Goal: Task Accomplishment & Management: Manage account settings

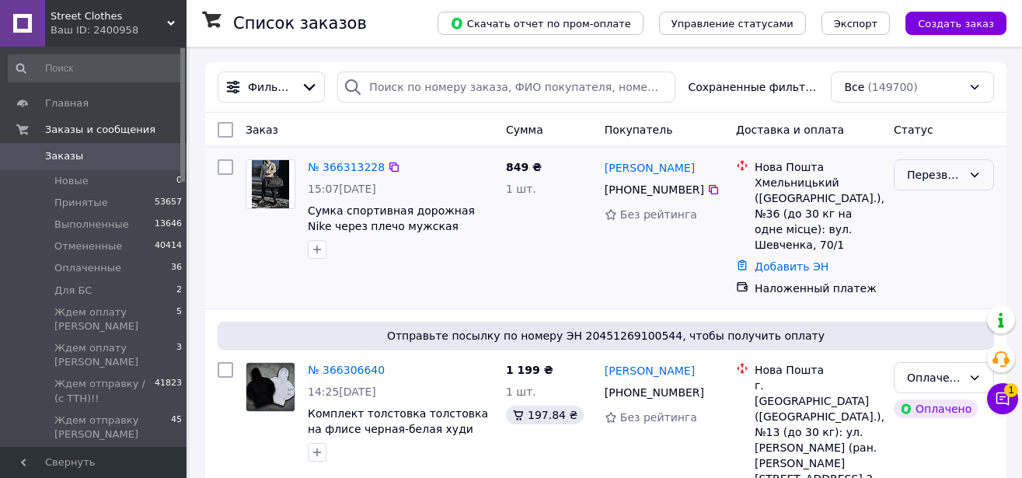
click at [949, 183] on div "Перезвонить [PERSON_NAME]" at bounding box center [934, 174] width 55 height 17
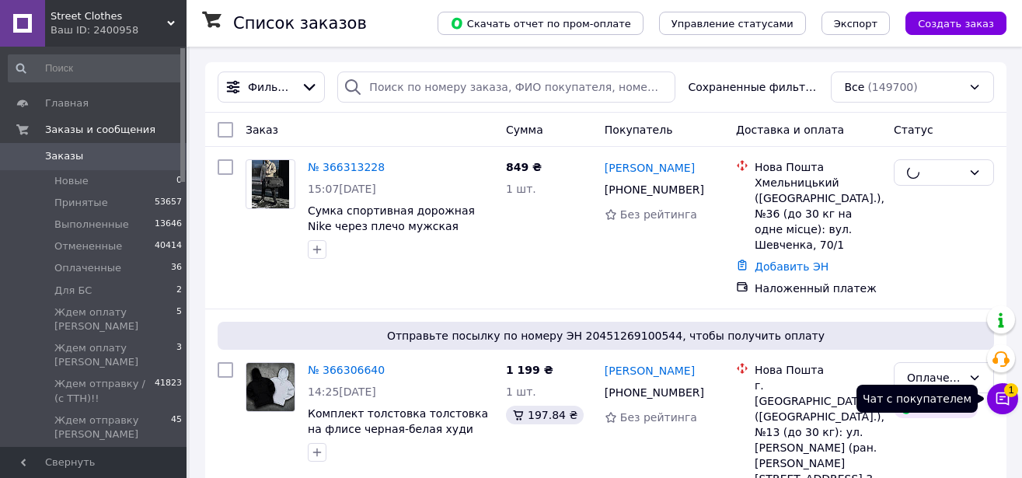
click at [1000, 392] on icon at bounding box center [1002, 398] width 13 height 13
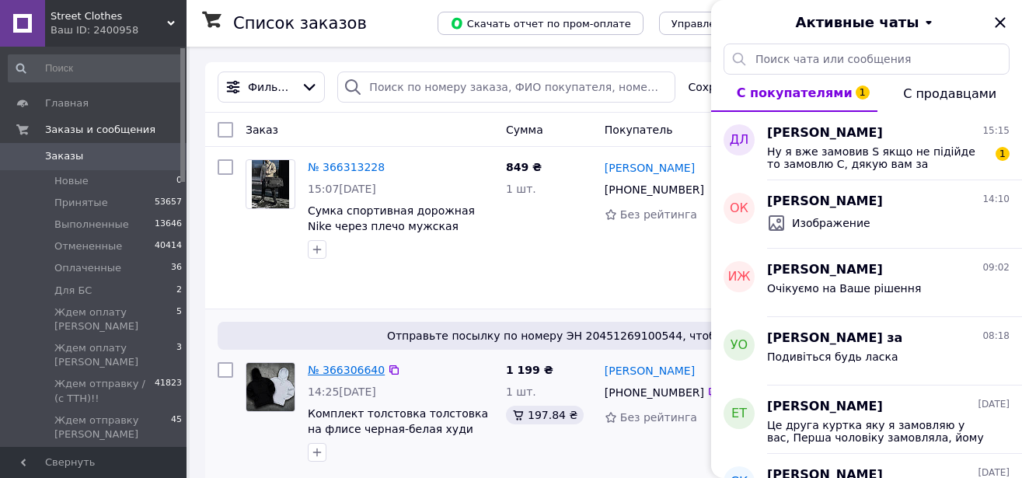
click at [328, 368] on link "№ 366306640" at bounding box center [346, 370] width 77 height 12
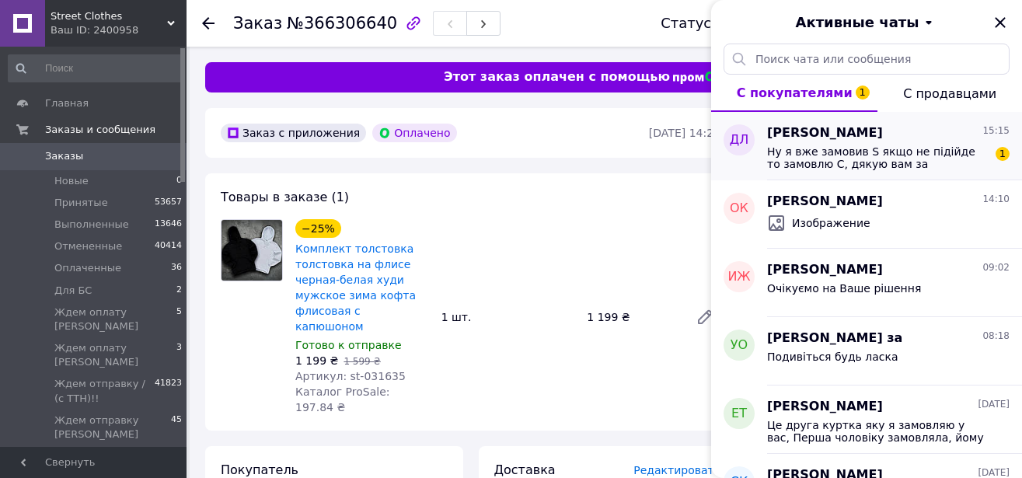
click at [916, 135] on div "Дмитро Левшиц 15:15" at bounding box center [888, 133] width 242 height 18
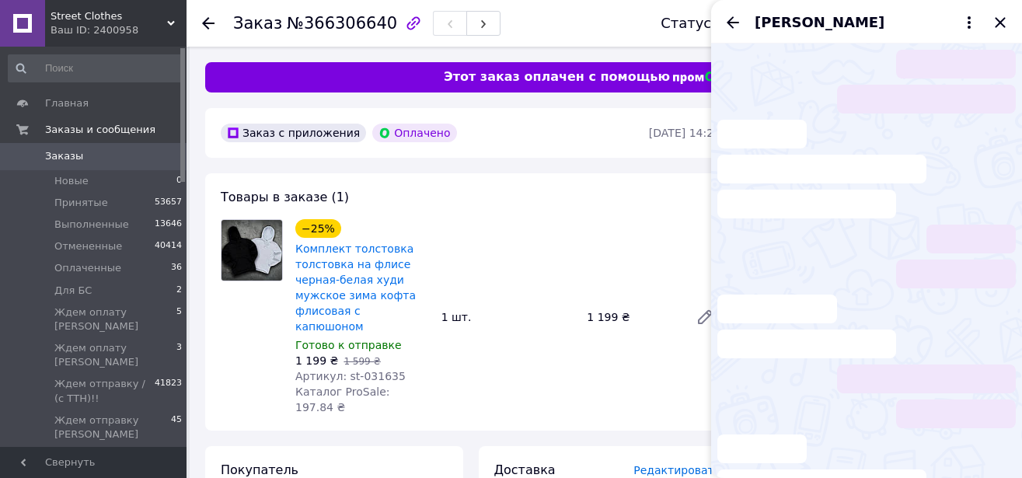
scroll to position [386, 0]
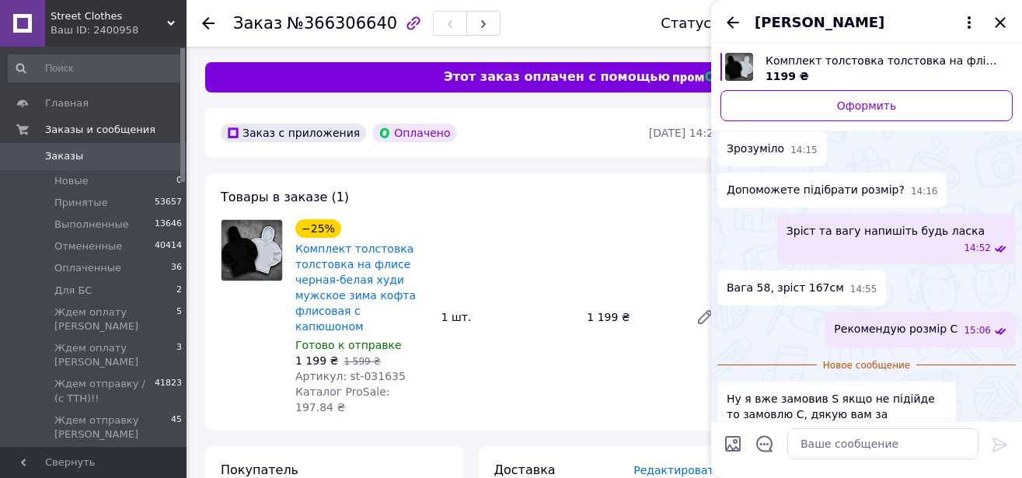
click at [729, 21] on icon "Назад" at bounding box center [733, 22] width 12 height 12
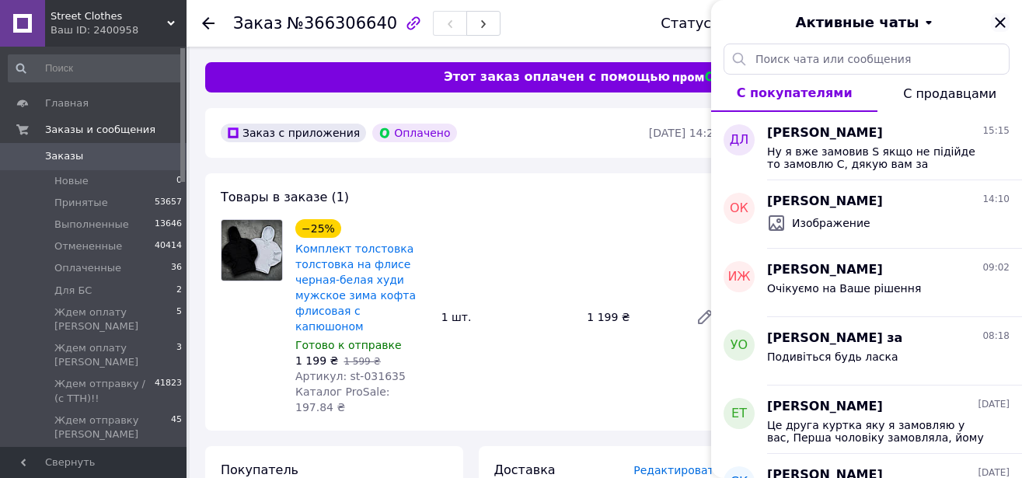
click at [1000, 20] on icon "Закрыть" at bounding box center [1000, 22] width 19 height 19
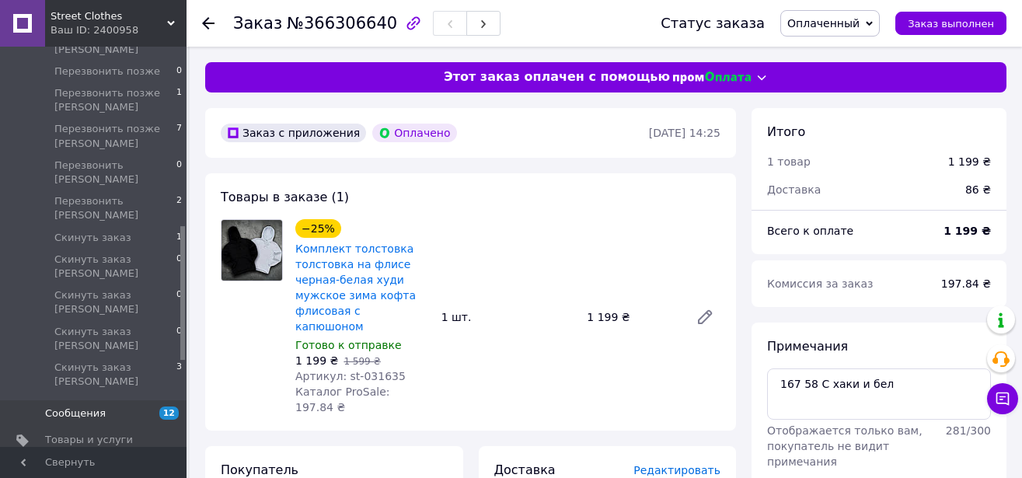
drag, startPoint x: 183, startPoint y: 92, endPoint x: 173, endPoint y: 276, distance: 184.5
click at [173, 276] on div "Главная Заказы и сообщения Заказы 0 Новые 0 Принятые 53657 Выполненные 13646 От…" at bounding box center [93, 247] width 186 height 400
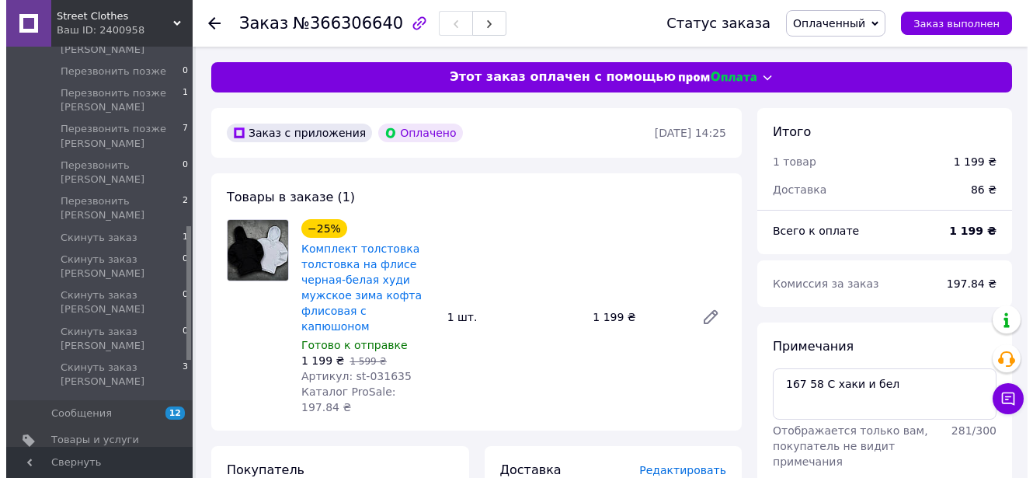
scroll to position [553, 0]
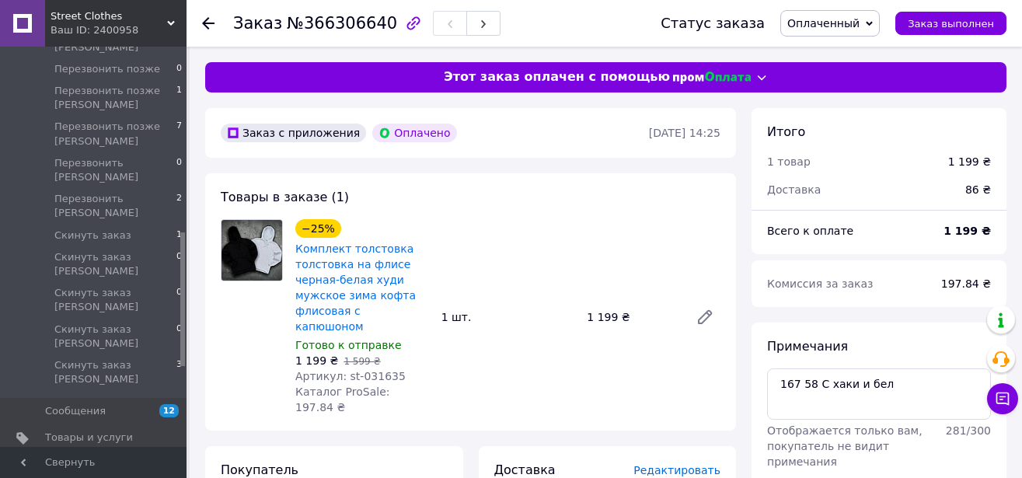
click at [119, 458] on span "Уведомления" at bounding box center [94, 465] width 99 height 14
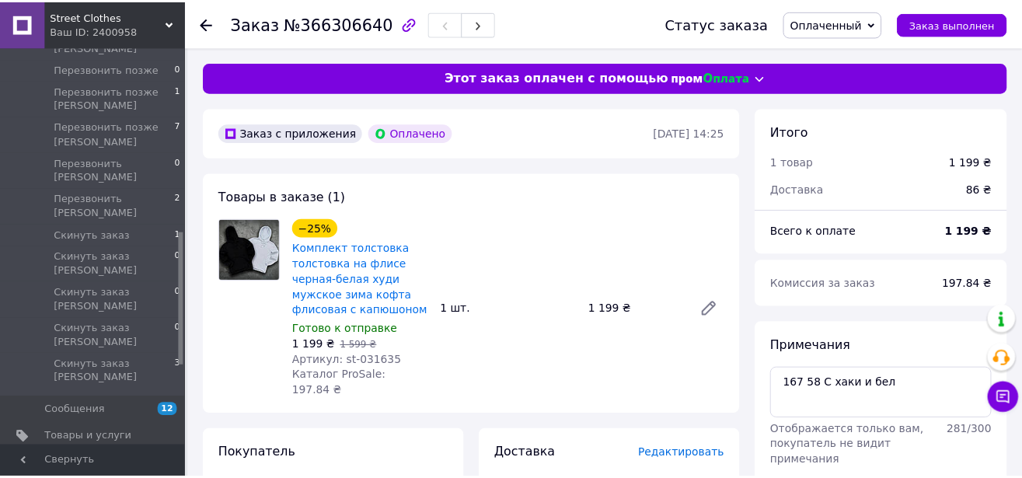
scroll to position [98, 0]
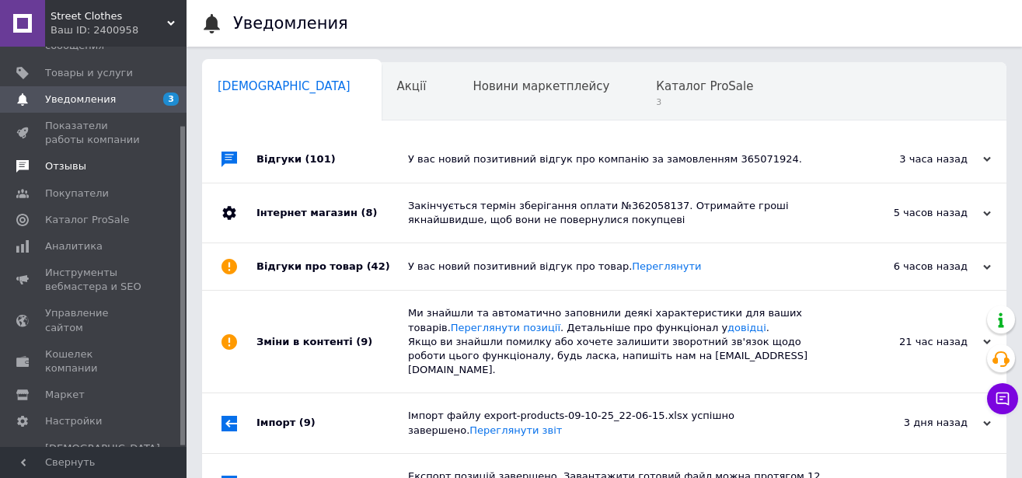
click at [64, 154] on link "Отзывы" at bounding box center [95, 166] width 191 height 26
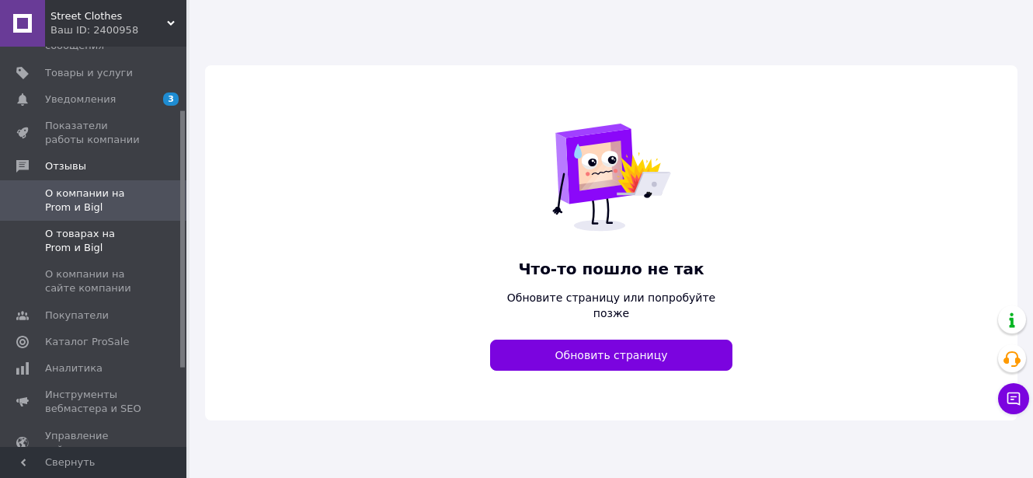
click at [108, 243] on span "О товарах на Prom и Bigl" at bounding box center [94, 241] width 99 height 28
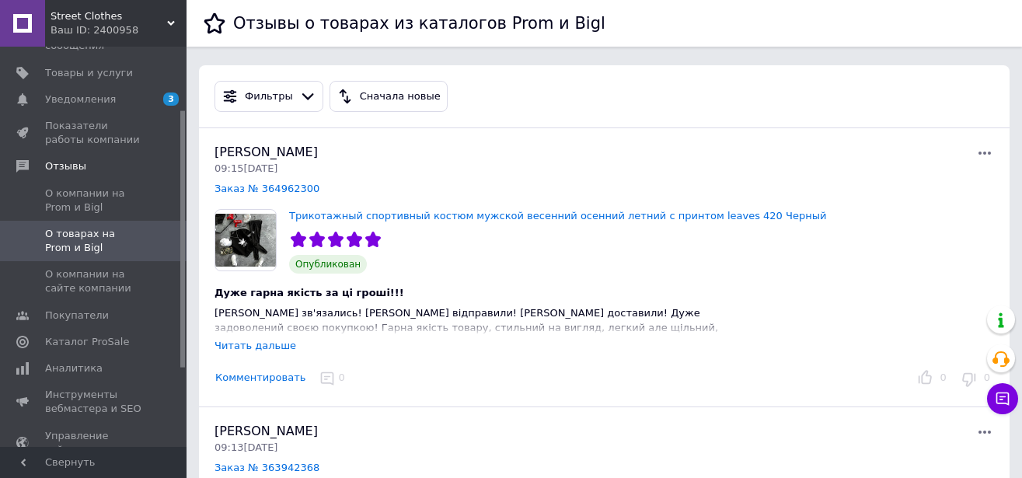
click at [279, 350] on div "Читать дальше" at bounding box center [255, 346] width 82 height 12
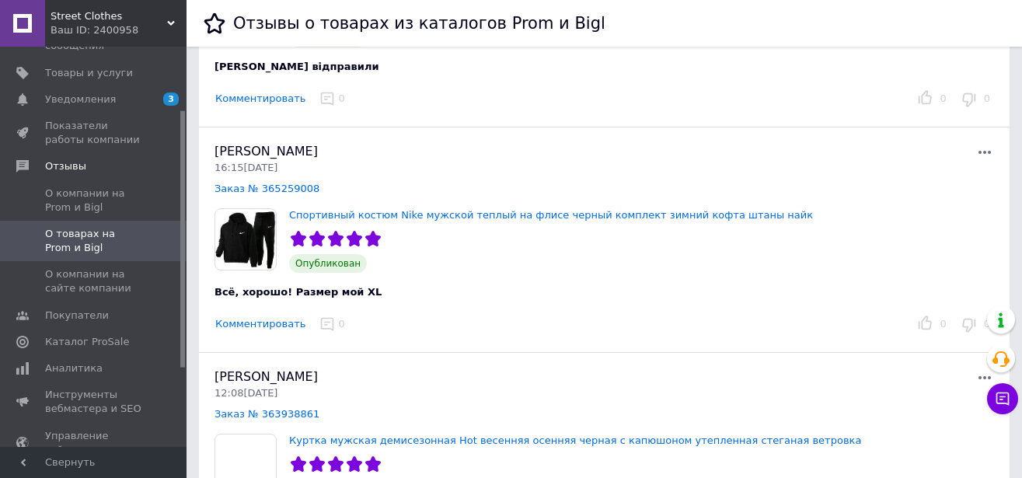
scroll to position [602, 0]
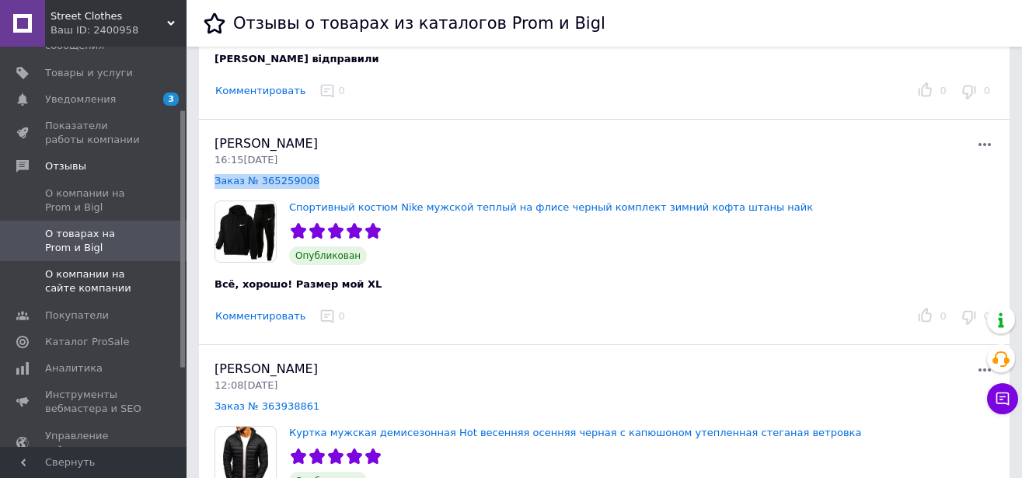
click at [59, 285] on span "О компании на сайте компании" at bounding box center [94, 281] width 99 height 28
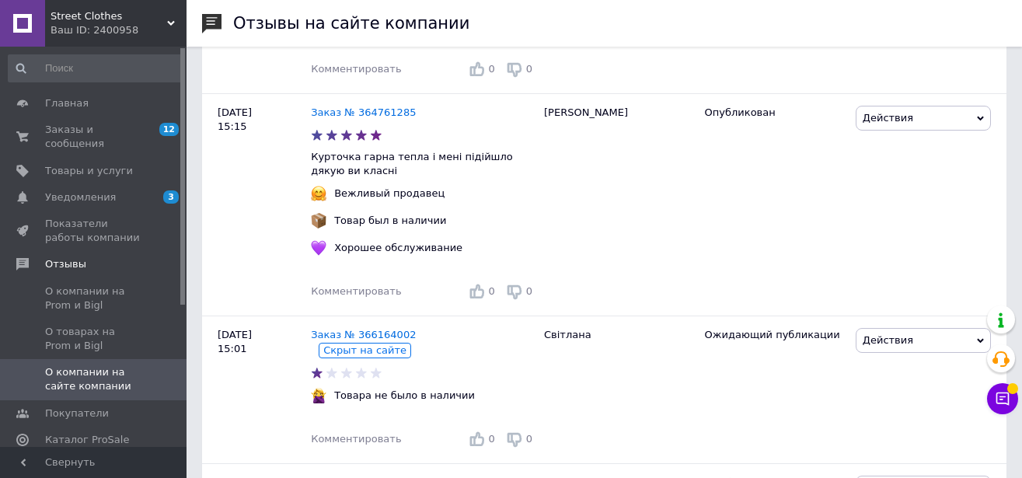
drag, startPoint x: 183, startPoint y: 151, endPoint x: 183, endPoint y: 78, distance: 73.0
click at [183, 78] on div at bounding box center [182, 176] width 5 height 256
click at [83, 131] on span "Заказы и сообщения" at bounding box center [94, 137] width 99 height 28
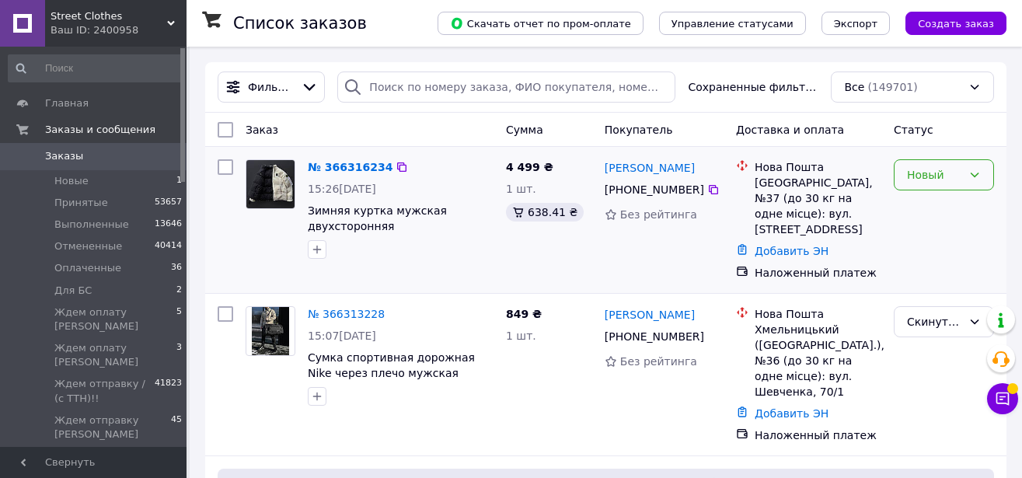
click at [936, 189] on div "Новый" at bounding box center [944, 174] width 100 height 31
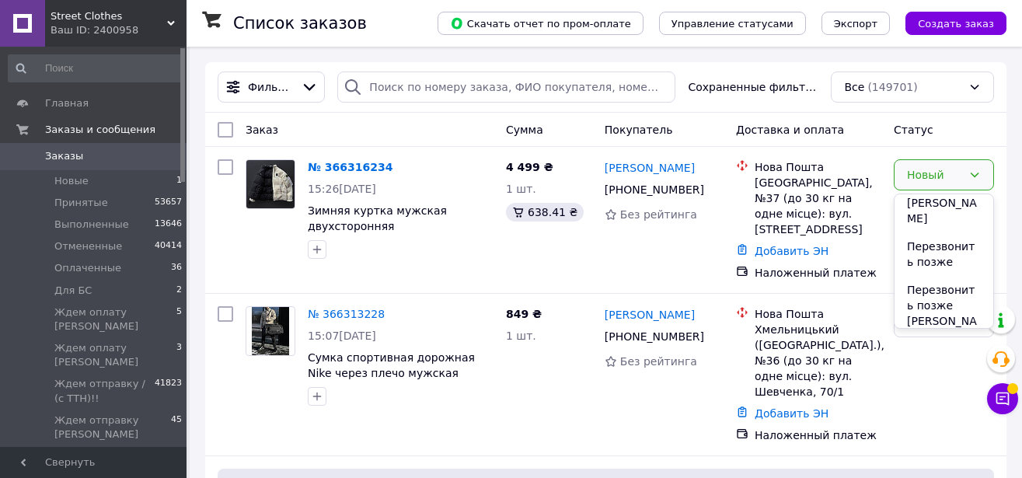
scroll to position [689, 0]
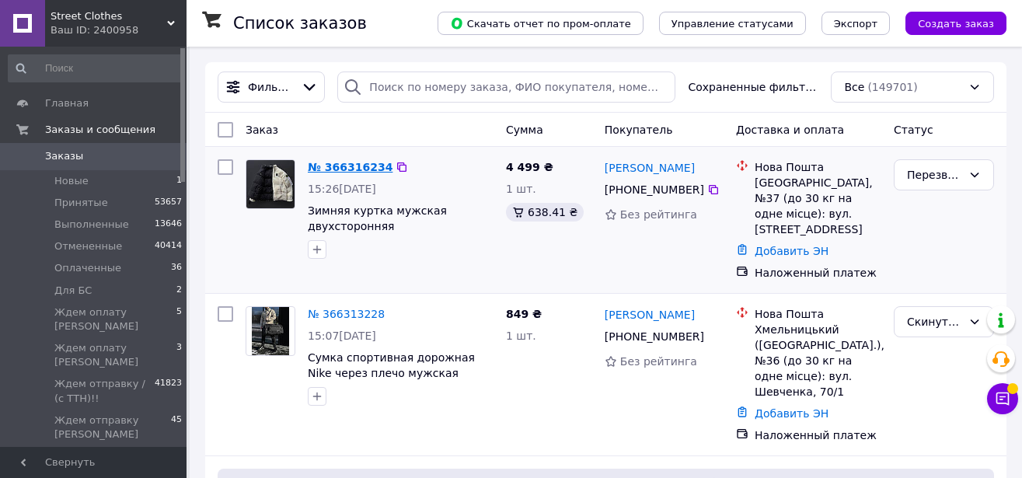
click at [373, 162] on link "№ 366316234" at bounding box center [350, 167] width 85 height 12
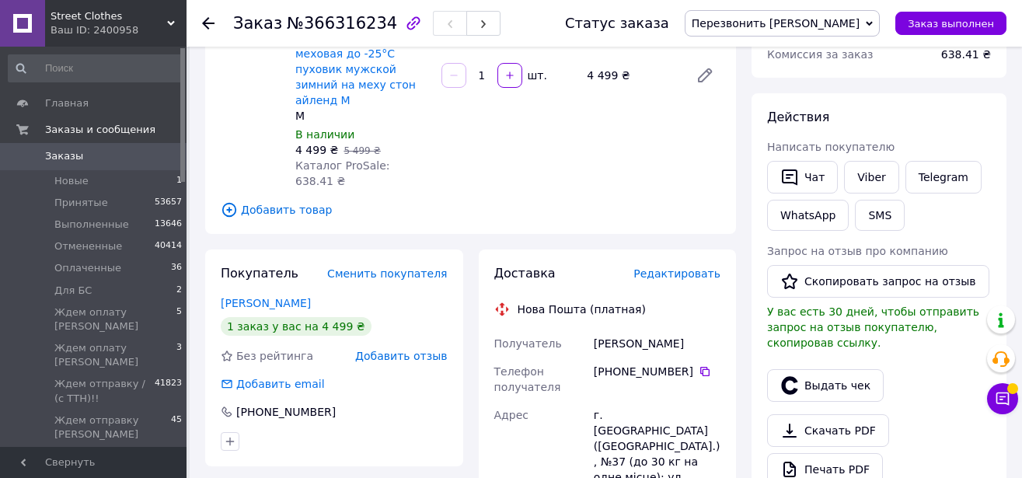
scroll to position [197, 0]
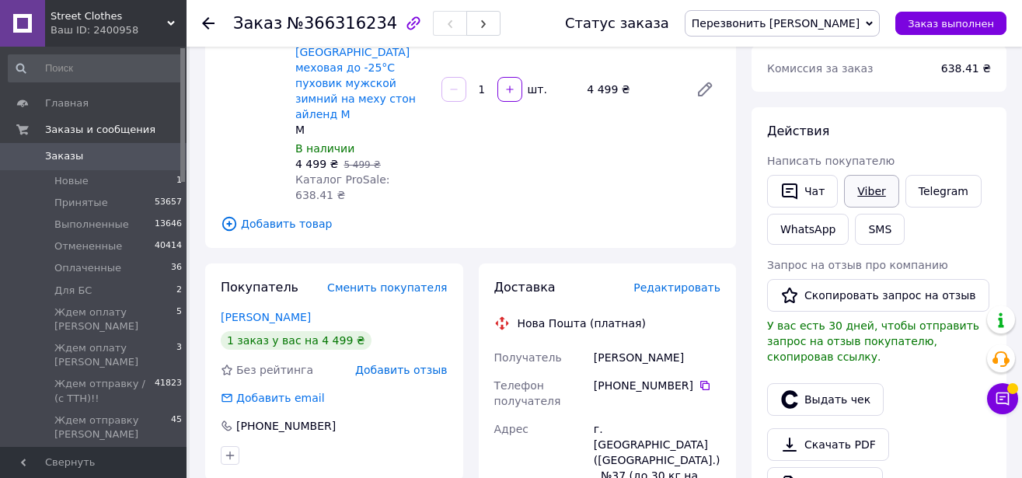
click at [880, 186] on link "Viber" at bounding box center [871, 191] width 54 height 33
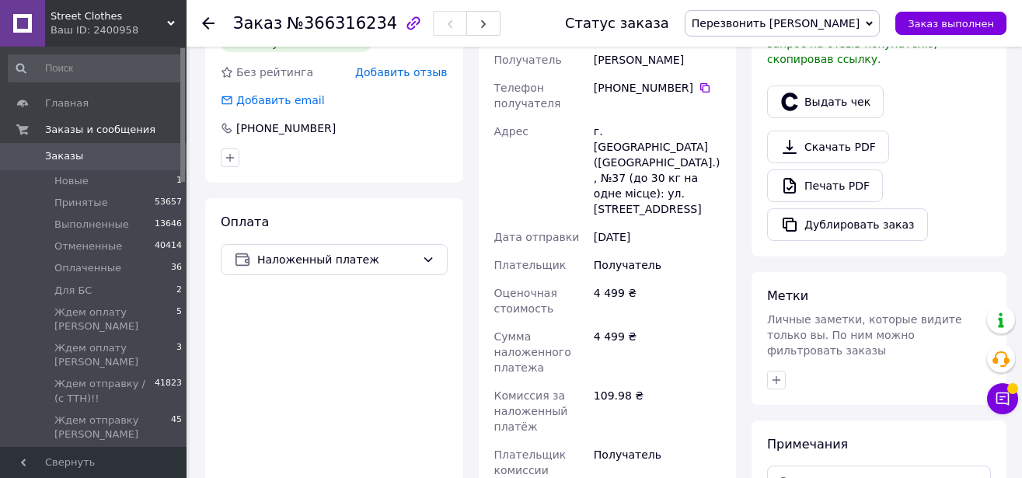
scroll to position [510, 0]
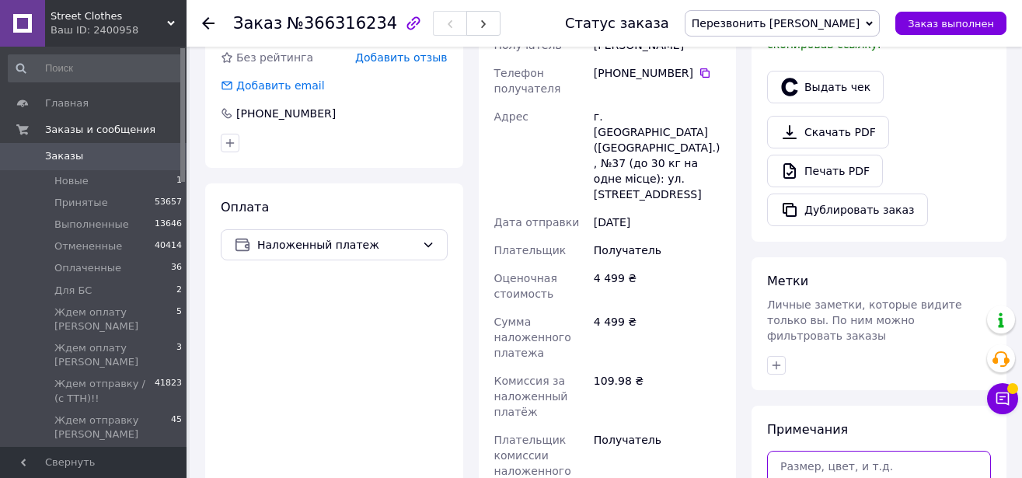
click at [823, 465] on textarea at bounding box center [879, 476] width 224 height 51
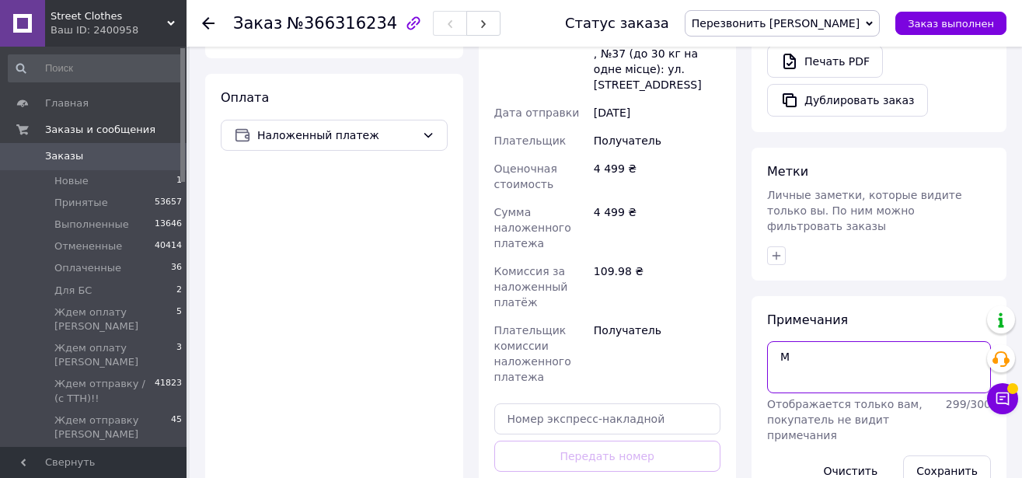
scroll to position [621, 0]
type textarea "М"
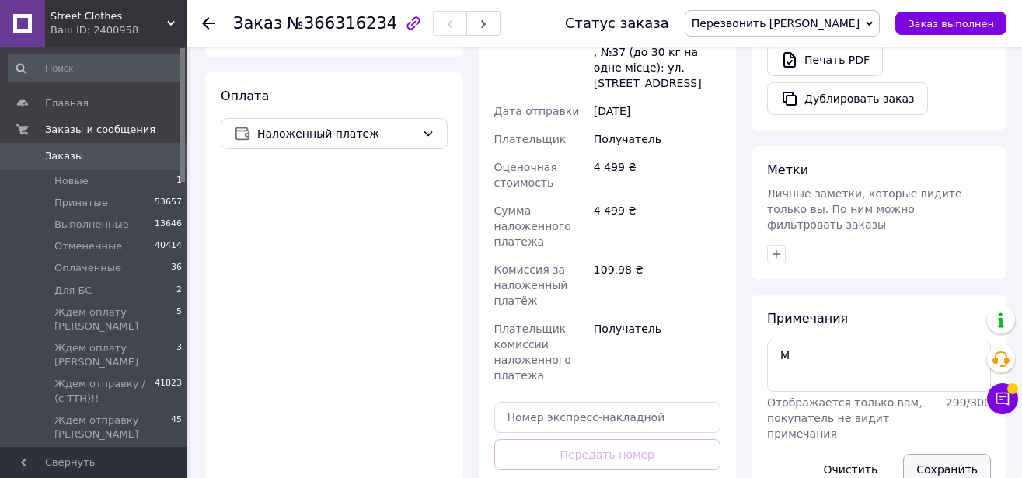
click at [932, 454] on button "Сохранить" at bounding box center [947, 469] width 88 height 31
click at [821, 22] on span "Перезвонить [PERSON_NAME]" at bounding box center [776, 23] width 168 height 12
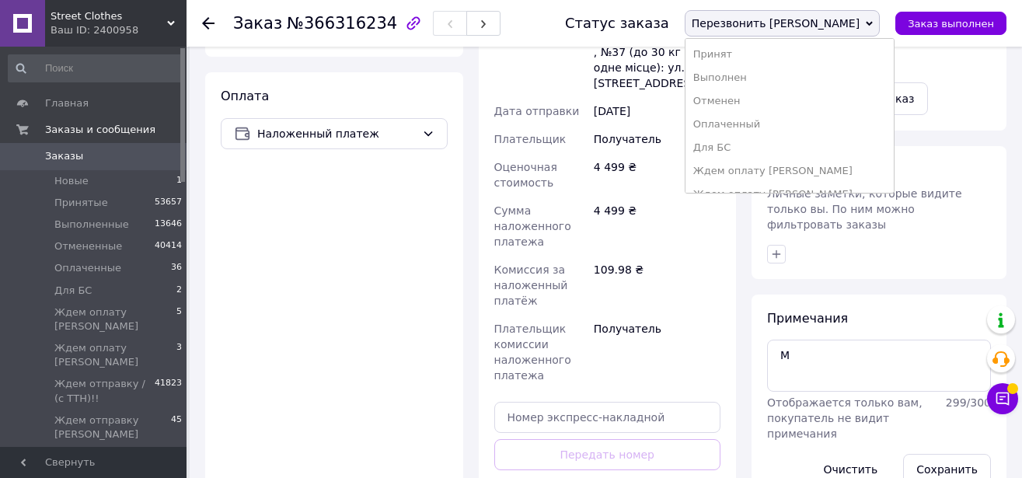
scroll to position [390, 0]
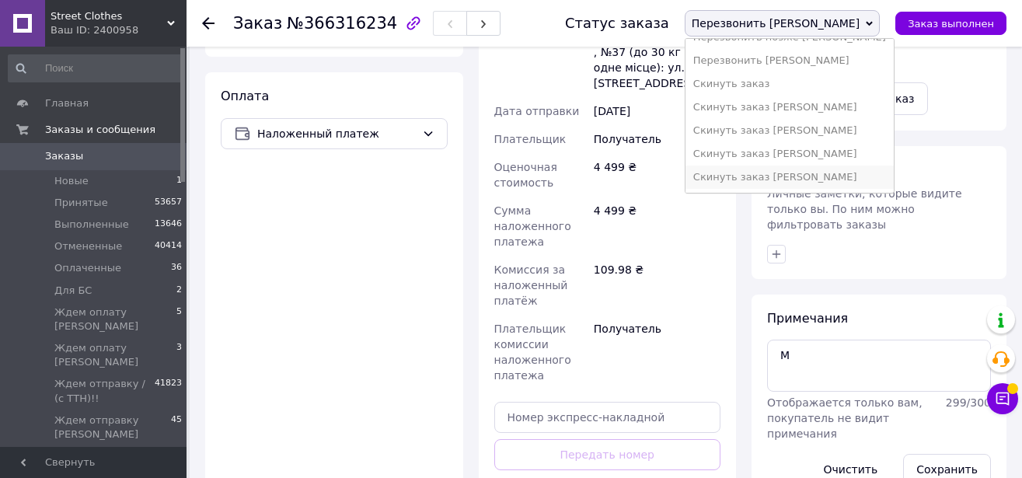
click at [866, 175] on li "Скинуть заказ [PERSON_NAME]" at bounding box center [789, 177] width 208 height 23
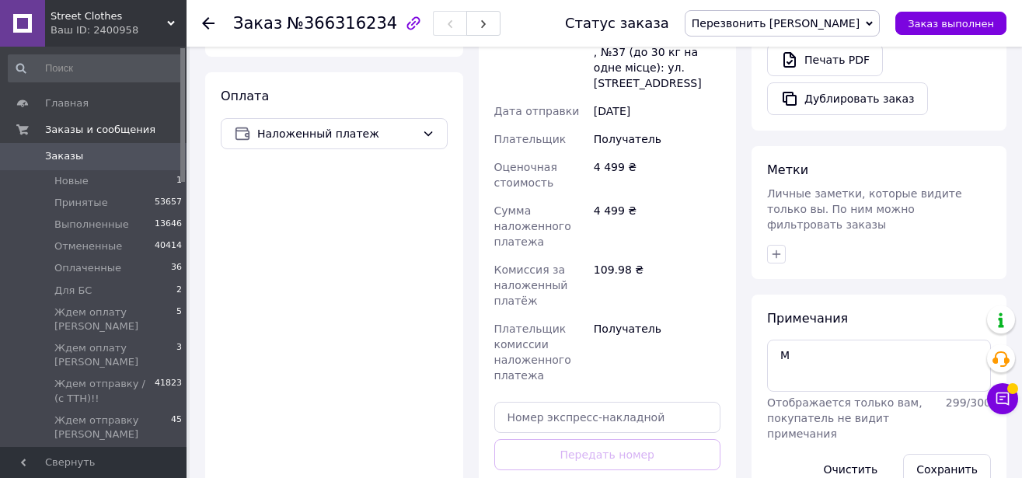
click at [818, 23] on span "Перезвонить [PERSON_NAME]" at bounding box center [776, 23] width 168 height 12
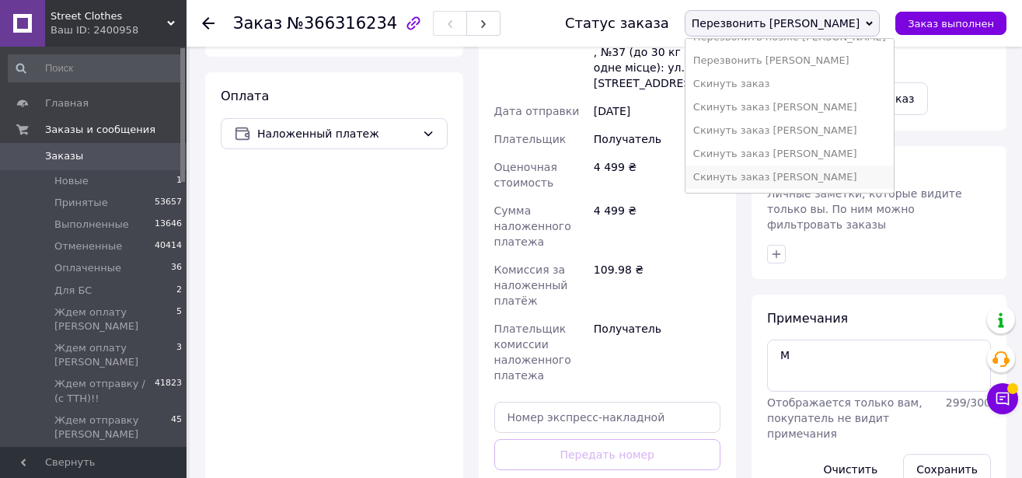
click at [872, 183] on li "Скинуть заказ [PERSON_NAME]" at bounding box center [789, 177] width 208 height 23
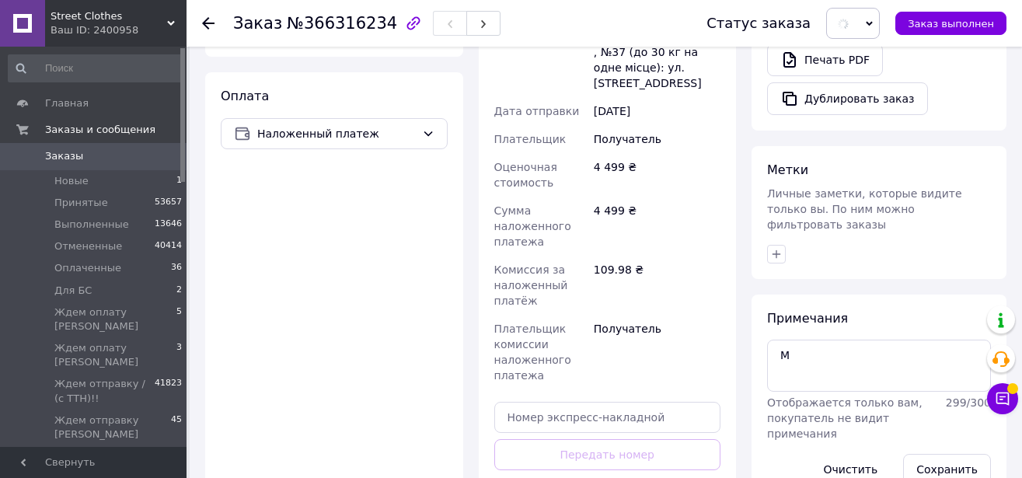
click at [74, 157] on span "Заказы" at bounding box center [64, 156] width 38 height 14
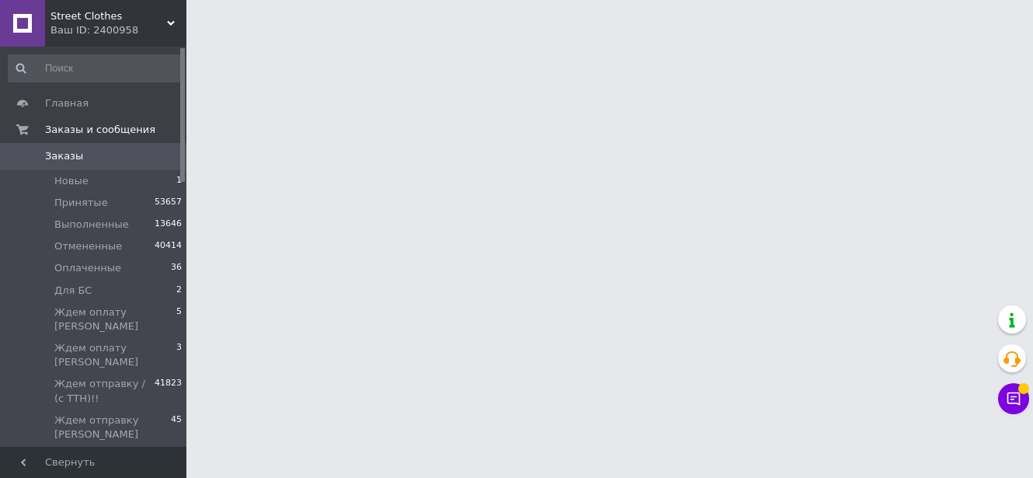
click at [117, 154] on span "Заказы" at bounding box center [94, 156] width 99 height 14
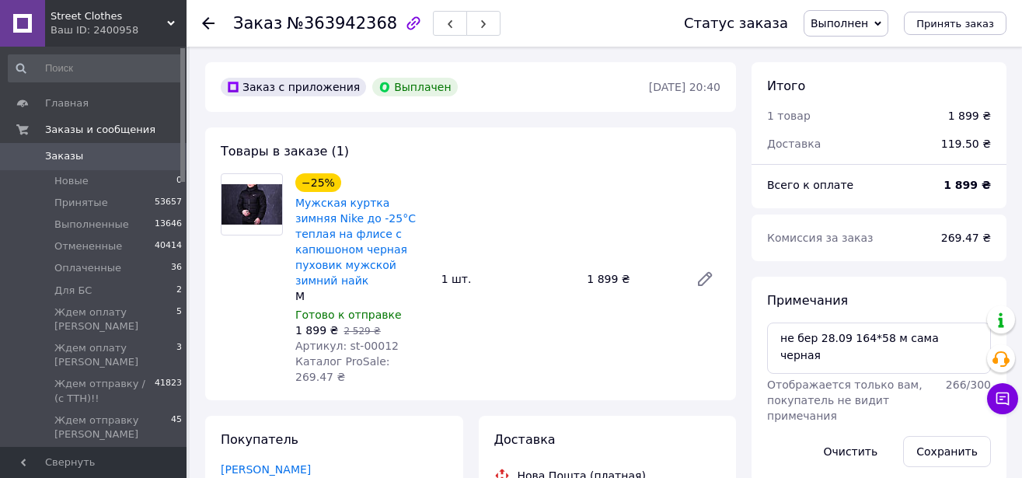
scroll to position [190, 0]
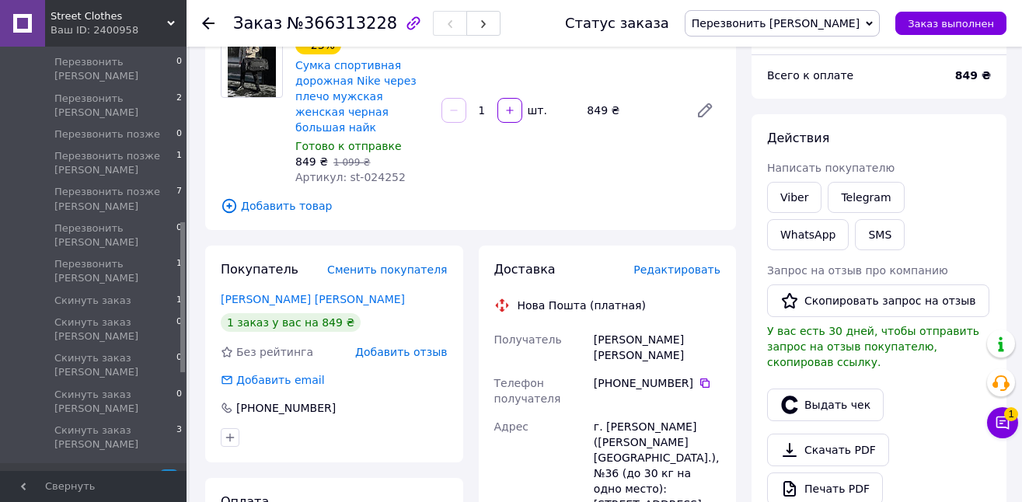
scroll to position [514, 0]
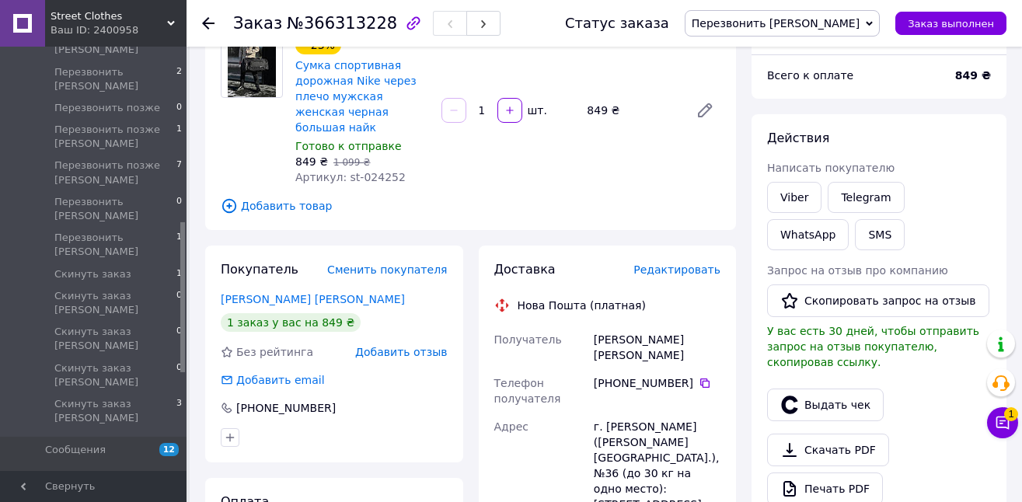
drag, startPoint x: 180, startPoint y: 67, endPoint x: 200, endPoint y: 249, distance: 182.9
click at [200, 249] on div "Street Clothes Ваш ID: 2400958 Сайт Street Clothes Кабинет покупателя Проверить…" at bounding box center [511, 499] width 1022 height 1274
click at [127, 469] on span "Товары и услуги" at bounding box center [94, 476] width 99 height 14
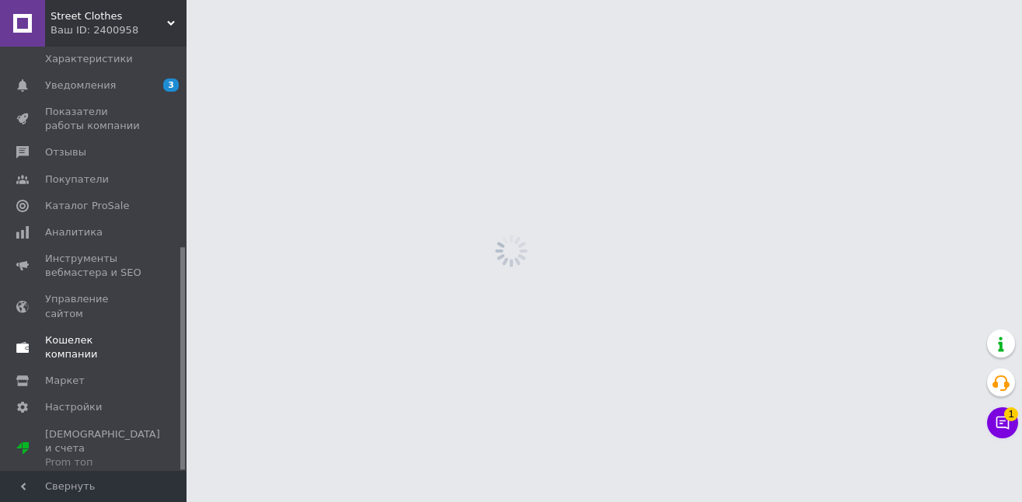
scroll to position [382, 0]
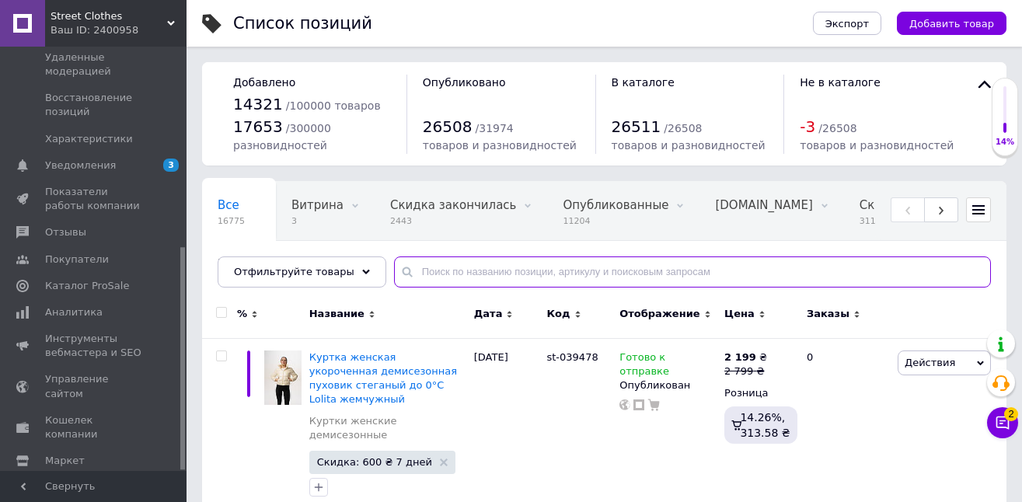
click at [452, 273] on input "text" at bounding box center [692, 271] width 597 height 31
paste input "st-037179"
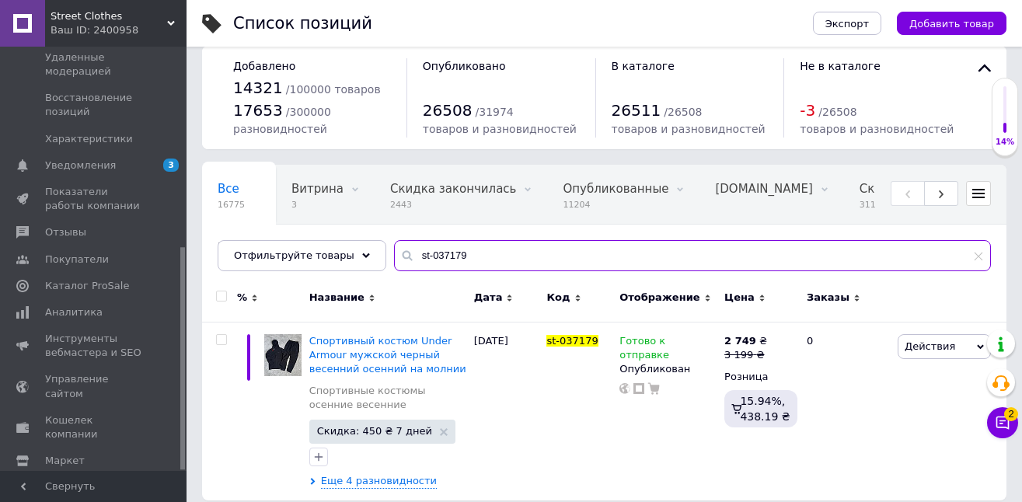
scroll to position [30, 0]
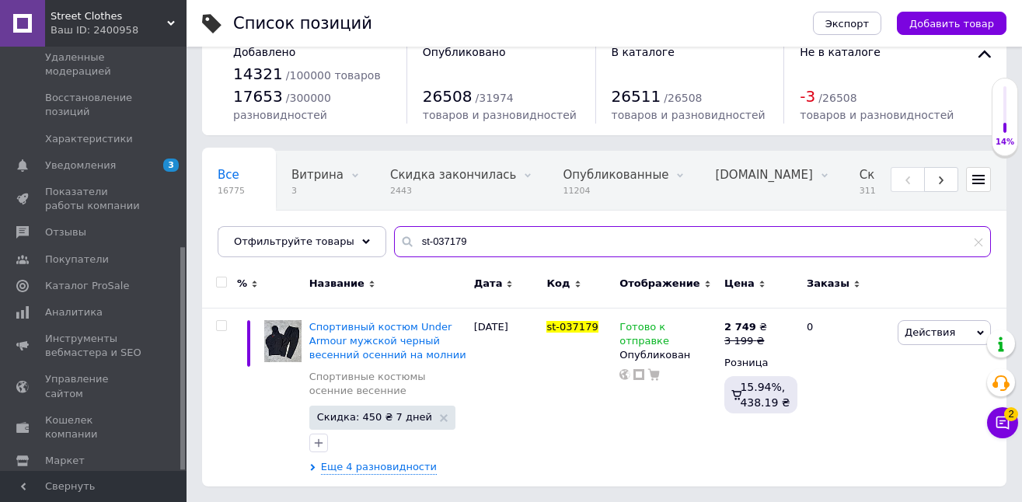
type input "st-037179"
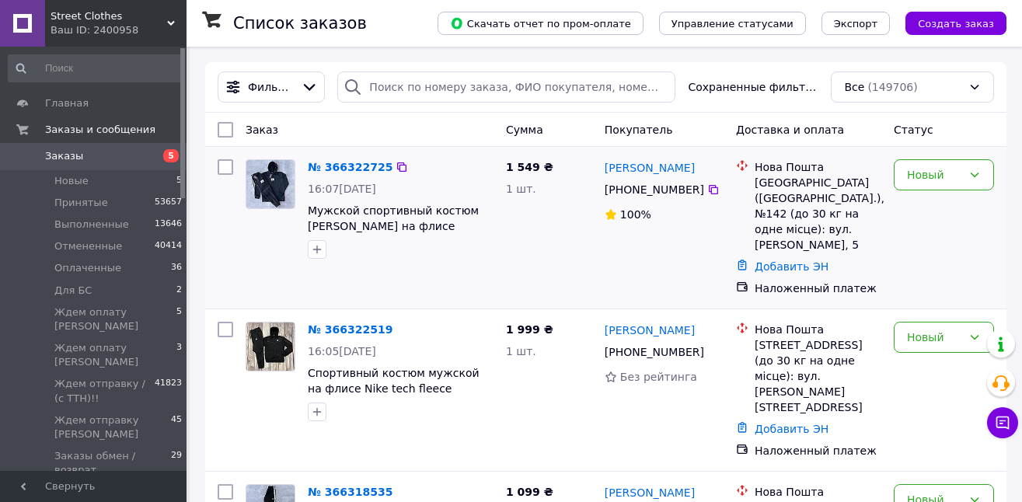
click at [222, 166] on input "checkbox" at bounding box center [226, 167] width 16 height 16
checkbox input "true"
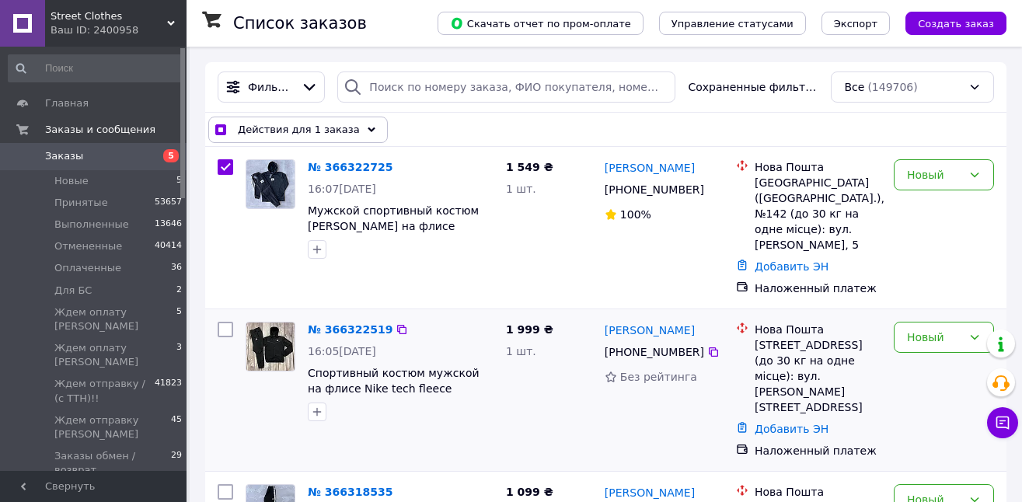
click at [224, 322] on input "checkbox" at bounding box center [226, 330] width 16 height 16
checkbox input "true"
click at [229, 484] on input "checkbox" at bounding box center [226, 492] width 16 height 16
checkbox input "true"
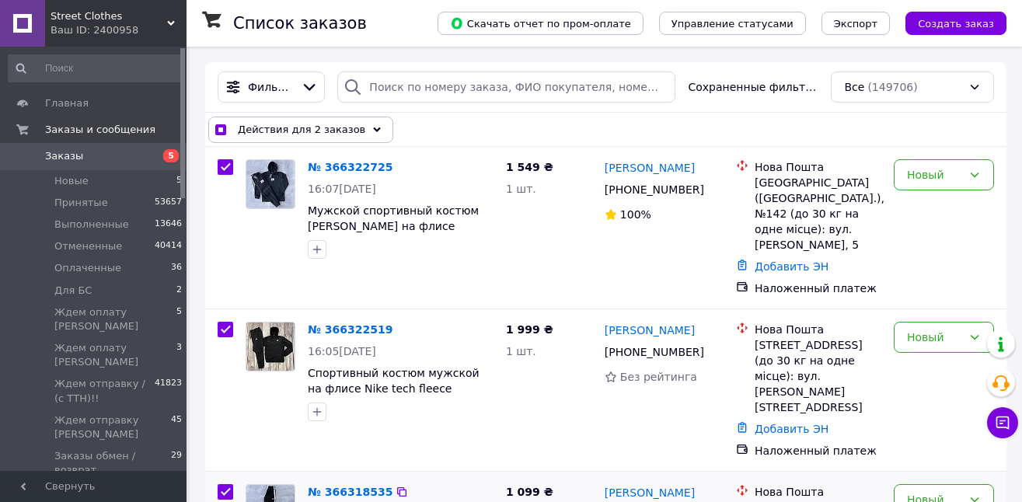
checkbox input "true"
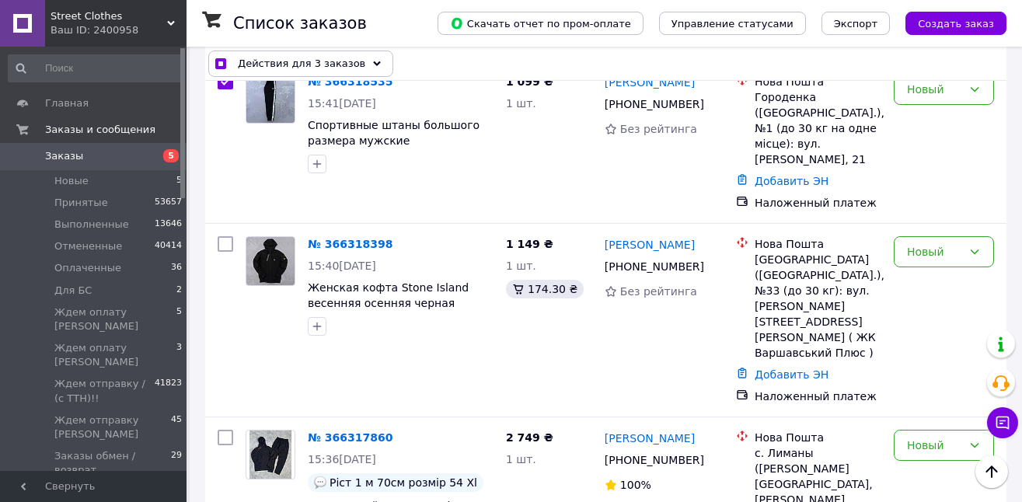
scroll to position [437, 0]
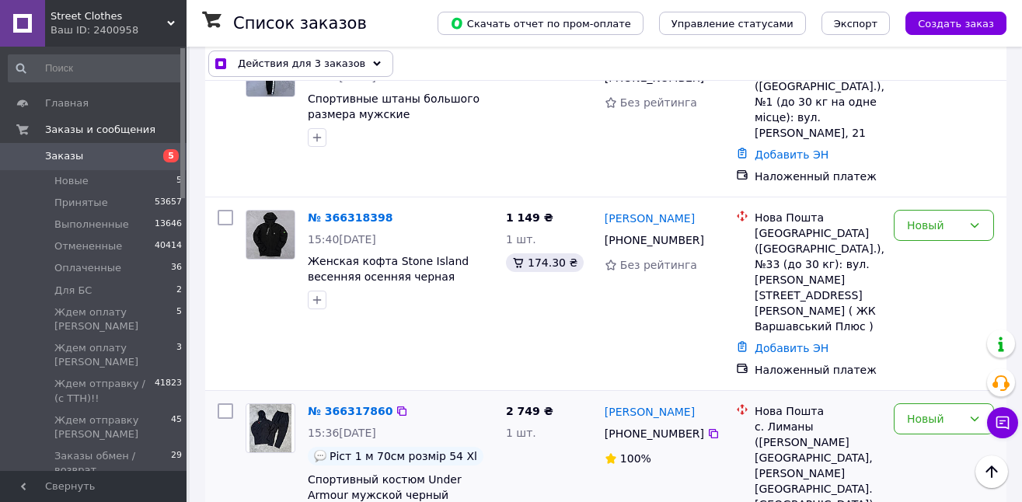
click at [232, 403] on input "checkbox" at bounding box center [226, 411] width 16 height 16
checkbox input "true"
click at [219, 210] on input "checkbox" at bounding box center [226, 218] width 16 height 16
checkbox input "true"
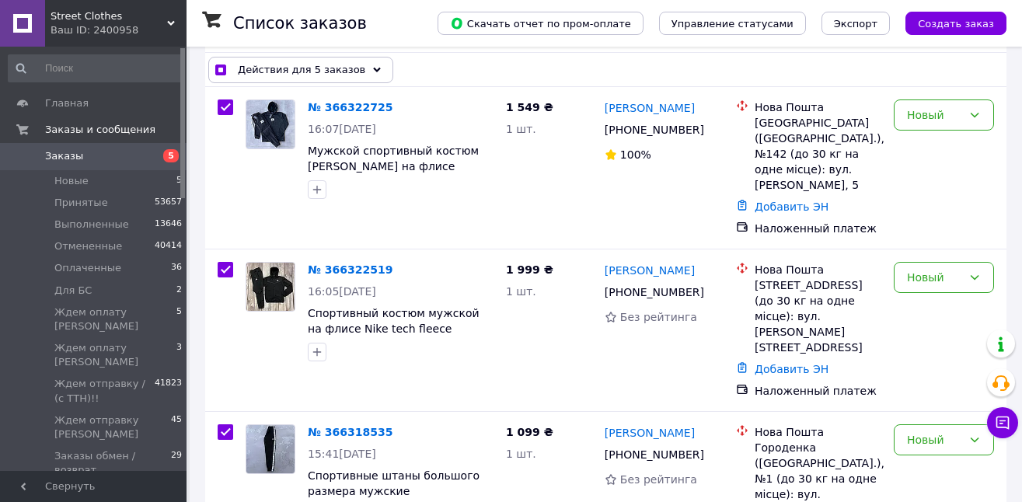
scroll to position [0, 0]
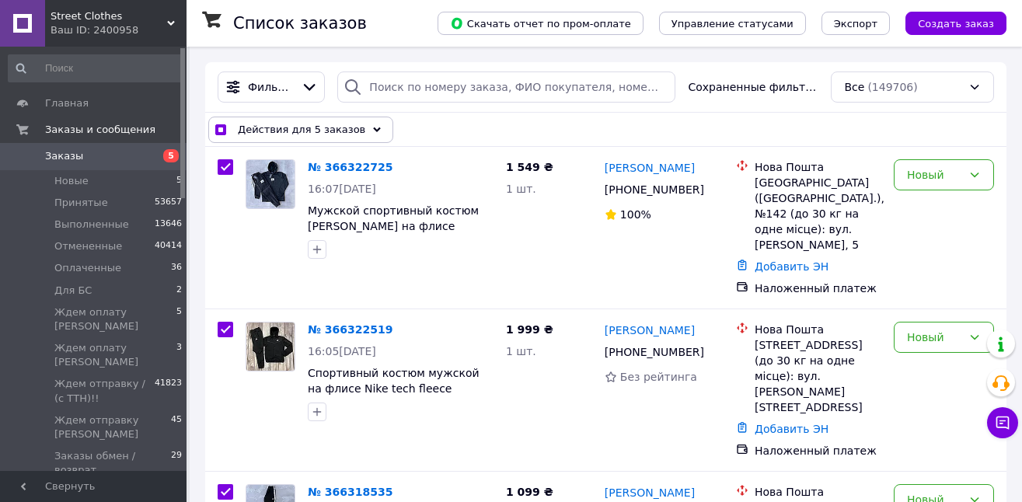
click at [318, 128] on span "Действия для 5 заказов" at bounding box center [301, 130] width 127 height 16
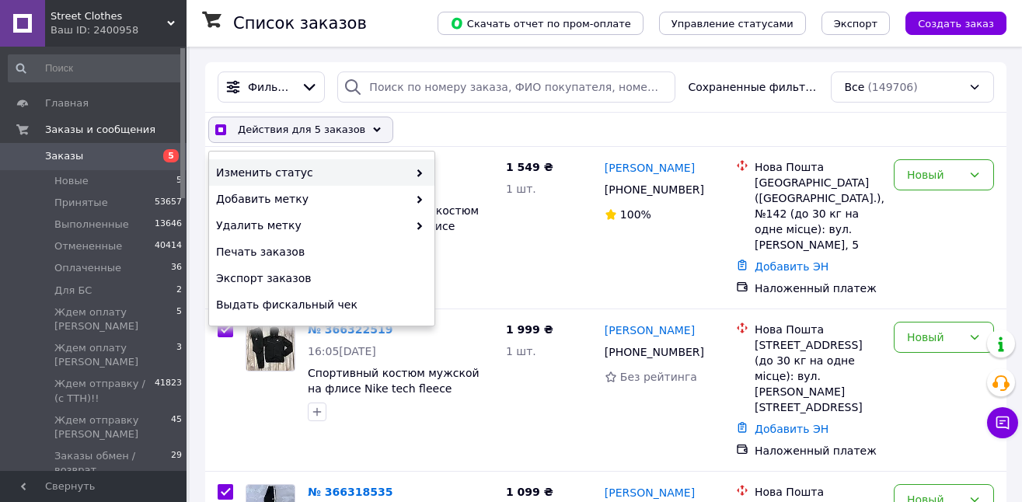
click at [305, 168] on span "Изменить статус" at bounding box center [312, 173] width 192 height 16
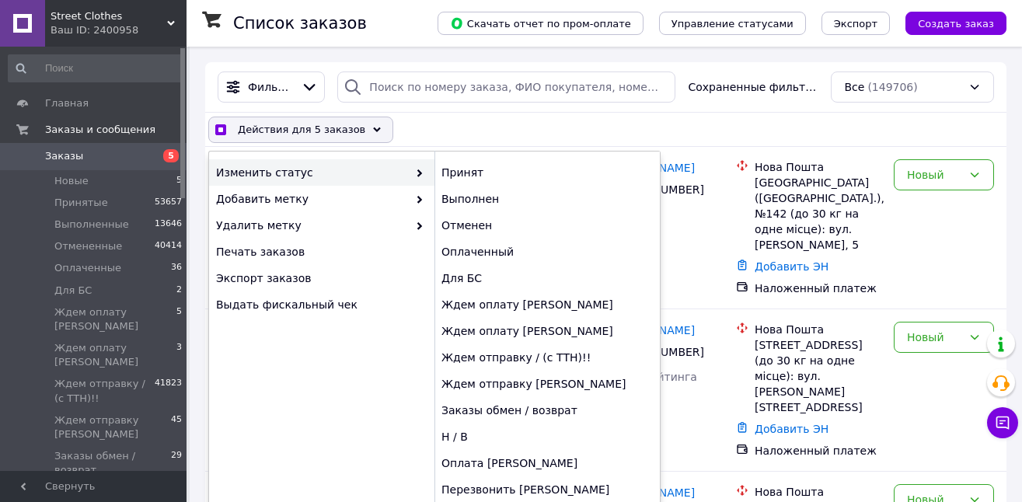
checkbox input "true"
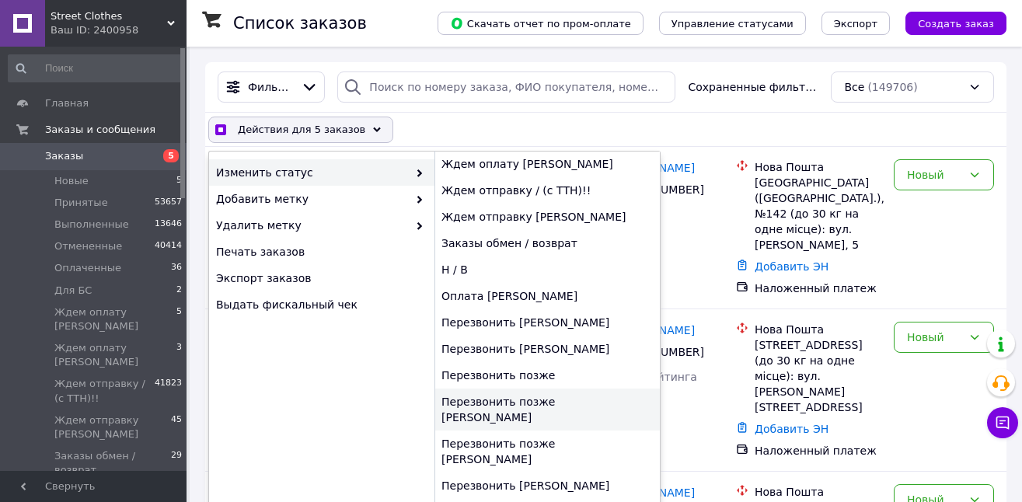
scroll to position [170, 0]
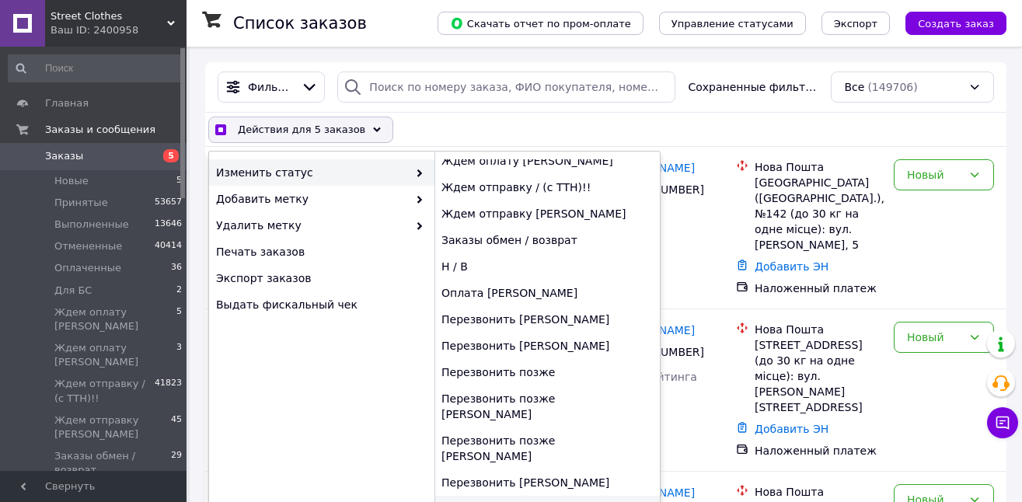
click at [566, 496] on div "Перезвонить [PERSON_NAME]" at bounding box center [546, 509] width 225 height 26
checkbox input "false"
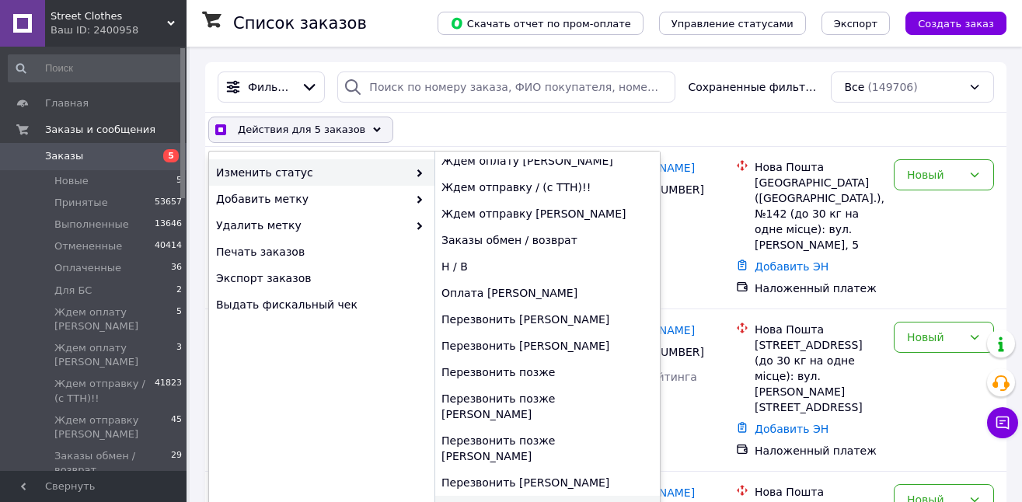
checkbox input "false"
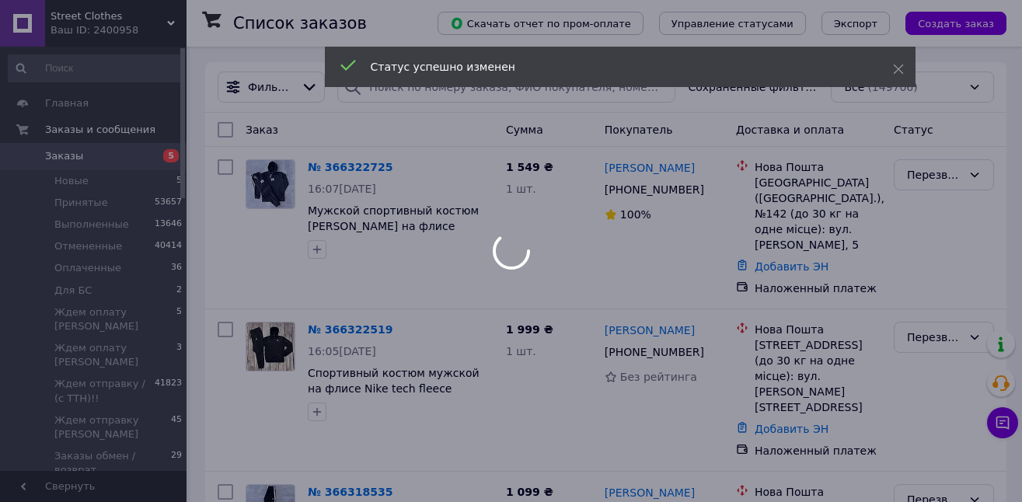
click at [124, 152] on div at bounding box center [511, 251] width 1022 height 502
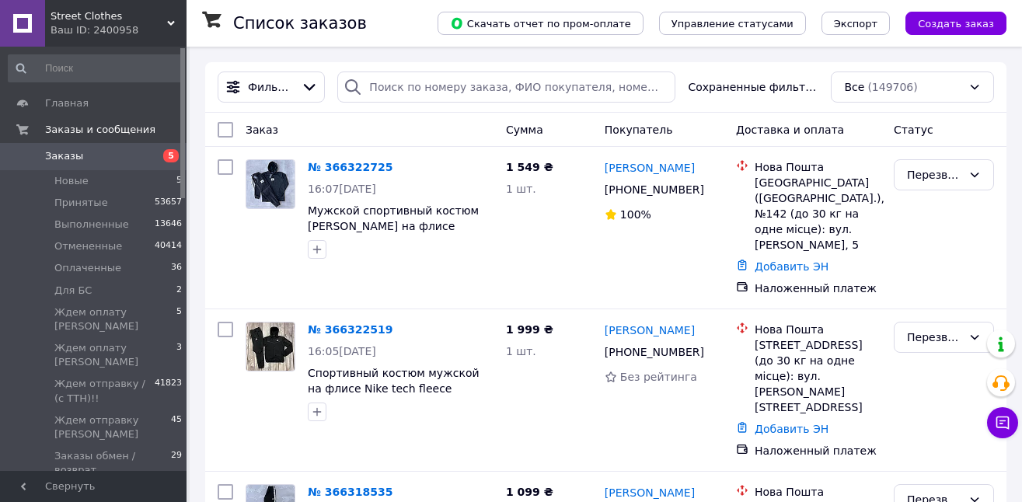
click at [122, 158] on span "Заказы" at bounding box center [94, 156] width 99 height 14
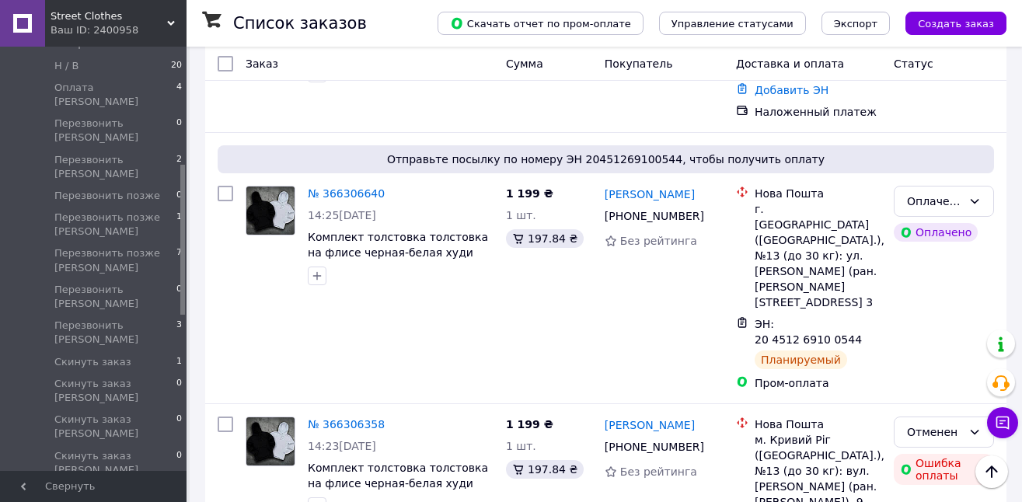
scroll to position [459, 0]
drag, startPoint x: 180, startPoint y: 107, endPoint x: 192, endPoint y: 270, distance: 162.9
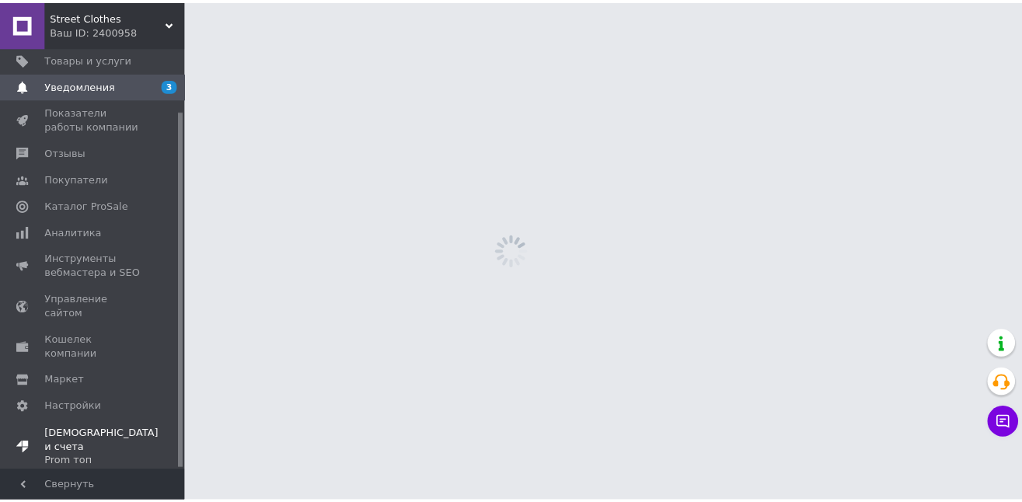
scroll to position [74, 0]
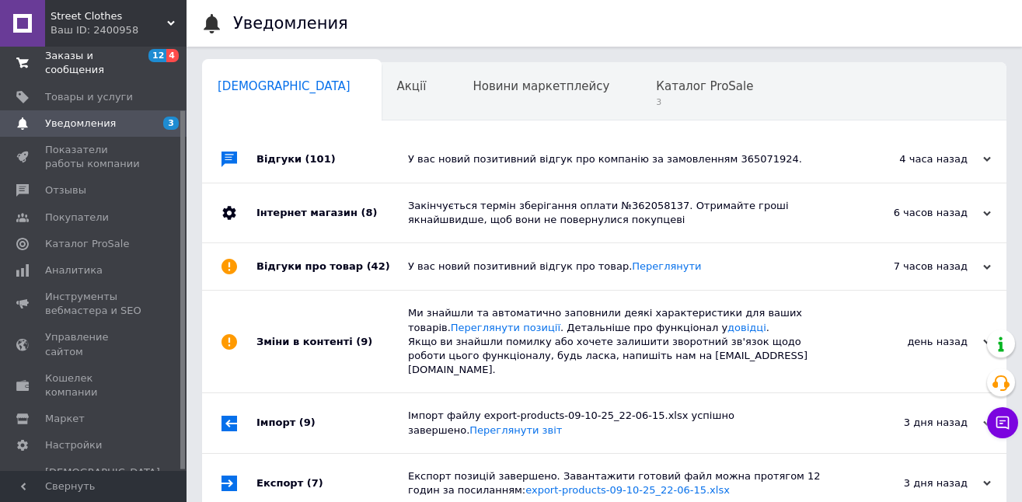
click at [82, 69] on span "Заказы и сообщения" at bounding box center [94, 63] width 99 height 28
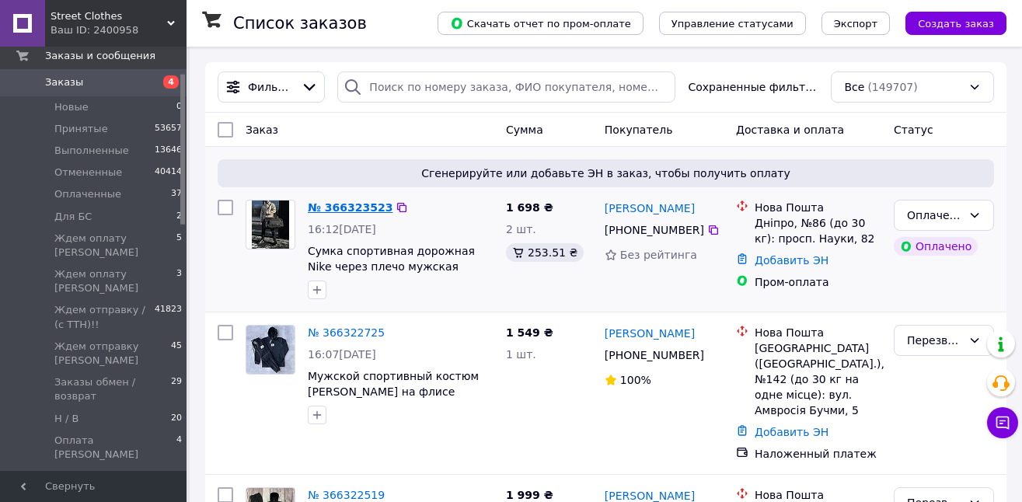
click at [366, 207] on link "№ 366323523" at bounding box center [350, 207] width 85 height 12
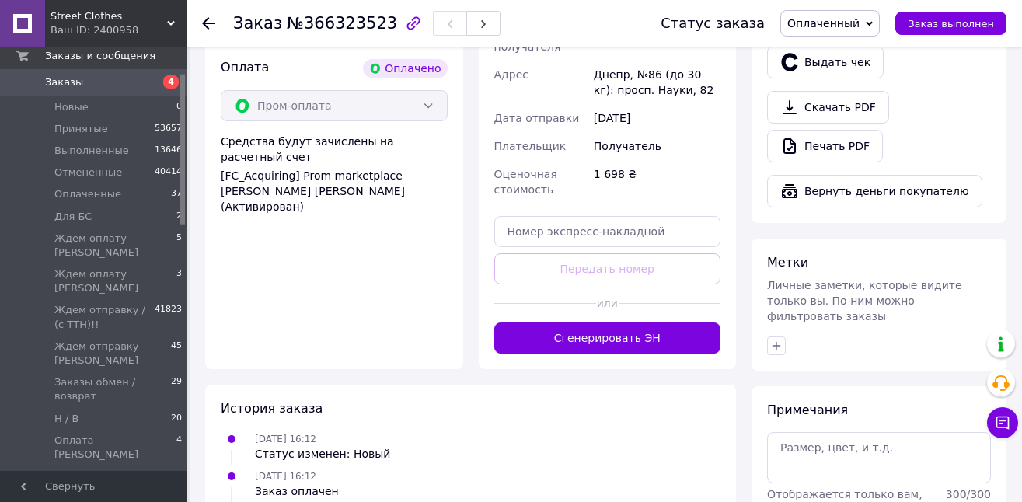
scroll to position [615, 0]
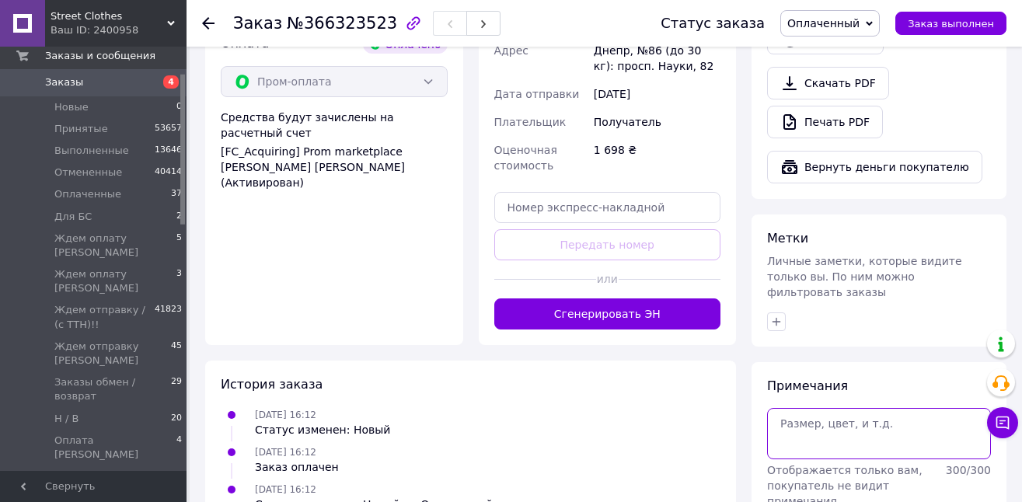
click at [875, 432] on textarea at bounding box center [879, 433] width 224 height 51
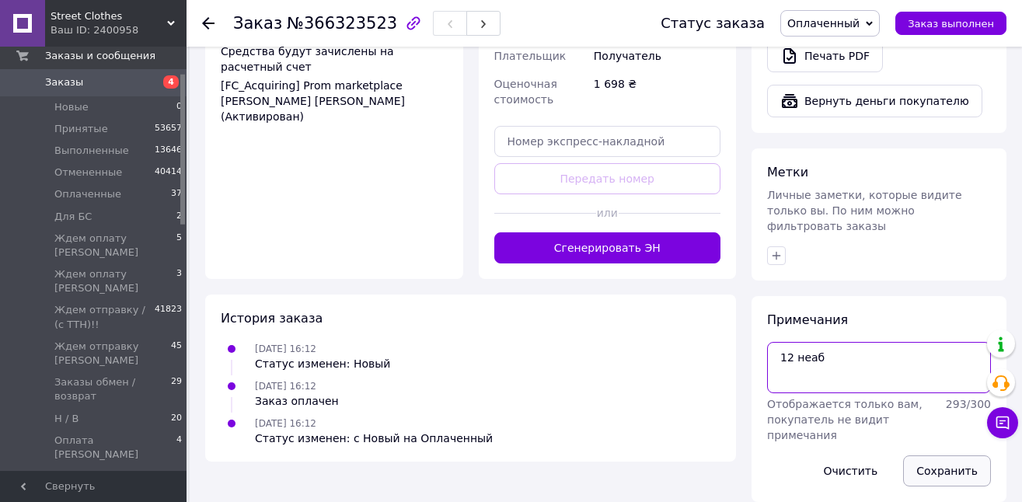
type textarea "12 неаб"
click at [949, 455] on button "Сохранить" at bounding box center [947, 470] width 88 height 31
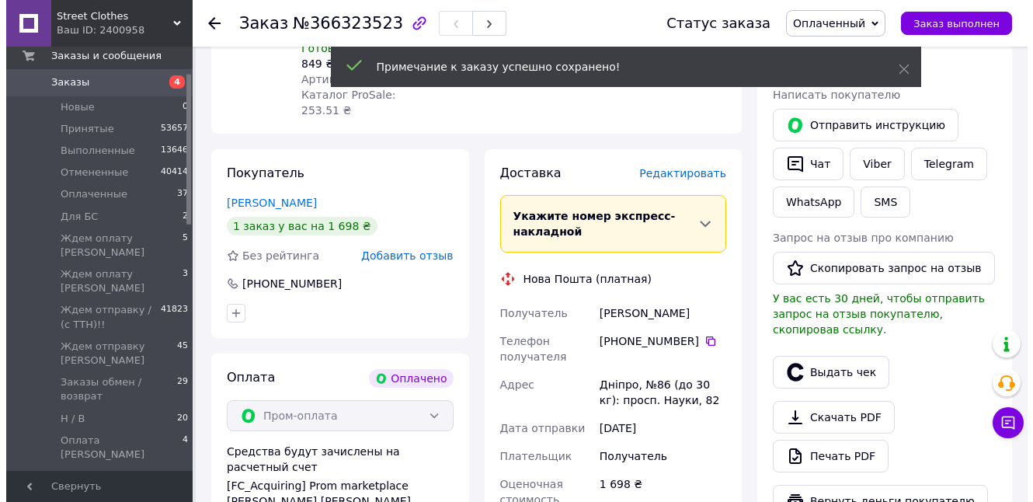
scroll to position [280, 0]
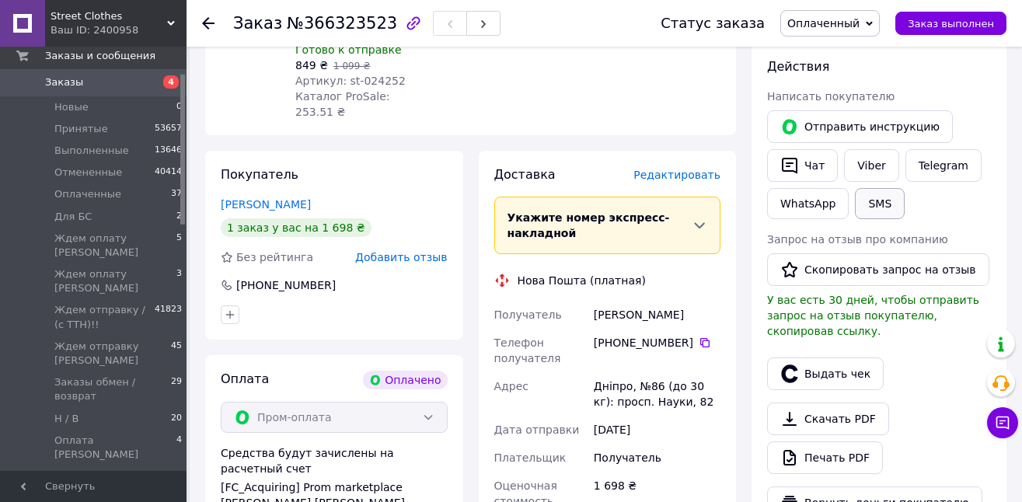
click at [879, 197] on button "SMS" at bounding box center [880, 203] width 50 height 31
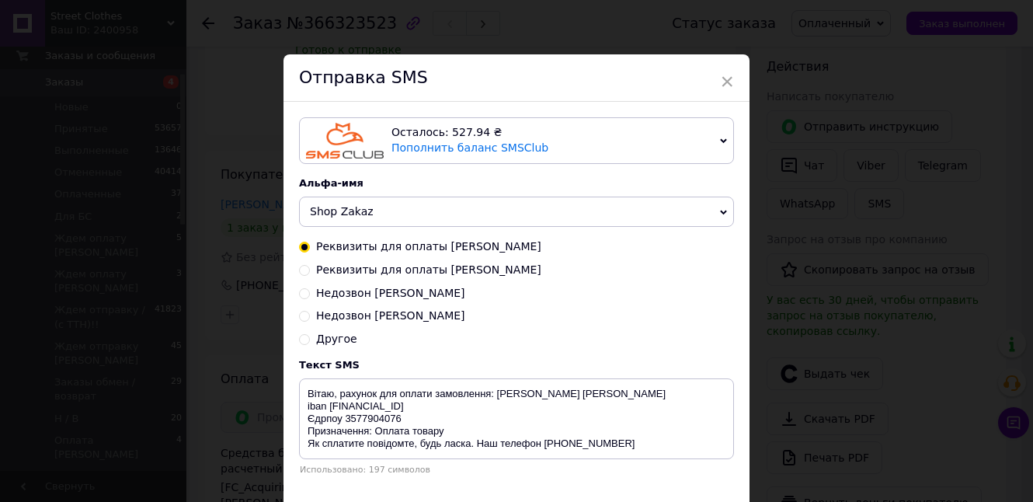
click at [344, 319] on span "Недозвон [PERSON_NAME]" at bounding box center [390, 315] width 149 height 12
click at [310, 319] on input "Недозвон [PERSON_NAME]" at bounding box center [304, 314] width 11 height 11
radio input "true"
radio input "false"
type textarea "Добрий день! Не змогли додзвонитися для підтвердження замовлення. Передзвоніть …"
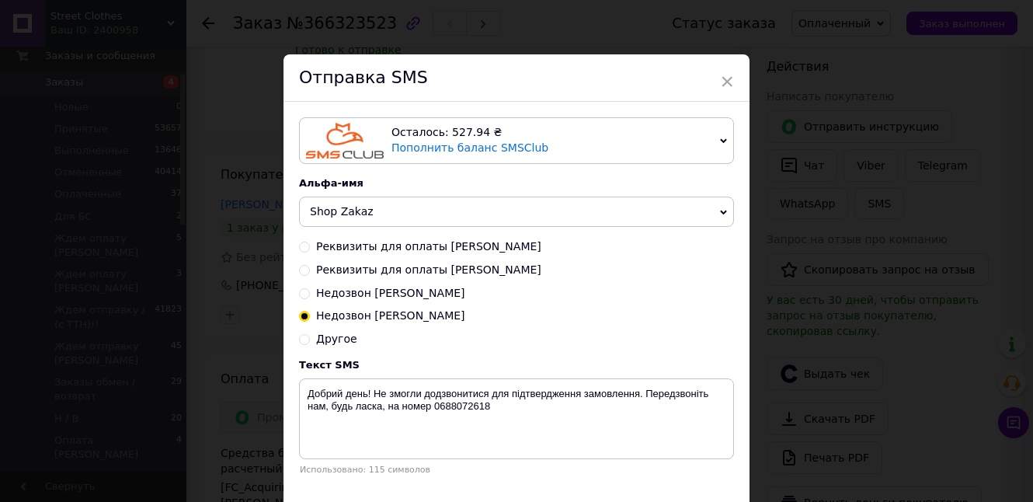
scroll to position [103, 0]
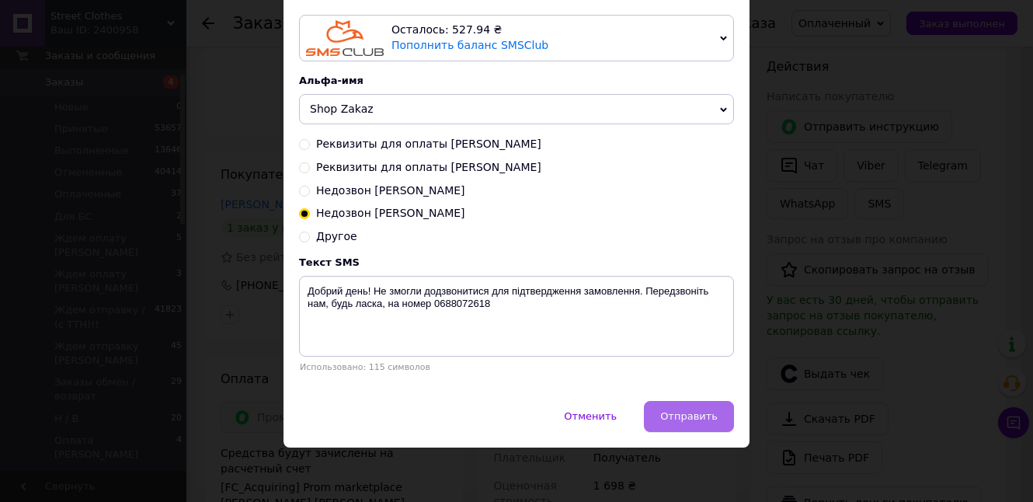
click at [678, 423] on button "Отправить" at bounding box center [689, 416] width 90 height 31
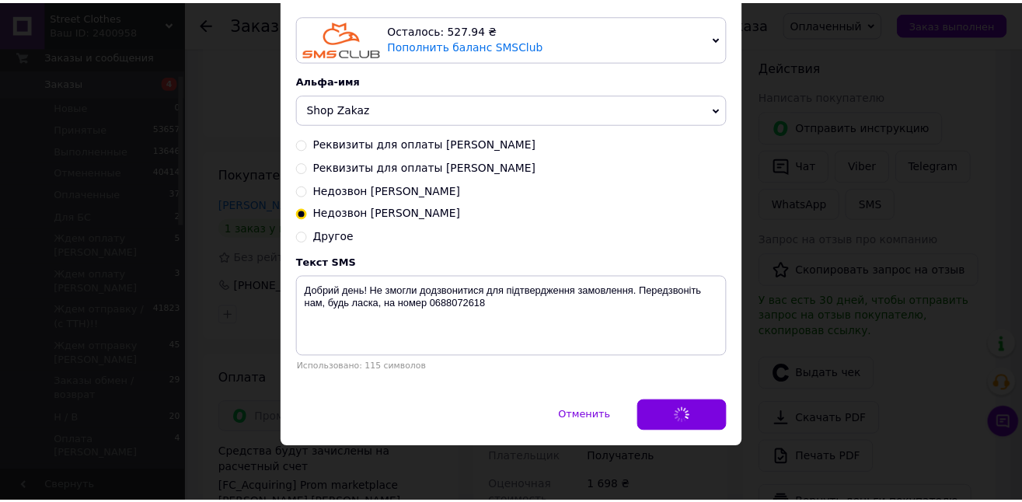
scroll to position [0, 0]
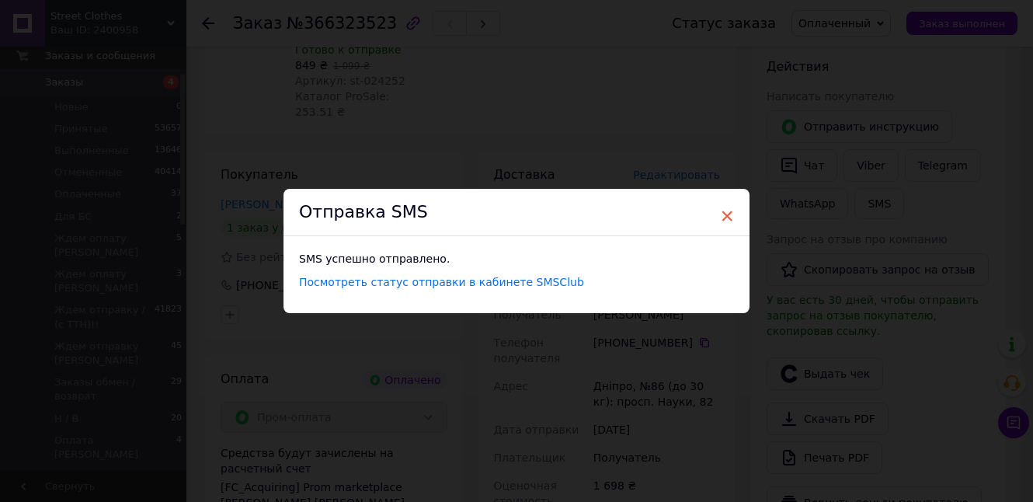
click at [723, 210] on span "×" at bounding box center [727, 216] width 14 height 26
click at [718, 214] on span "×" at bounding box center [722, 216] width 14 height 26
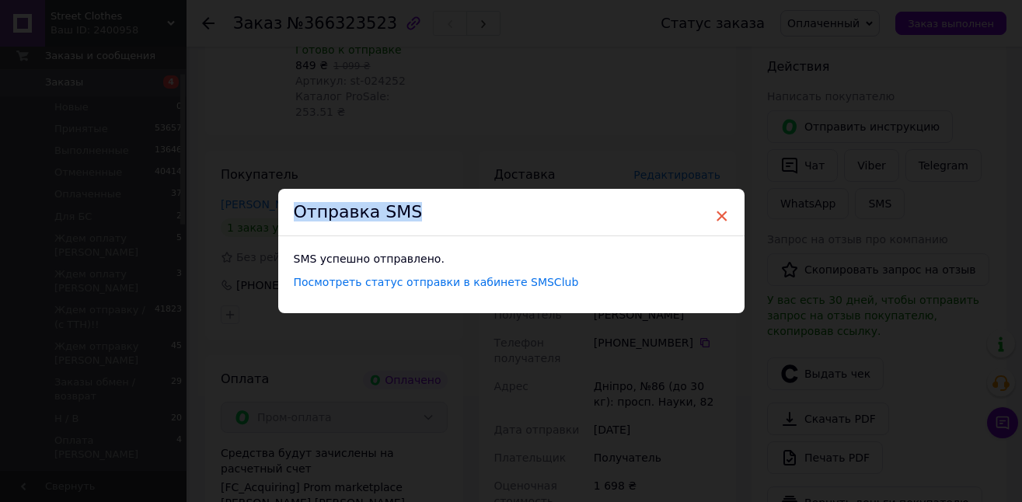
click at [726, 217] on div "× Отправка SMS SMS успешно отправлено. Посмотреть статус отправки в кабинете SM…" at bounding box center [511, 251] width 466 height 124
click at [721, 217] on span "×" at bounding box center [722, 216] width 14 height 26
click at [720, 213] on span "×" at bounding box center [722, 216] width 14 height 26
click at [720, 212] on span "×" at bounding box center [722, 216] width 14 height 26
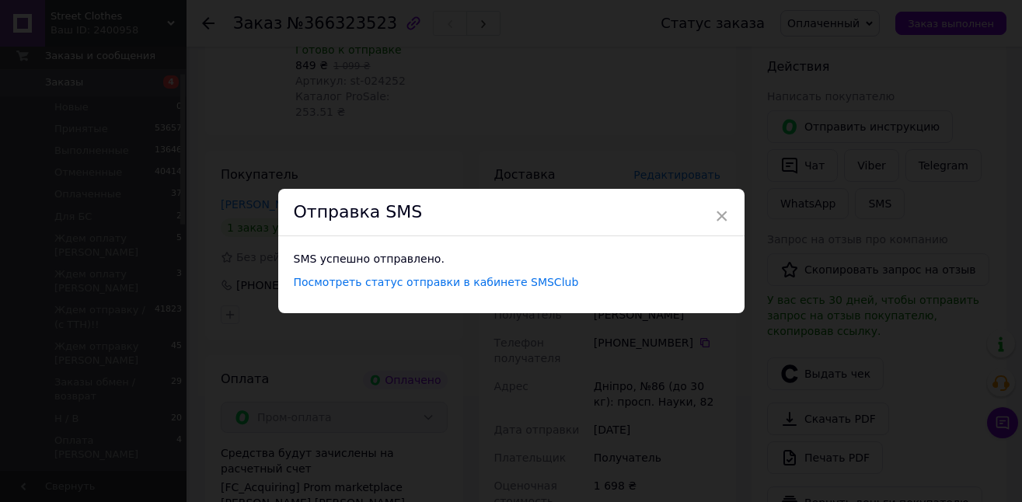
click at [744, 144] on div "× Отправка SMS SMS успешно отправлено. Посмотреть статус отправки в кабинете SM…" at bounding box center [511, 251] width 1022 height 502
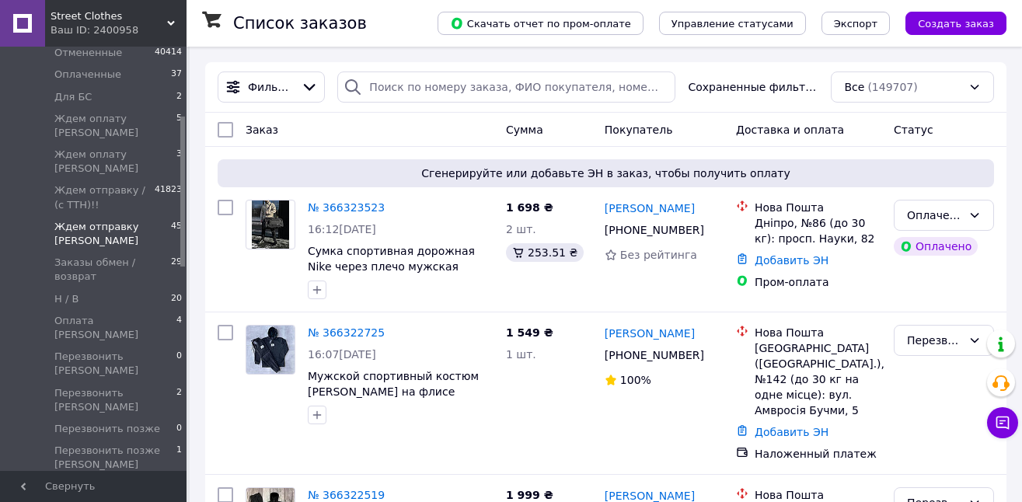
scroll to position [220, 0]
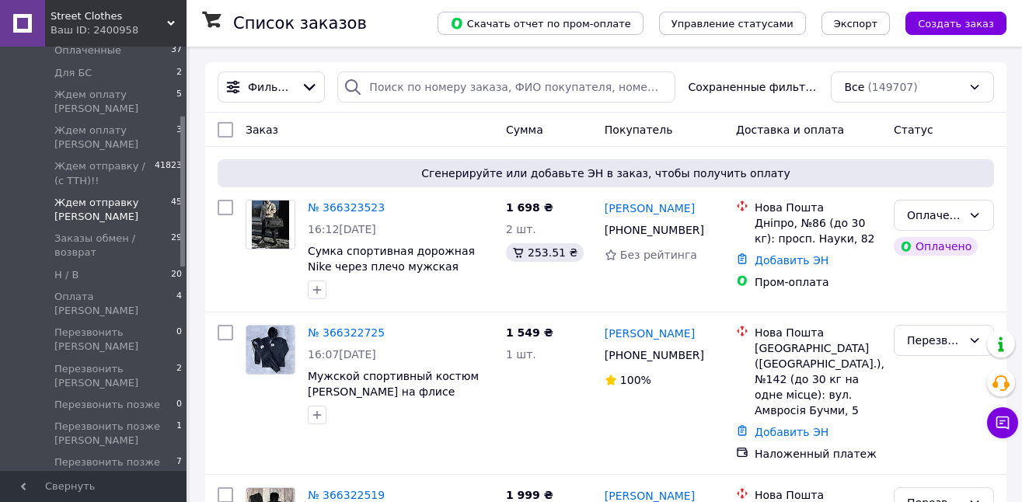
drag, startPoint x: 183, startPoint y: 90, endPoint x: 180, endPoint y: 169, distance: 78.6
click at [179, 168] on div "Главная Заказы и сообщения Заказы 0 Новые 0 Принятые 53657 Выполненные 13646 От…" at bounding box center [93, 259] width 186 height 424
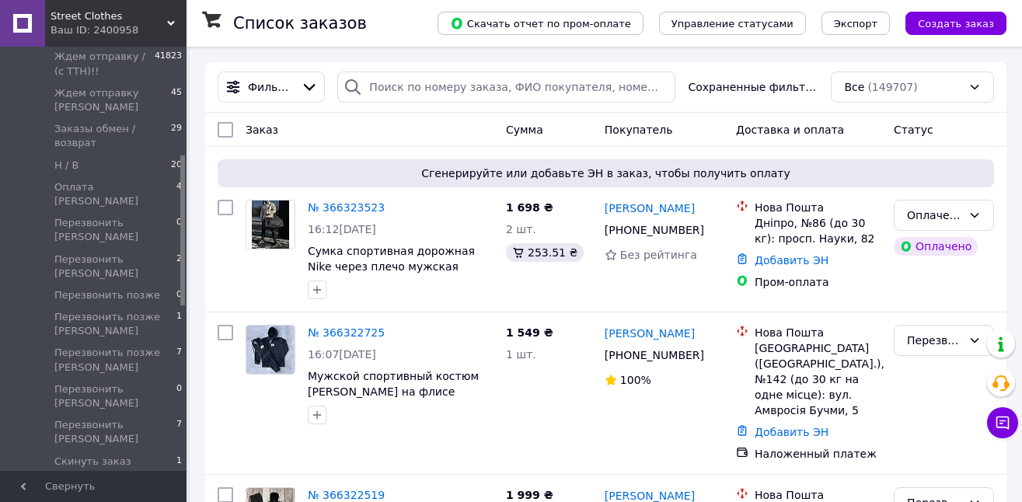
drag, startPoint x: 182, startPoint y: 158, endPoint x: 183, endPoint y: 197, distance: 39.6
click at [183, 197] on div at bounding box center [182, 230] width 5 height 150
click at [138, 413] on span "Перезвонить [PERSON_NAME]" at bounding box center [115, 427] width 122 height 28
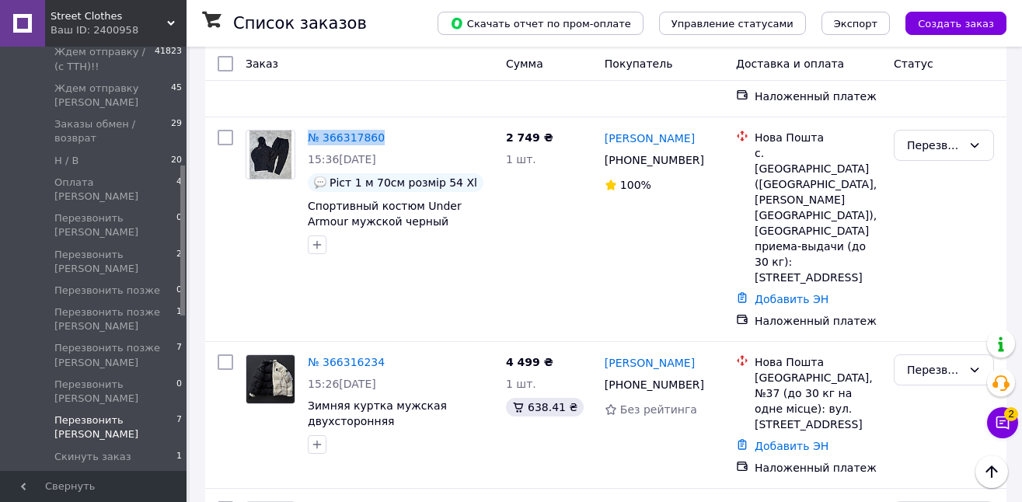
scroll to position [801, 0]
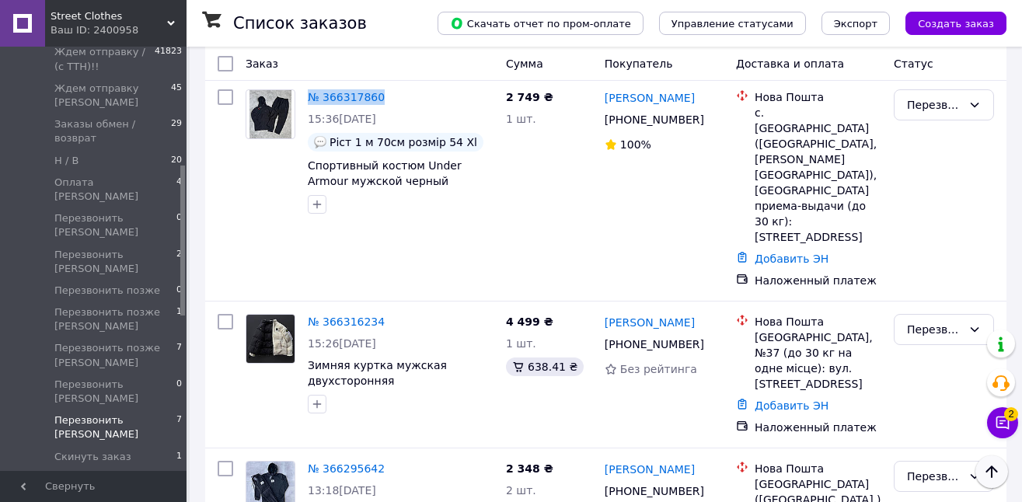
click at [997, 469] on icon "Наверх" at bounding box center [991, 471] width 19 height 19
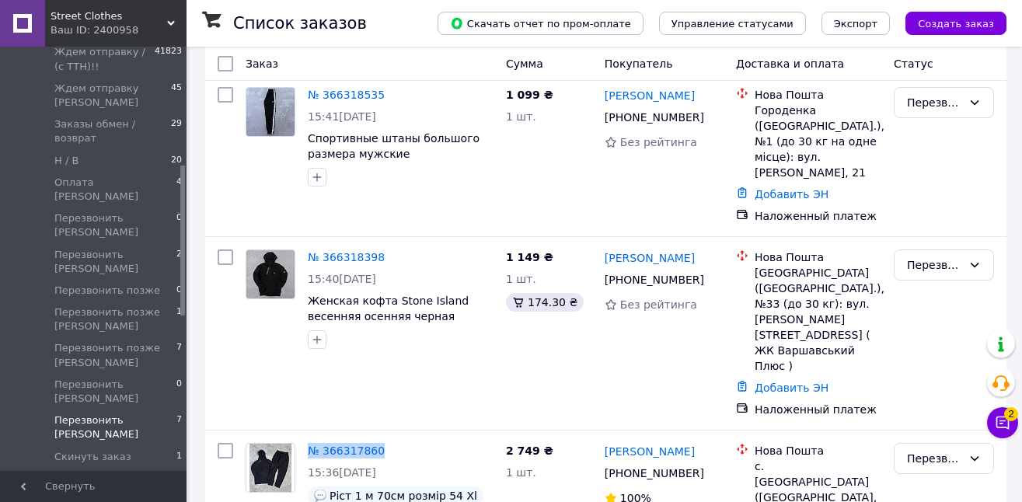
scroll to position [460, 0]
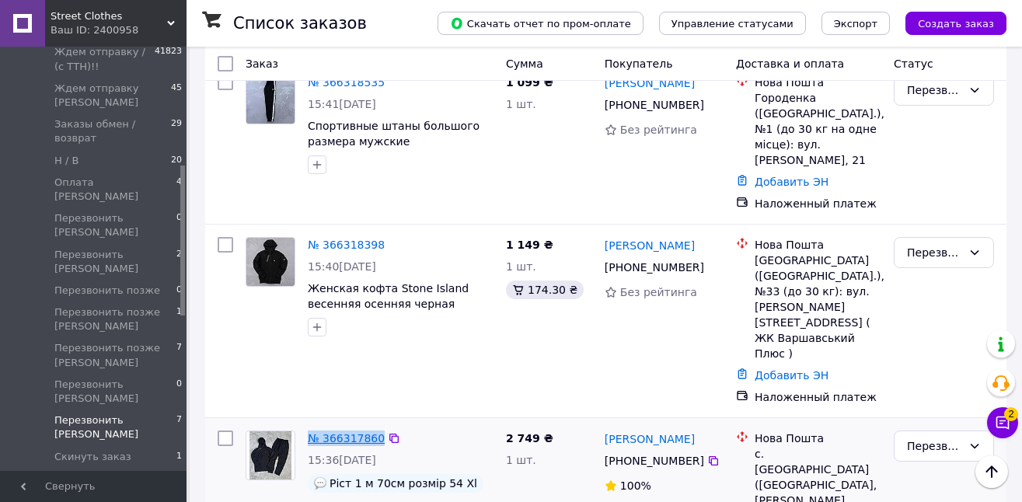
click at [343, 432] on link "№ 366317860" at bounding box center [346, 438] width 77 height 12
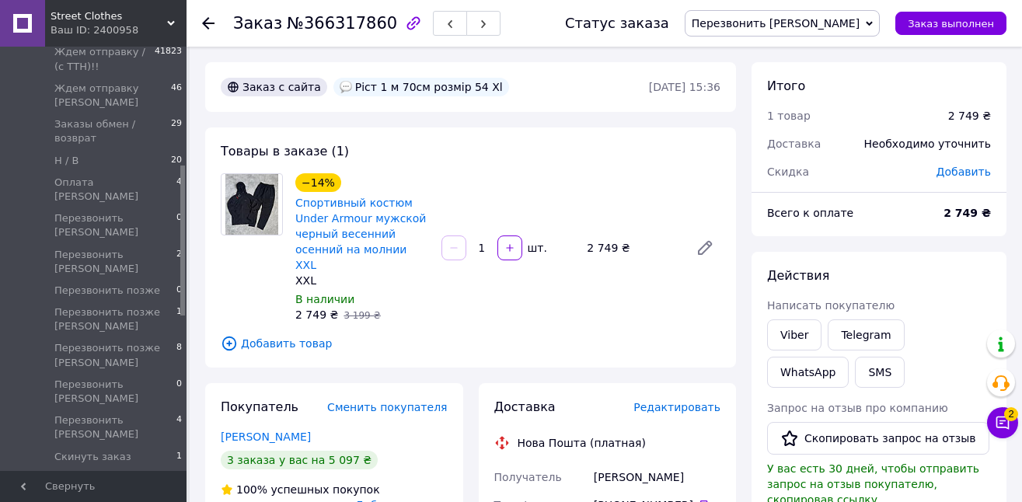
click at [794, 26] on span "Перезвонить [PERSON_NAME]" at bounding box center [776, 23] width 168 height 12
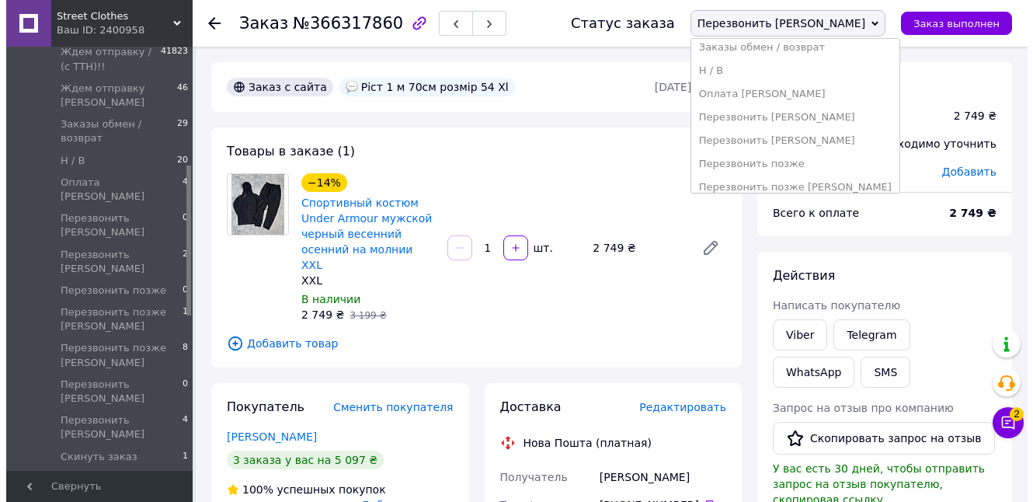
scroll to position [269, 0]
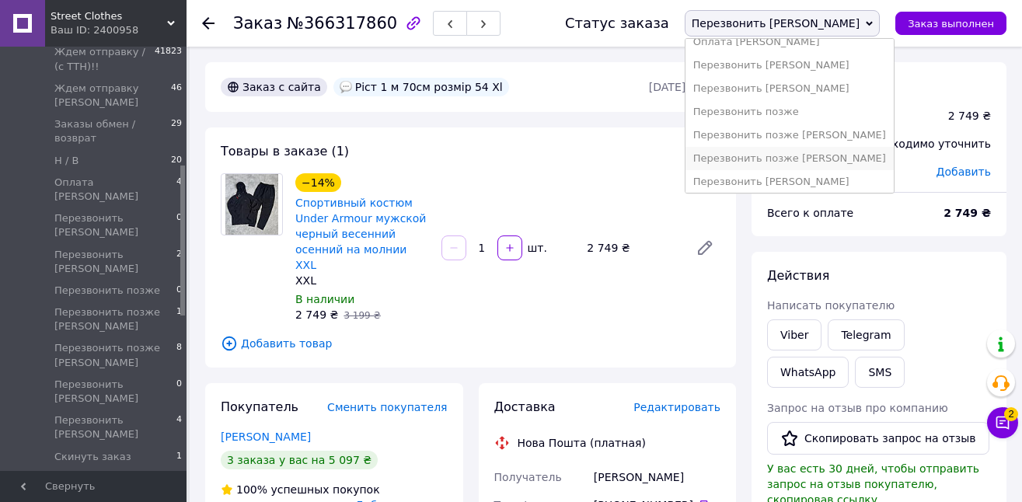
click at [861, 155] on li "Перезвонить позже [PERSON_NAME]" at bounding box center [789, 158] width 208 height 23
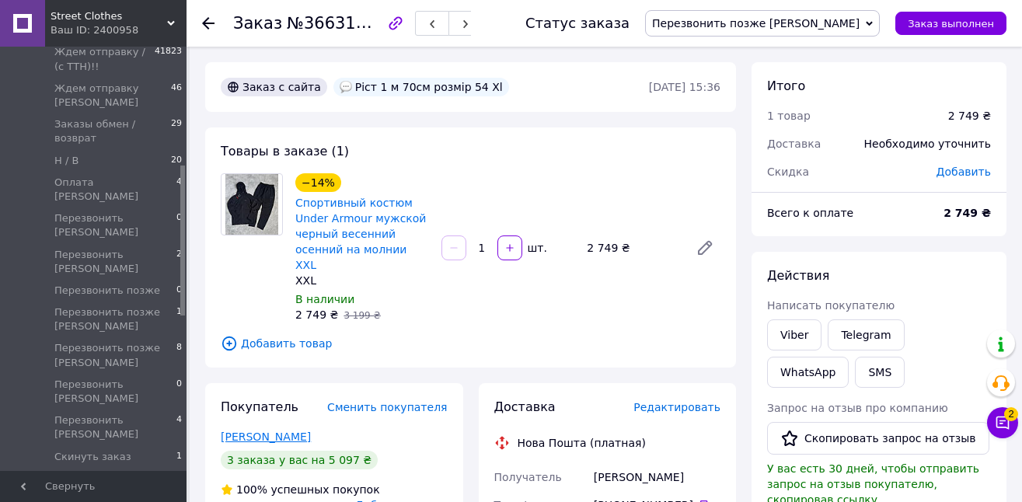
click at [257, 430] on link "Куря Андрій" at bounding box center [266, 436] width 90 height 12
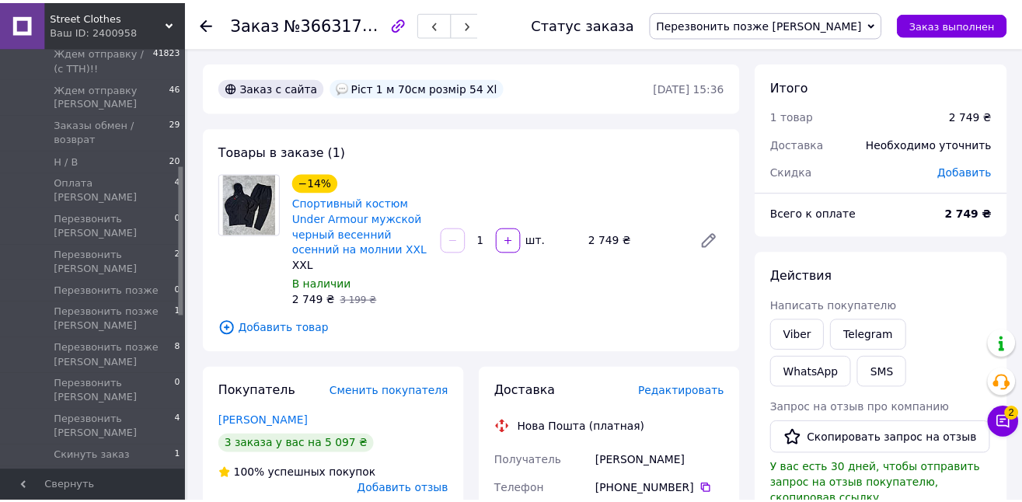
scroll to position [74, 0]
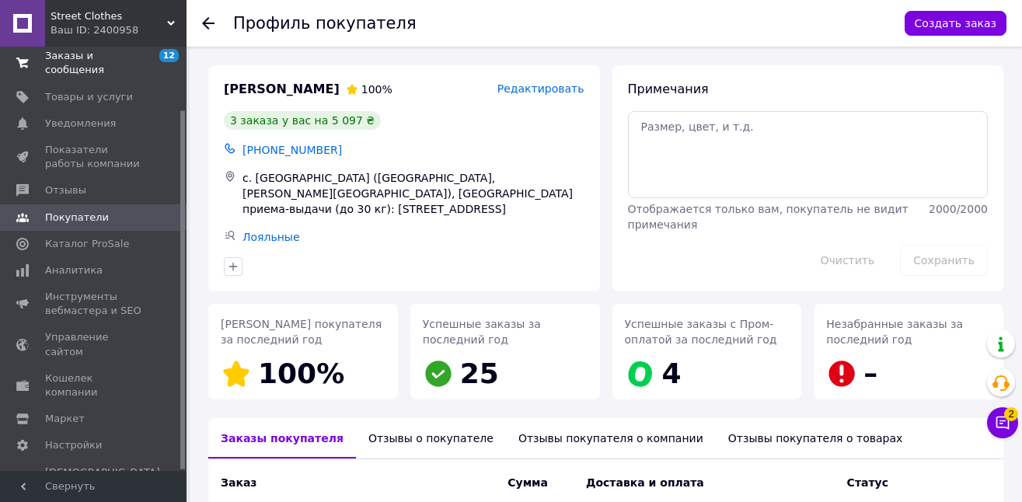
click at [100, 68] on span "Заказы и сообщения" at bounding box center [94, 63] width 99 height 28
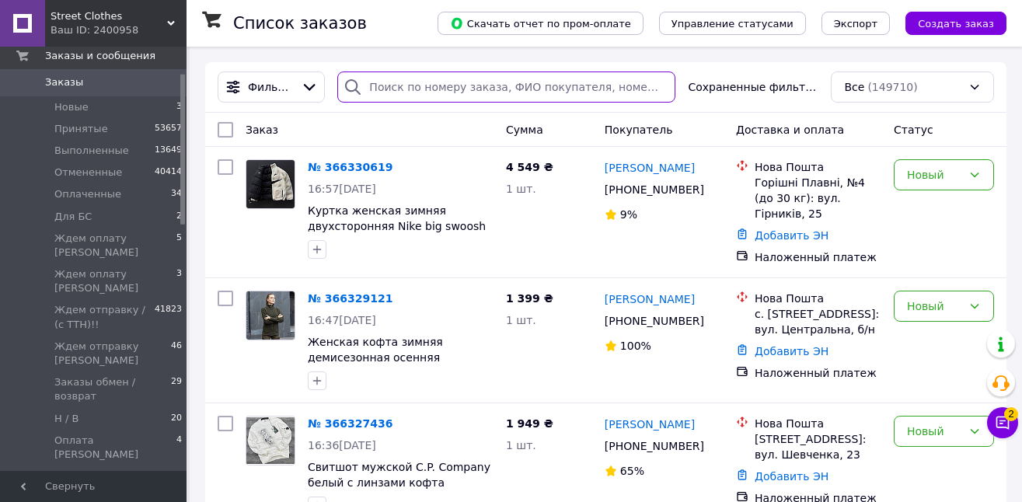
paste input "+380631937014"
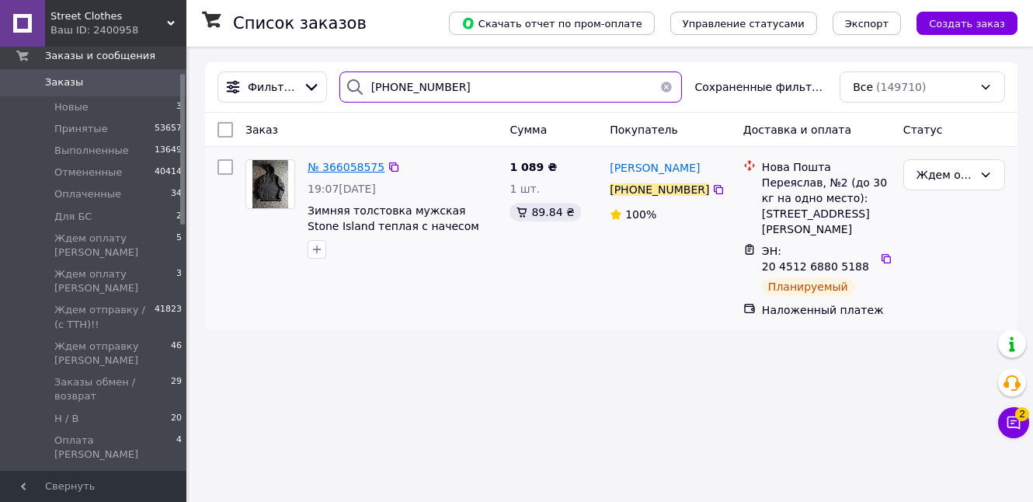
type input "+380631937014"
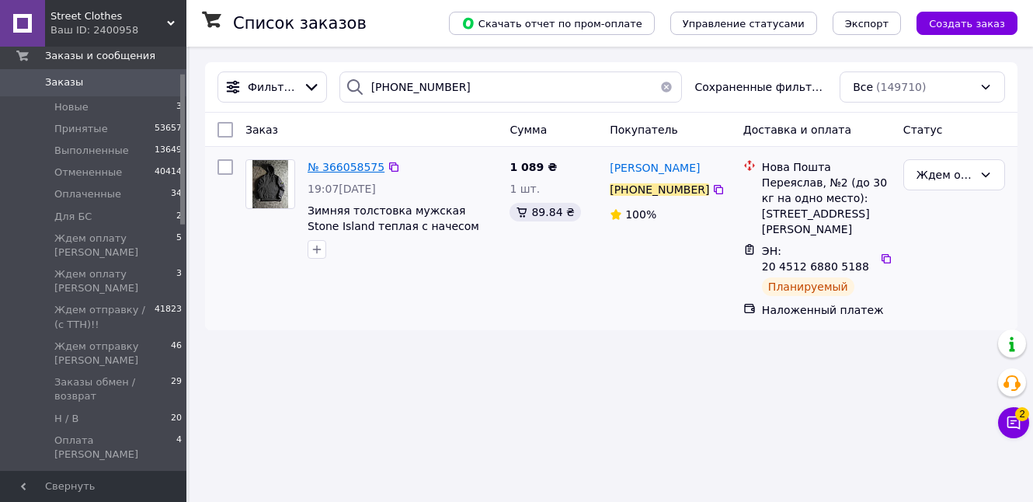
click at [366, 166] on span "№ 366058575" at bounding box center [346, 167] width 77 height 12
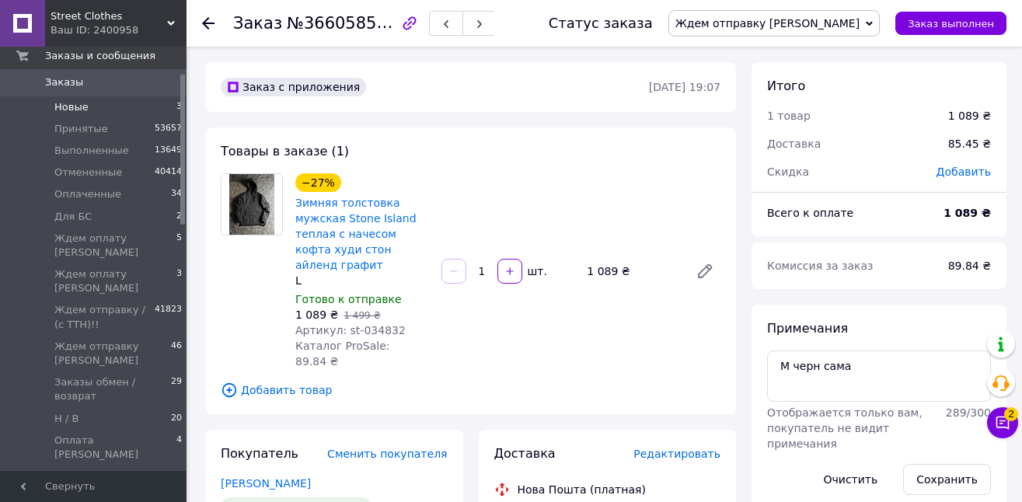
click at [78, 102] on span "Новые" at bounding box center [71, 107] width 34 height 14
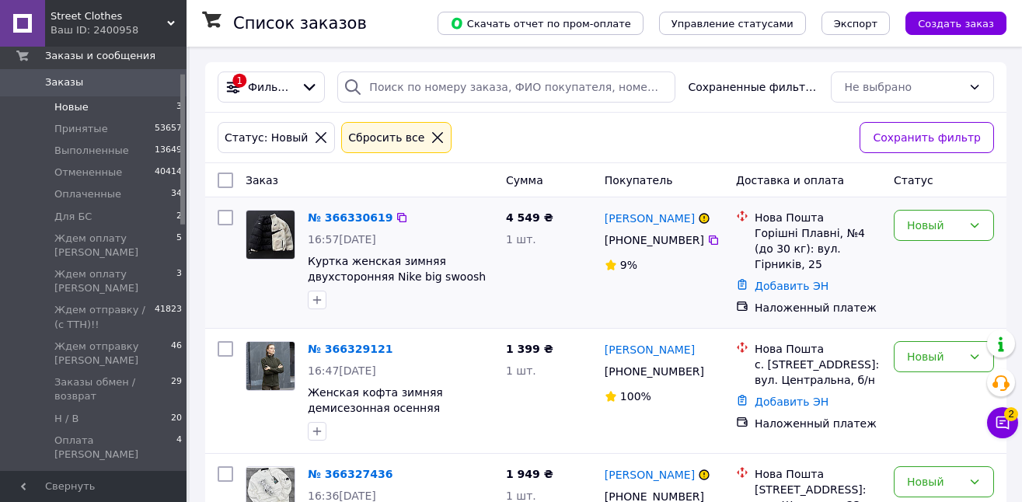
click at [225, 215] on input "checkbox" at bounding box center [226, 218] width 16 height 16
checkbox input "true"
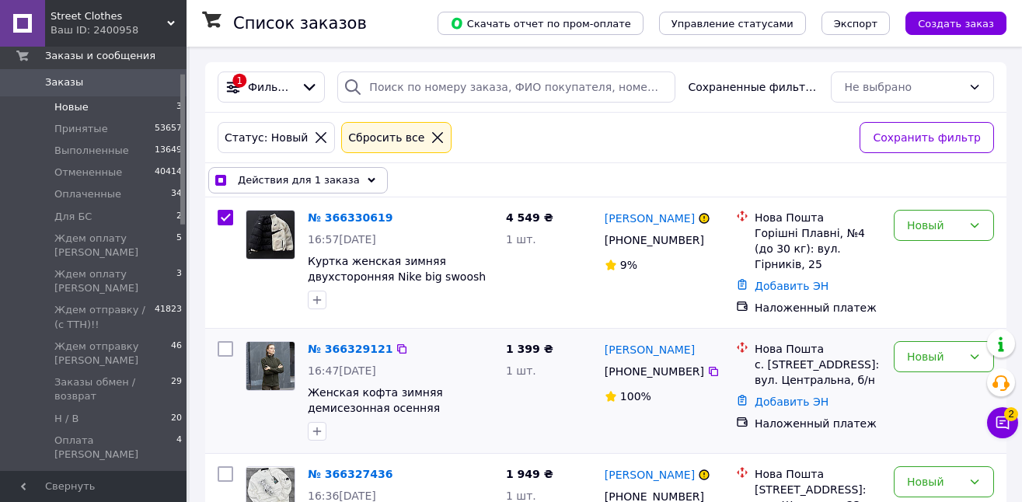
click at [225, 351] on div at bounding box center [225, 391] width 28 height 112
checkbox input "true"
drag, startPoint x: 228, startPoint y: 476, endPoint x: 224, endPoint y: 403, distance: 73.9
click at [227, 476] on input "checkbox" at bounding box center [226, 474] width 16 height 16
checkbox input "true"
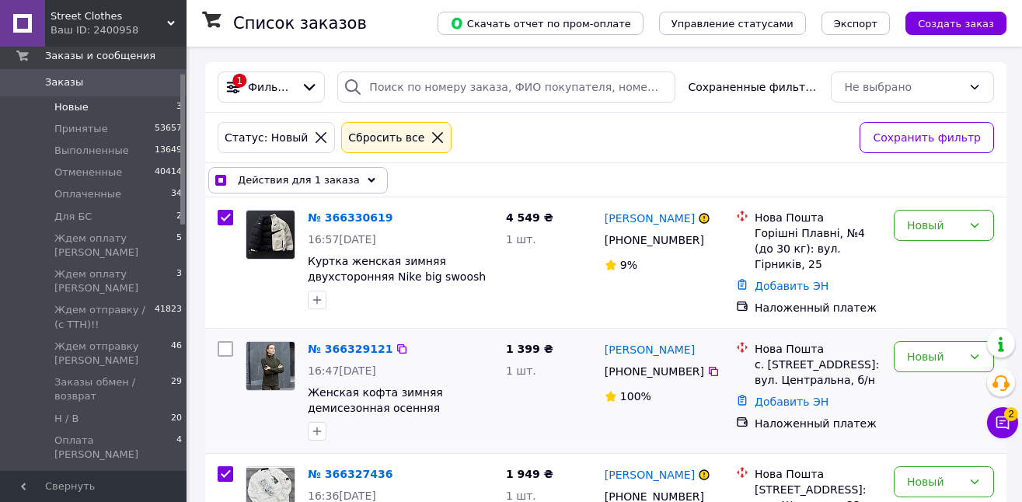
checkbox input "true"
click at [225, 341] on input "checkbox" at bounding box center [226, 349] width 16 height 16
checkbox input "true"
click at [329, 177] on span "Действия для 3 заказов" at bounding box center [301, 181] width 127 height 16
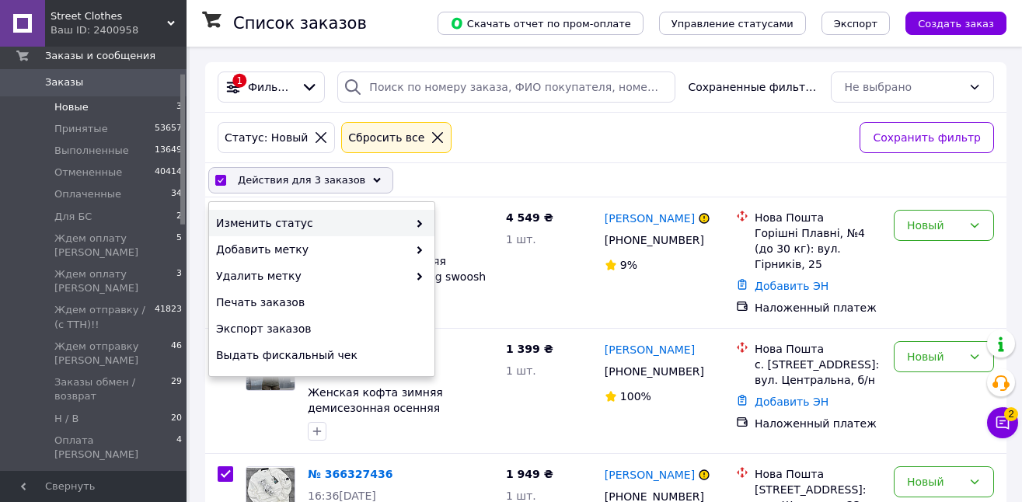
click at [305, 218] on span "Изменить статус" at bounding box center [312, 223] width 192 height 16
click at [420, 221] on icon at bounding box center [420, 224] width 8 height 8
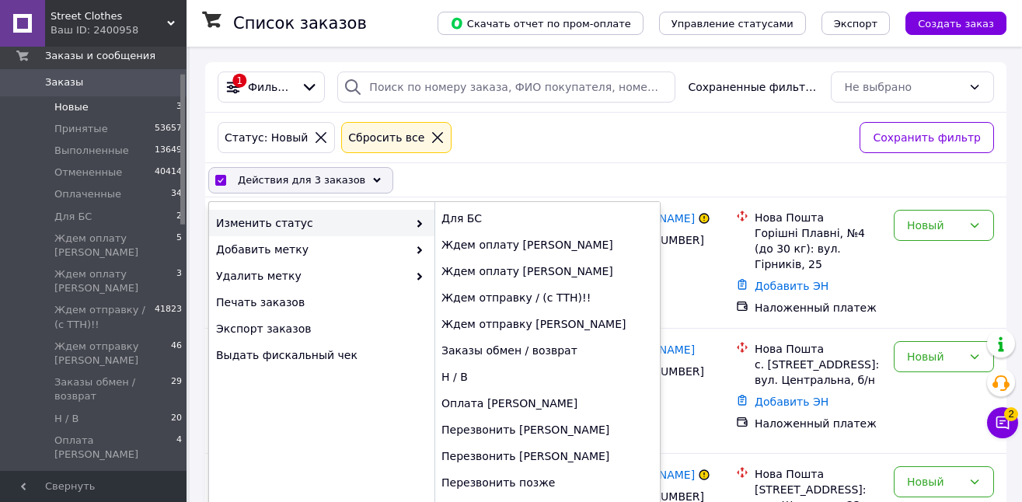
scroll to position [257, 0]
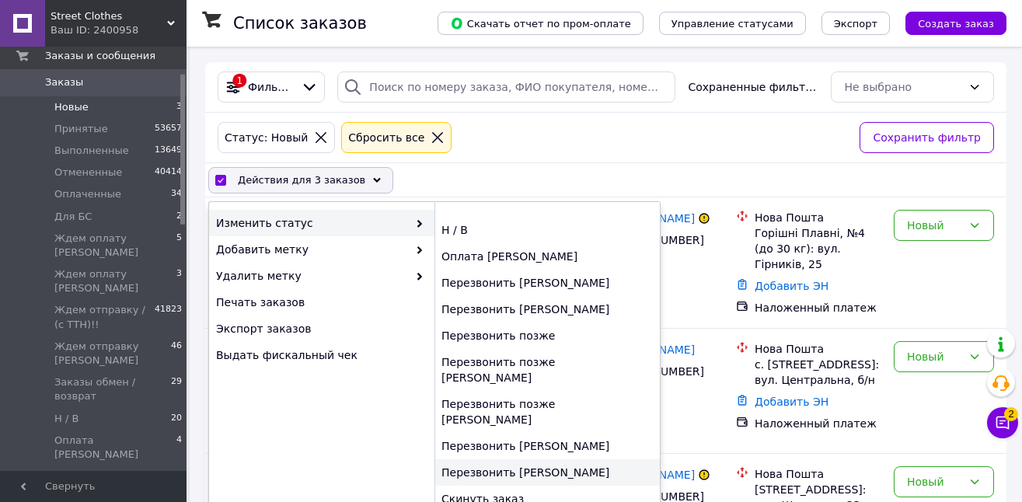
click at [543, 459] on div "Перезвонить [PERSON_NAME]" at bounding box center [546, 472] width 225 height 26
checkbox input "false"
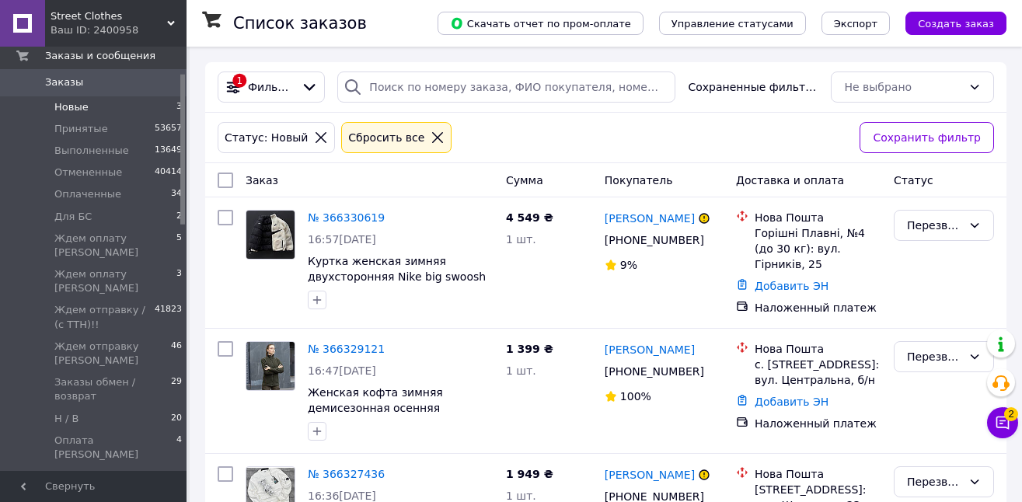
click at [315, 140] on icon at bounding box center [321, 138] width 14 height 14
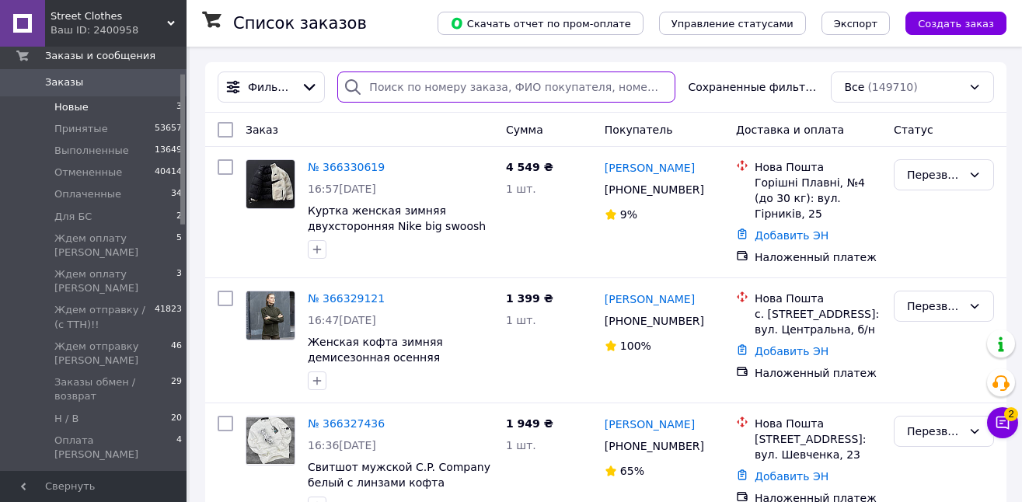
paste input "+380631937014"
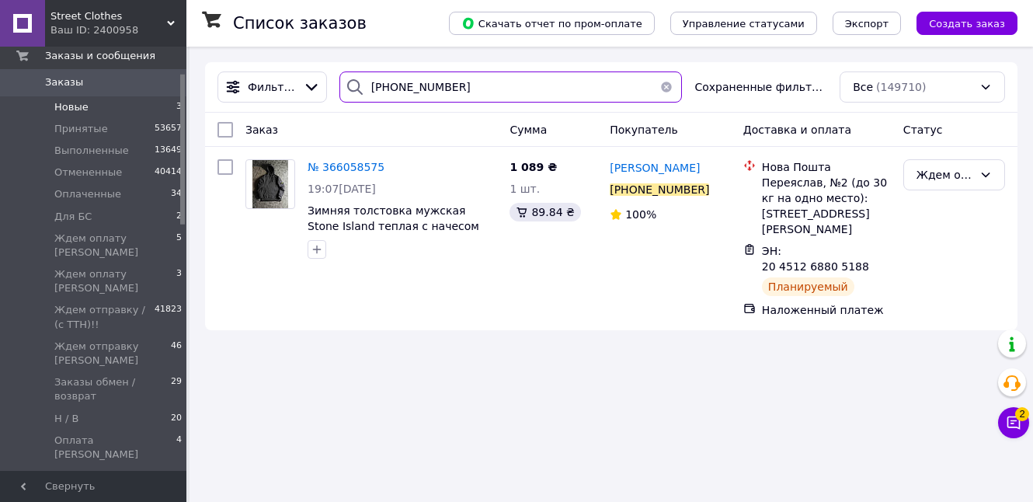
type input "+380631937014"
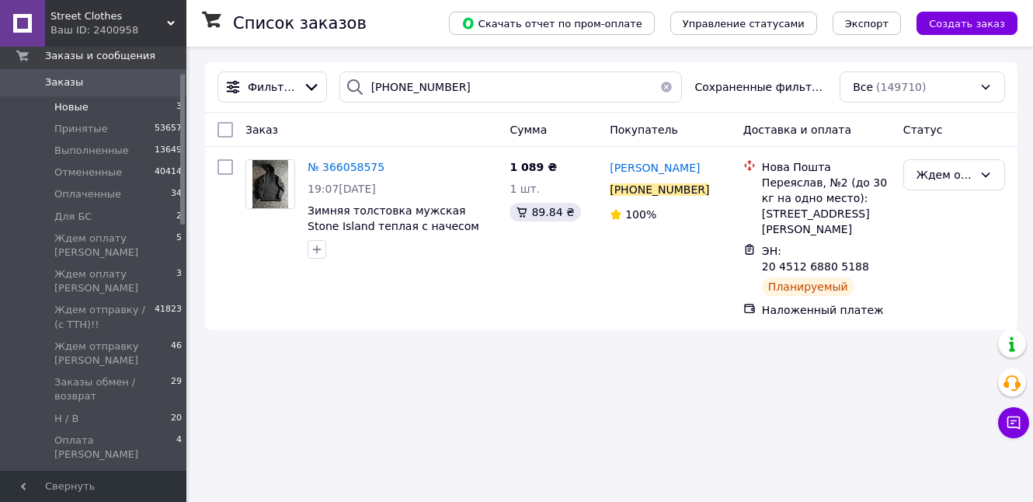
click at [159, 94] on link "Заказы 0" at bounding box center [95, 82] width 191 height 26
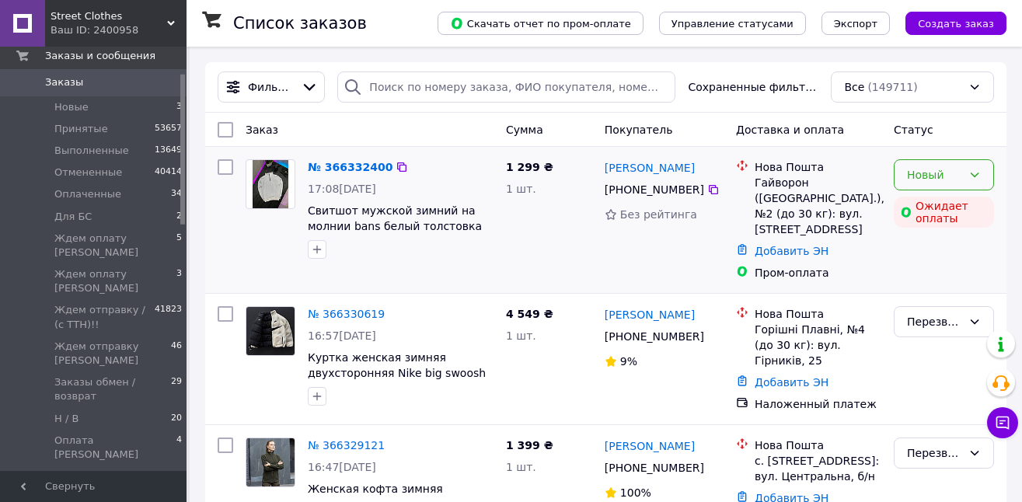
click at [929, 169] on div "Новый" at bounding box center [934, 174] width 55 height 17
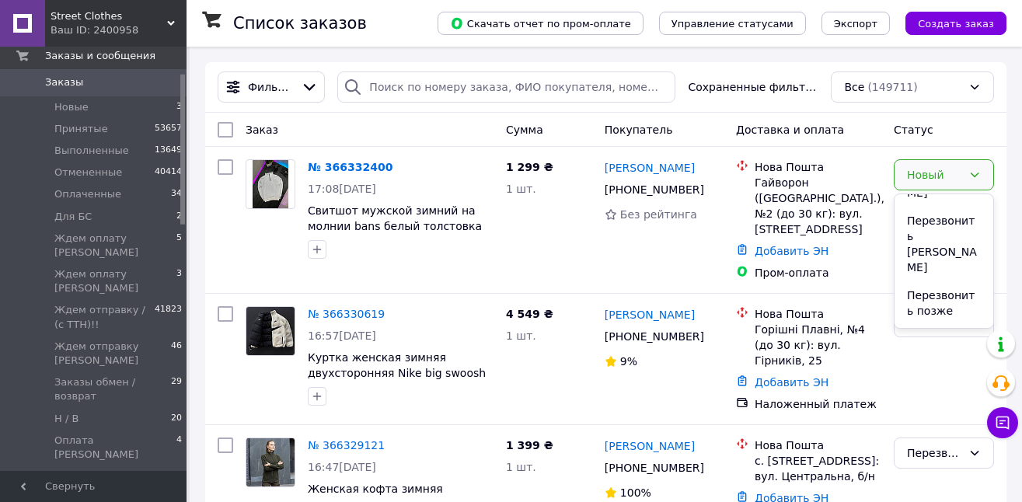
scroll to position [692, 0]
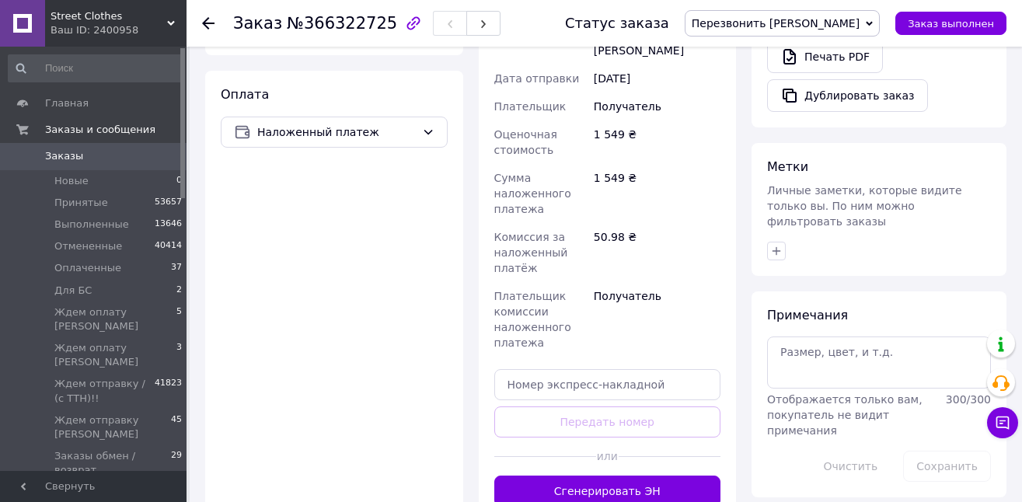
scroll to position [591, 0]
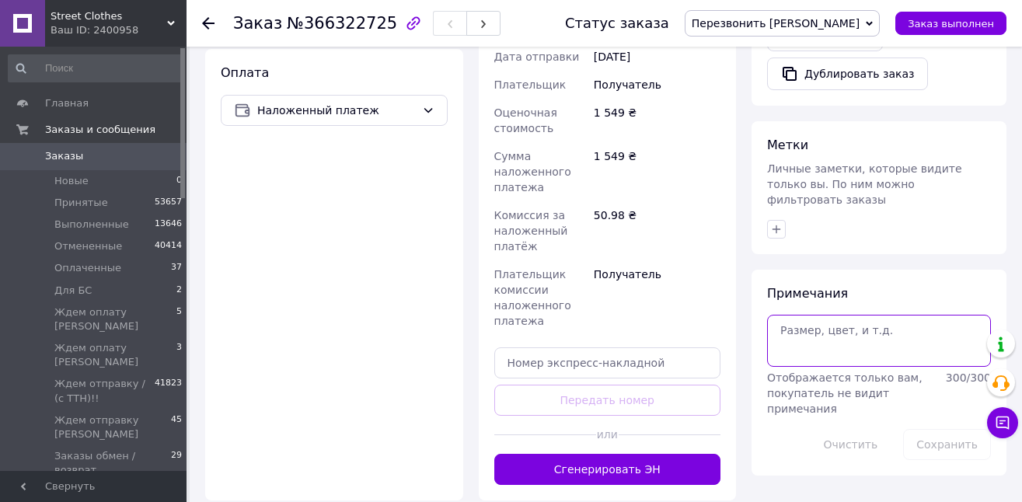
click at [863, 335] on textarea at bounding box center [879, 340] width 224 height 51
type textarea "12 не от"
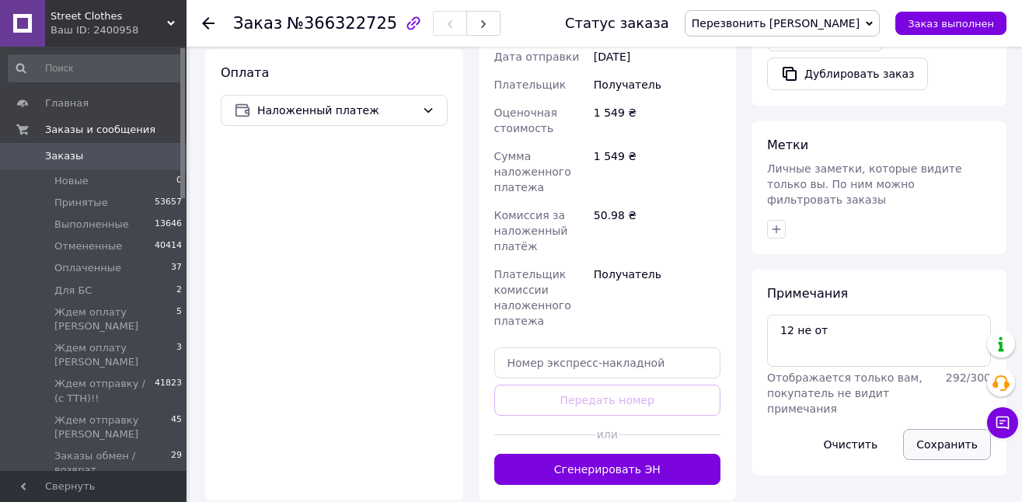
click at [957, 430] on button "Сохранить" at bounding box center [947, 444] width 88 height 31
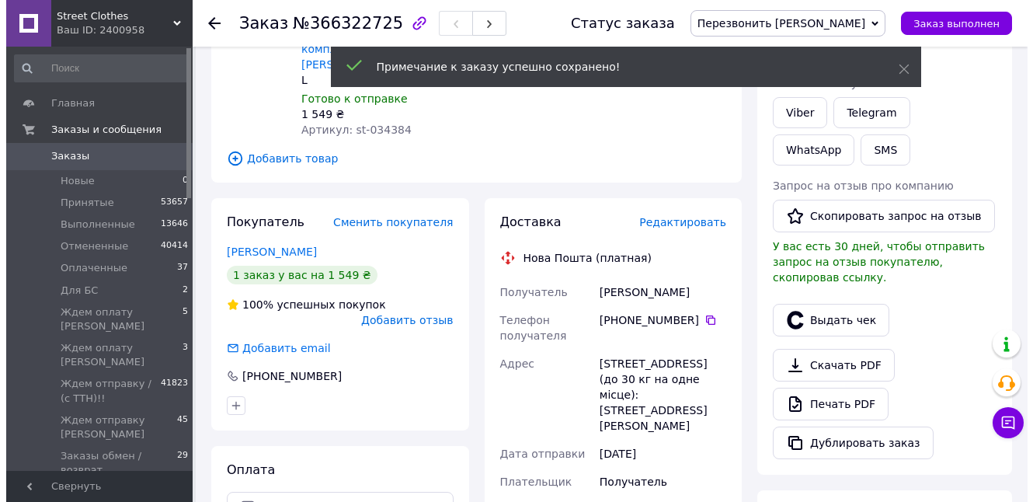
scroll to position [196, 0]
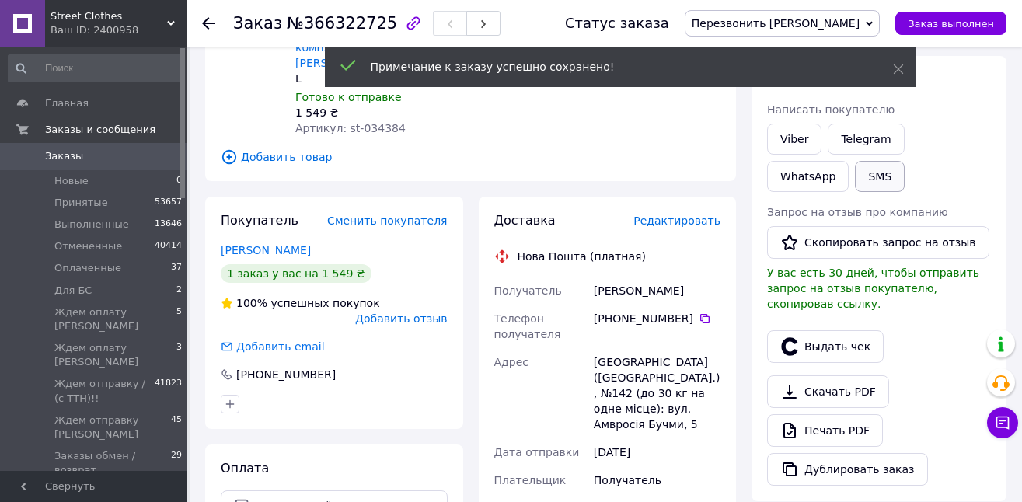
click at [855, 178] on button "SMS" at bounding box center [880, 176] width 50 height 31
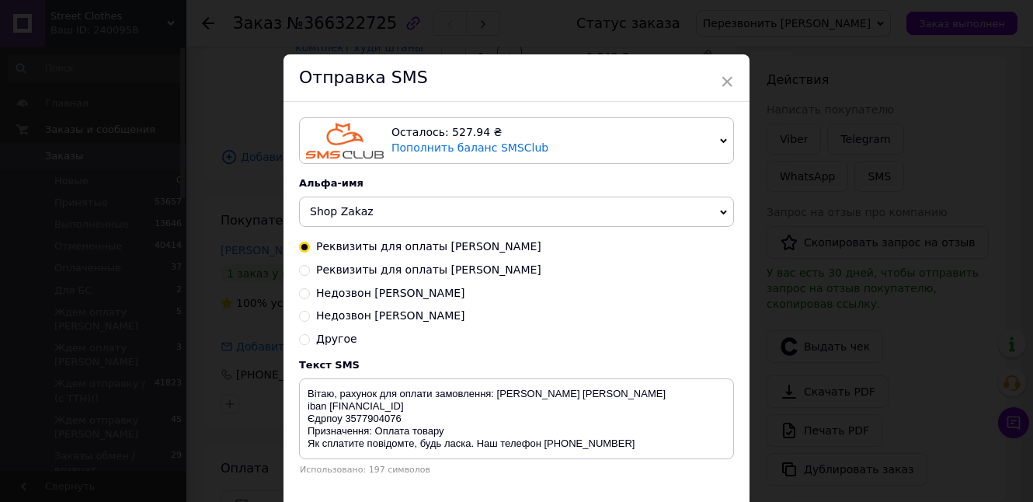
click at [360, 317] on span "Недозвон Таня" at bounding box center [390, 315] width 149 height 12
click at [310, 317] on input "Недозвон Таня" at bounding box center [304, 314] width 11 height 11
radio input "true"
radio input "false"
type textarea "Добрий день! Не змогли додзвонитися для підтвердження замовлення. Передзвоніть …"
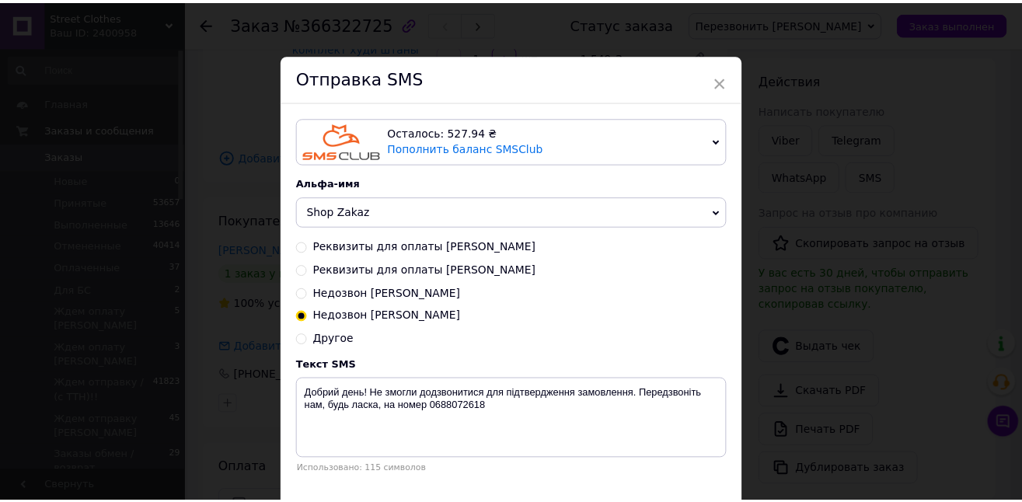
scroll to position [103, 0]
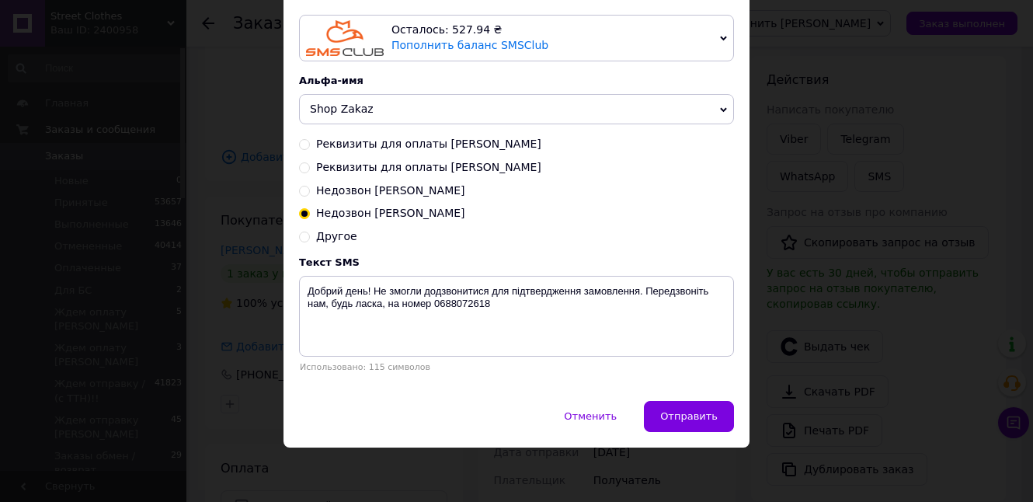
click at [695, 419] on span "Отправить" at bounding box center [690, 416] width 58 height 12
click at [901, 323] on div "× Отправка SMS Осталось: 527.94 ₴ Пополнить баланс SMSClub Подключить LetsAds А…" at bounding box center [516, 251] width 1033 height 502
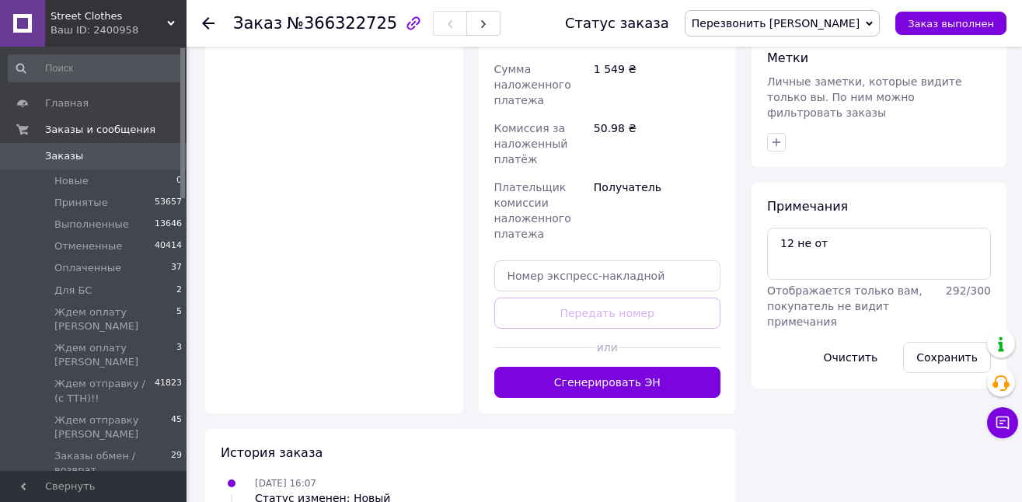
scroll to position [741, 0]
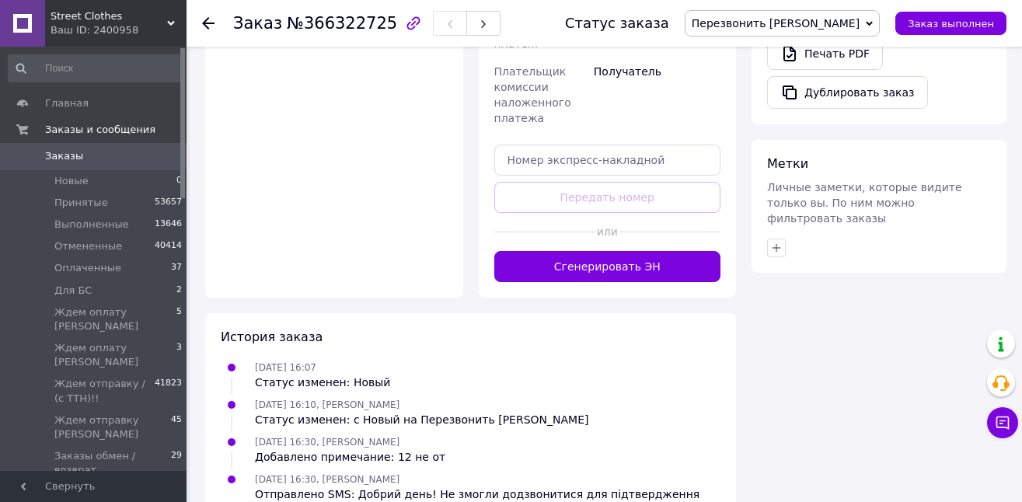
scroll to position [494, 0]
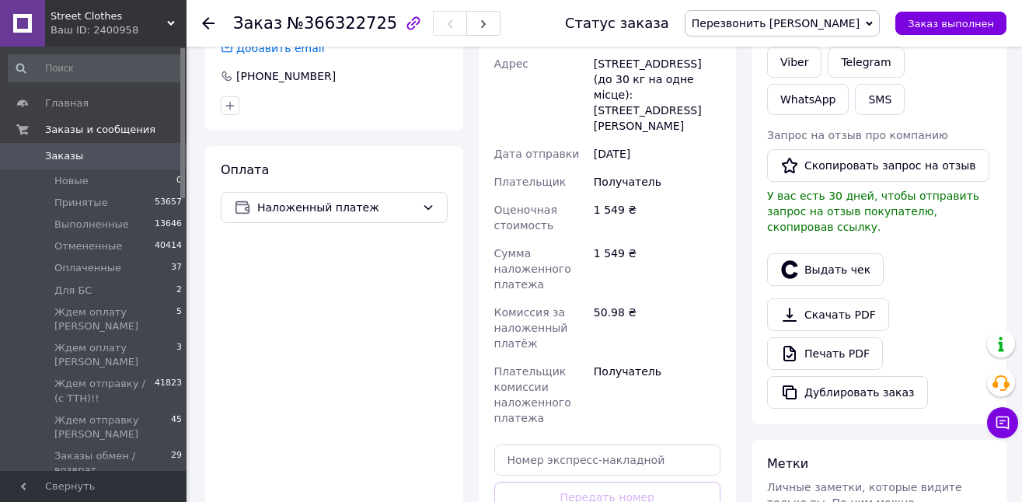
click at [843, 28] on span "Перезвонить [PERSON_NAME]" at bounding box center [776, 23] width 168 height 12
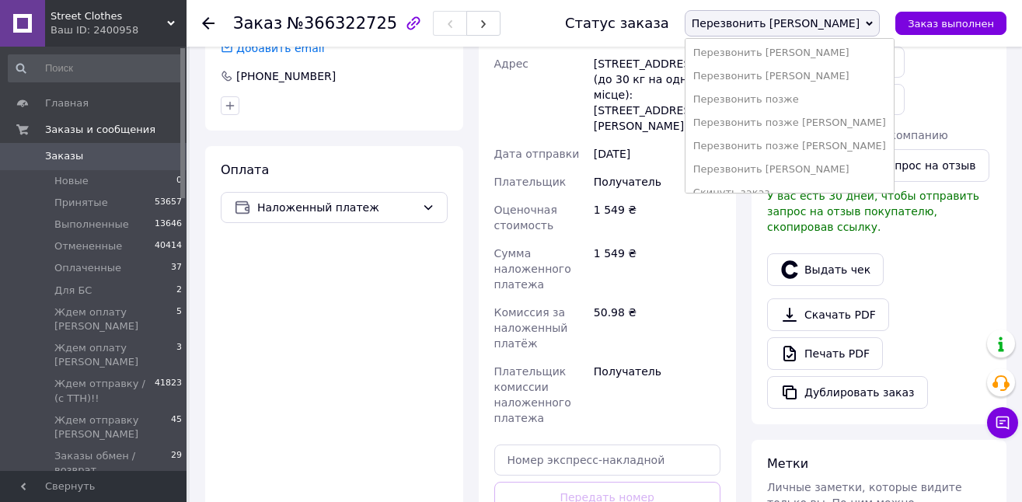
scroll to position [280, 0]
click at [894, 147] on li "Перезвонить позже [PERSON_NAME]" at bounding box center [789, 147] width 208 height 23
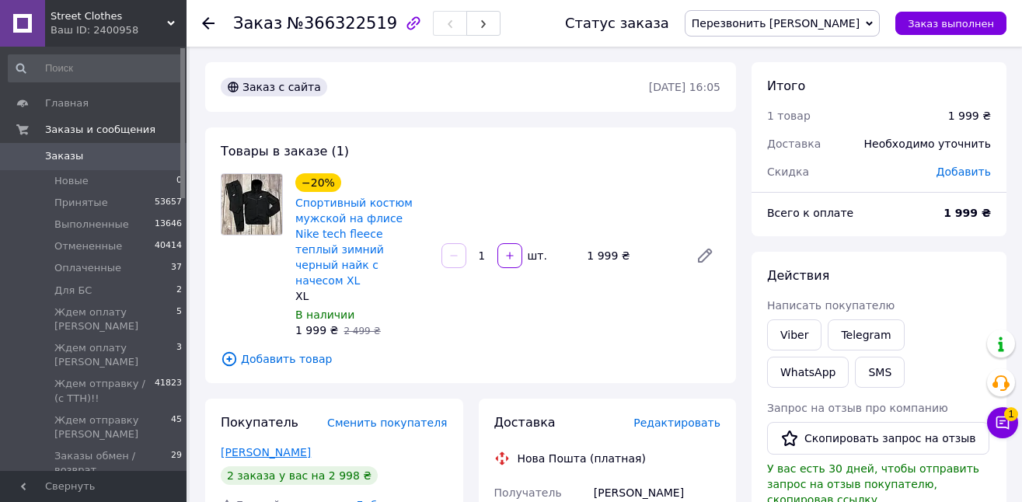
click at [273, 446] on link "[PERSON_NAME]" at bounding box center [266, 452] width 90 height 12
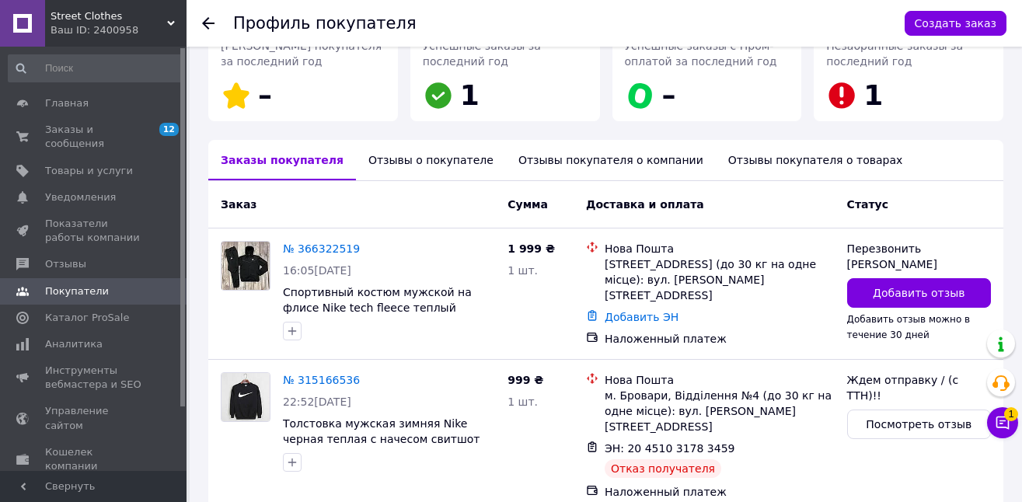
scroll to position [315, 0]
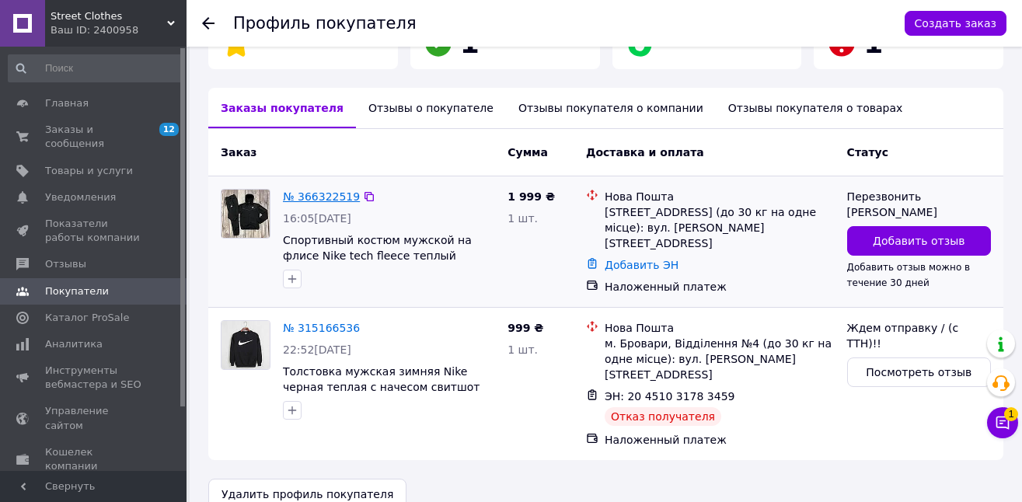
click at [305, 194] on link "№ 366322519" at bounding box center [321, 196] width 77 height 12
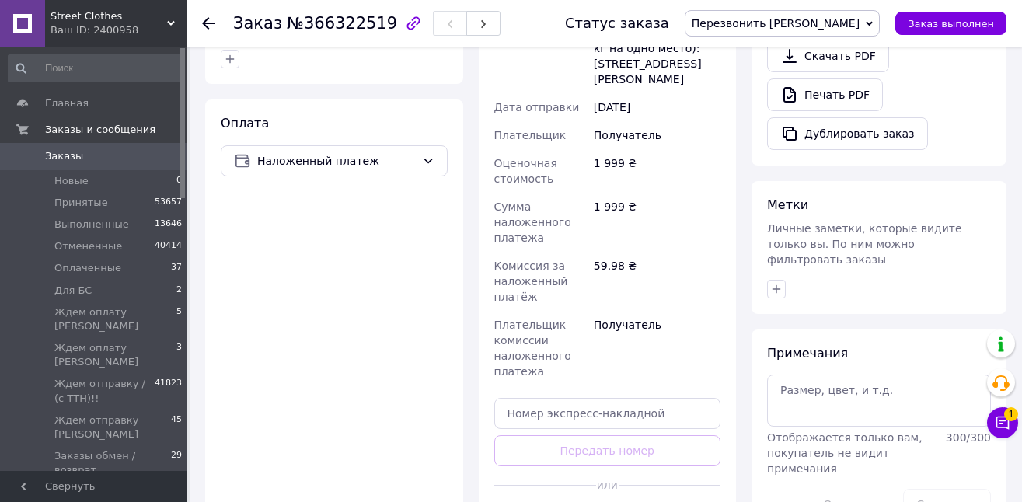
scroll to position [530, 0]
click at [866, 391] on textarea at bounding box center [879, 401] width 224 height 51
type textarea "175 100 ХХЛ"
click at [967, 490] on button "Сохранить" at bounding box center [947, 505] width 88 height 31
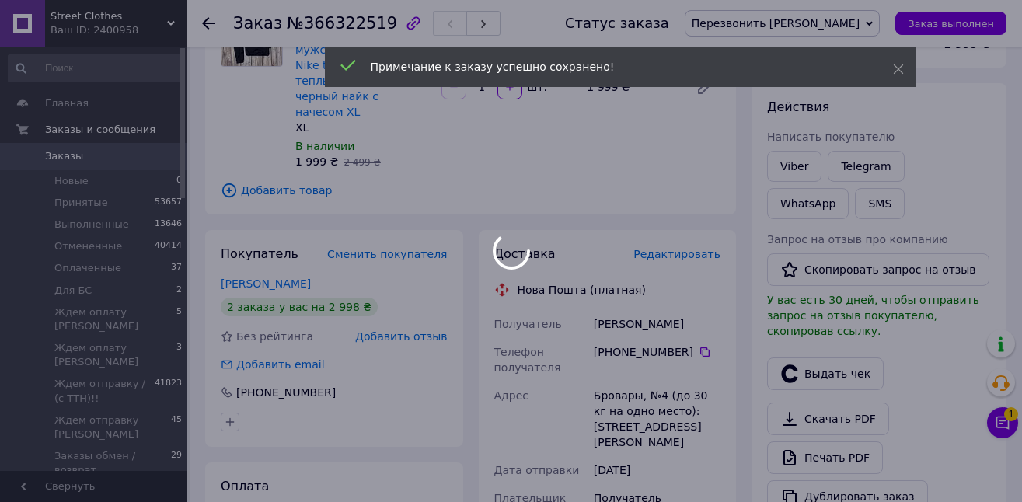
scroll to position [34, 0]
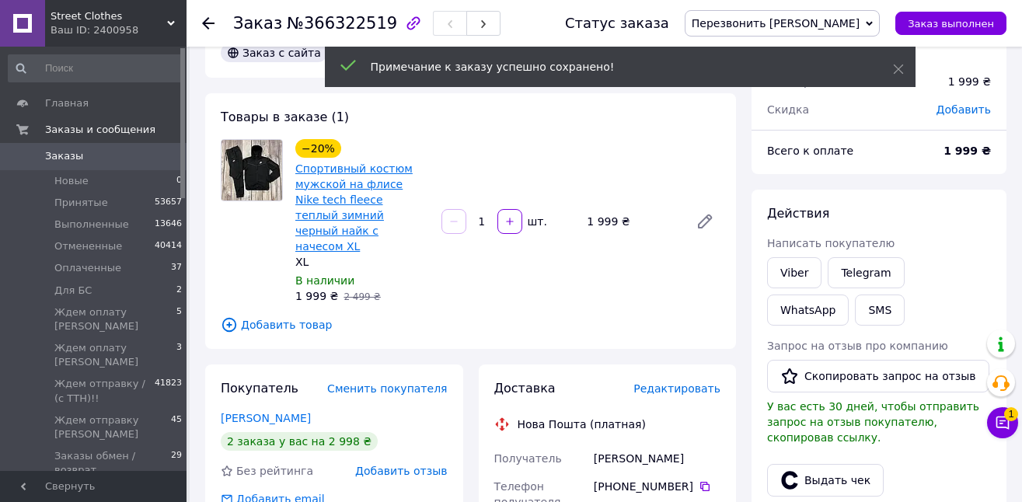
click at [358, 176] on link "Спортивный костюм мужской на флисе Nike tech fleece теплый зимний черный найк с…" at bounding box center [353, 207] width 117 height 90
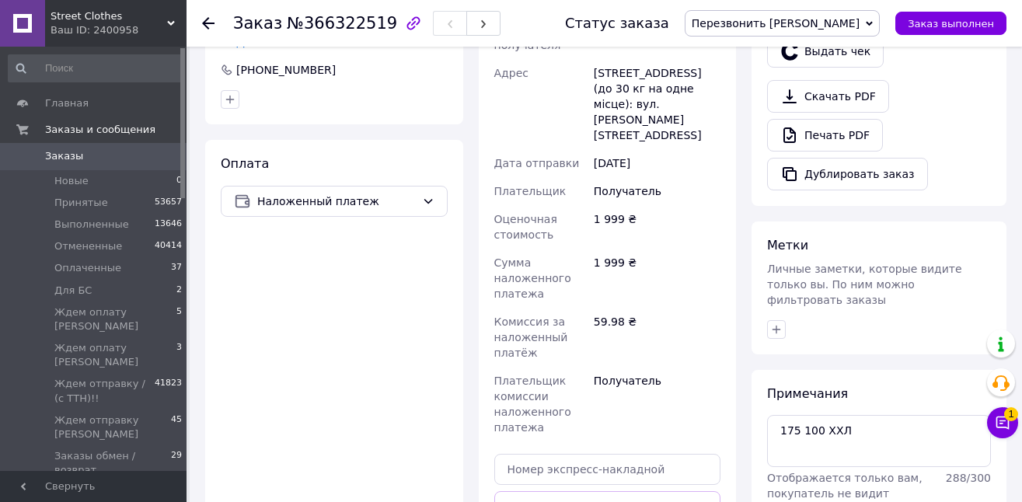
scroll to position [493, 0]
drag, startPoint x: 785, startPoint y: 21, endPoint x: 849, endPoint y: 26, distance: 64.7
click at [786, 21] on span "Перезвонить [PERSON_NAME]" at bounding box center [776, 23] width 168 height 12
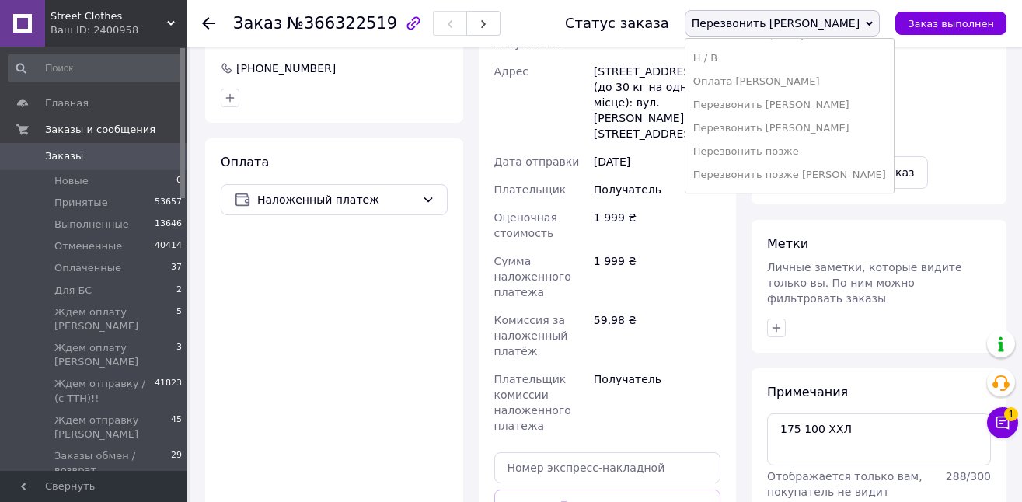
scroll to position [390, 0]
click at [852, 181] on li "Скинуть заказ [PERSON_NAME]" at bounding box center [789, 177] width 208 height 23
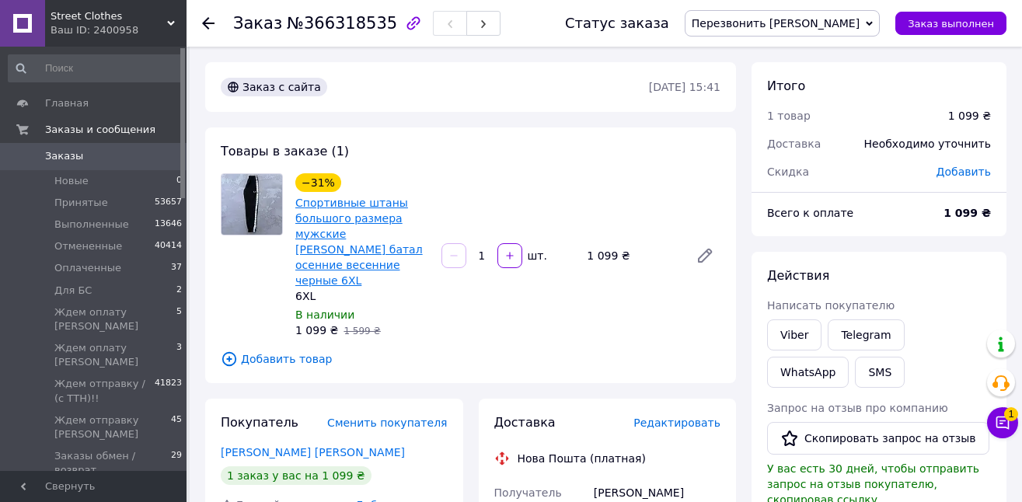
click at [347, 198] on link "Спортивные штаны большого размера мужские [PERSON_NAME] батал осенние весенние …" at bounding box center [358, 242] width 127 height 90
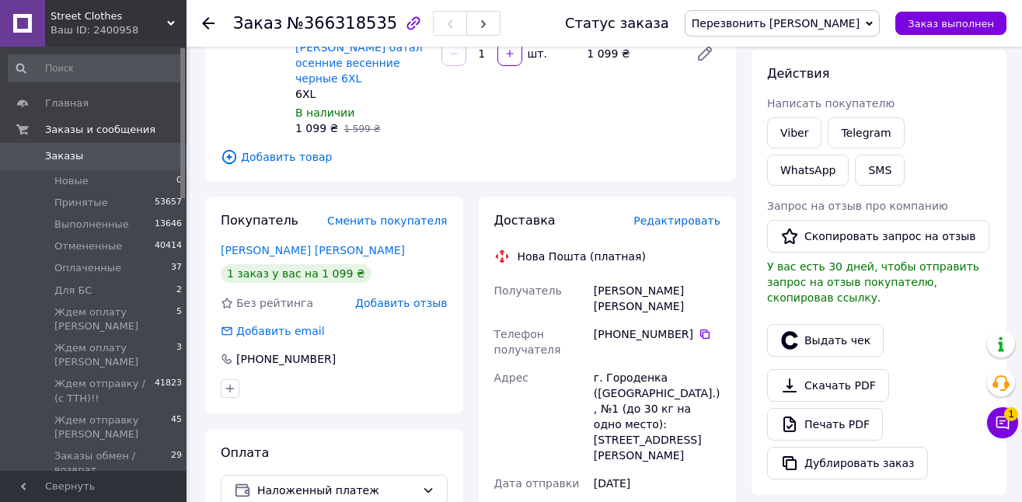
scroll to position [239, 0]
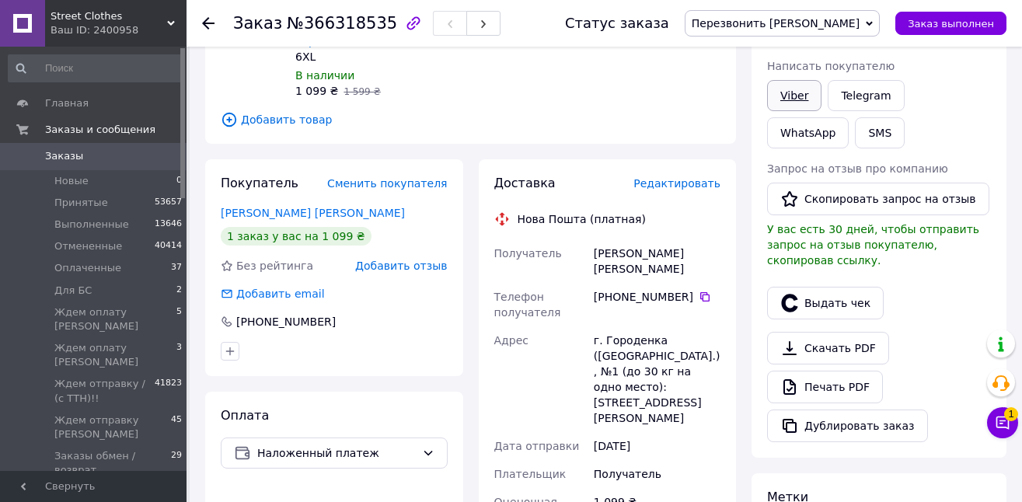
click at [804, 99] on link "Viber" at bounding box center [794, 95] width 54 height 31
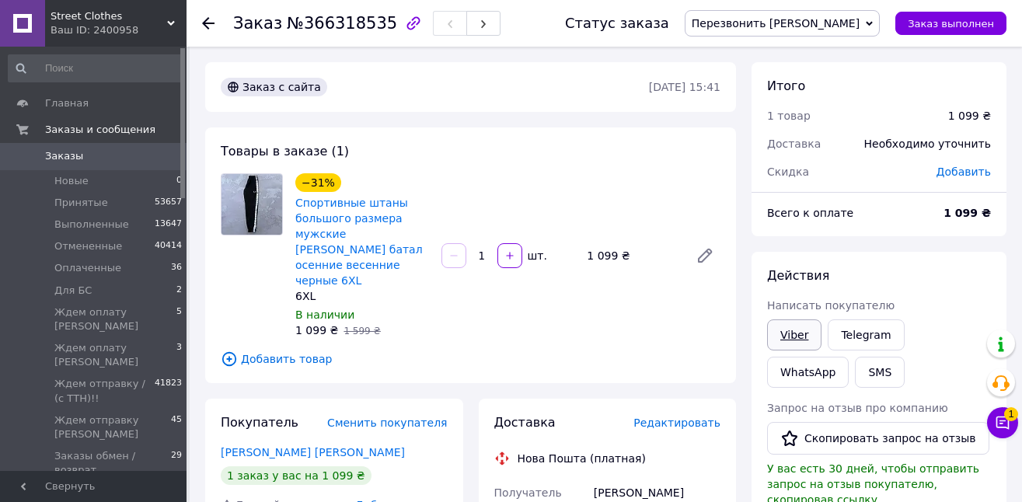
click at [798, 340] on link "Viber" at bounding box center [794, 334] width 54 height 31
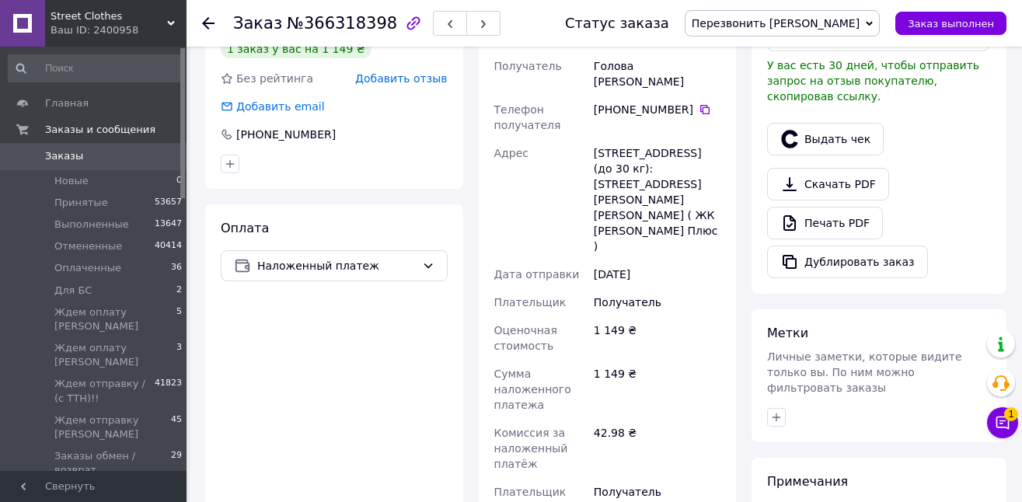
scroll to position [465, 0]
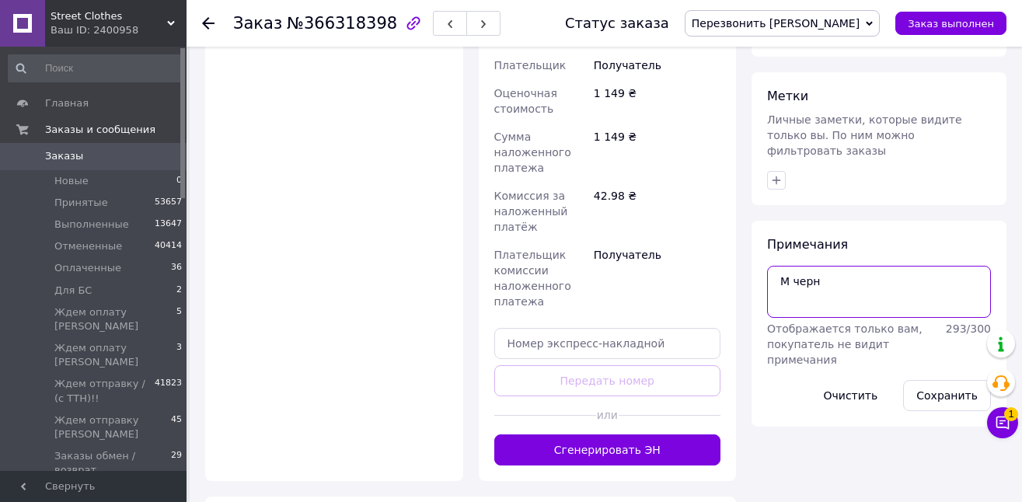
scroll to position [700, 0]
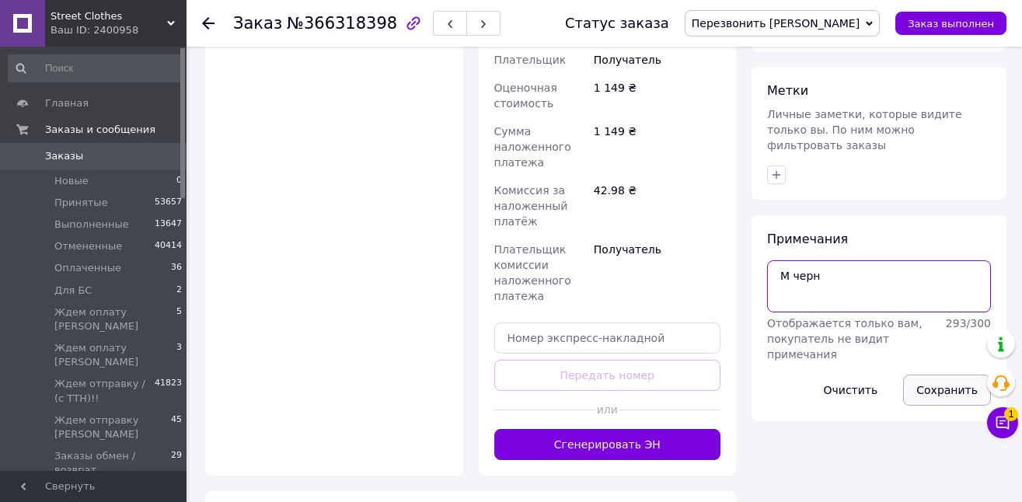
type textarea "М черн"
click at [949, 375] on button "Сохранить" at bounding box center [947, 390] width 88 height 31
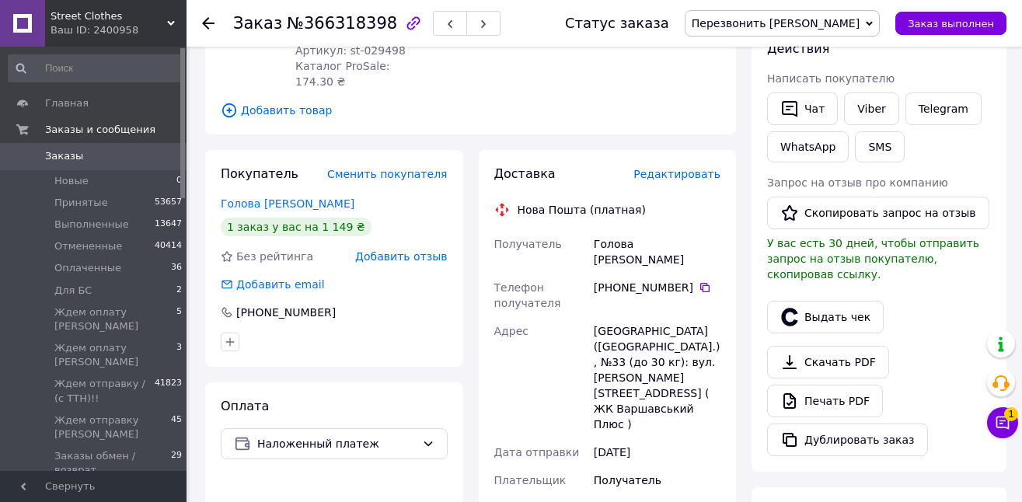
scroll to position [279, 0]
drag, startPoint x: 692, startPoint y: 211, endPoint x: 587, endPoint y: 212, distance: 104.9
click at [587, 231] on div "Получатель Голова Екатерина Телефон получателя +380 98 587 23 61   Адрес Київ (…" at bounding box center [607, 481] width 233 height 500
copy div "Получатель Голова Екатерина"
click at [700, 282] on icon at bounding box center [705, 288] width 12 height 12
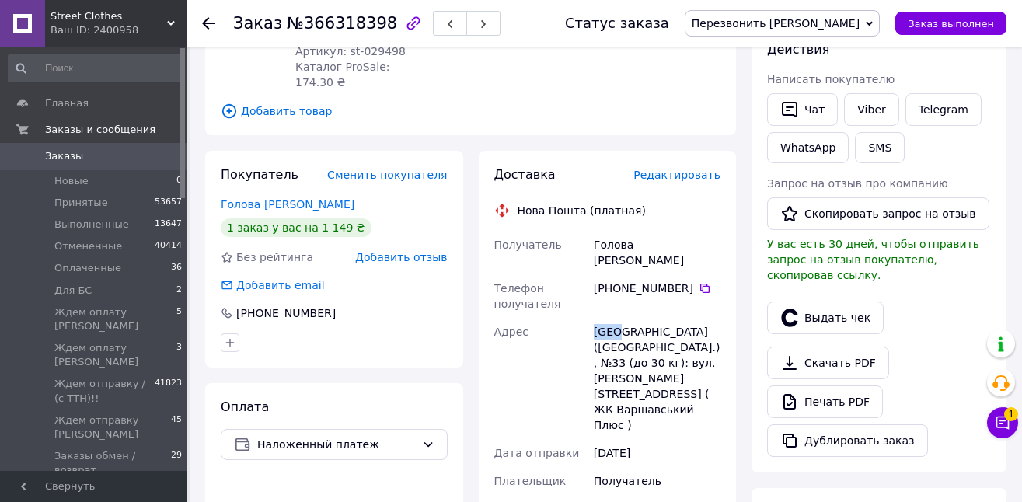
drag, startPoint x: 615, startPoint y: 287, endPoint x: 592, endPoint y: 284, distance: 23.4
click at [592, 318] on div "Київ (Київська обл.), №33 (до 30 кг): вул. Олександра Олеся, 10А ( ЖК Варшавськ…" at bounding box center [657, 378] width 133 height 121
copy div "Київ"
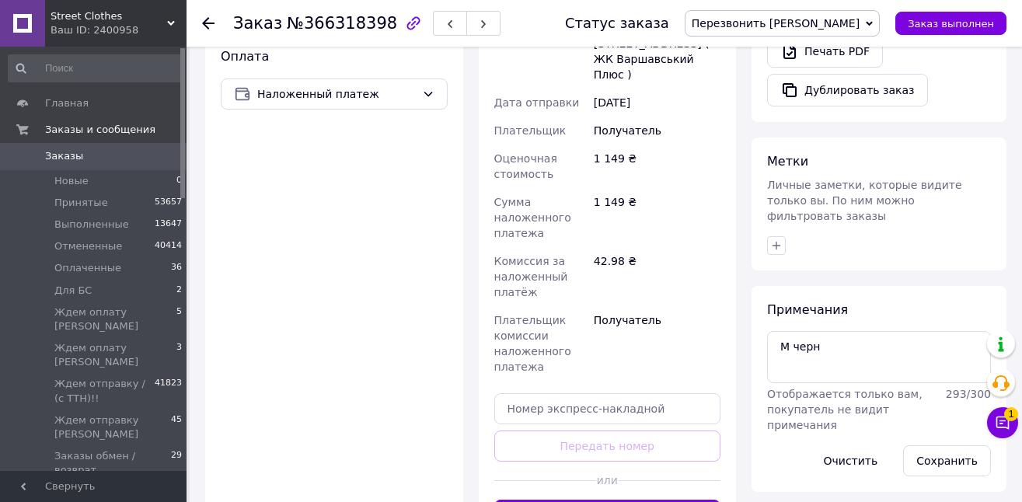
scroll to position [640, 0]
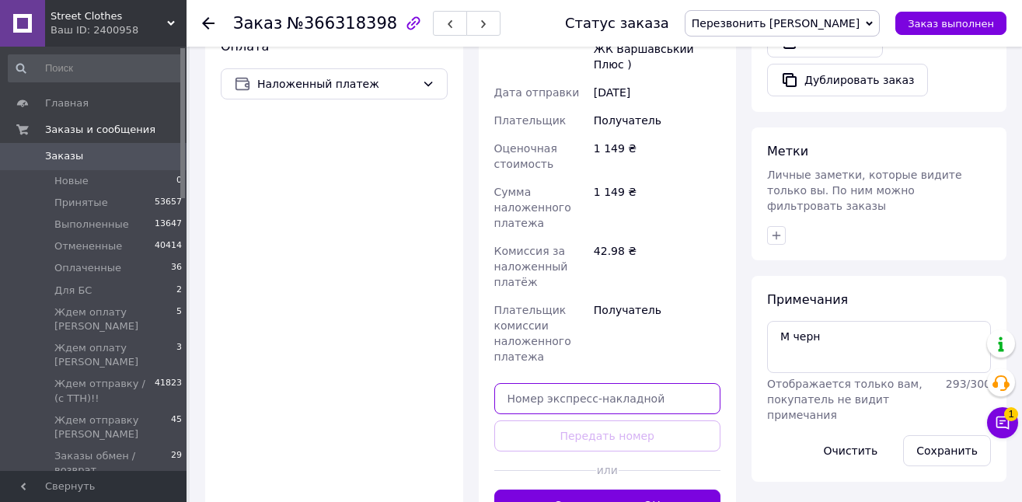
paste input "20451269170345"
type input "20451269170345"
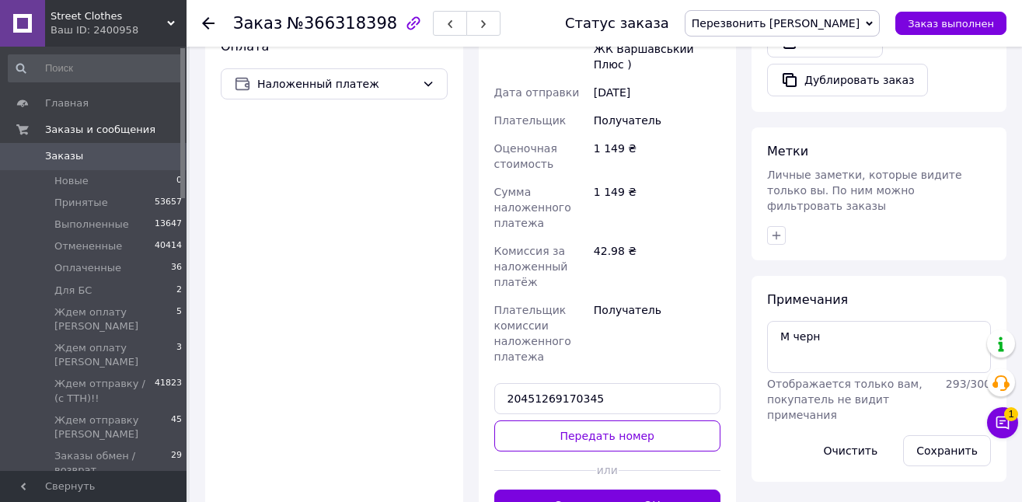
click at [643, 420] on button "Передать номер" at bounding box center [607, 435] width 227 height 31
click at [646, 361] on div "Доставка Редактировать Нова Пошта (платная) Получатель Голова Екатерина Телефон…" at bounding box center [607, 163] width 227 height 715
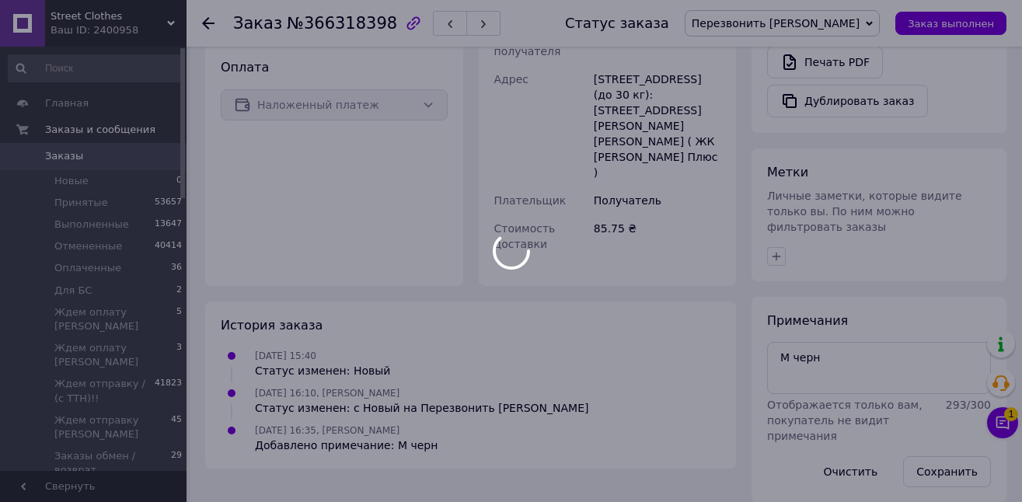
click at [805, 12] on div at bounding box center [511, 251] width 1022 height 502
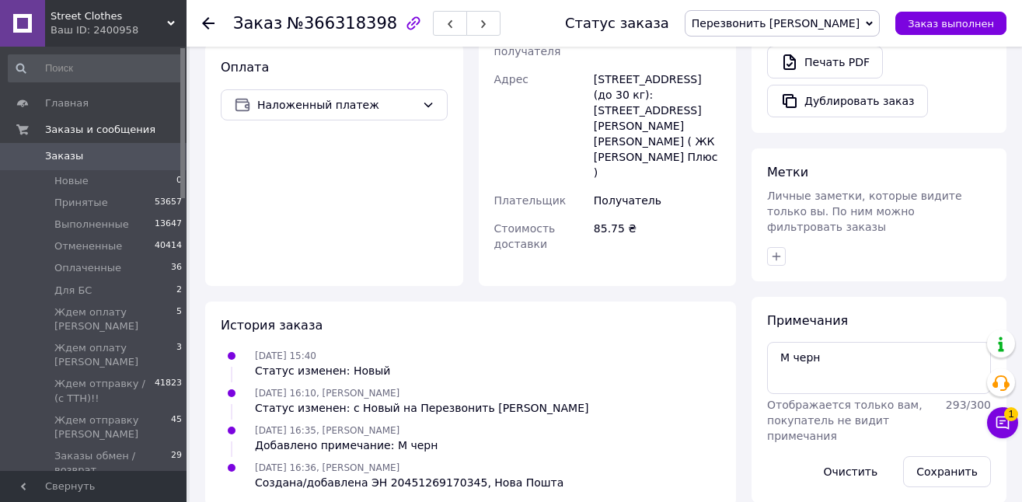
click at [807, 24] on span "Перезвонить [PERSON_NAME]" at bounding box center [776, 23] width 168 height 12
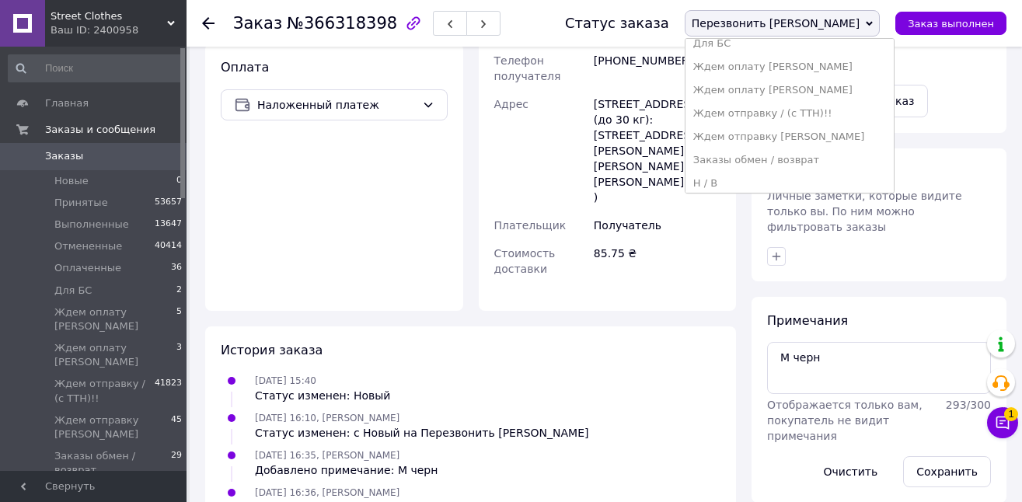
scroll to position [141, 0]
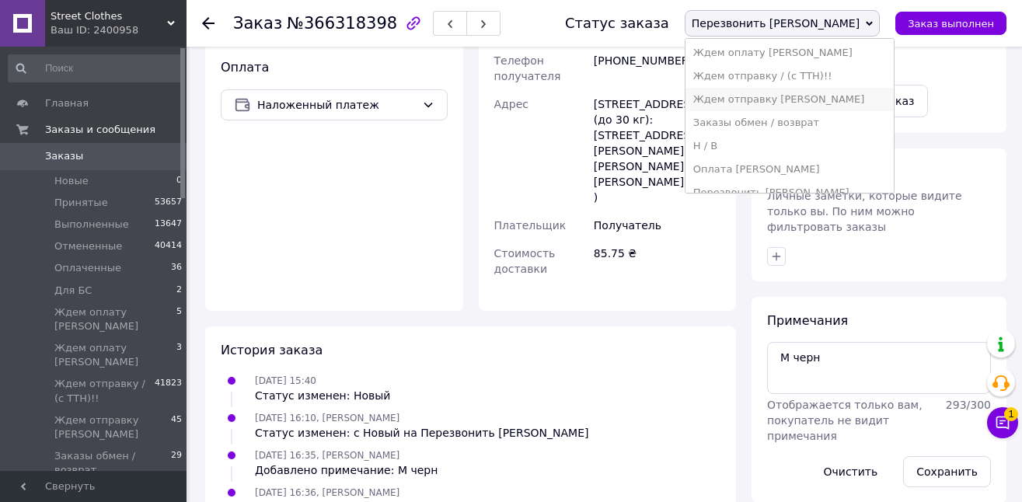
click at [887, 96] on li "Ждем отправку [PERSON_NAME]" at bounding box center [789, 99] width 208 height 23
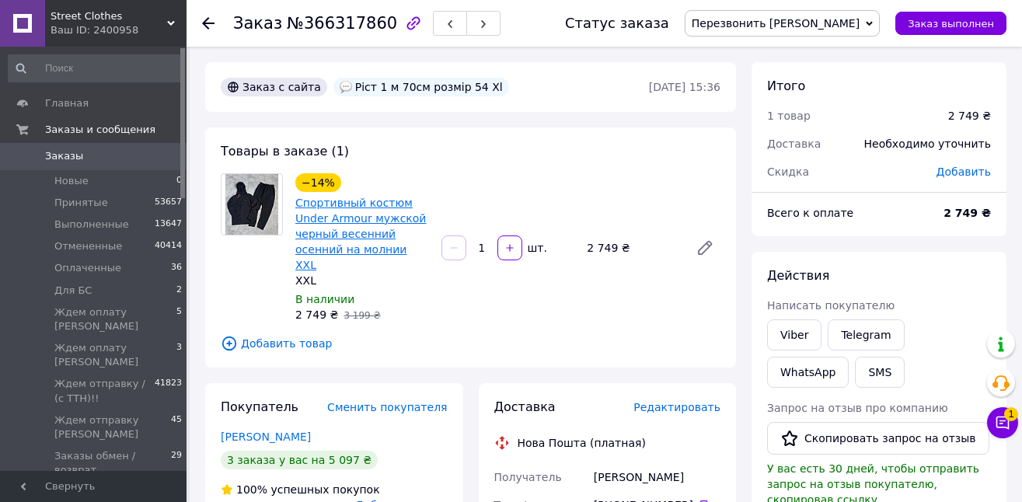
click at [370, 203] on link "Спортивный костюм Under Armour мужской черный весенний осенний на молнии XXL" at bounding box center [360, 234] width 131 height 75
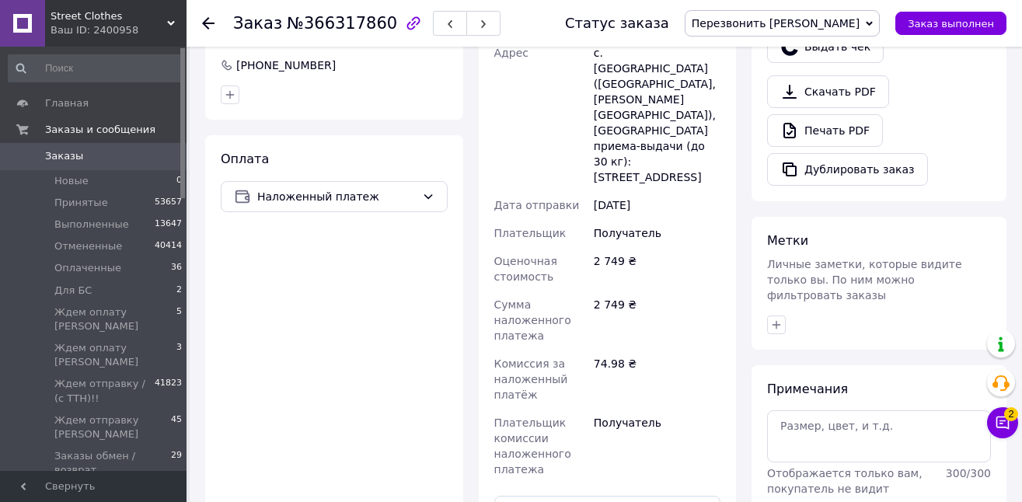
scroll to position [540, 0]
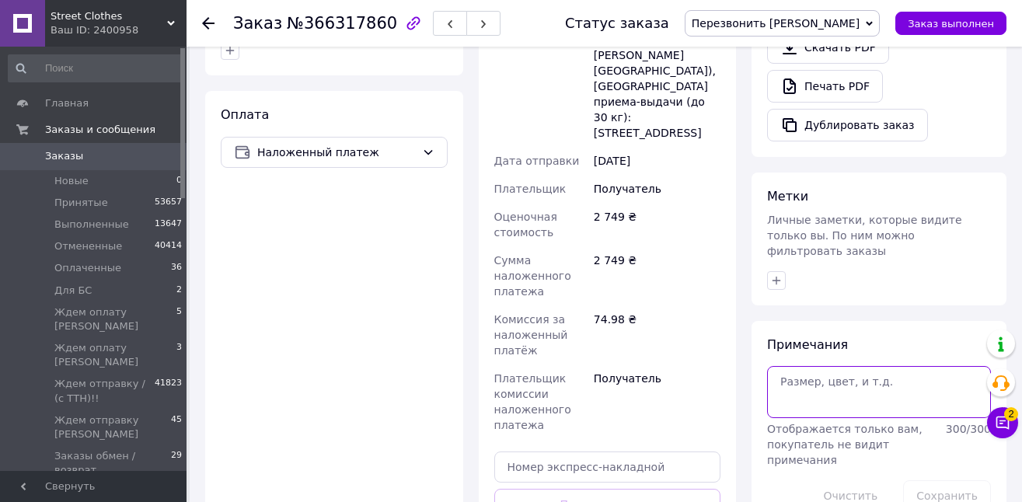
click at [842, 392] on textarea at bounding box center [879, 391] width 224 height 51
type textarea "12 сброс"
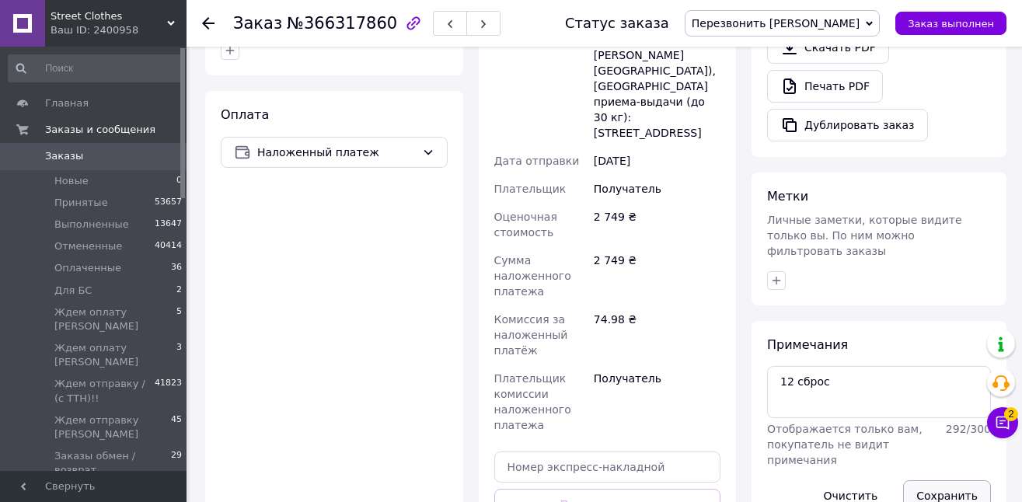
click at [965, 480] on button "Сохранить" at bounding box center [947, 495] width 88 height 31
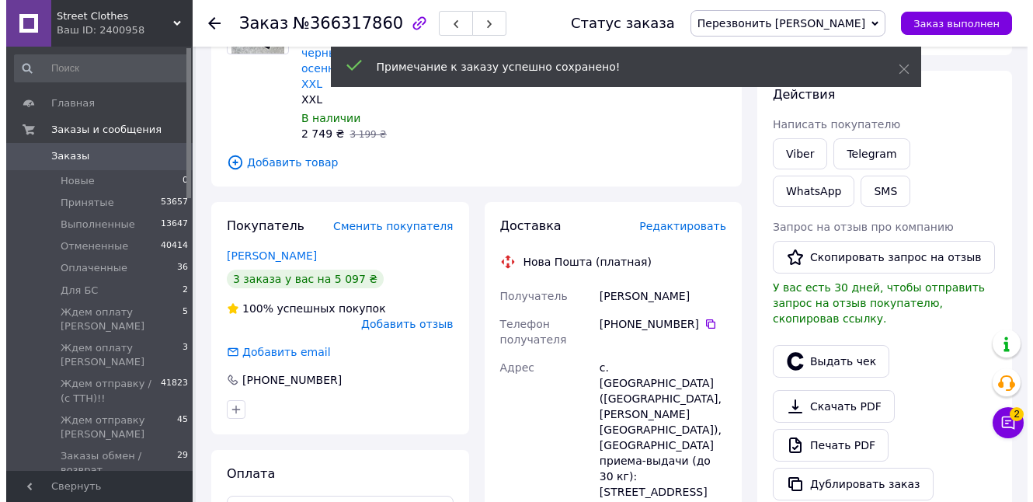
scroll to position [154, 0]
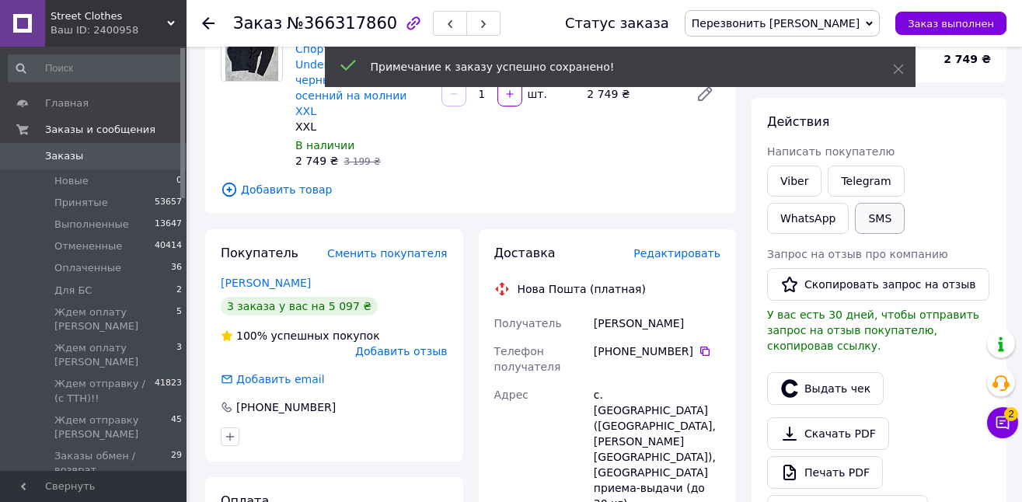
click at [855, 212] on button "SMS" at bounding box center [880, 218] width 50 height 31
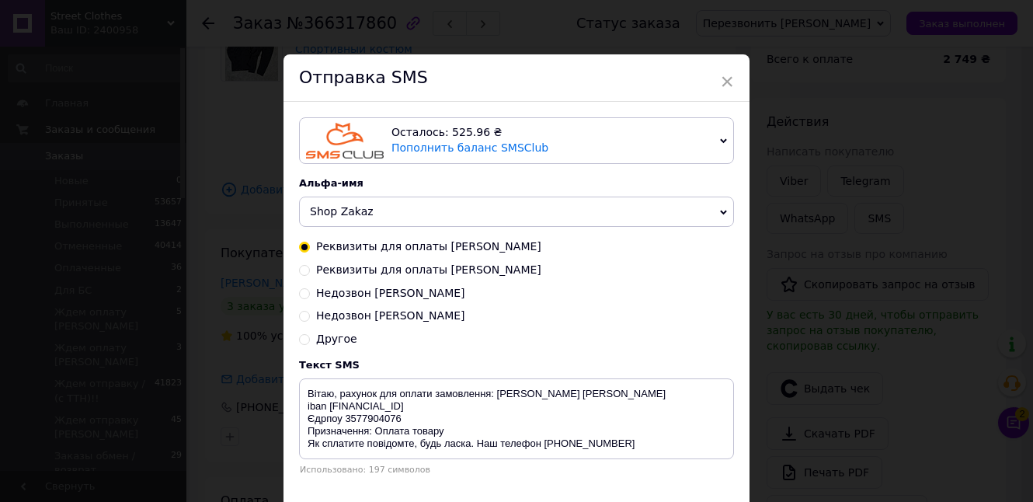
click at [350, 313] on span "Недозвон [PERSON_NAME]" at bounding box center [390, 315] width 149 height 12
click at [310, 313] on input "Недозвон [PERSON_NAME]" at bounding box center [304, 314] width 11 height 11
radio input "true"
radio input "false"
type textarea "Добрий день! Не змогли додзвонитися для підтвердження замовлення. Передзвоніть …"
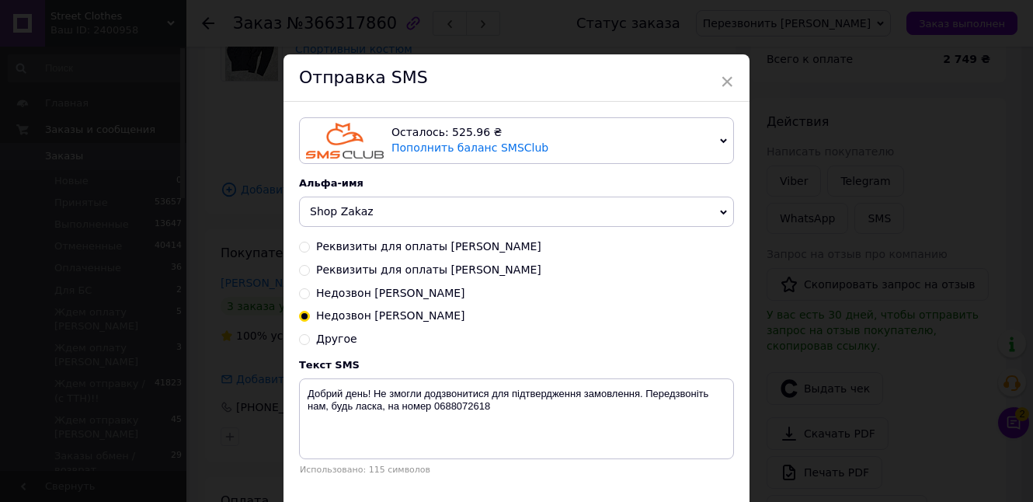
scroll to position [103, 0]
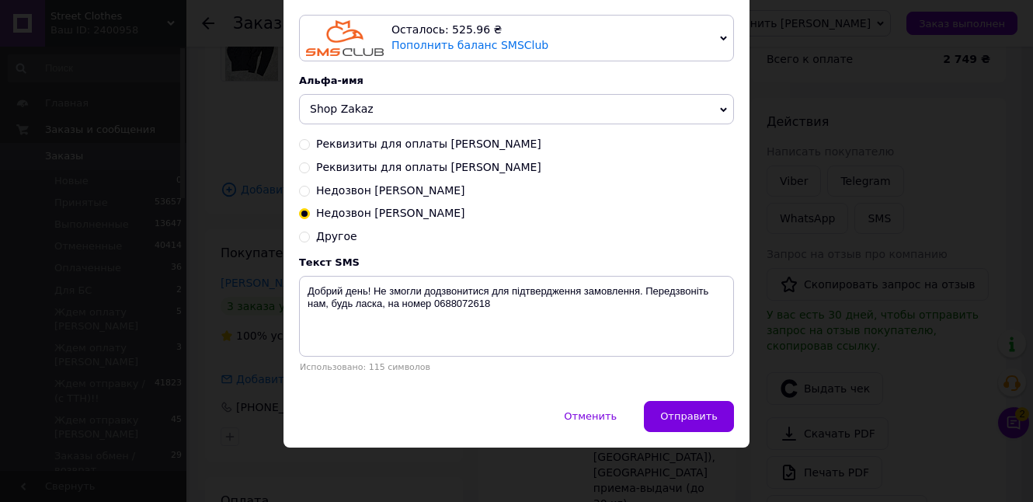
click at [657, 406] on button "Отправить" at bounding box center [689, 416] width 90 height 31
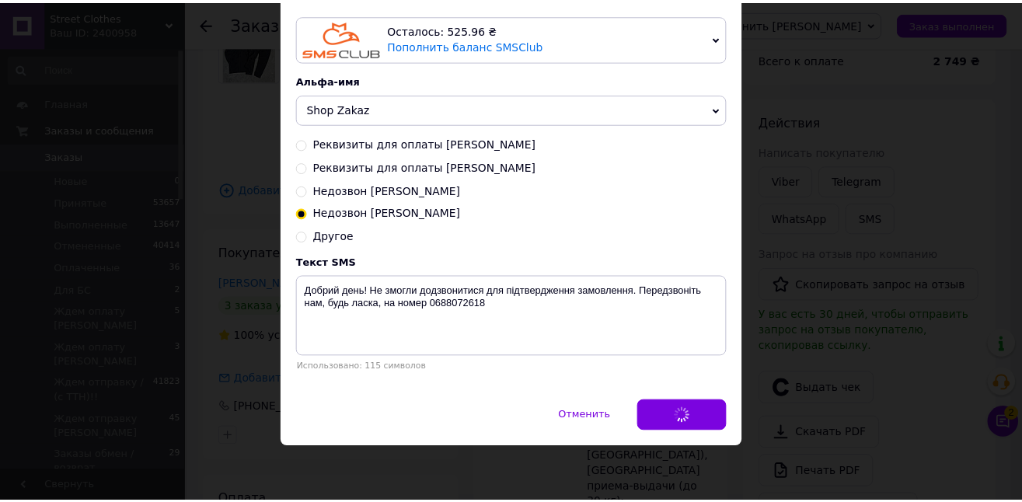
scroll to position [0, 0]
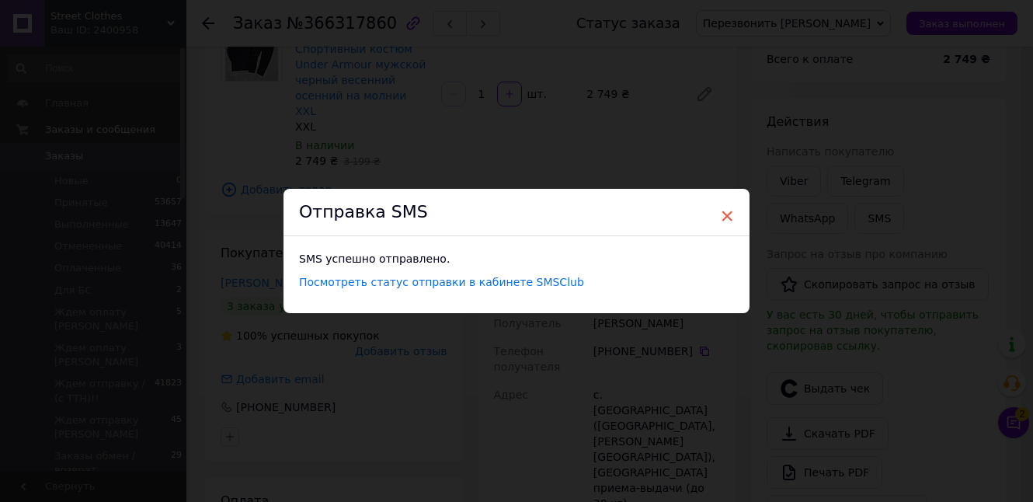
click at [720, 210] on span "×" at bounding box center [727, 216] width 14 height 26
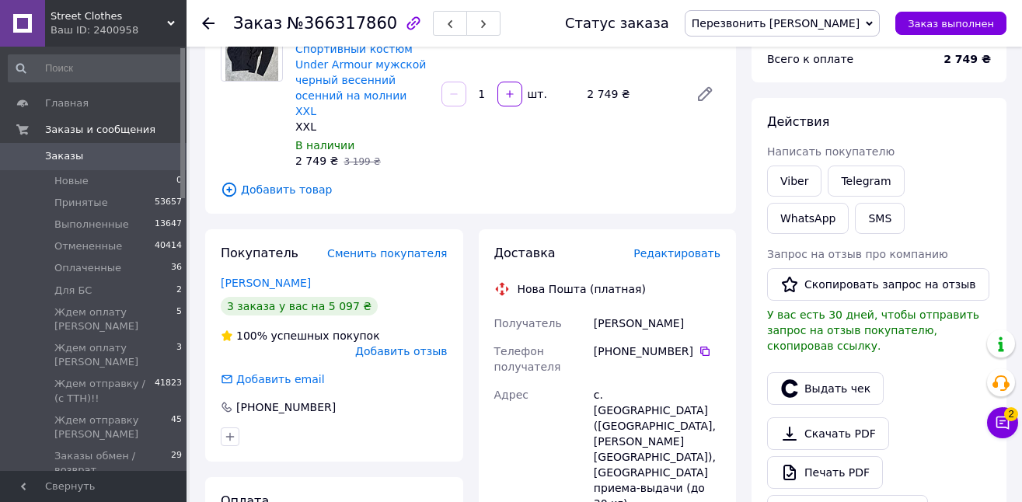
drag, startPoint x: 842, startPoint y: 26, endPoint x: 871, endPoint y: 48, distance: 36.7
click at [842, 27] on span "Перезвонить [PERSON_NAME]" at bounding box center [776, 23] width 168 height 12
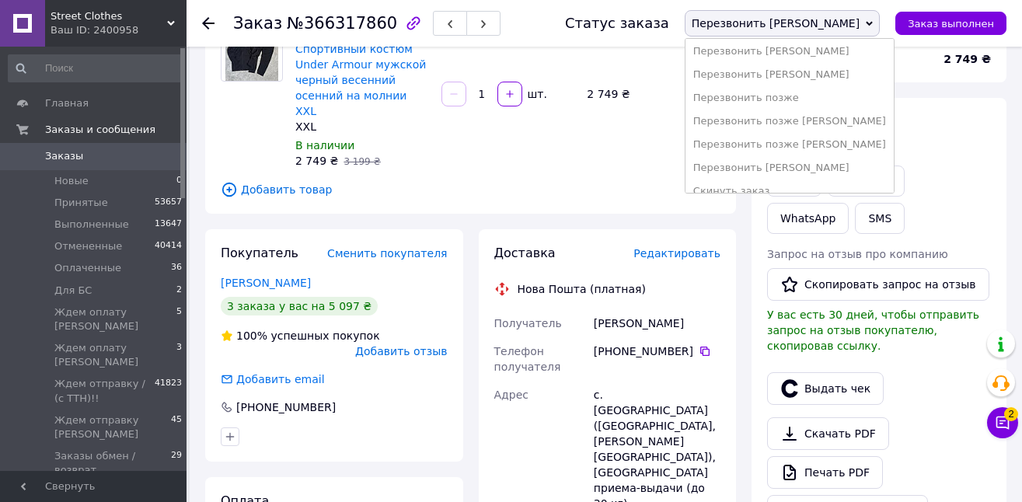
scroll to position [286, 0]
click at [893, 136] on li "Перезвонить позже [PERSON_NAME]" at bounding box center [789, 141] width 208 height 23
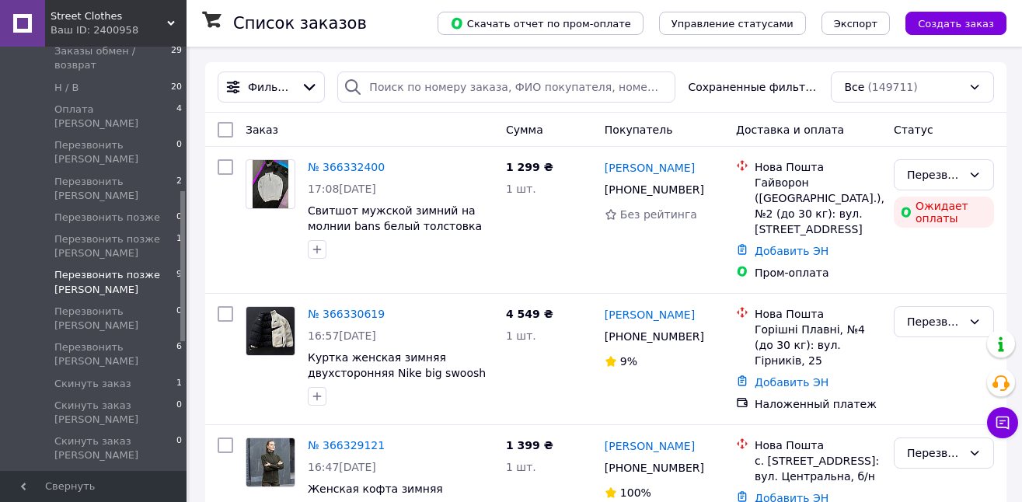
scroll to position [406, 0]
drag, startPoint x: 183, startPoint y: 84, endPoint x: 174, endPoint y: 228, distance: 144.0
click at [175, 228] on div "Главная Заказы и сообщения Заказы 1 Новые 1 Принятые 53657 Выполненные 13649 От…" at bounding box center [93, 259] width 186 height 424
click at [113, 339] on span "Перезвонить [PERSON_NAME]" at bounding box center [115, 353] width 122 height 28
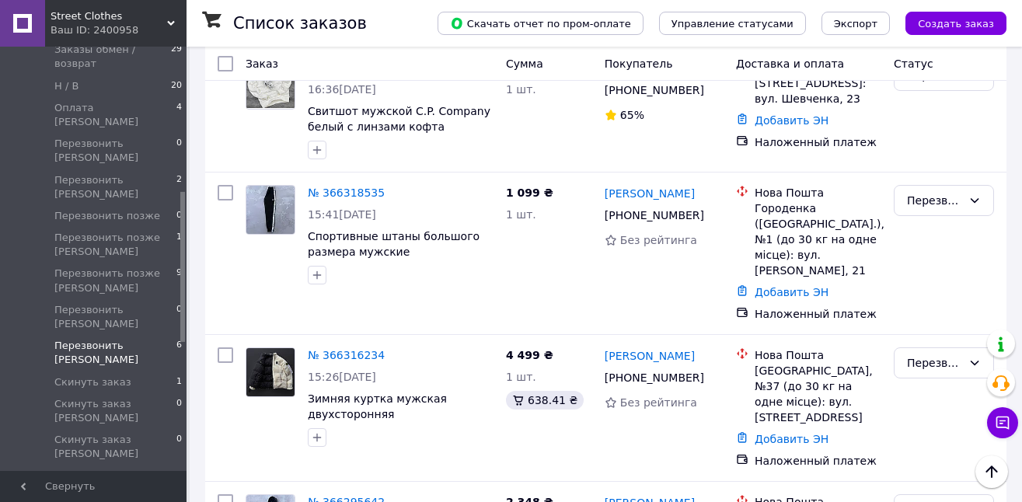
scroll to position [549, 0]
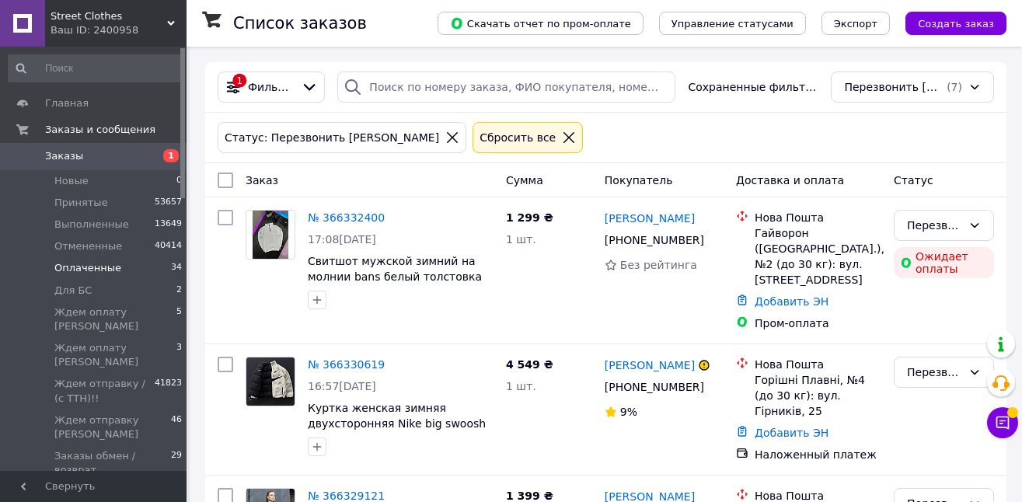
click at [124, 263] on li "Оплаченные 34" at bounding box center [95, 268] width 191 height 22
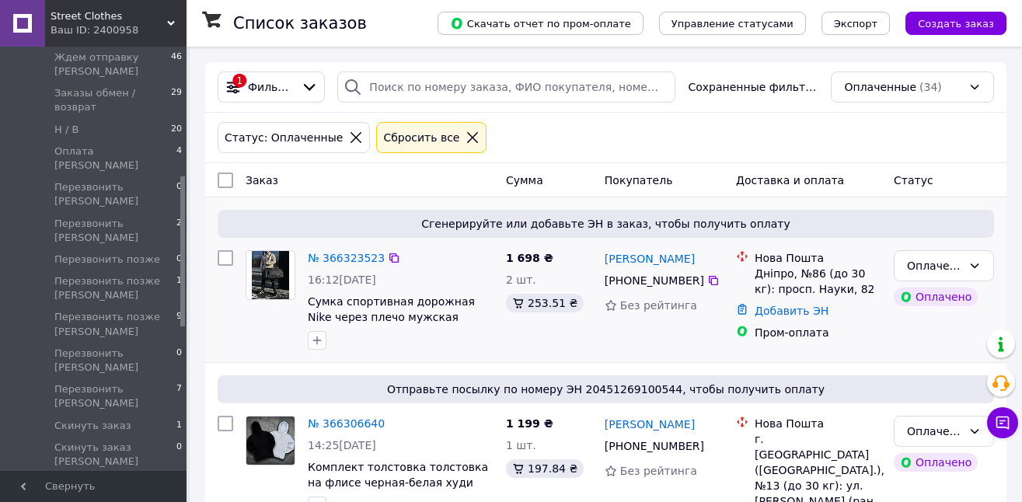
scroll to position [361, 0]
drag, startPoint x: 180, startPoint y: 106, endPoint x: 207, endPoint y: 233, distance: 130.1
click at [147, 385] on span "Перезвонить [PERSON_NAME]" at bounding box center [115, 399] width 122 height 28
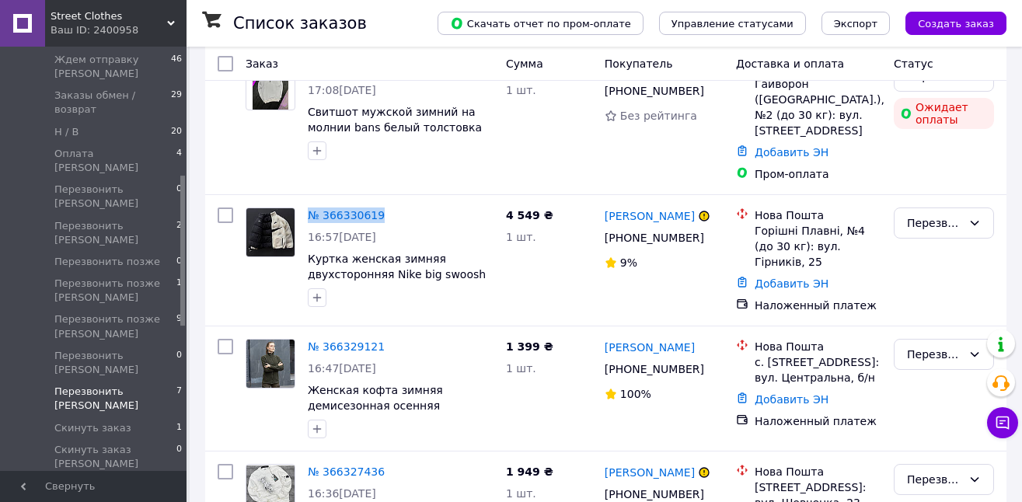
scroll to position [163, 0]
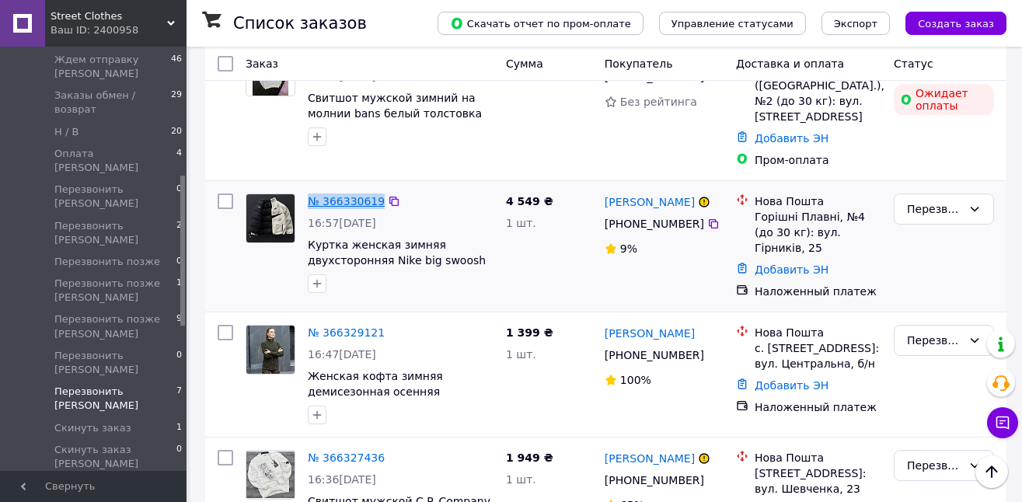
click at [317, 200] on link "№ 366330619" at bounding box center [346, 201] width 77 height 12
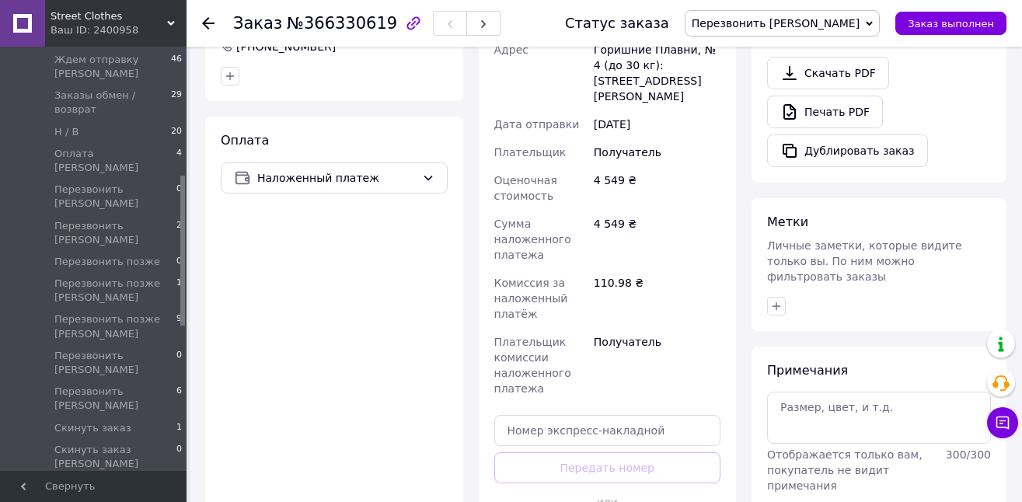
scroll to position [542, 0]
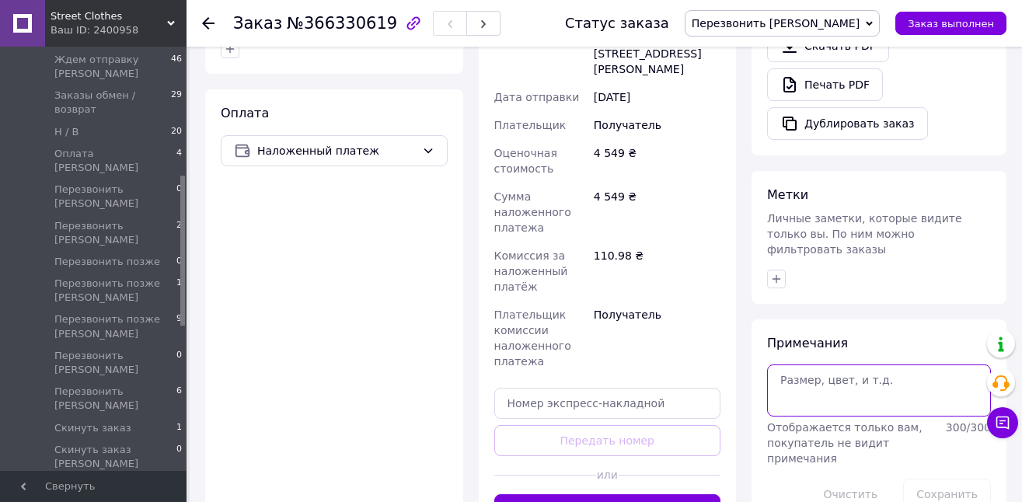
click at [894, 385] on textarea at bounding box center [879, 389] width 224 height 51
click at [923, 370] on textarea "157" at bounding box center [879, 389] width 224 height 51
drag, startPoint x: 805, startPoint y: 366, endPoint x: 837, endPoint y: 370, distance: 32.1
click at [837, 370] on textarea "157 40" at bounding box center [879, 389] width 224 height 51
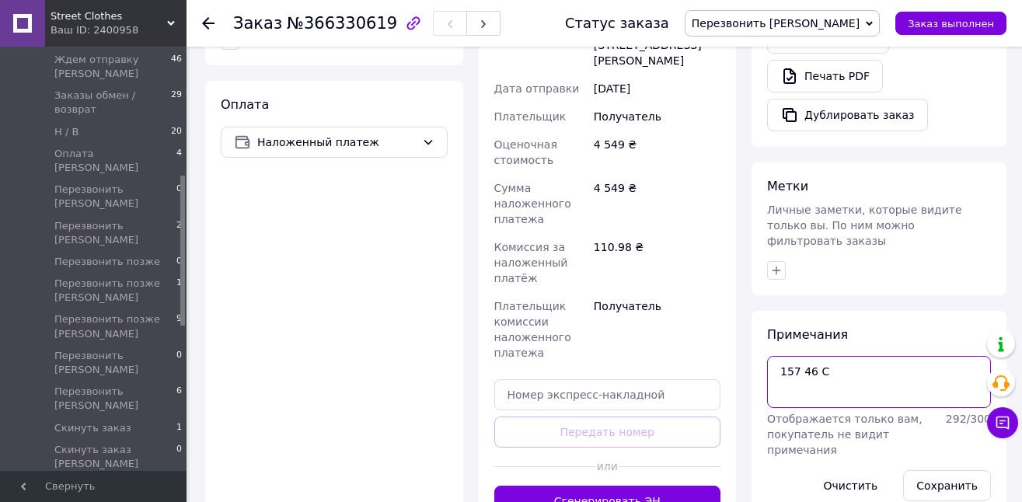
scroll to position [549, 0]
drag, startPoint x: 837, startPoint y: 357, endPoint x: 866, endPoint y: 357, distance: 28.8
click at [866, 357] on textarea "157 46 С жлу" at bounding box center [879, 382] width 224 height 51
type textarea "157 46 С жду 150 грн"
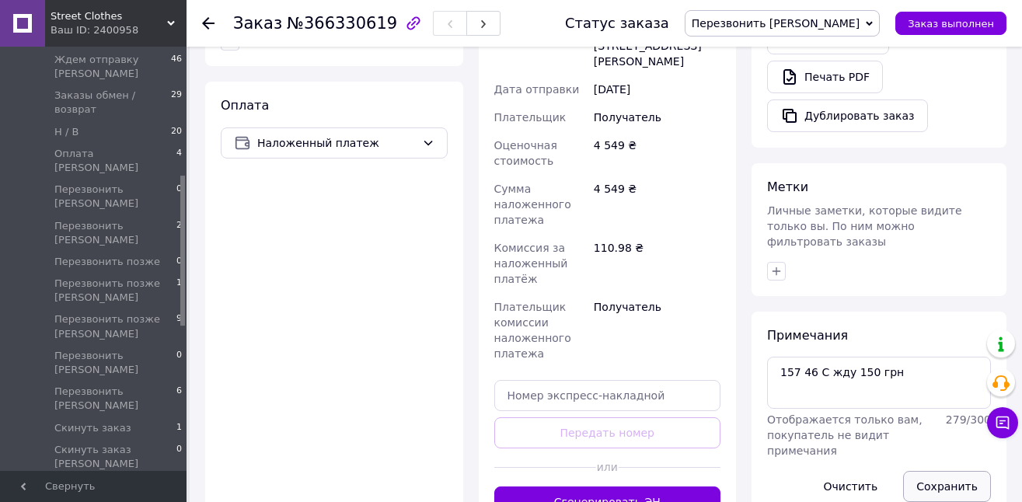
click at [941, 471] on button "Сохранить" at bounding box center [947, 486] width 88 height 31
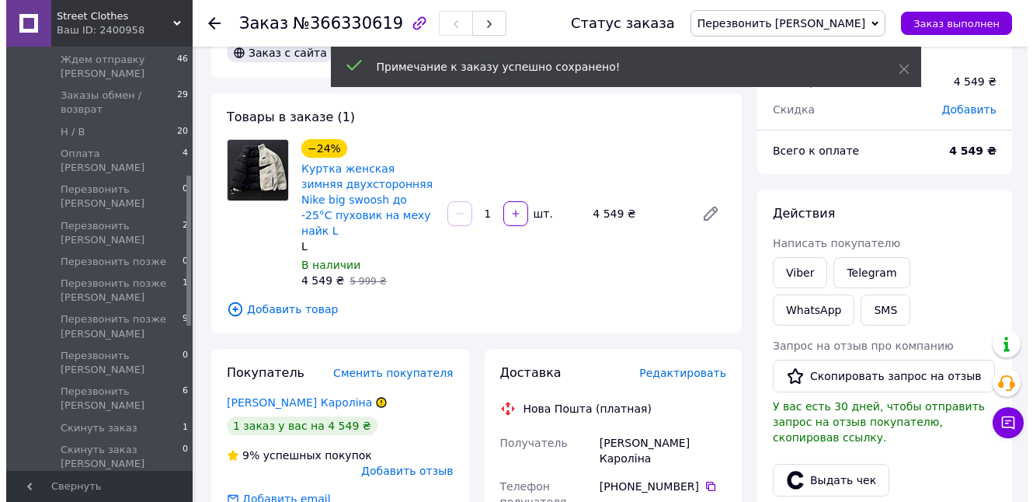
scroll to position [0, 0]
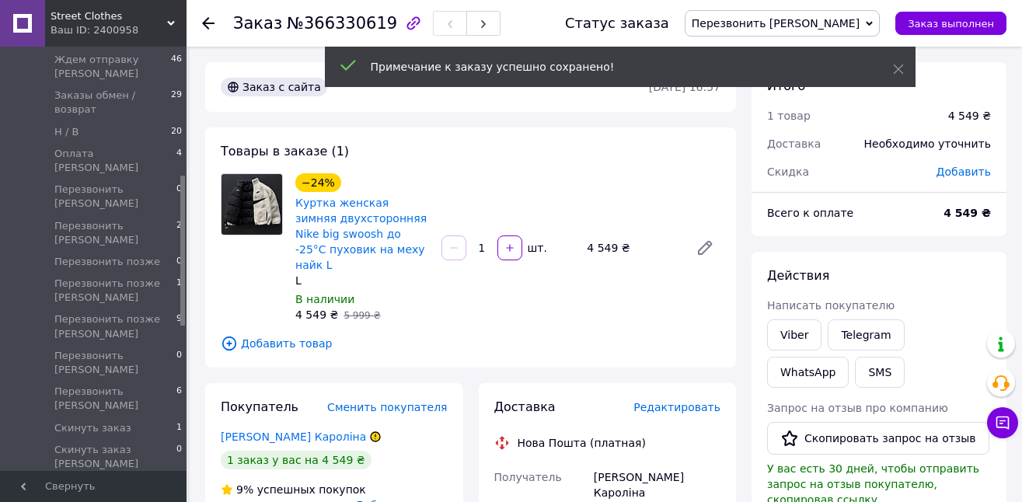
drag, startPoint x: 831, startPoint y: 19, endPoint x: 828, endPoint y: 42, distance: 23.5
click at [830, 20] on span "Перезвонить [PERSON_NAME]" at bounding box center [776, 23] width 168 height 12
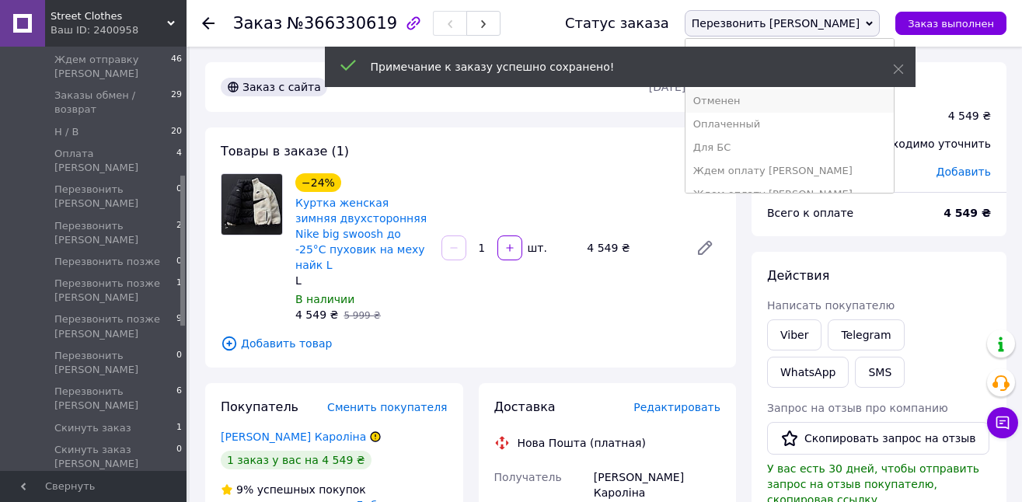
click at [809, 103] on li "Отменен" at bounding box center [789, 100] width 208 height 23
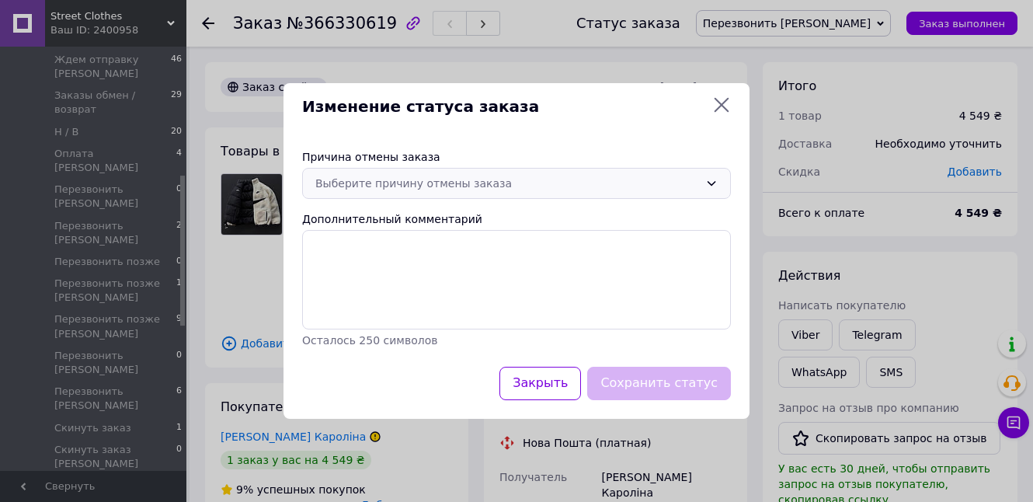
click at [461, 183] on div "Выберите причину отмены заказа" at bounding box center [507, 183] width 384 height 17
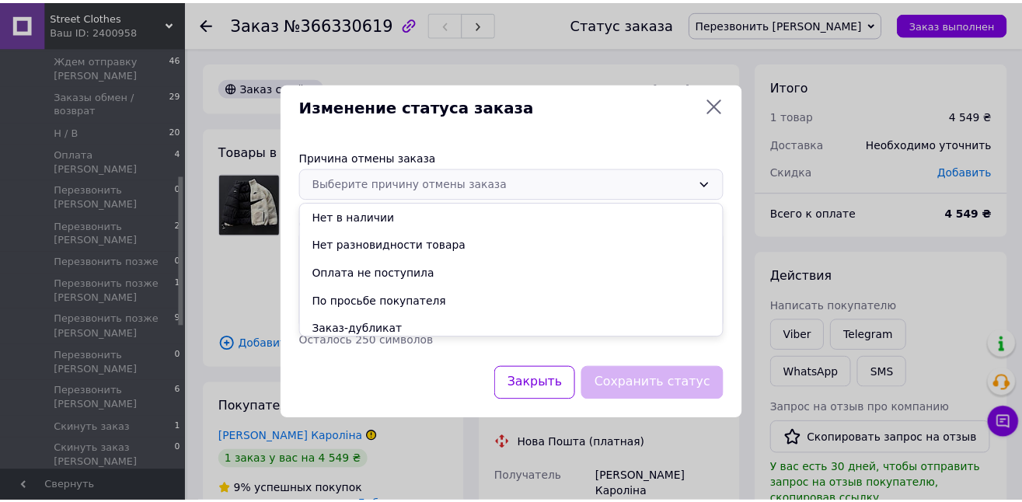
scroll to position [62, 0]
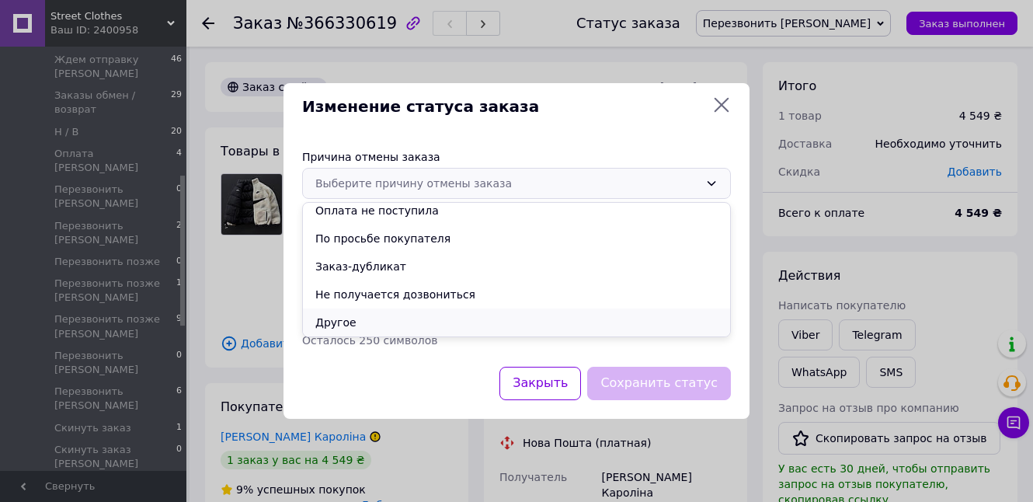
click at [505, 315] on li "Другое" at bounding box center [516, 322] width 427 height 28
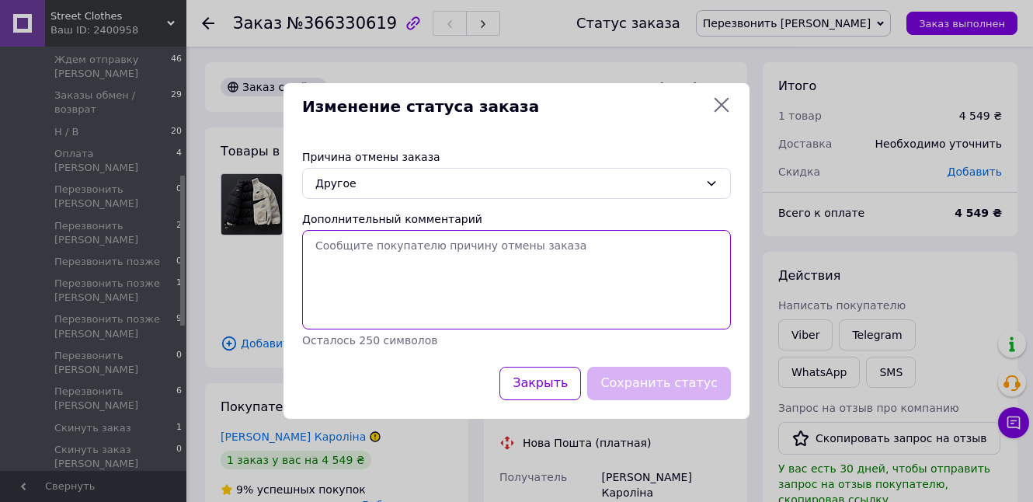
click at [486, 283] on textarea "Дополнительный комментарий" at bounding box center [516, 279] width 429 height 99
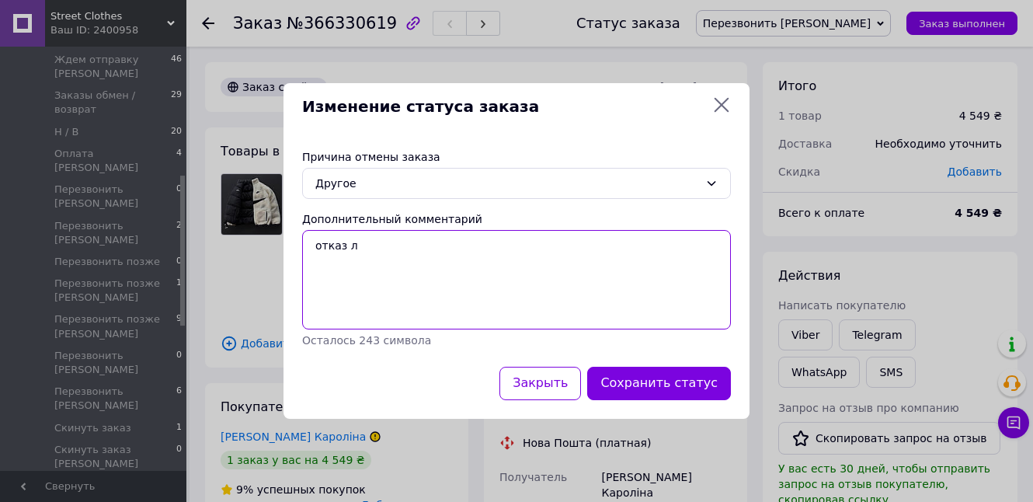
drag, startPoint x: 350, startPoint y: 246, endPoint x: 385, endPoint y: 248, distance: 35.8
click at [371, 246] on textarea "отказ дела" at bounding box center [516, 279] width 429 height 99
drag, startPoint x: 413, startPoint y: 246, endPoint x: 433, endPoint y: 242, distance: 20.0
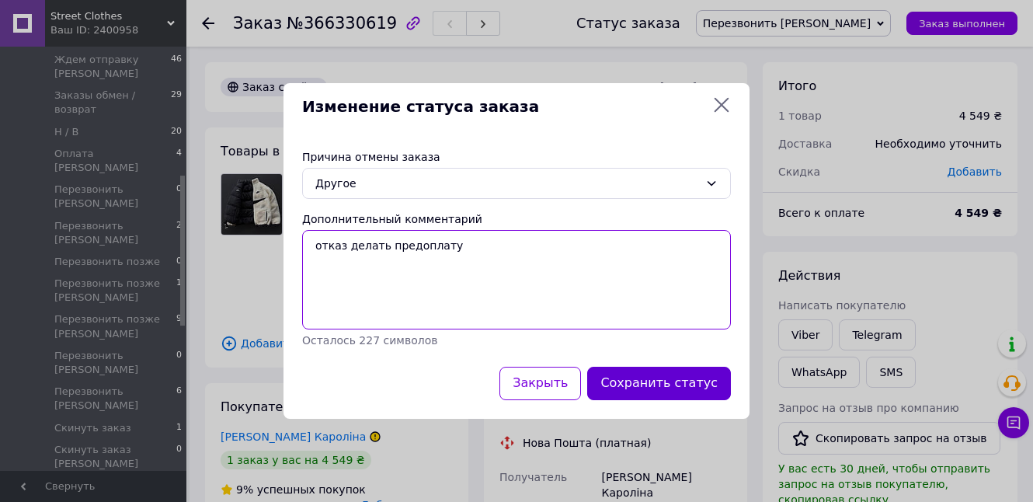
type textarea "отказ делать предоплату"
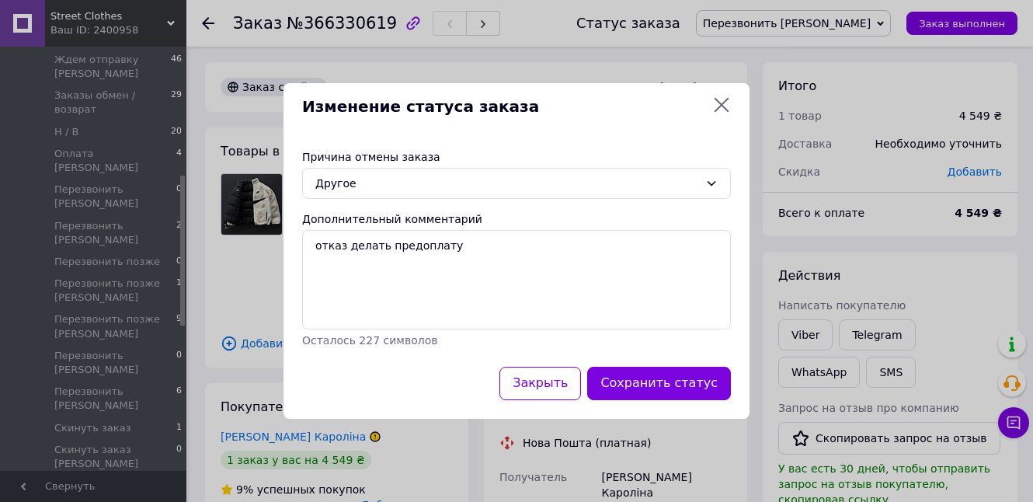
click at [635, 382] on button "Сохранить статус" at bounding box center [659, 383] width 144 height 33
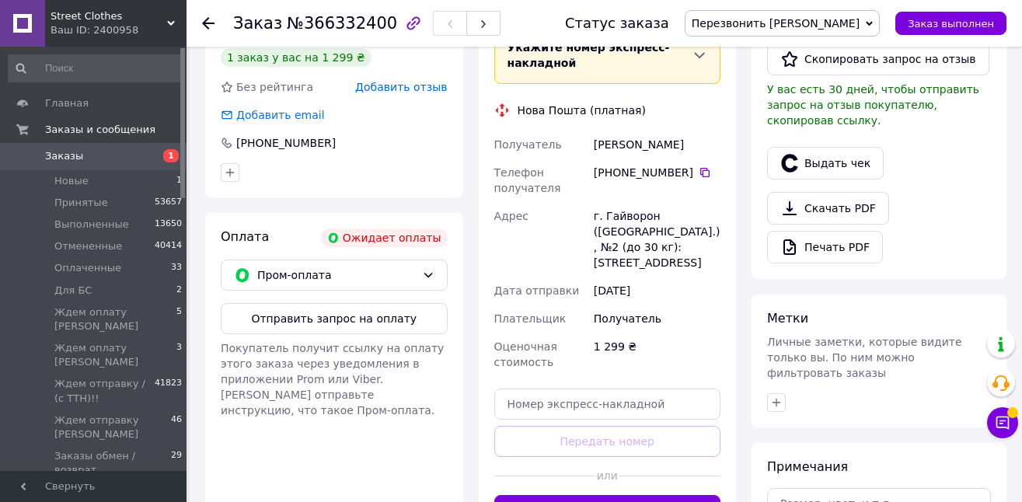
scroll to position [518, 0]
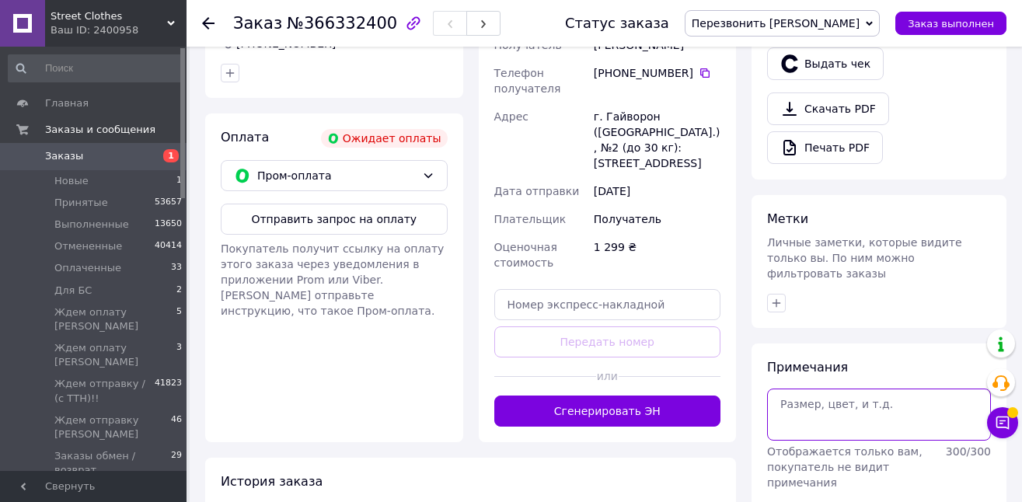
click at [891, 410] on textarea at bounding box center [879, 414] width 224 height 51
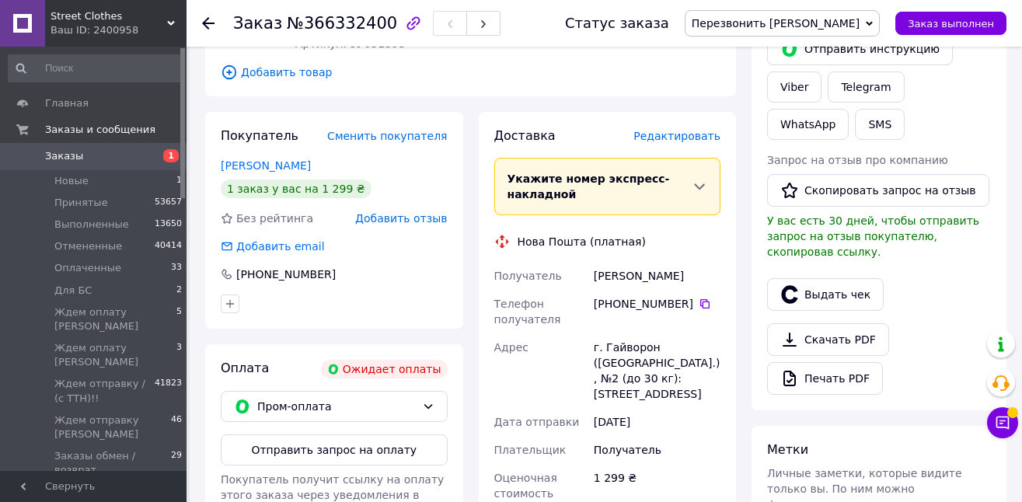
scroll to position [603, 0]
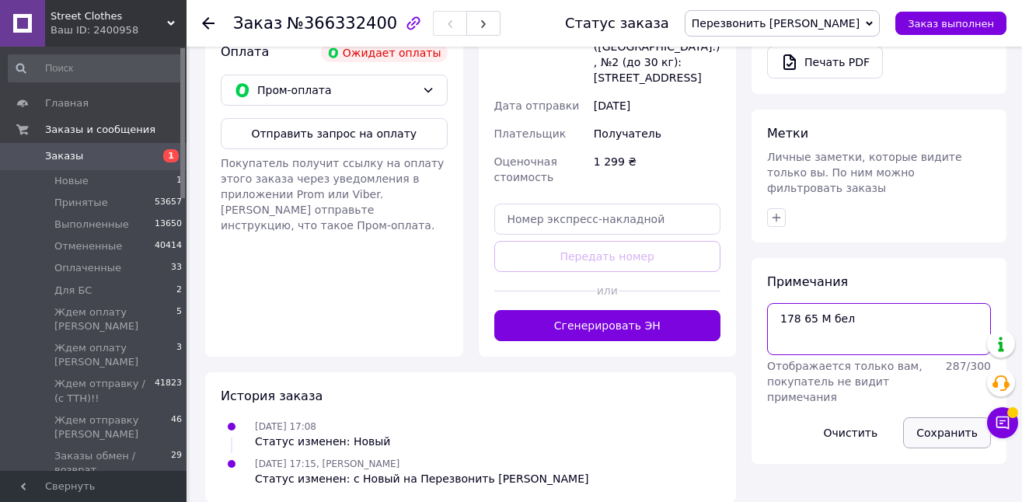
type textarea "178 65 М бел"
click at [951, 423] on button "Сохранить" at bounding box center [947, 432] width 88 height 31
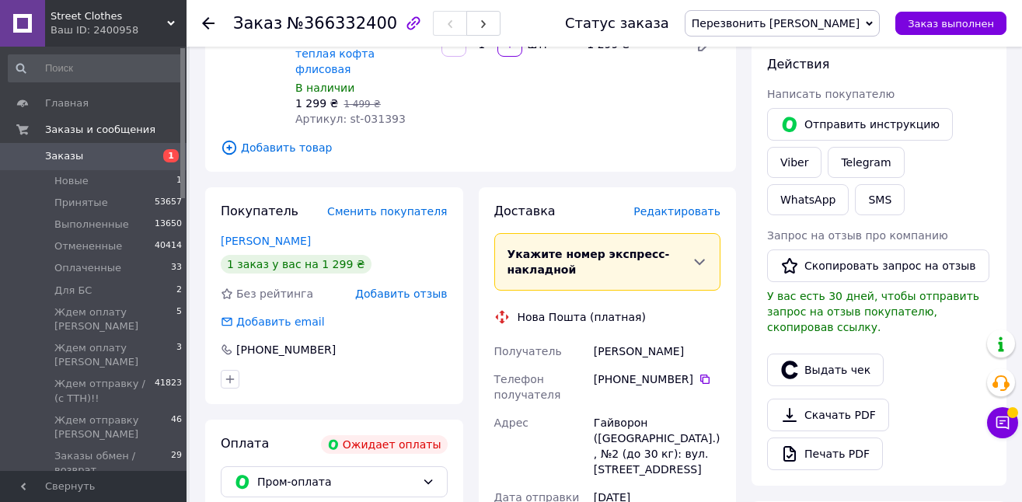
scroll to position [216, 0]
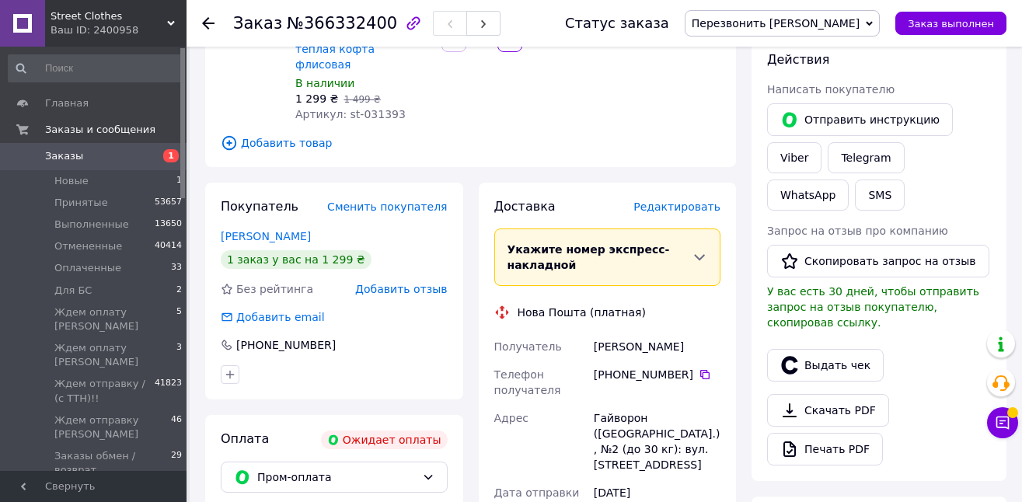
click at [815, 17] on span "Перезвонить [PERSON_NAME]" at bounding box center [776, 23] width 168 height 12
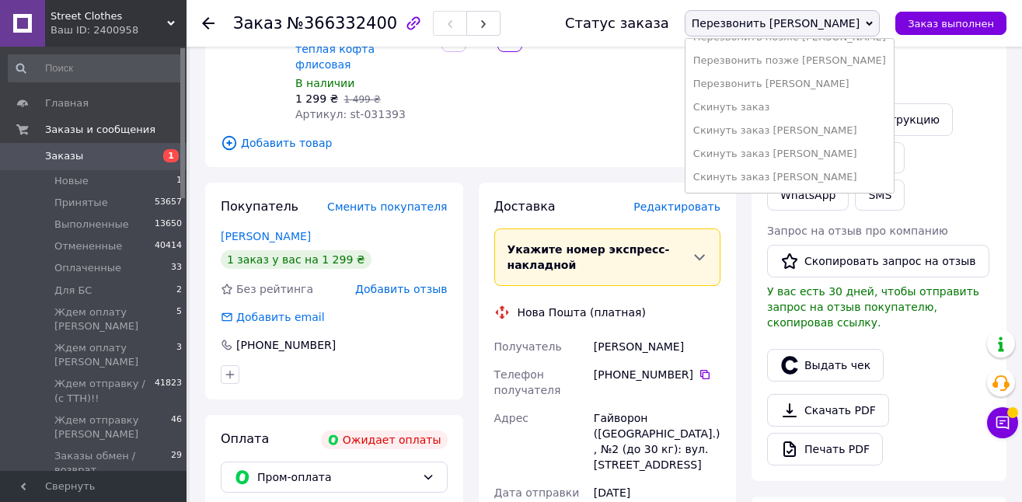
scroll to position [390, 0]
click at [883, 175] on li "Скинуть заказ [PERSON_NAME]" at bounding box center [789, 177] width 208 height 23
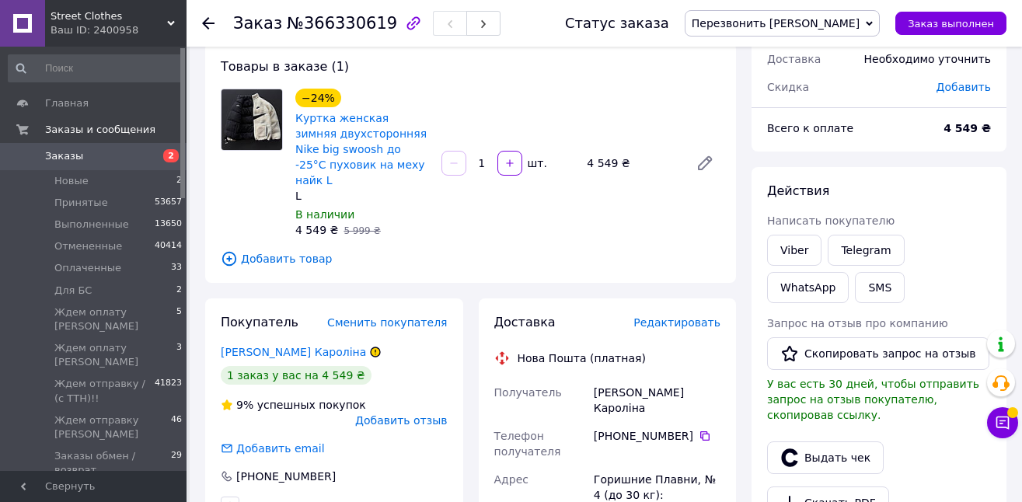
scroll to position [120, 0]
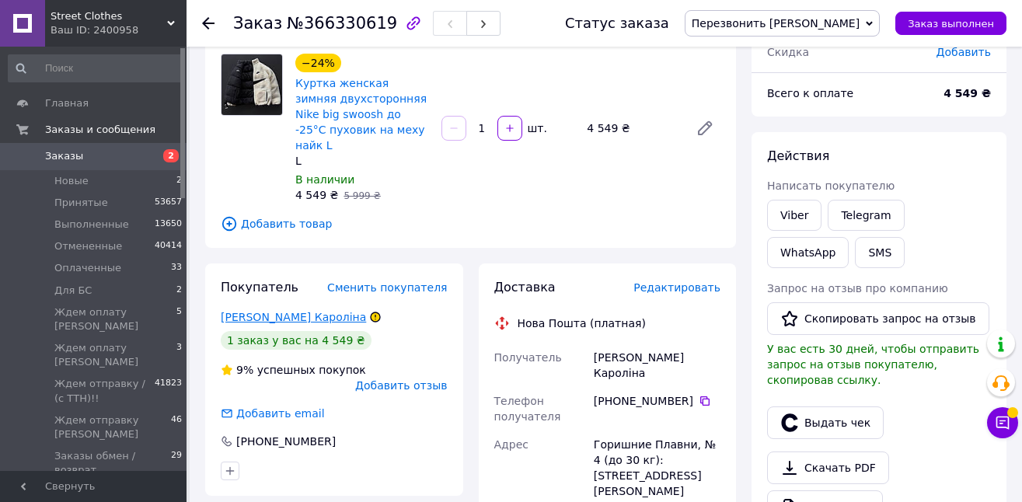
click at [304, 311] on link "[PERSON_NAME] Кароліна" at bounding box center [293, 317] width 145 height 12
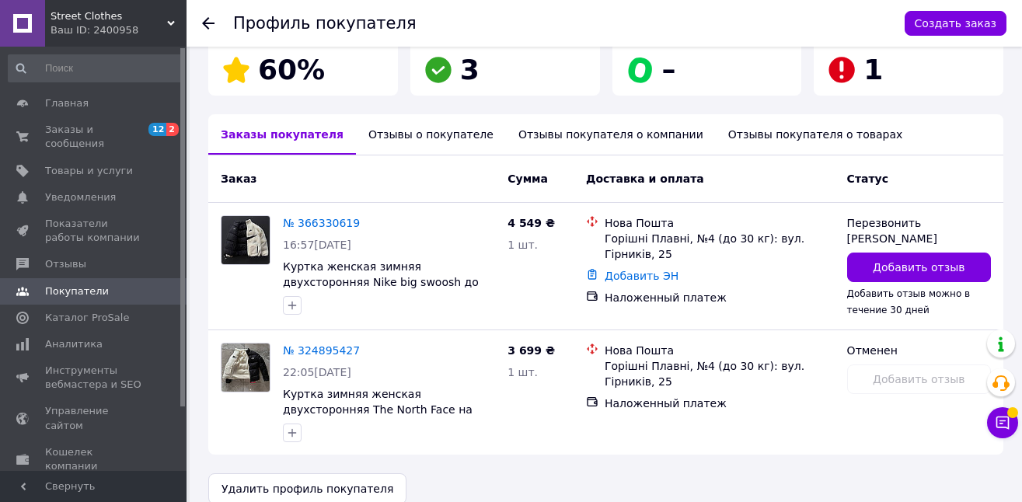
scroll to position [302, 0]
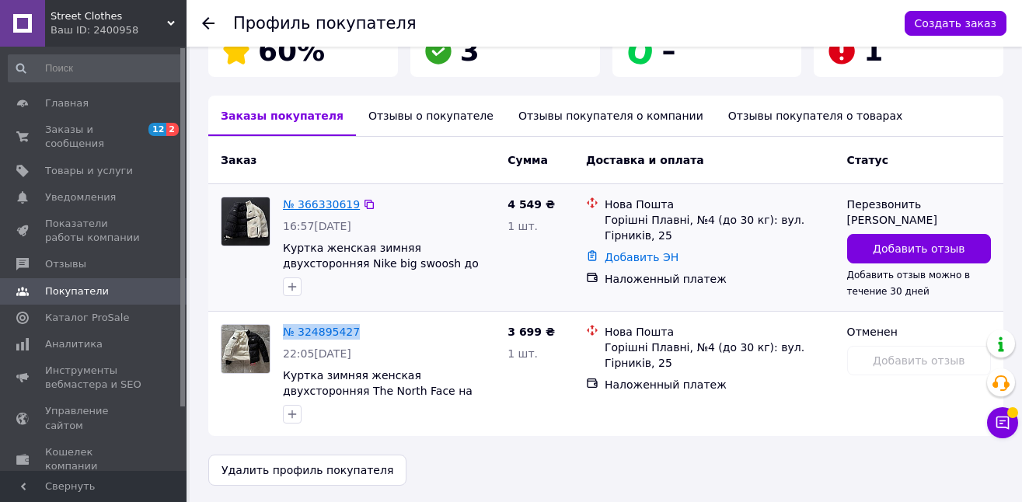
click at [308, 202] on link "№ 366330619" at bounding box center [321, 204] width 77 height 12
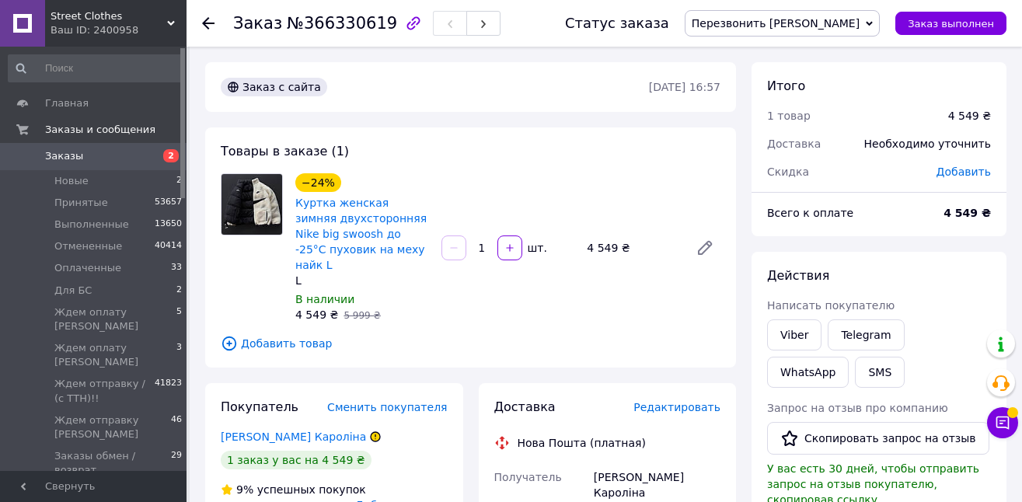
click at [274, 430] on link "Ясінська Кароліна" at bounding box center [293, 436] width 145 height 12
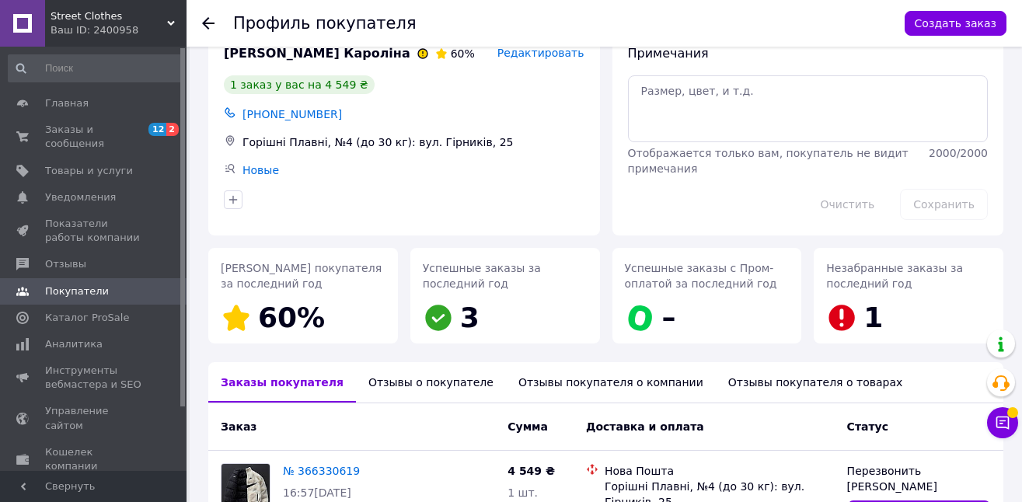
scroll to position [64, 0]
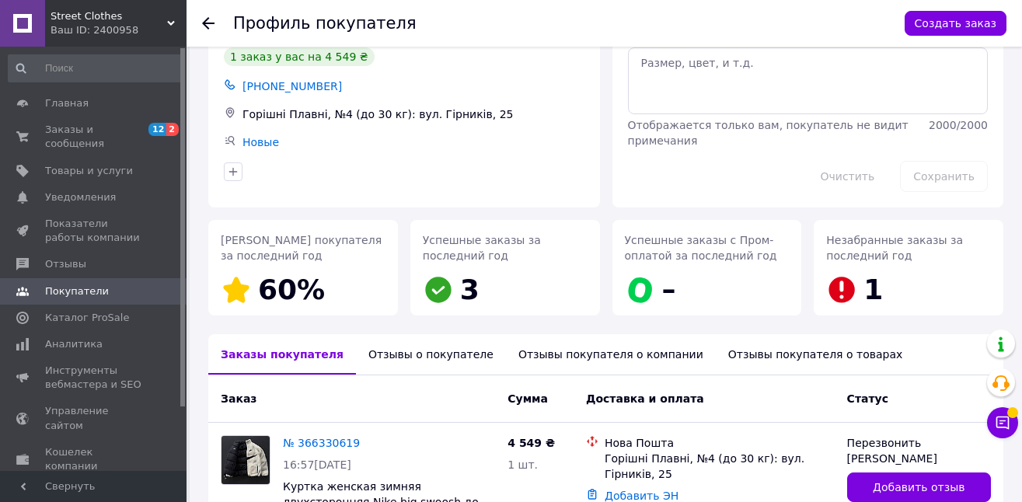
click at [417, 343] on div "Отзывы о покупателе" at bounding box center [431, 354] width 150 height 40
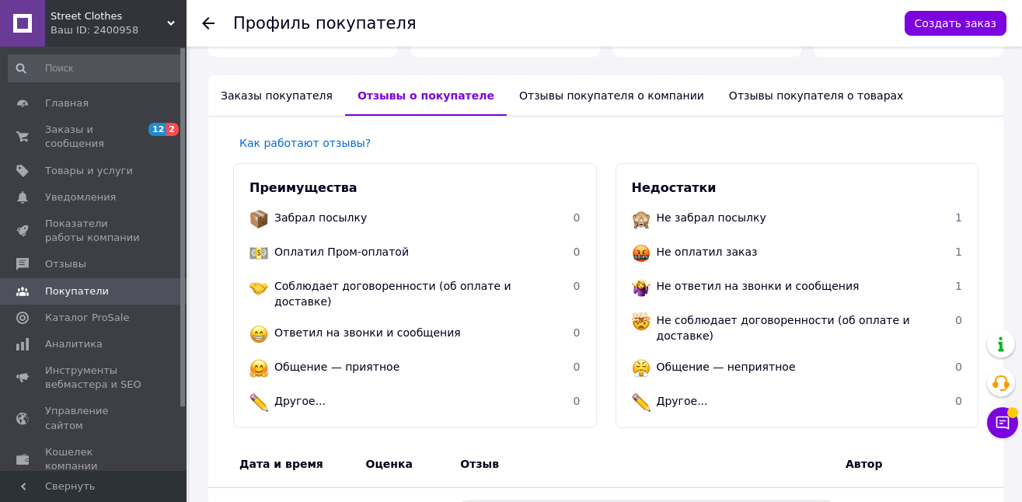
scroll to position [0, 0]
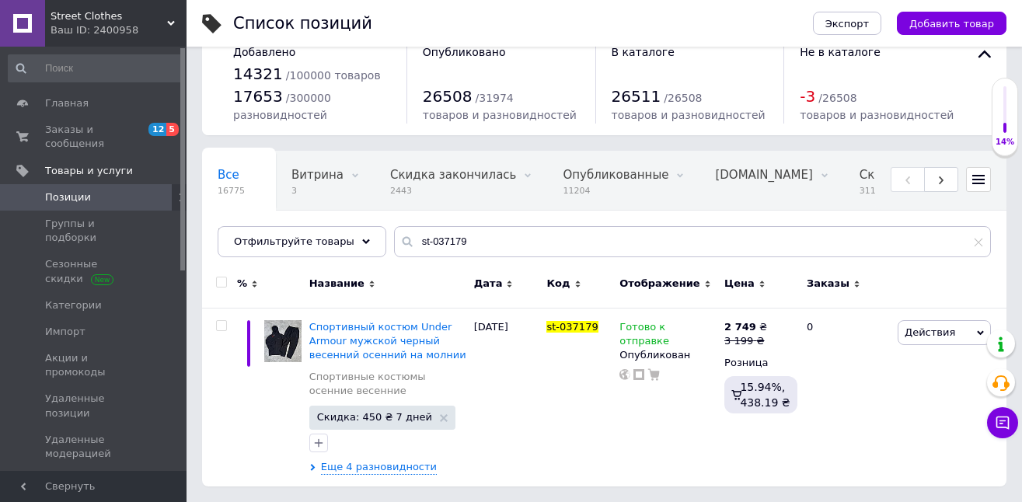
drag, startPoint x: 181, startPoint y: 279, endPoint x: 182, endPoint y: 41, distance: 237.8
click at [189, 37] on div "Street Clothes Ваш ID: 2400958 Сайт Street Clothes Кабинет покупателя Проверить…" at bounding box center [511, 236] width 1022 height 532
click at [92, 133] on span "Заказы и сообщения" at bounding box center [94, 137] width 99 height 28
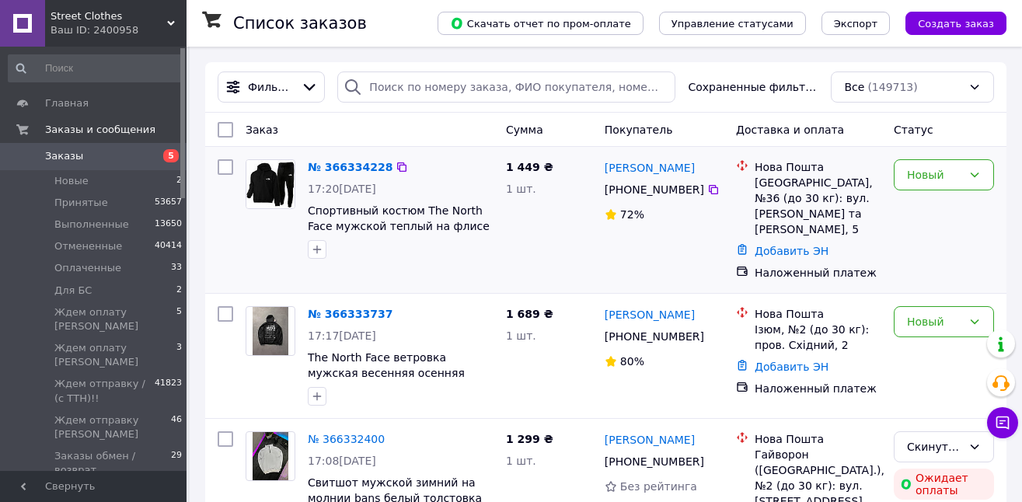
click at [227, 169] on input "checkbox" at bounding box center [226, 167] width 16 height 16
checkbox input "true"
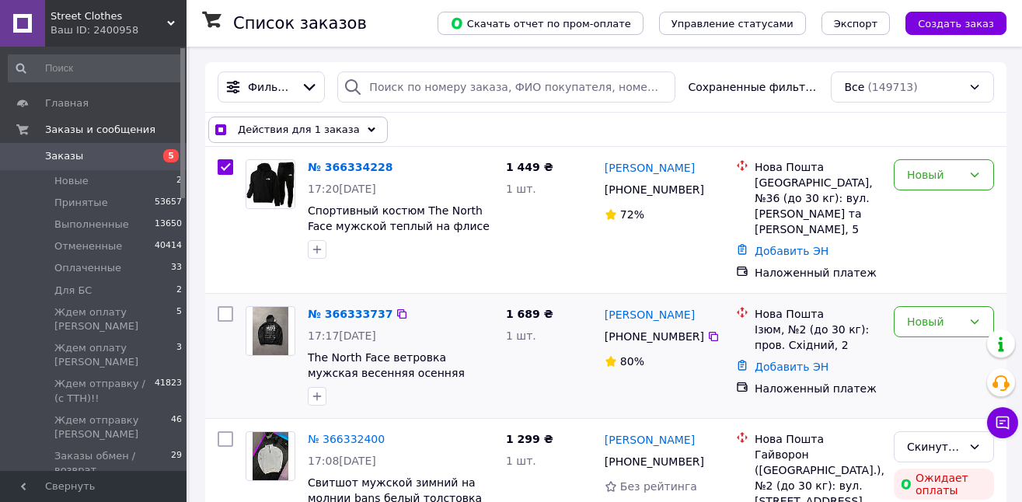
click at [227, 306] on input "checkbox" at bounding box center [226, 314] width 16 height 16
checkbox input "true"
click at [326, 136] on span "Действия для 2 заказов" at bounding box center [301, 130] width 127 height 16
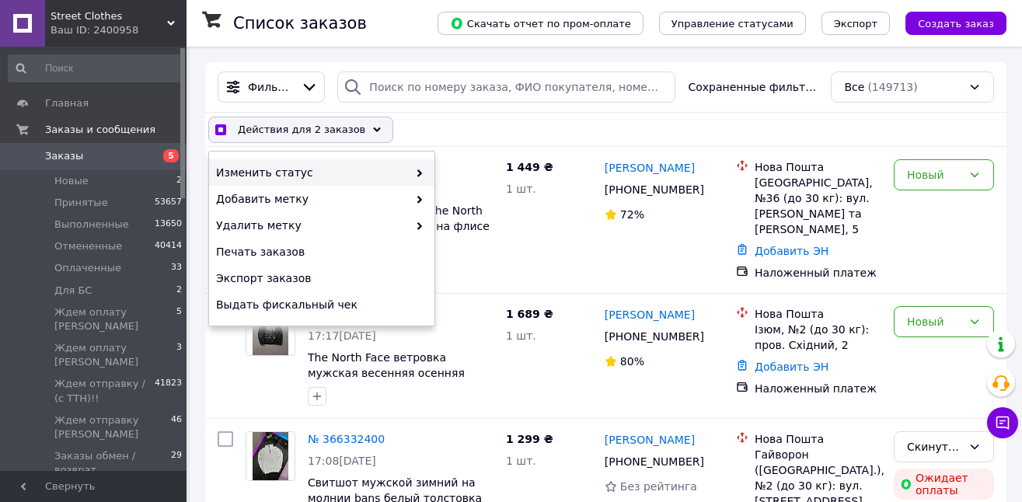
drag, startPoint x: 319, startPoint y: 155, endPoint x: 326, endPoint y: 168, distance: 14.7
click at [319, 155] on div "Изменить статус Добавить метку Удалить метку Печать заказов Экспорт заказов Выд…" at bounding box center [321, 239] width 225 height 174
click at [327, 171] on span "Изменить статус" at bounding box center [312, 173] width 192 height 16
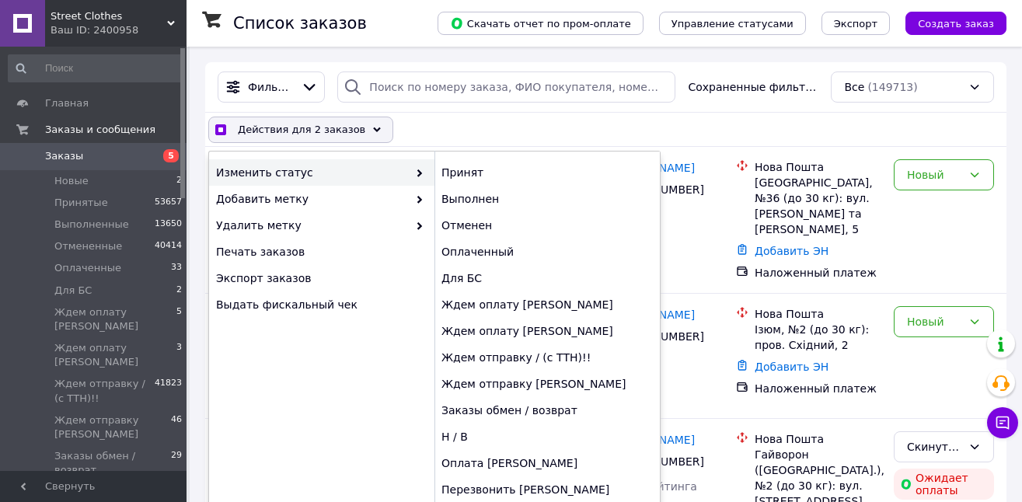
checkbox input "true"
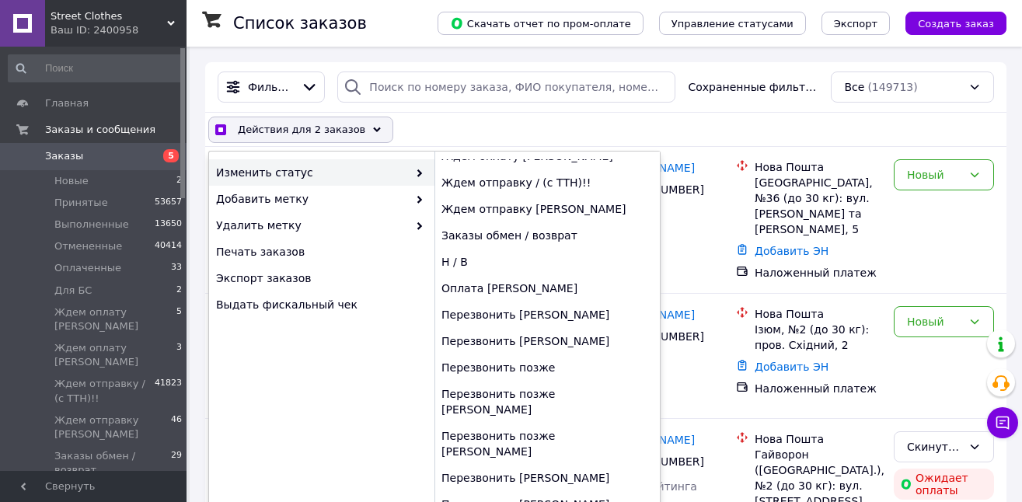
scroll to position [257, 0]
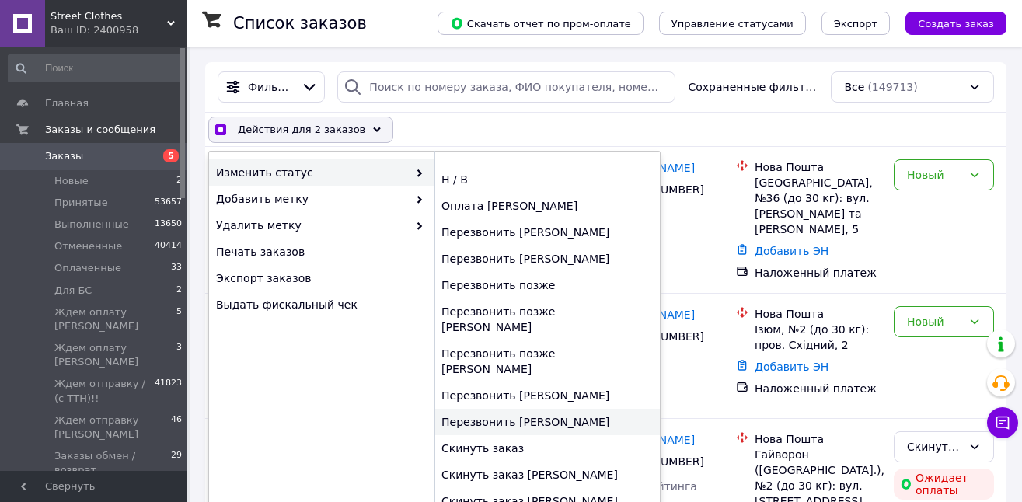
click at [577, 409] on div "Перезвонить [PERSON_NAME]" at bounding box center [546, 422] width 225 height 26
checkbox input "false"
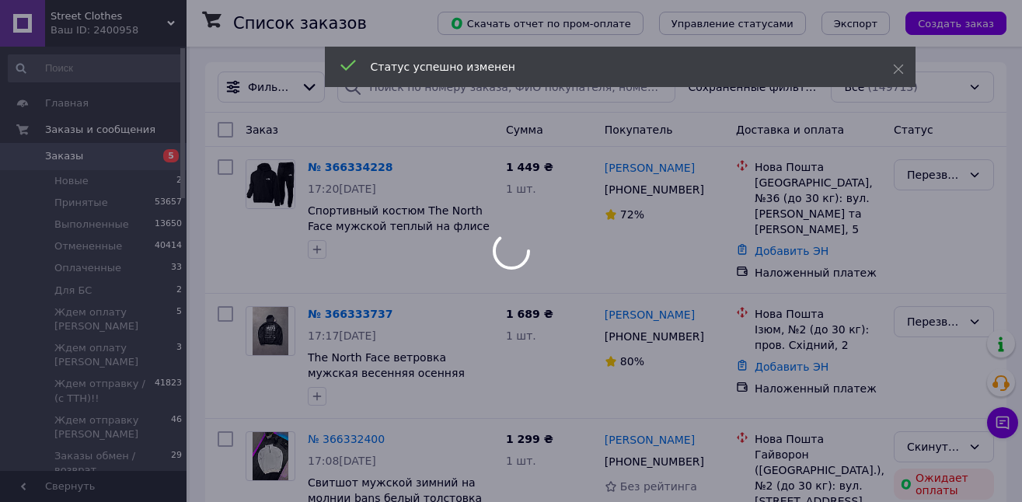
click at [180, 145] on div at bounding box center [511, 251] width 1022 height 502
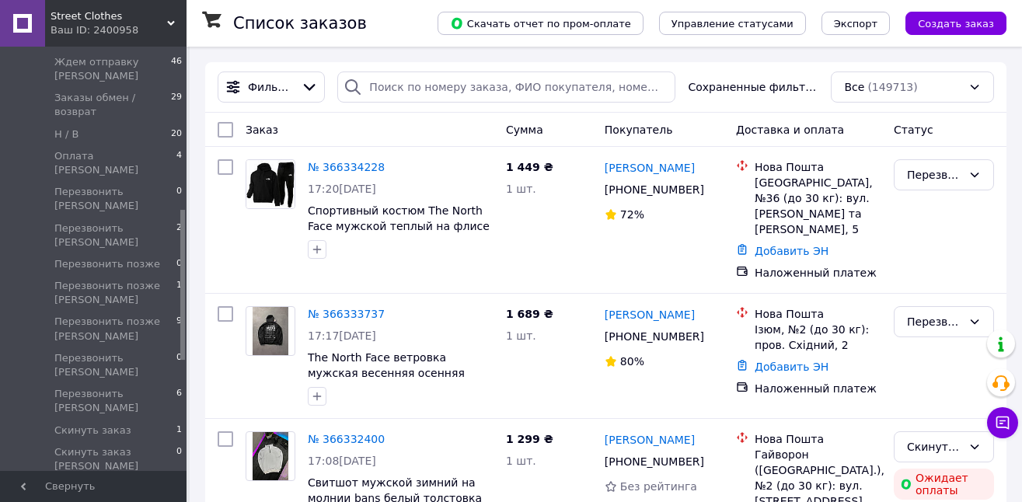
scroll to position [464, 0]
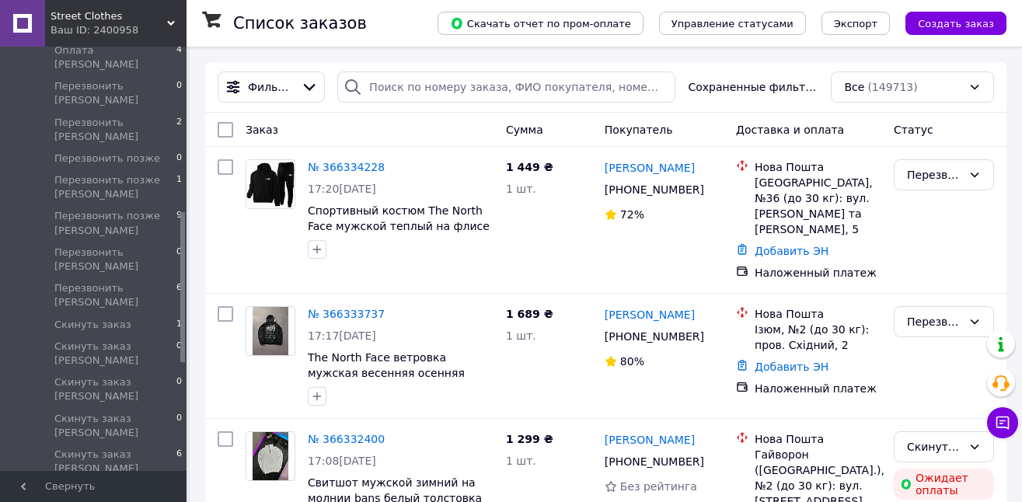
drag, startPoint x: 183, startPoint y: 131, endPoint x: 193, endPoint y: 295, distance: 164.3
click at [151, 281] on span "Перезвонить [PERSON_NAME]" at bounding box center [115, 295] width 122 height 28
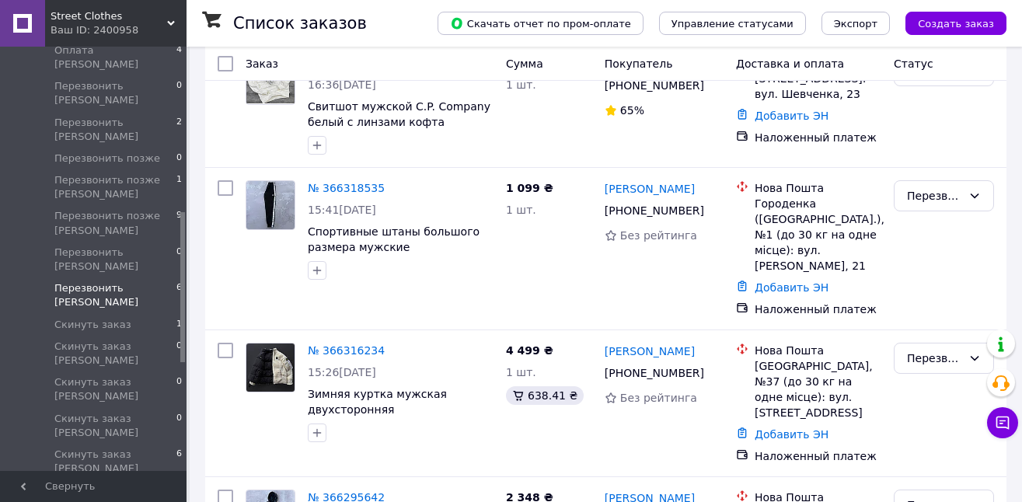
scroll to position [549, 0]
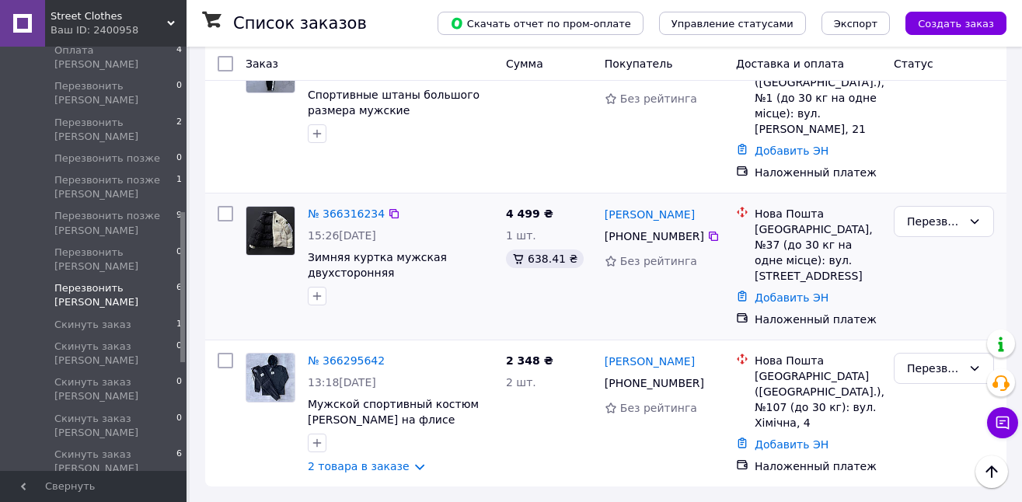
click at [218, 221] on input "checkbox" at bounding box center [226, 214] width 16 height 16
checkbox input "true"
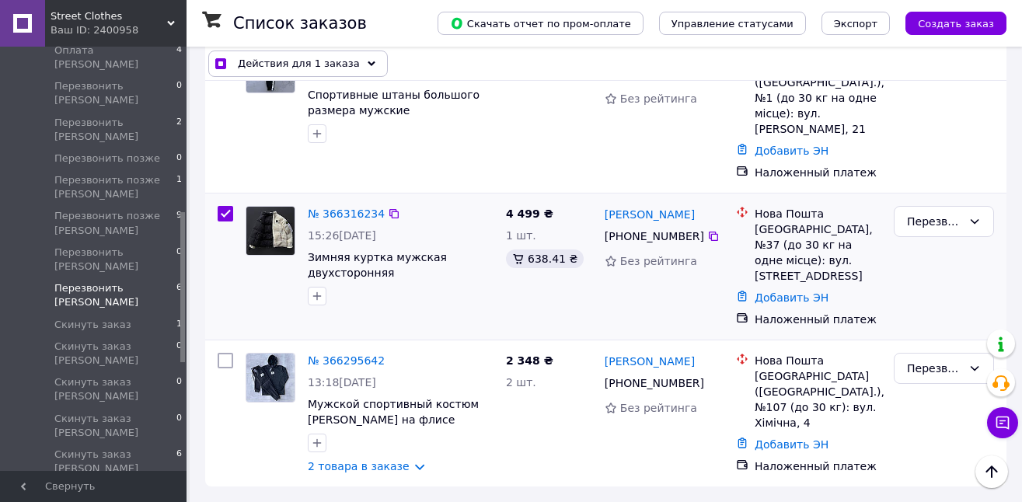
drag, startPoint x: 221, startPoint y: 362, endPoint x: 263, endPoint y: 327, distance: 54.6
click at [222, 361] on input "checkbox" at bounding box center [226, 361] width 16 height 16
checkbox input "true"
click at [326, 71] on div "Действия для 2 заказов" at bounding box center [300, 64] width 185 height 26
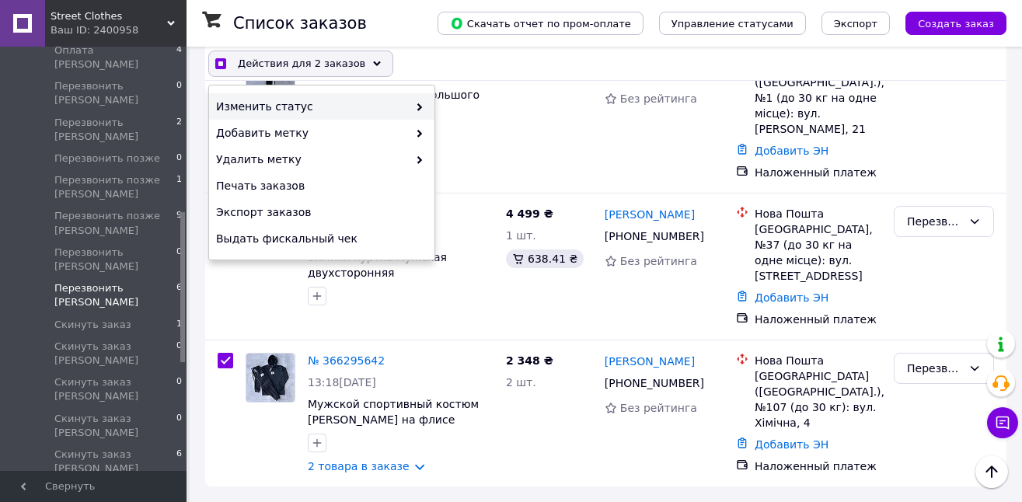
click at [298, 99] on span "Изменить статус" at bounding box center [312, 107] width 192 height 16
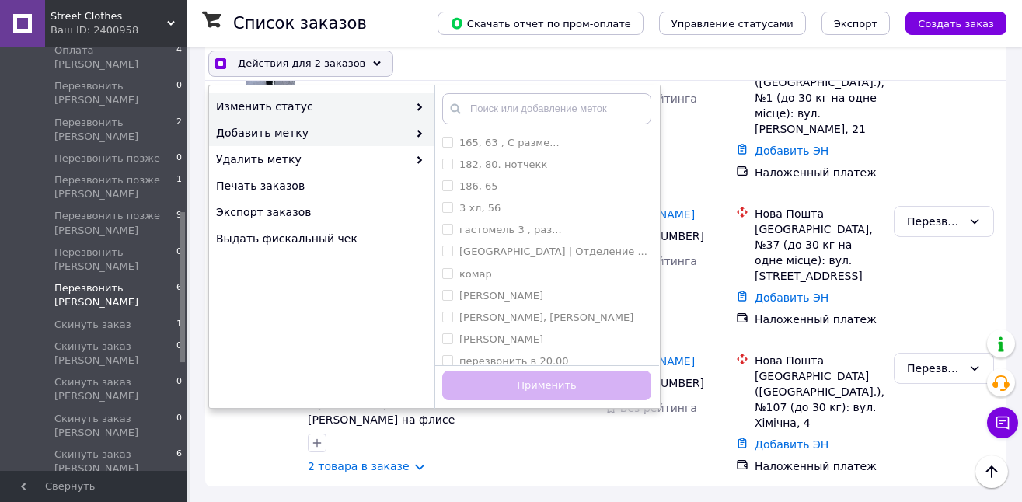
click at [399, 117] on div "Изменить статус" at bounding box center [321, 106] width 225 height 26
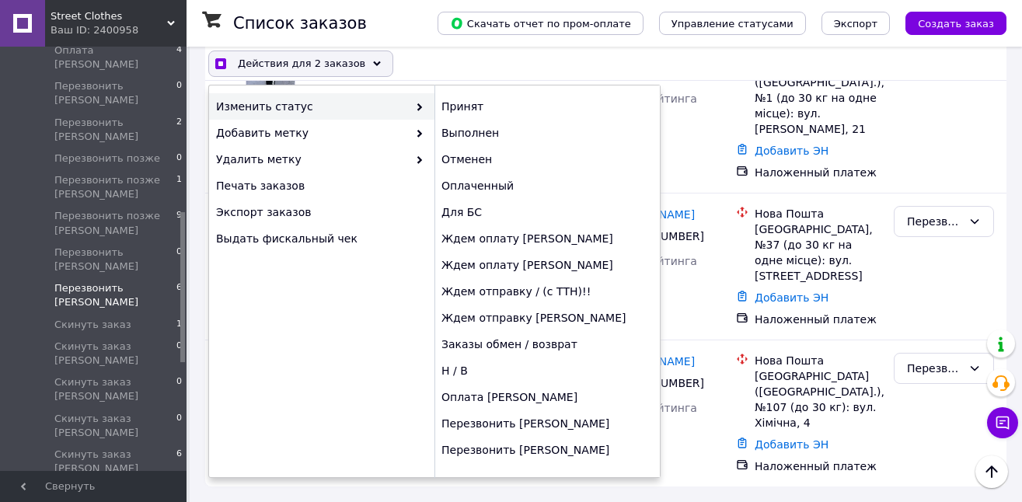
scroll to position [257, 0]
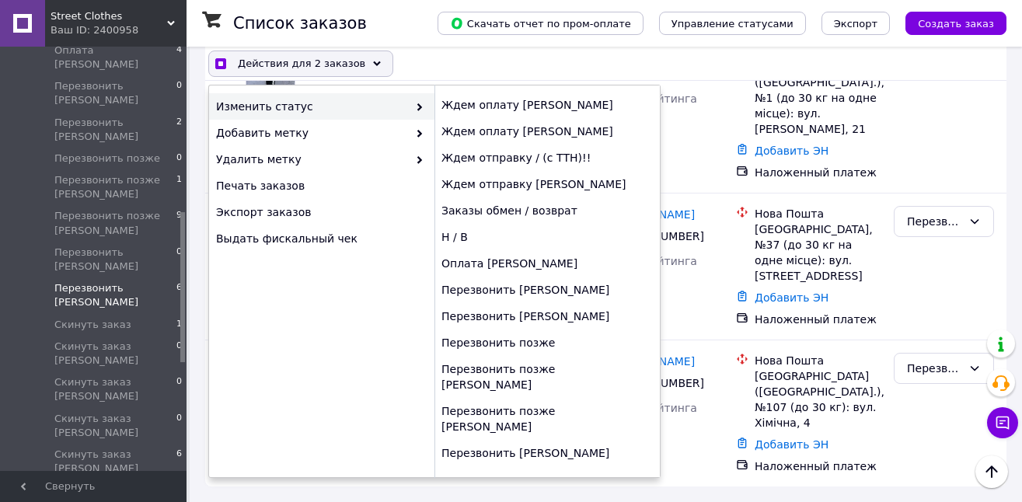
checkbox input "true"
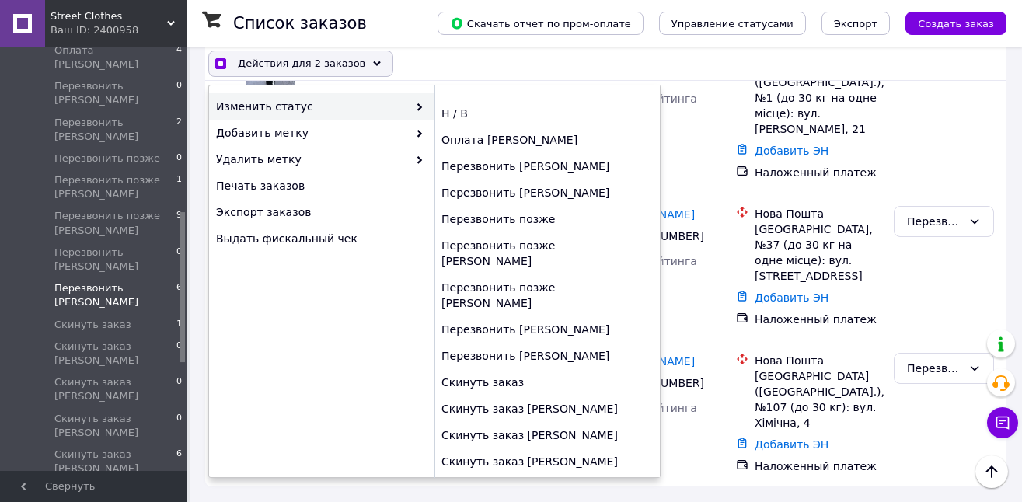
click at [549, 475] on div "Скинуть заказ [PERSON_NAME]" at bounding box center [546, 488] width 225 height 26
checkbox input "false"
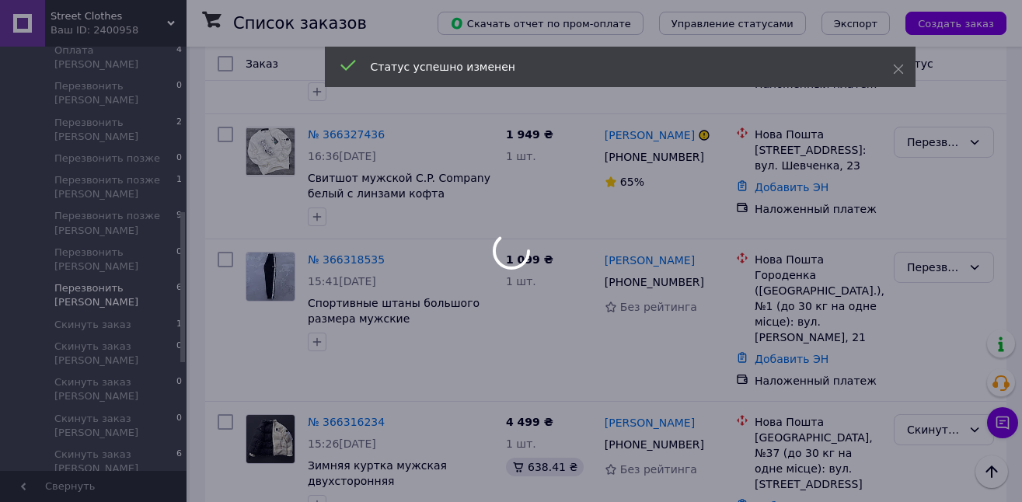
scroll to position [334, 0]
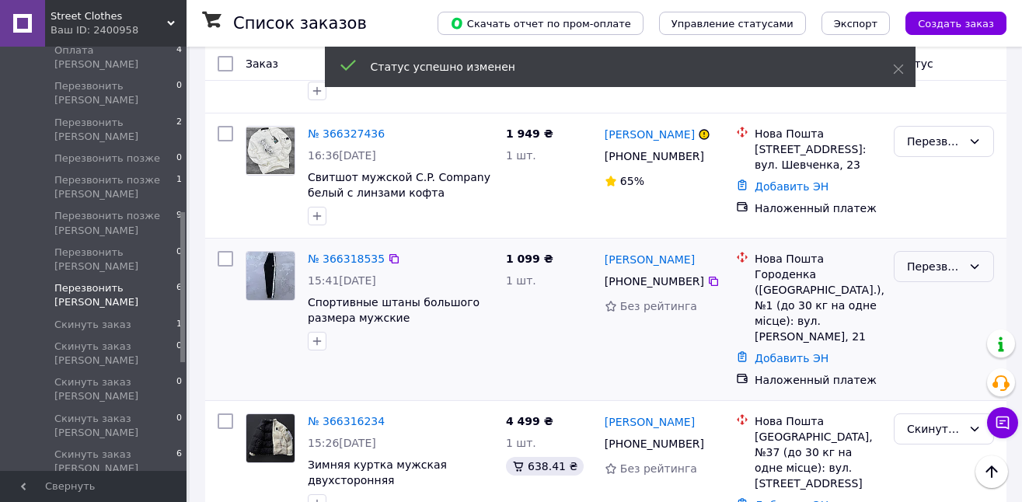
click at [934, 275] on div "Перезвонить [PERSON_NAME]" at bounding box center [934, 266] width 55 height 17
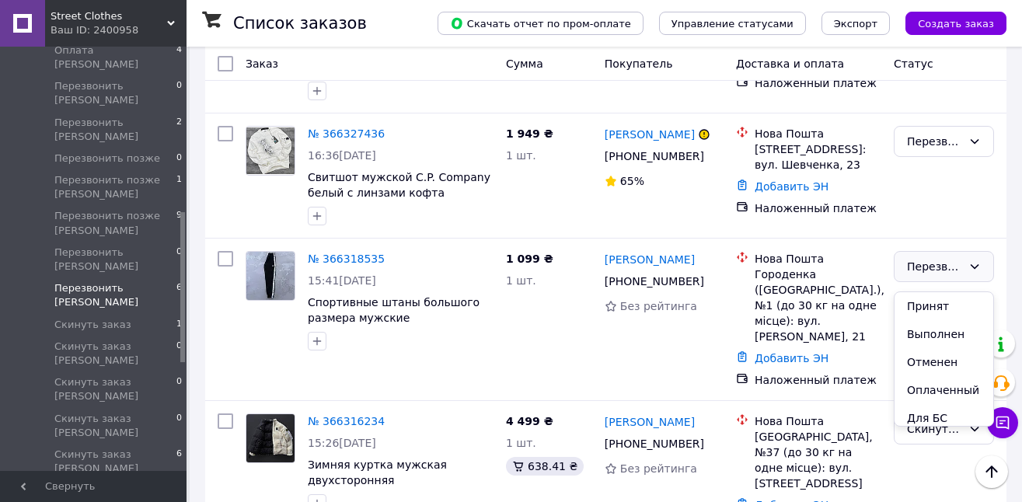
scroll to position [883, 0]
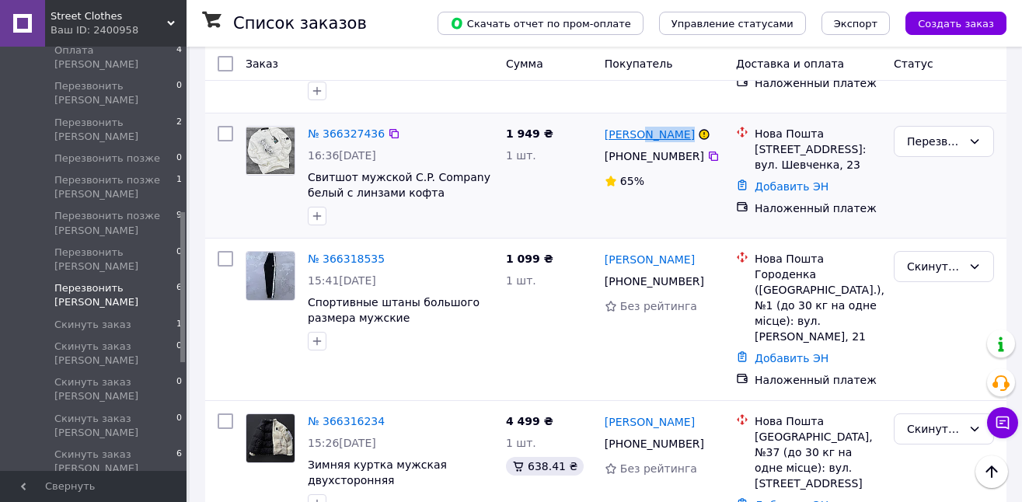
drag, startPoint x: 724, startPoint y: 141, endPoint x: 640, endPoint y: 140, distance: 83.9
click at [640, 140] on div "Артем Никольчук" at bounding box center [664, 133] width 122 height 19
copy div "Никольчук"
click at [1021, 220] on div "Список заказов Скачать отчет по пром-оплате Управление статусами Экспорт Создат…" at bounding box center [606, 210] width 832 height 997
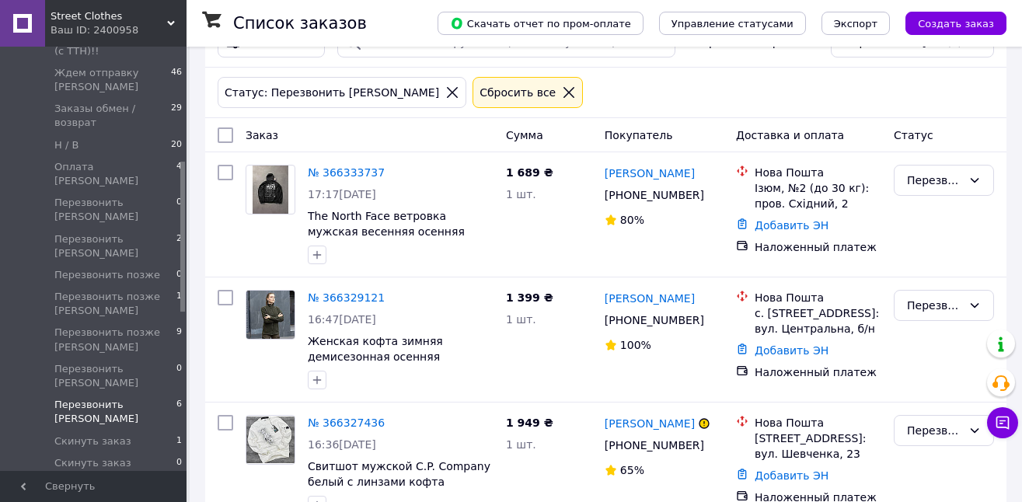
scroll to position [0, 0]
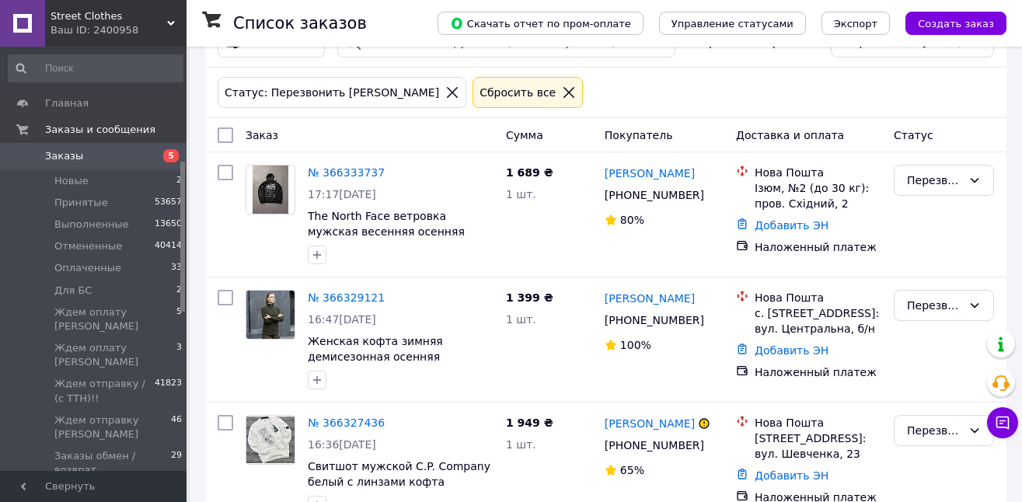
drag, startPoint x: 181, startPoint y: 272, endPoint x: 218, endPoint y: 92, distance: 184.1
click at [218, 91] on div "Street Clothes Ваш ID: 2400958 Сайт Street Clothes Кабинет покупателя Проверить…" at bounding box center [511, 477] width 1022 height 1044
click at [130, 153] on span "Заказы" at bounding box center [94, 156] width 99 height 14
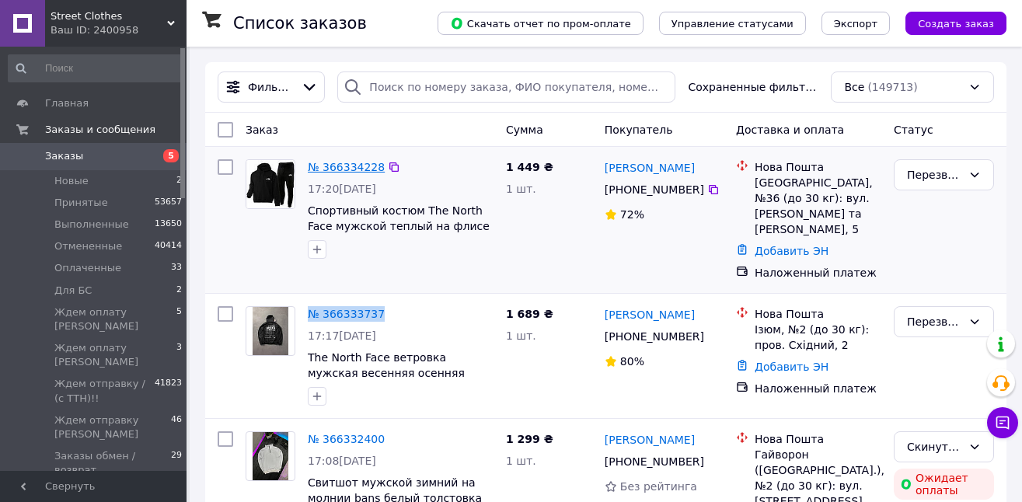
click at [343, 165] on link "№ 366334228" at bounding box center [346, 167] width 77 height 12
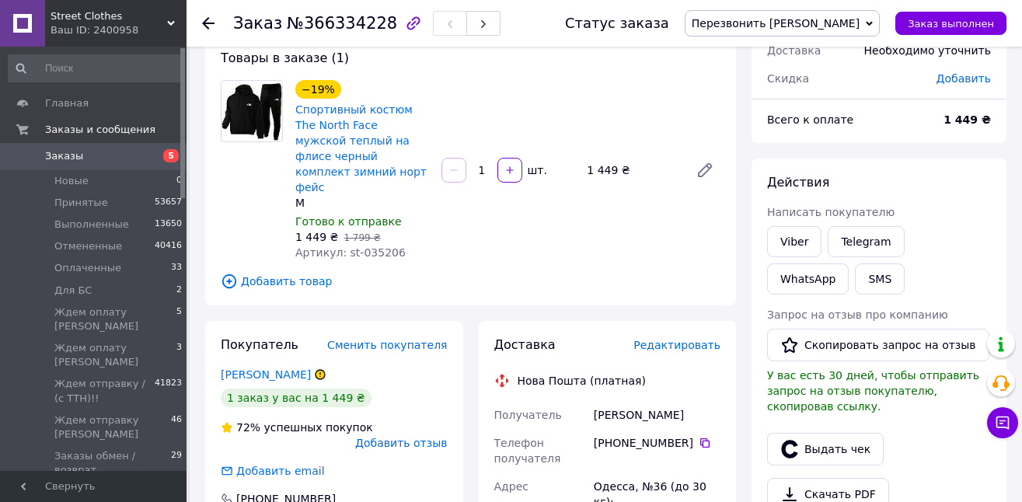
scroll to position [115, 0]
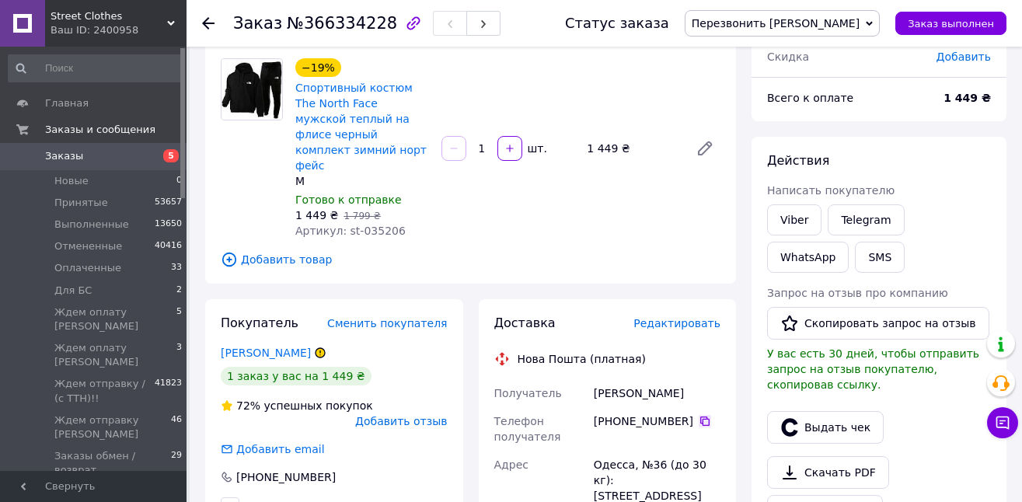
click at [702, 415] on icon at bounding box center [705, 421] width 12 height 12
click at [707, 415] on icon at bounding box center [705, 421] width 12 height 12
click at [1002, 427] on icon at bounding box center [1002, 423] width 13 height 13
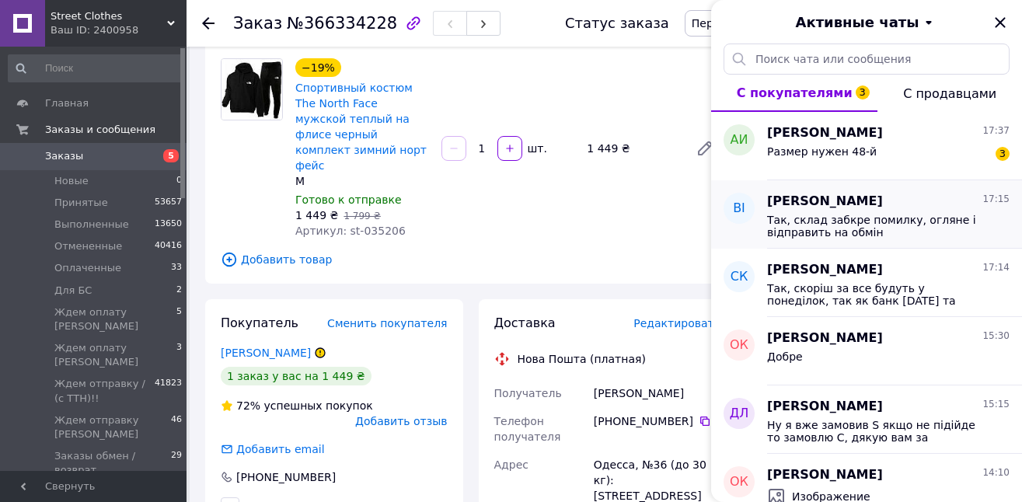
click at [893, 218] on span "Так, склад забкре помилку, огляне і відправить на обмін" at bounding box center [877, 226] width 221 height 25
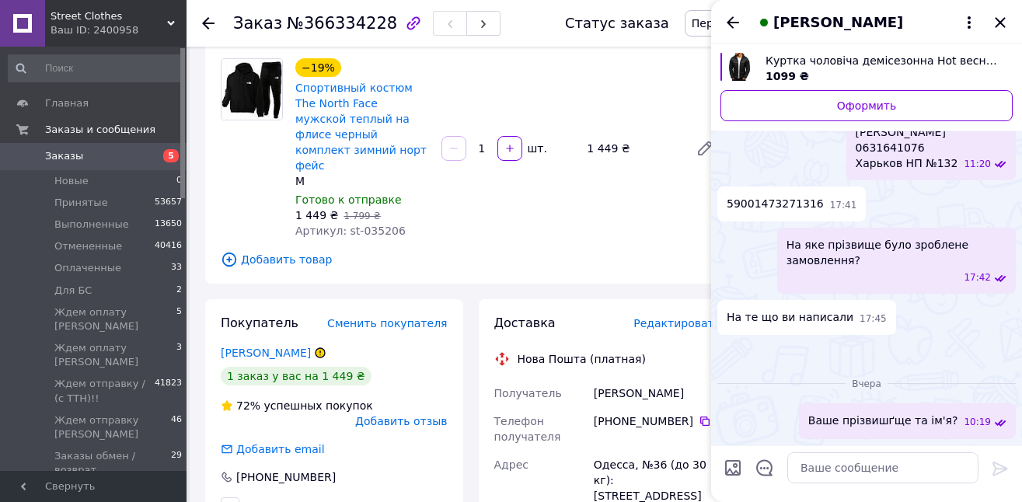
scroll to position [362, 0]
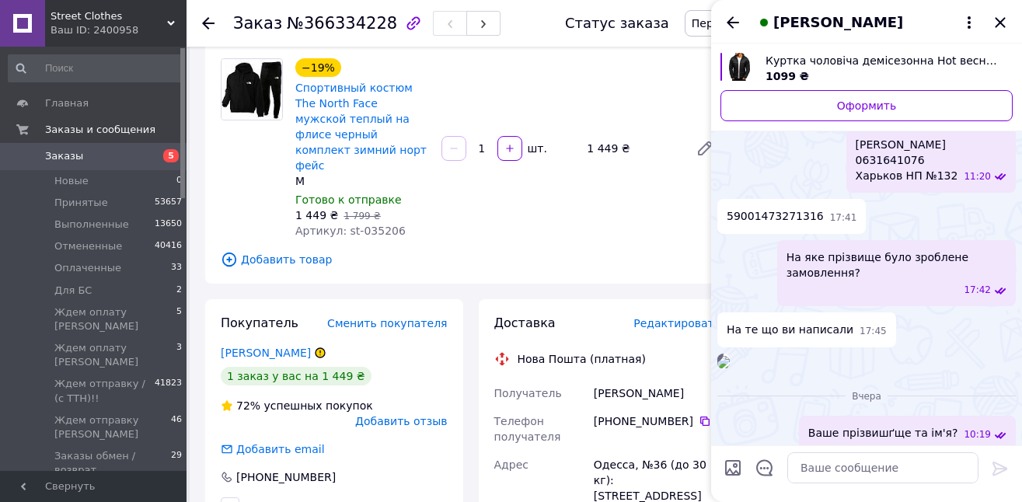
click at [1002, 18] on icon "Закрыть" at bounding box center [1000, 22] width 10 height 10
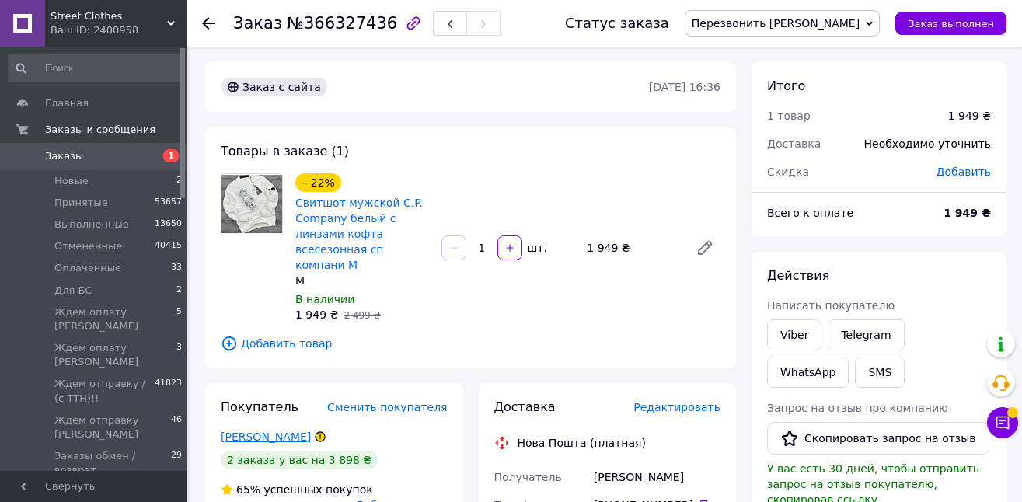
click at [263, 438] on link "[PERSON_NAME]" at bounding box center [266, 436] width 90 height 12
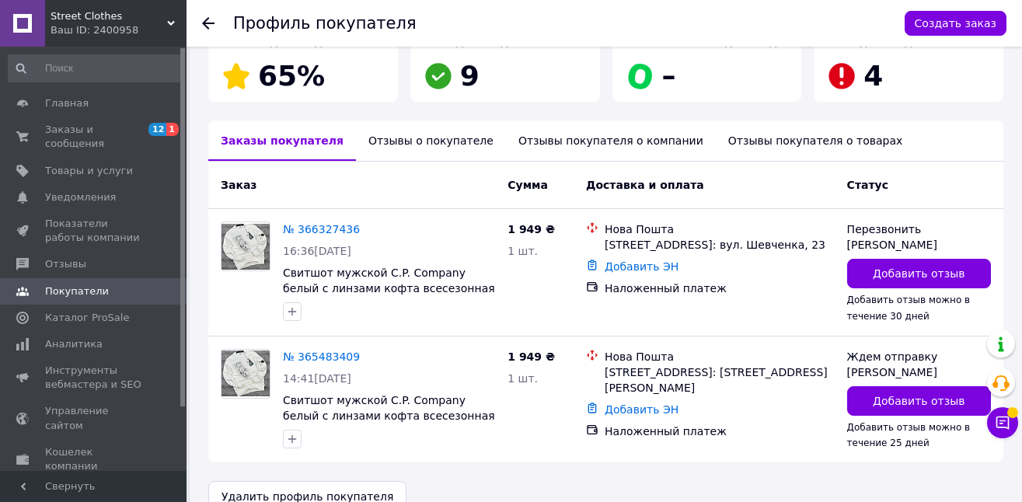
scroll to position [302, 0]
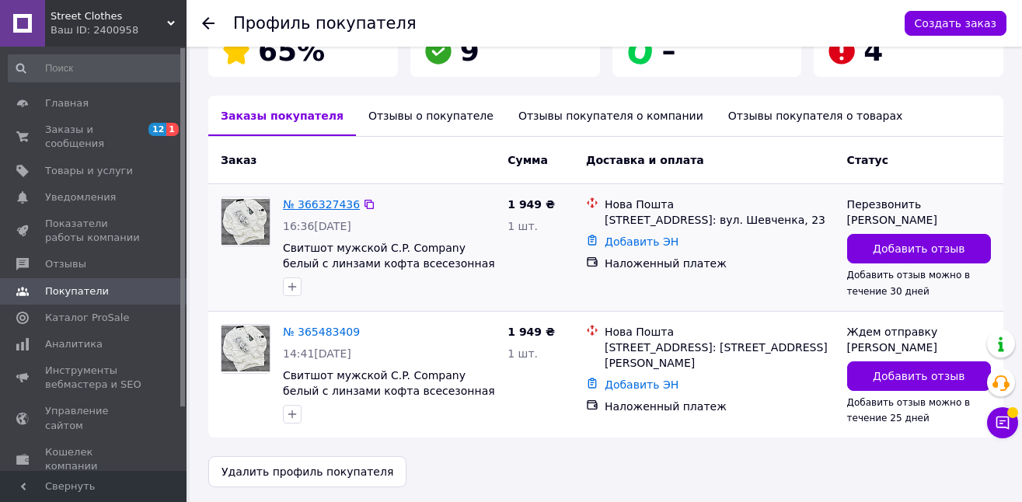
click at [340, 207] on link "№ 366327436" at bounding box center [321, 204] width 77 height 12
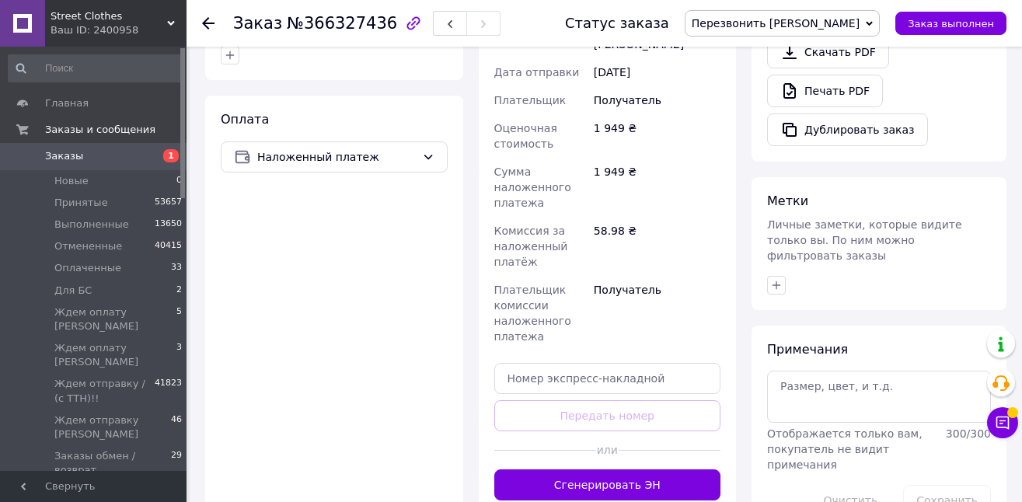
scroll to position [540, 0]
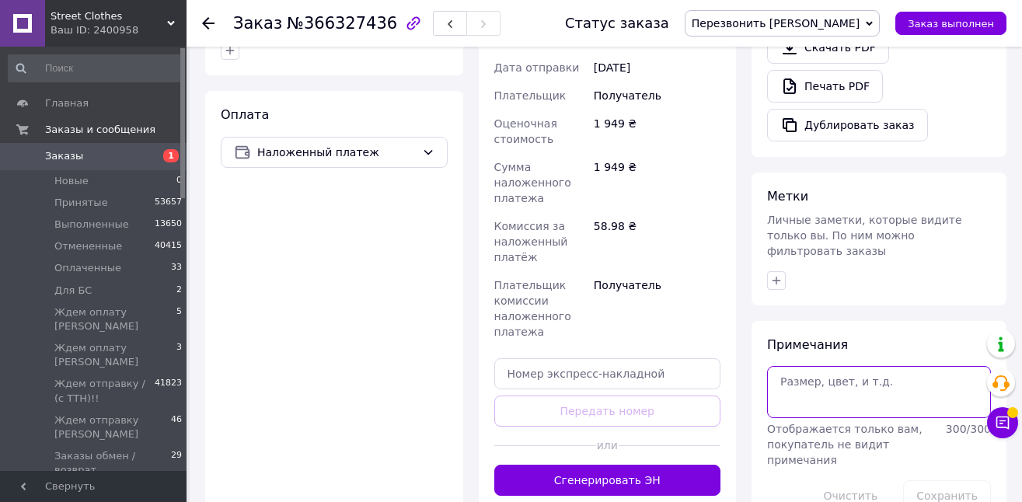
click at [863, 374] on textarea at bounding box center [879, 391] width 224 height 51
type textarea "не [PERSON_NAME]"
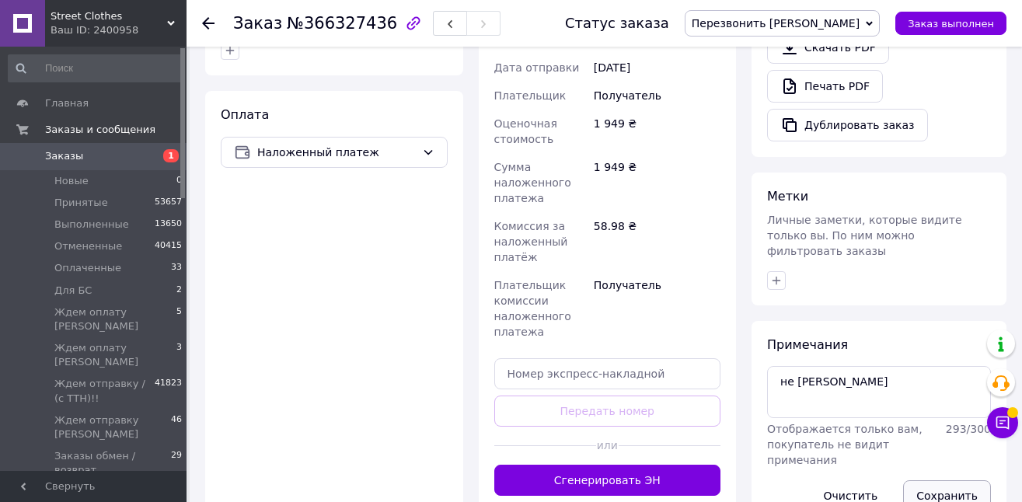
click at [974, 480] on button "Сохранить" at bounding box center [947, 495] width 88 height 31
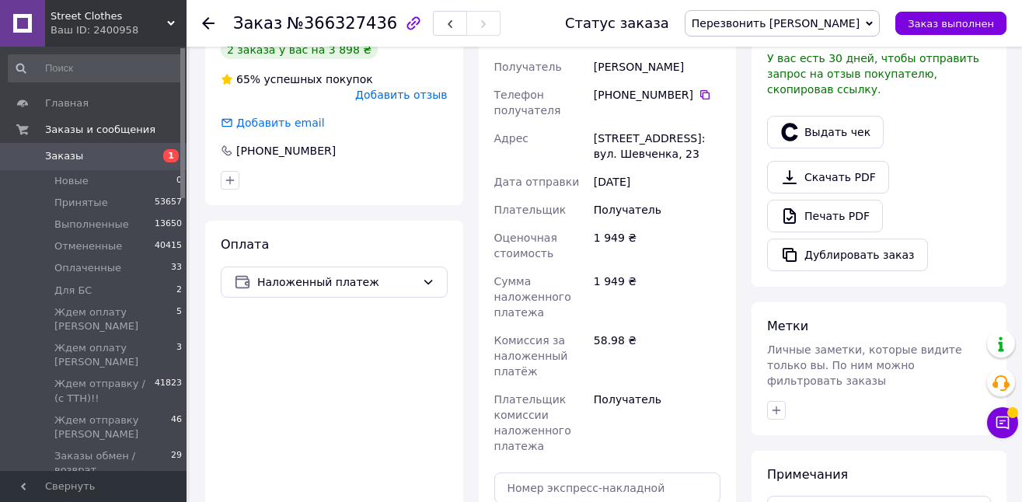
scroll to position [411, 0]
click at [687, 48] on div "Доставка Редактировать Нова Пошта (платная) Получатель [PERSON_NAME] Телефон по…" at bounding box center [607, 299] width 227 height 622
drag, startPoint x: 870, startPoint y: 21, endPoint x: 870, endPoint y: 31, distance: 10.1
click at [871, 21] on span "Перезвонить [PERSON_NAME]" at bounding box center [782, 23] width 195 height 26
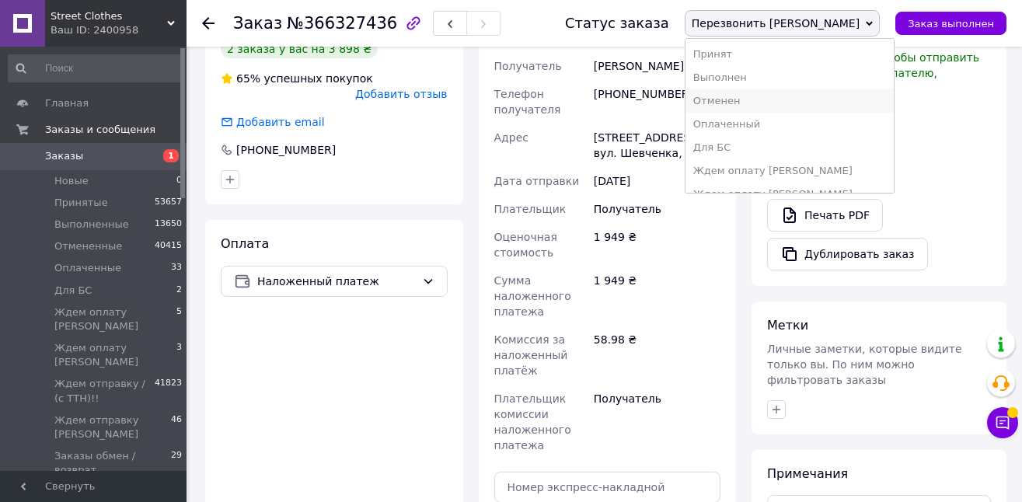
click at [815, 95] on li "Отменен" at bounding box center [789, 100] width 208 height 23
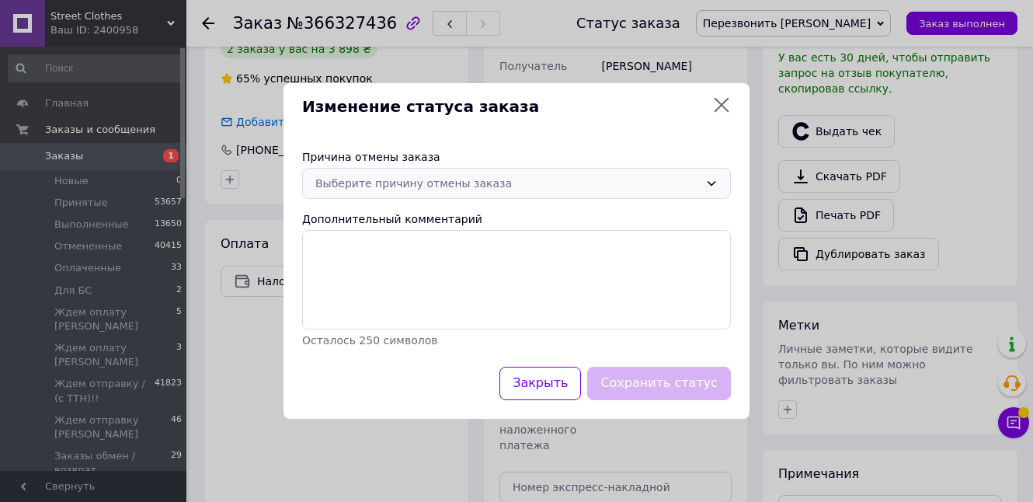
click at [361, 183] on div "Выберите причину отмены заказа" at bounding box center [507, 183] width 384 height 17
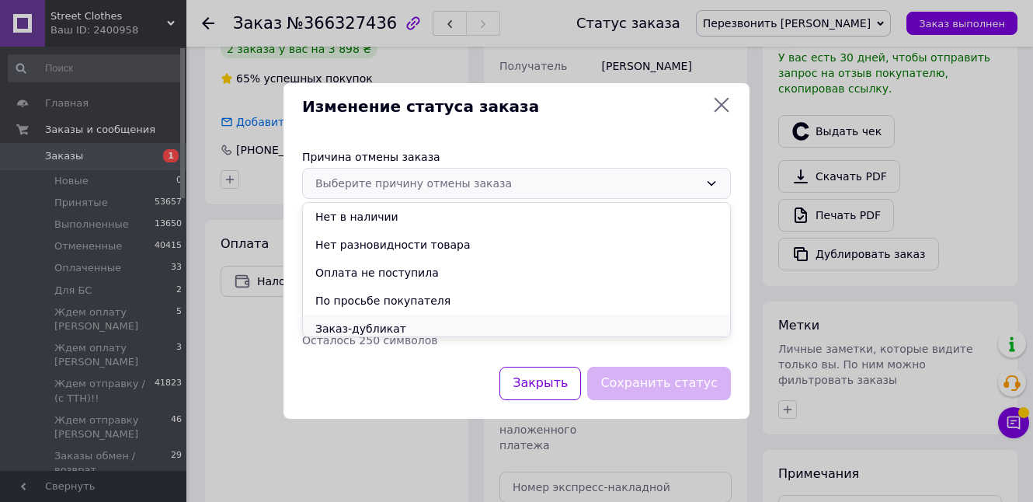
click at [394, 327] on li "Заказ-дубликат" at bounding box center [516, 329] width 427 height 28
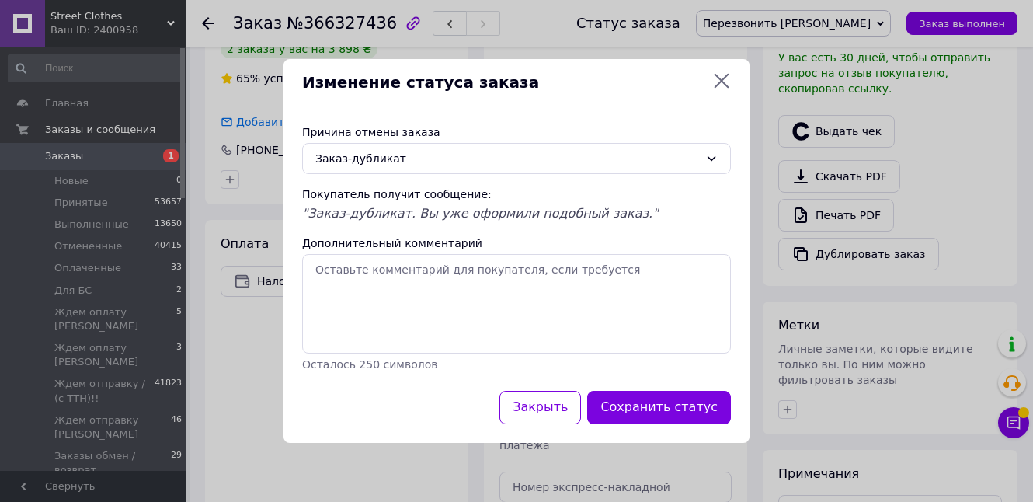
drag, startPoint x: 645, startPoint y: 407, endPoint x: 610, endPoint y: 377, distance: 46.3
click at [644, 410] on button "Сохранить статус" at bounding box center [659, 407] width 144 height 33
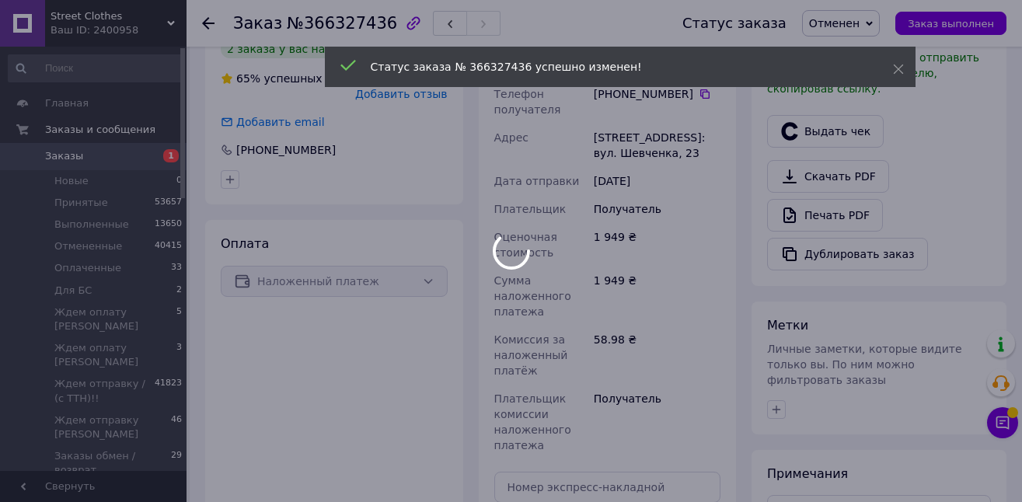
scroll to position [0, 0]
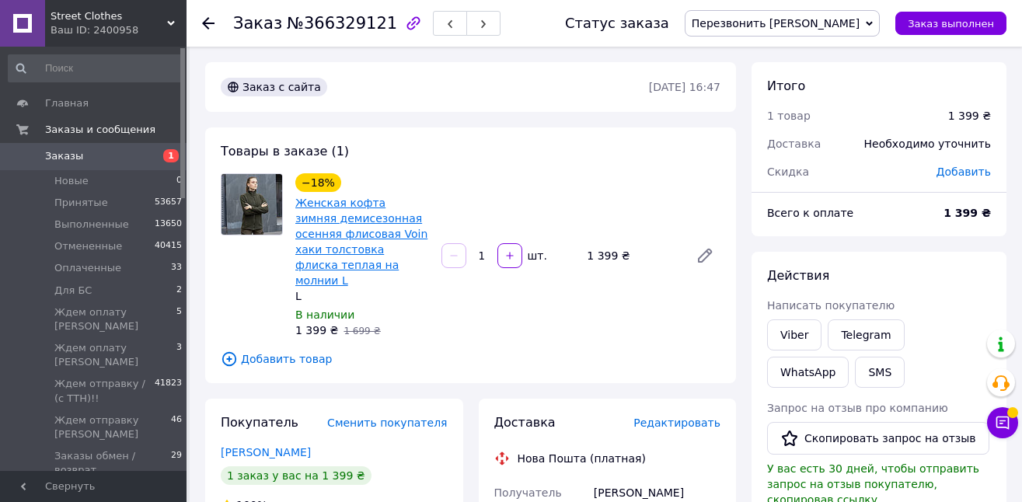
click at [335, 242] on link "Женская кофта зимняя демисезонная осенняя флисовая Voin хаки толстовка флиска т…" at bounding box center [361, 242] width 132 height 90
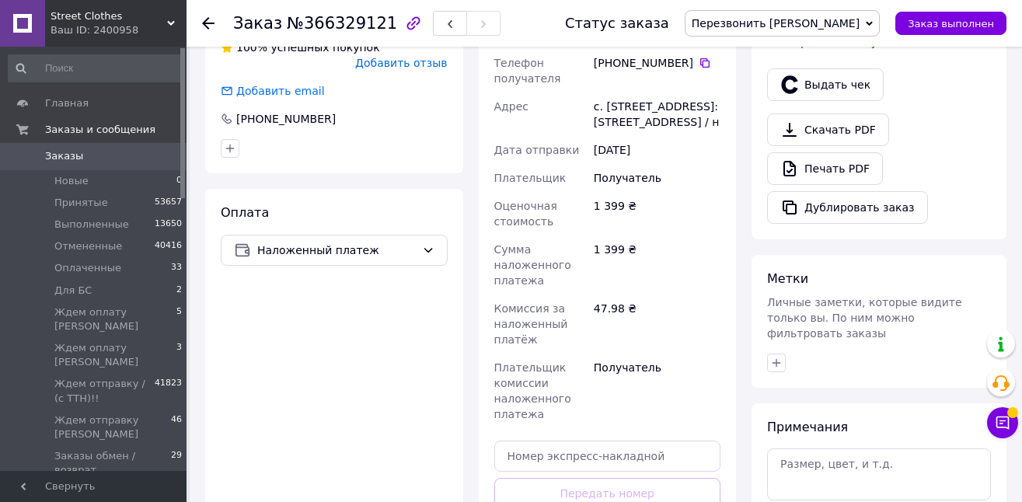
scroll to position [462, 0]
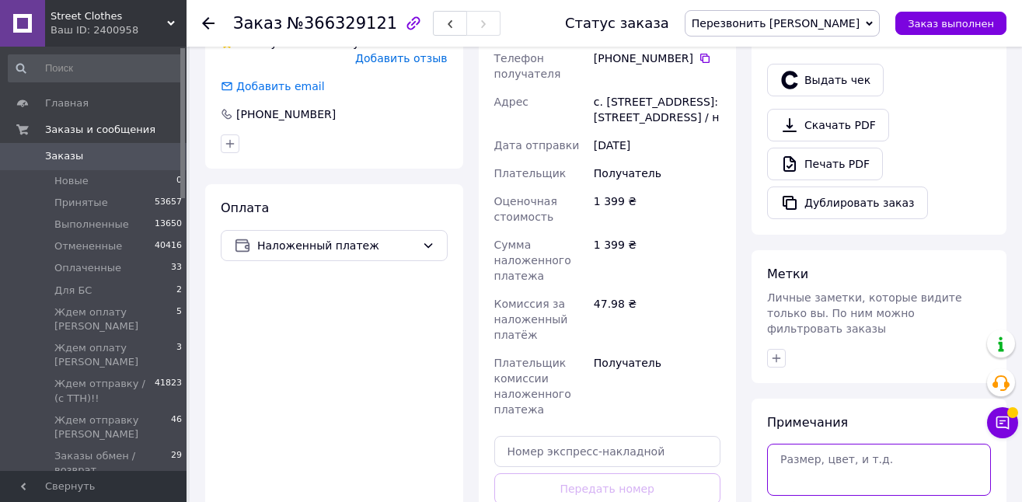
click at [829, 457] on textarea at bounding box center [879, 469] width 224 height 51
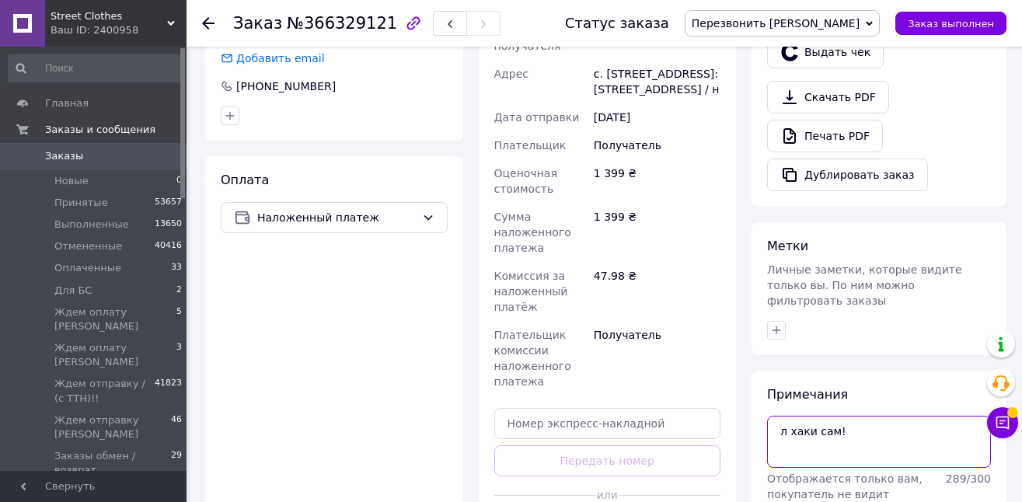
scroll to position [615, 0]
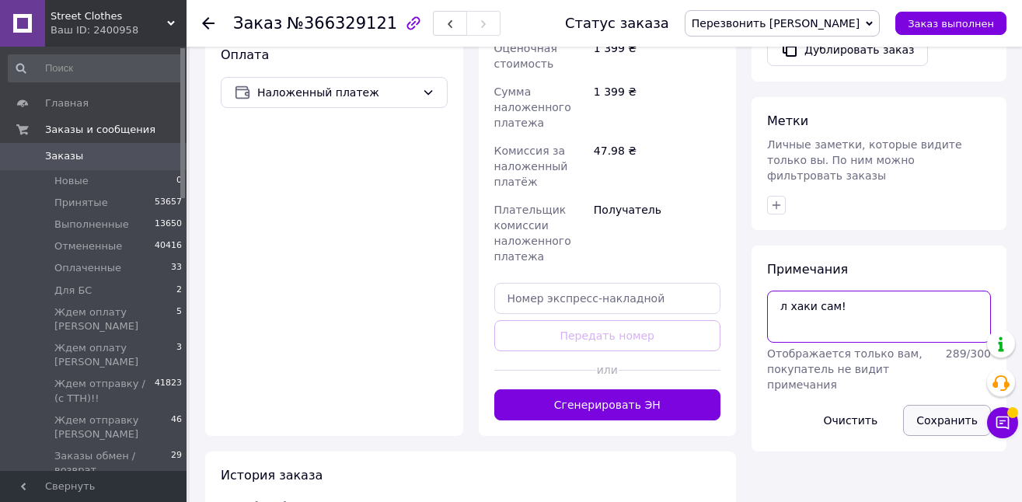
type textarea "л хаки сам!"
click at [940, 418] on button "Сохранить" at bounding box center [947, 420] width 88 height 31
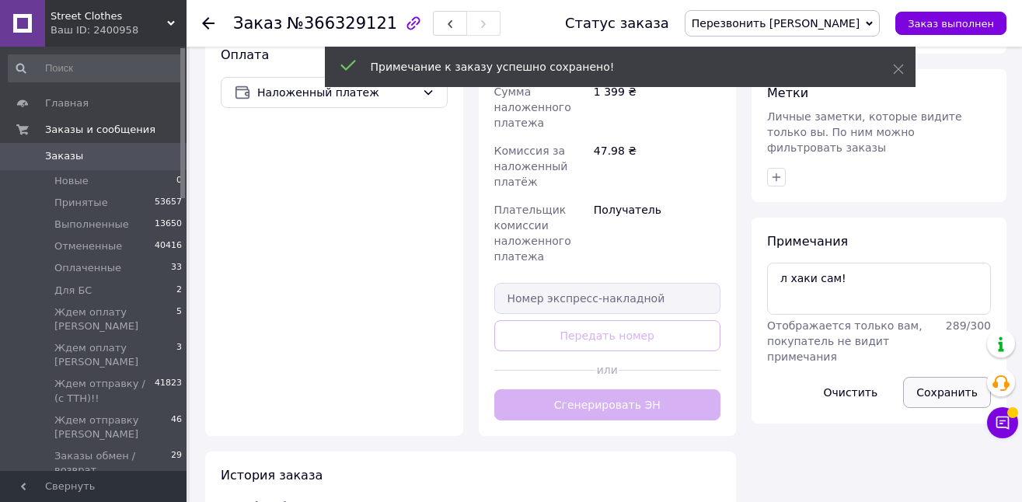
click at [929, 377] on button "Сохранить" at bounding box center [947, 392] width 88 height 31
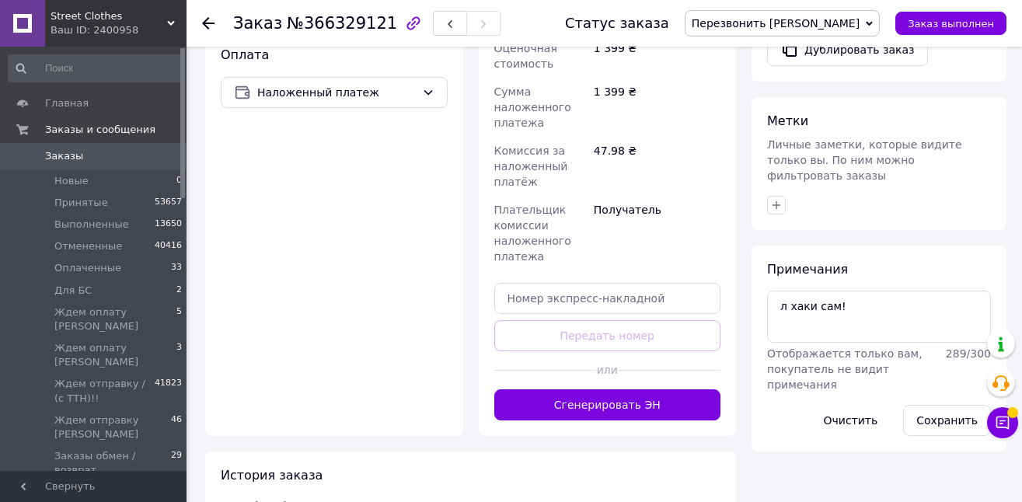
click at [831, 14] on span "Перезвонить [PERSON_NAME]" at bounding box center [782, 23] width 195 height 26
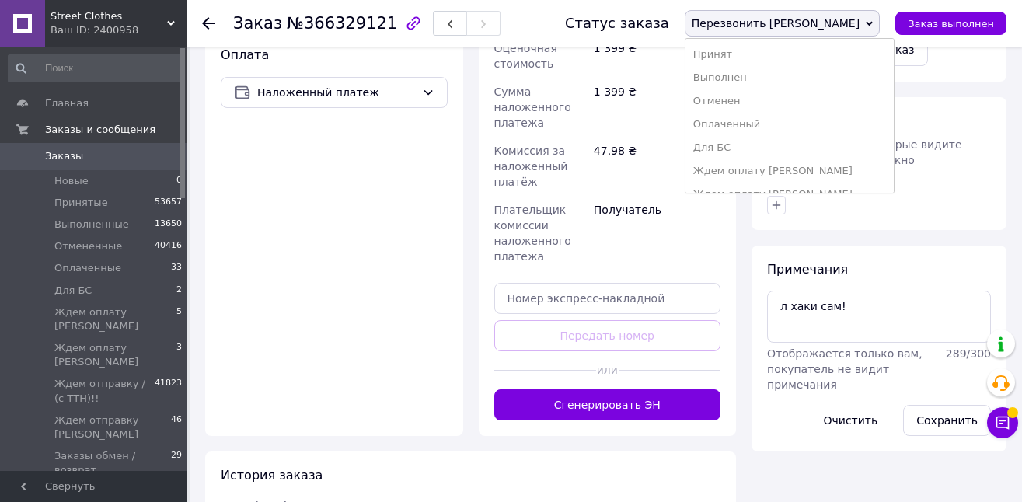
scroll to position [390, 0]
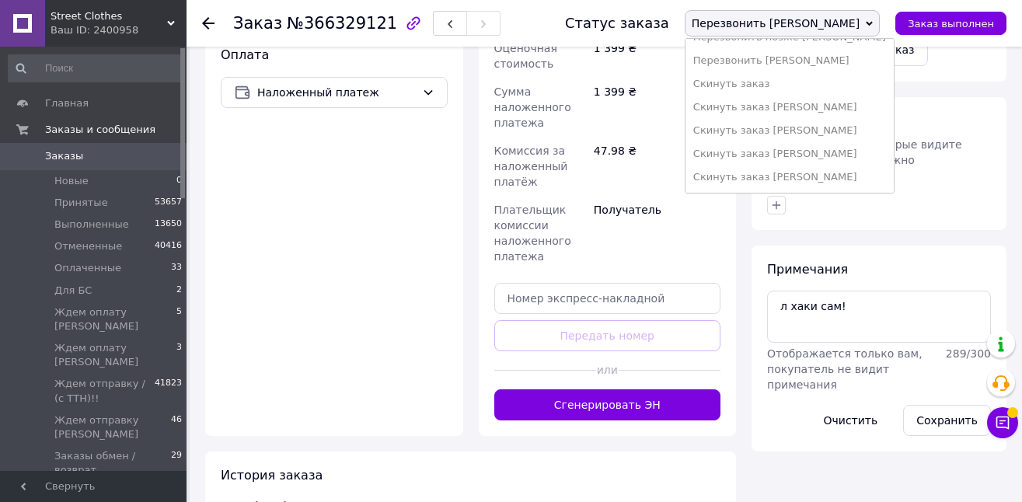
click at [866, 177] on li "Скинуть заказ [PERSON_NAME]" at bounding box center [789, 177] width 208 height 23
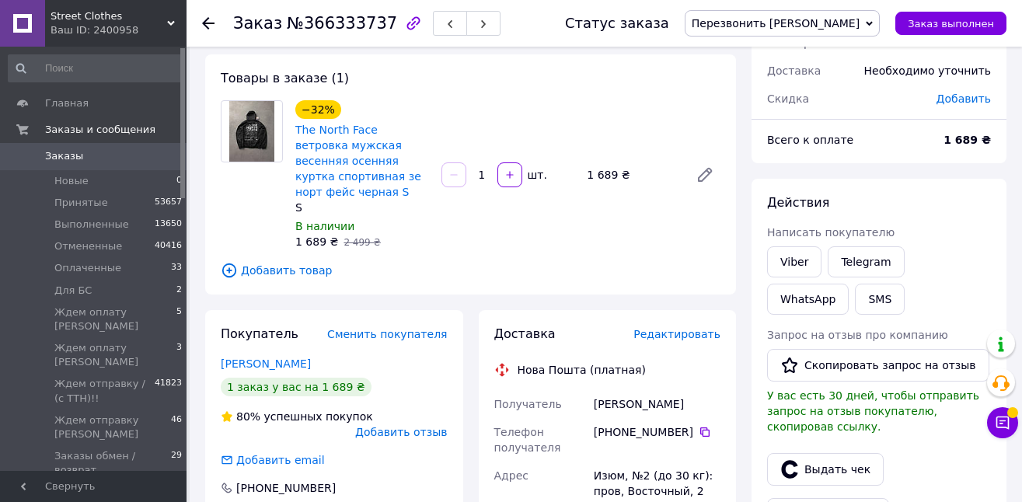
scroll to position [101, 0]
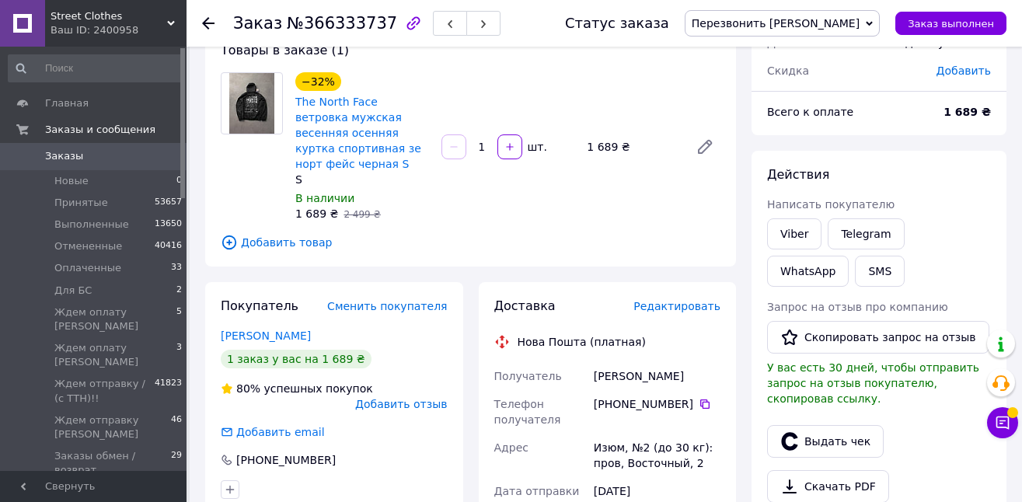
drag, startPoint x: 706, startPoint y: 402, endPoint x: 713, endPoint y: 458, distance: 56.4
click at [706, 401] on icon at bounding box center [704, 403] width 9 height 9
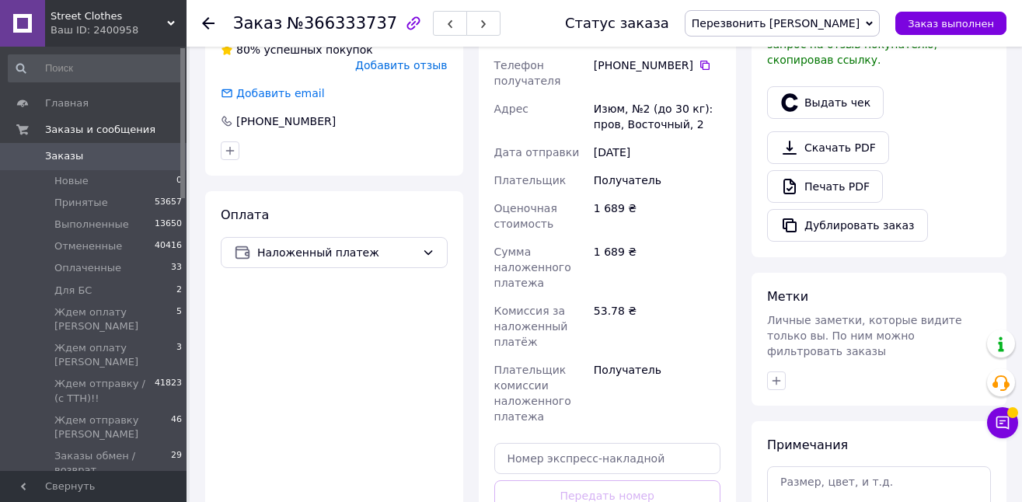
scroll to position [483, 0]
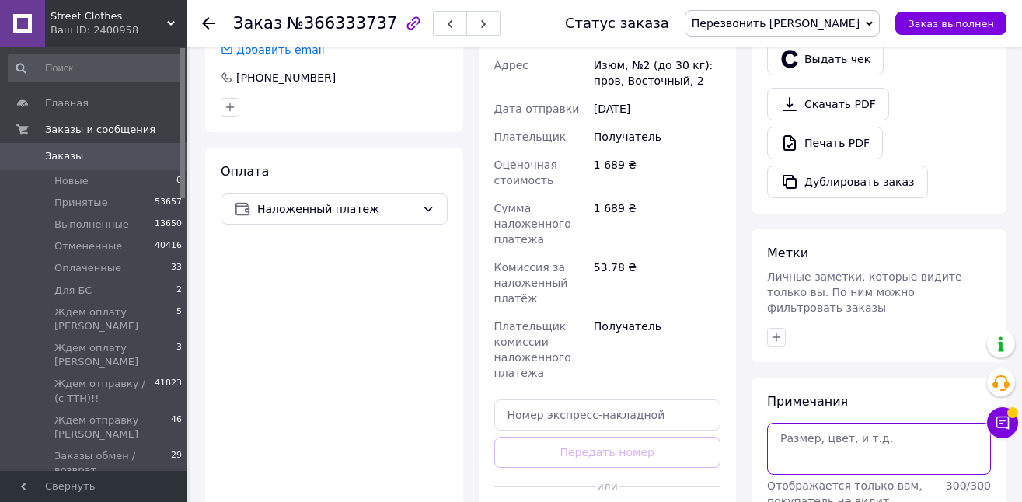
click at [849, 433] on textarea at bounding box center [879, 448] width 224 height 51
click at [844, 423] on textarea "170 60 С" at bounding box center [879, 448] width 224 height 51
drag, startPoint x: 831, startPoint y: 430, endPoint x: 758, endPoint y: 420, distance: 73.6
click at [759, 421] on div "Примечания 170 60 С Отображается только вам, покупатель не видит примечания 291…" at bounding box center [878, 481] width 255 height 206
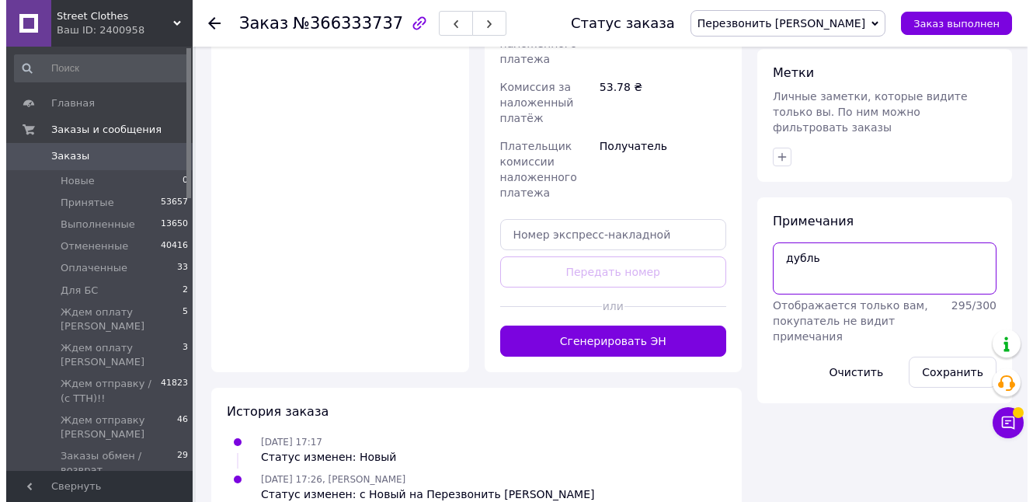
scroll to position [675, 0]
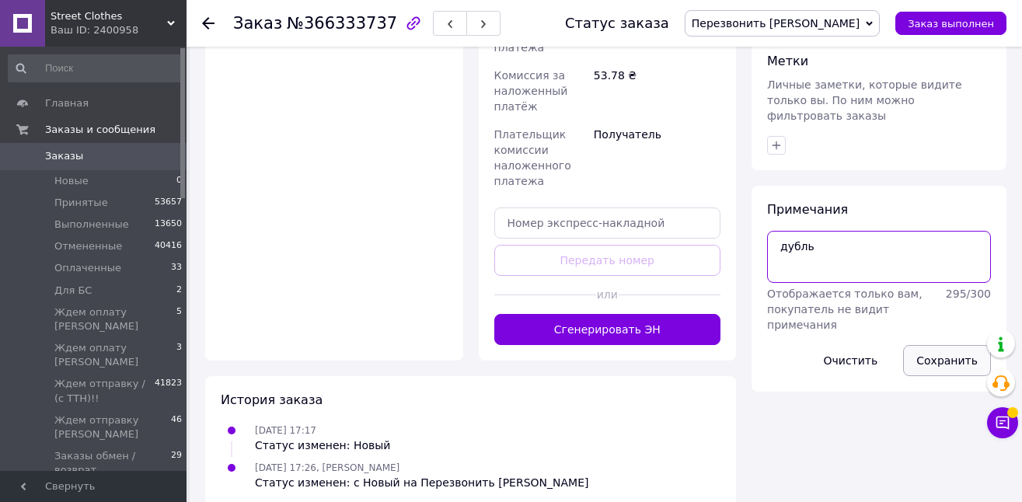
type textarea "дубль"
click at [956, 345] on button "Сохранить" at bounding box center [947, 360] width 88 height 31
click at [821, 33] on span "Перезвонить [PERSON_NAME]" at bounding box center [782, 23] width 195 height 26
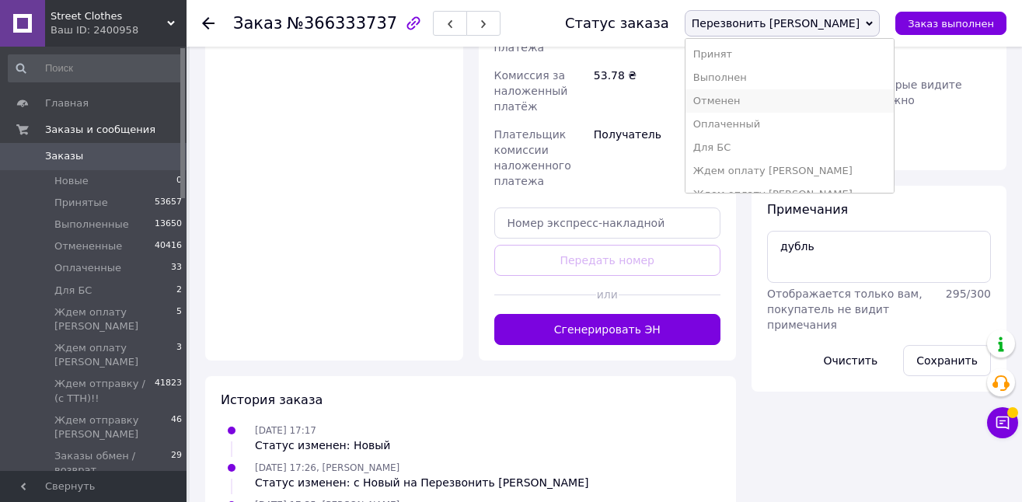
click at [803, 99] on li "Отменен" at bounding box center [789, 100] width 208 height 23
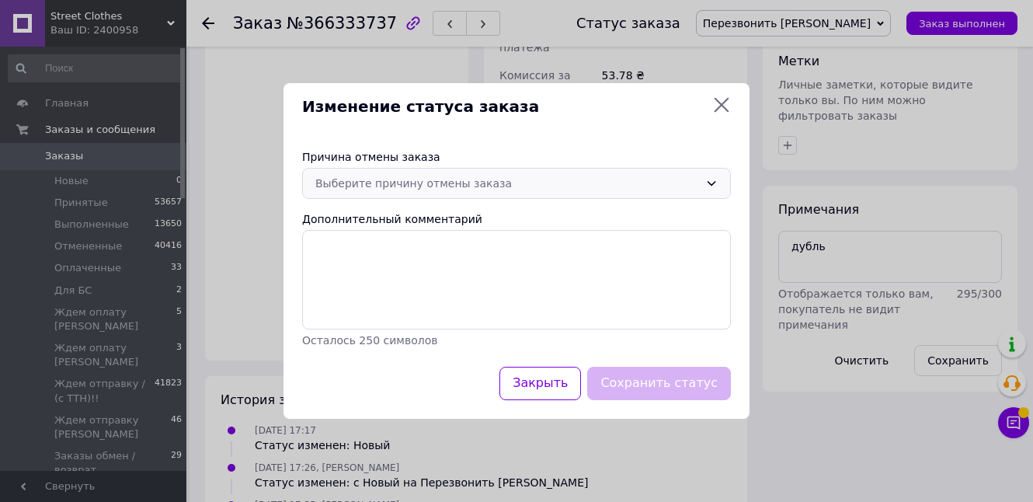
drag, startPoint x: 497, startPoint y: 180, endPoint x: 491, endPoint y: 174, distance: 8.3
click at [497, 180] on div "Выберите причину отмены заказа" at bounding box center [507, 183] width 384 height 17
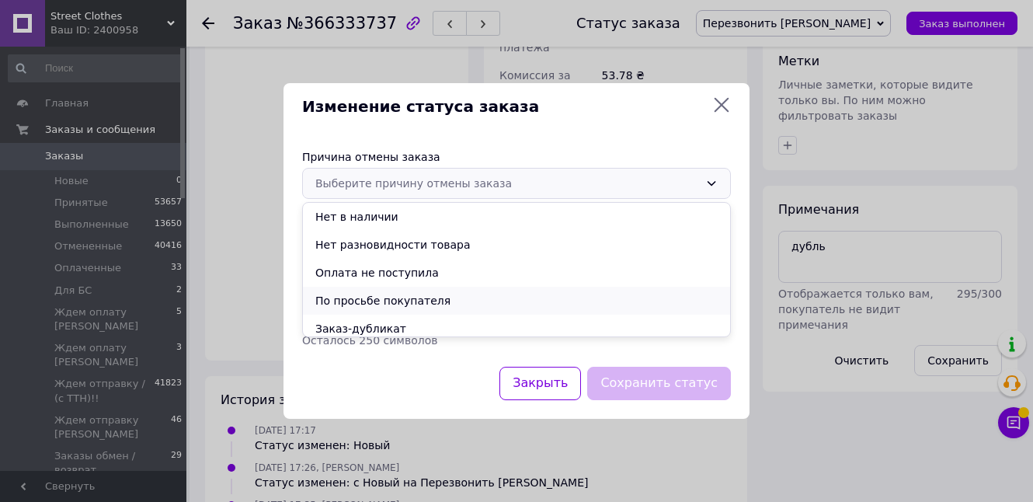
click at [481, 302] on li "По просьбе покупателя" at bounding box center [516, 301] width 427 height 28
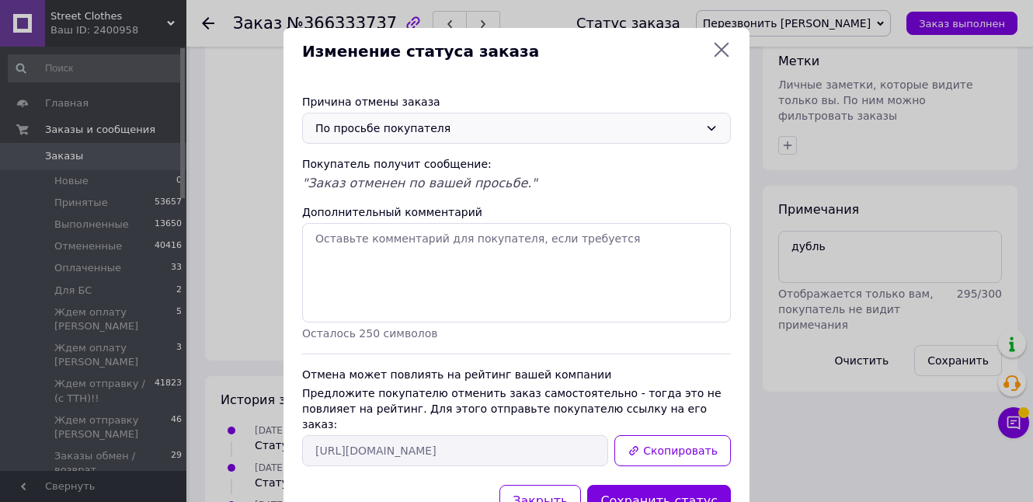
click at [473, 132] on div "По просьбе покупателя" at bounding box center [507, 128] width 384 height 17
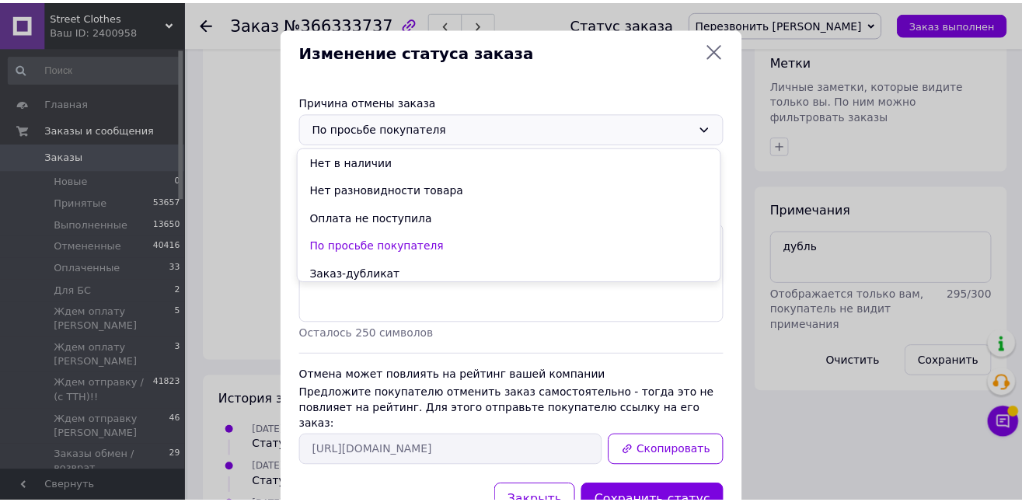
scroll to position [62, 0]
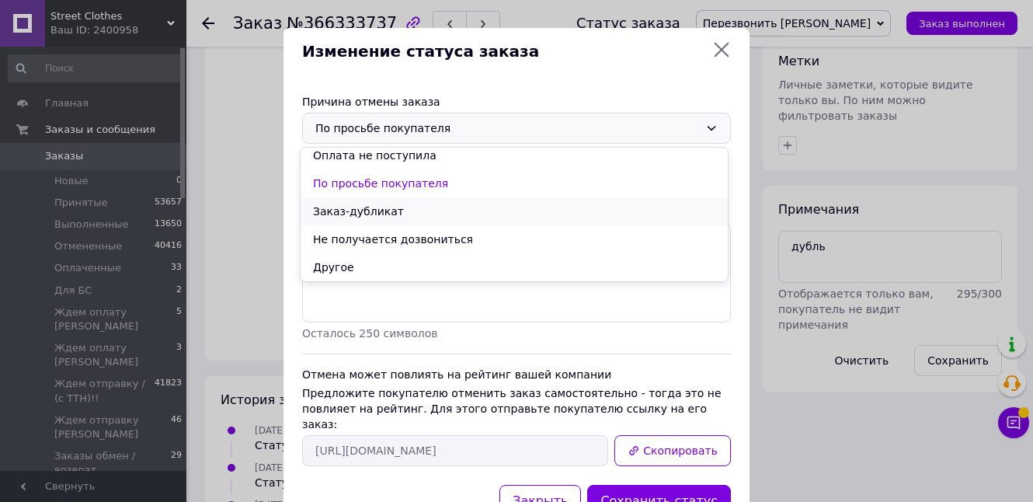
click at [400, 201] on li "Заказ-дубликат" at bounding box center [514, 211] width 427 height 28
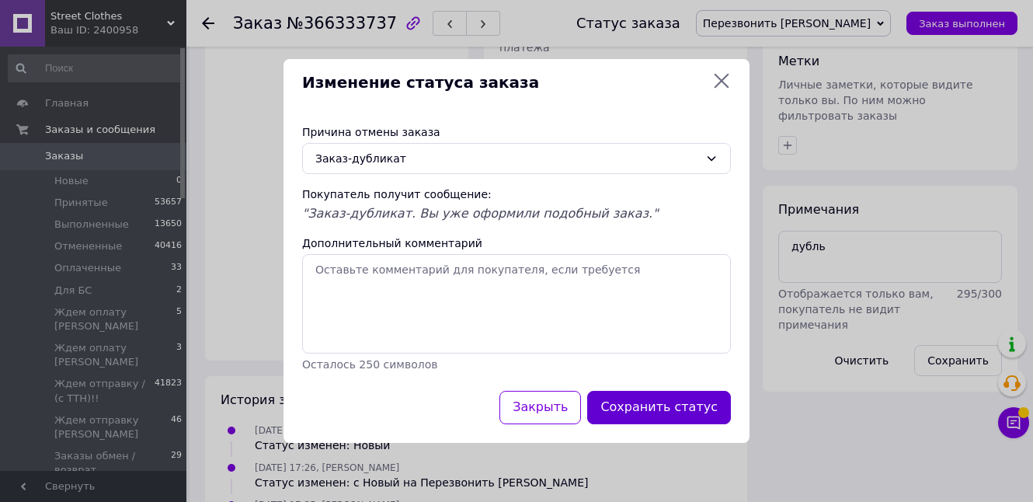
click at [679, 417] on button "Сохранить статус" at bounding box center [659, 407] width 144 height 33
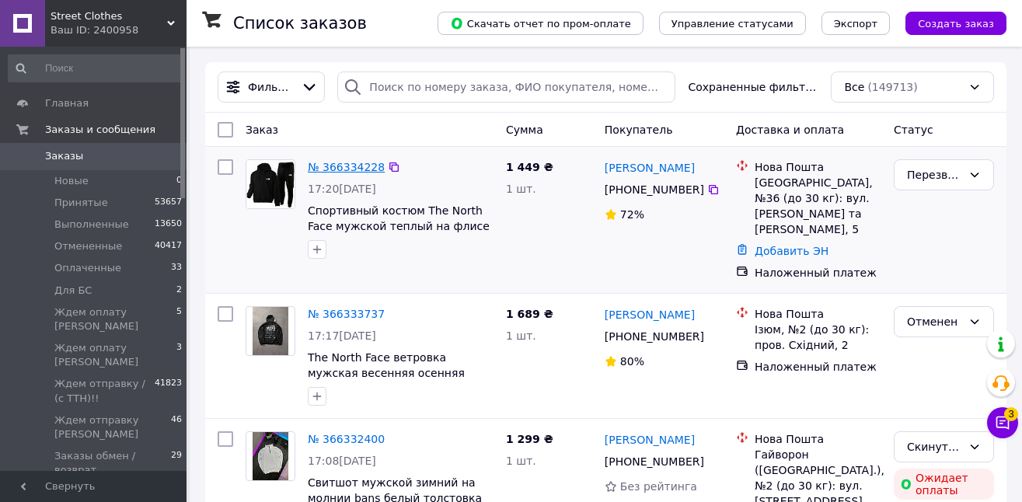
click at [351, 166] on link "№ 366334228" at bounding box center [346, 167] width 77 height 12
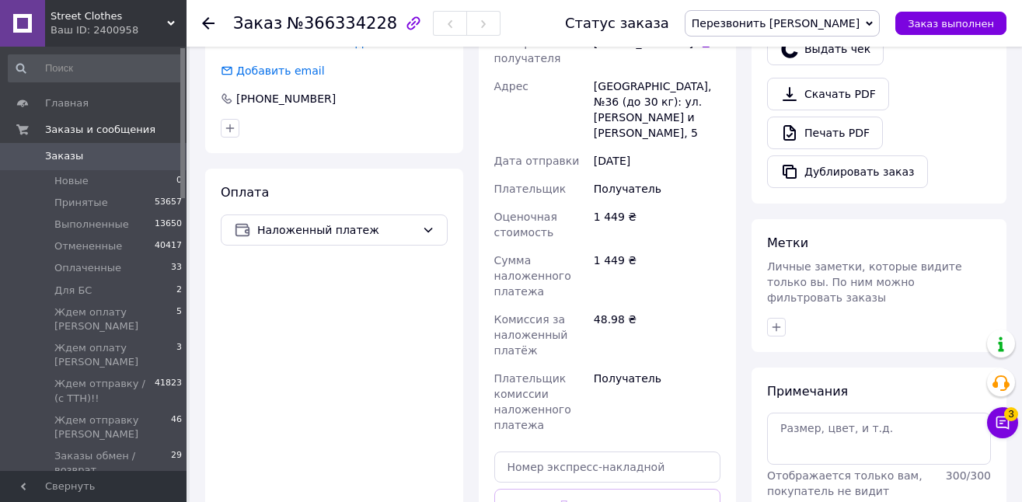
scroll to position [500, 0]
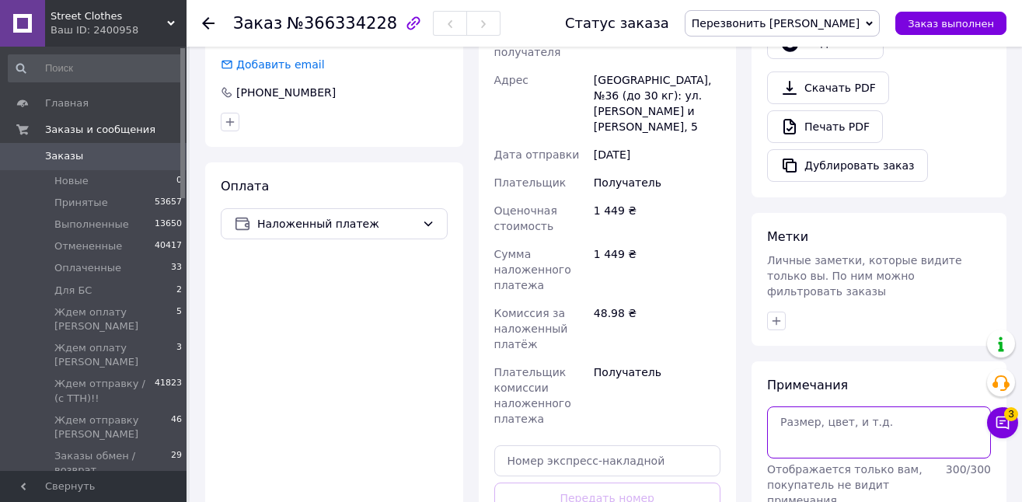
click at [902, 406] on textarea at bounding box center [879, 431] width 224 height 51
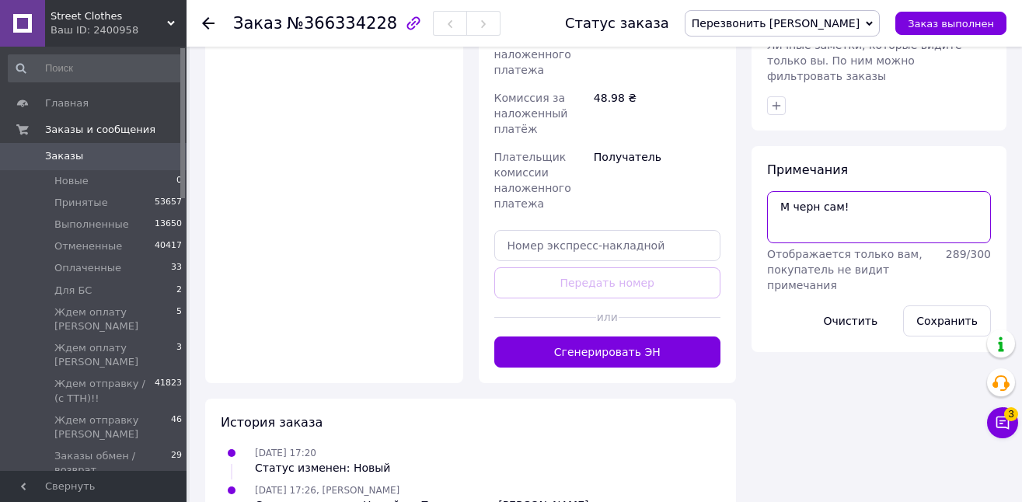
scroll to position [713, 0]
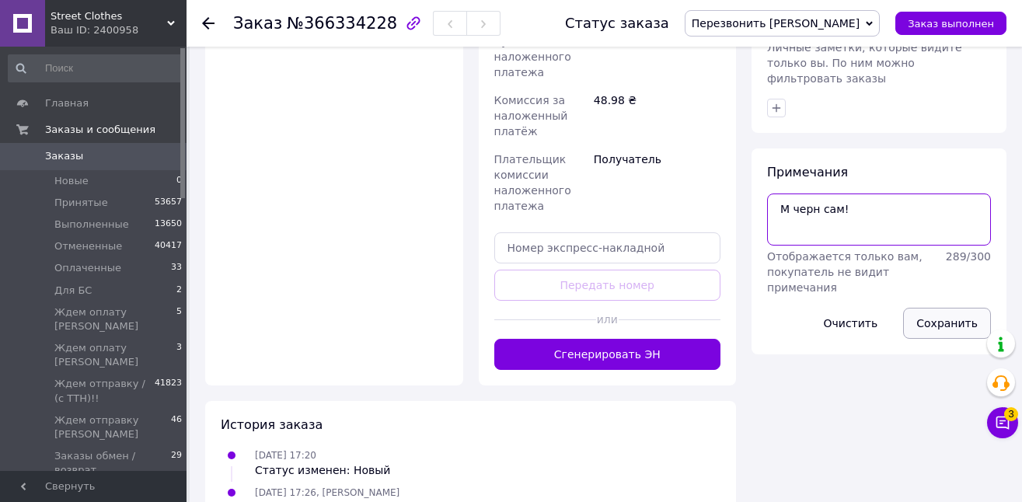
type textarea "М черн сам!"
click at [964, 308] on button "Сохранить" at bounding box center [947, 323] width 88 height 31
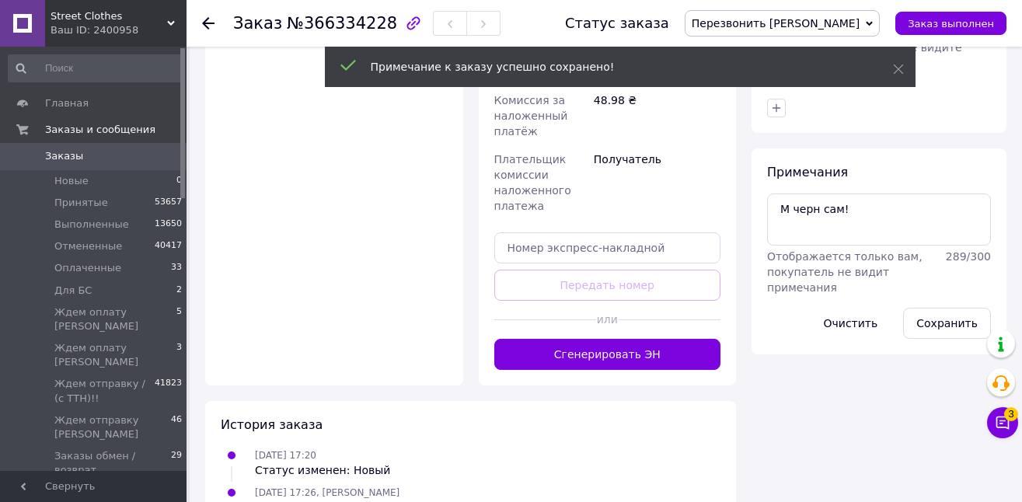
click at [801, 18] on span "Перезвонить [PERSON_NAME]" at bounding box center [776, 23] width 168 height 12
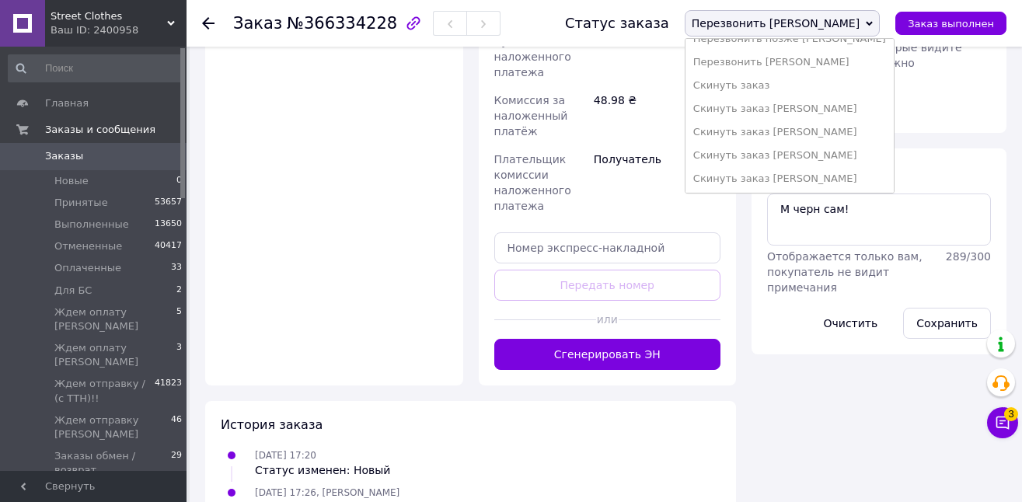
scroll to position [390, 0]
click at [889, 176] on li "Скинуть заказ [PERSON_NAME]" at bounding box center [789, 177] width 208 height 23
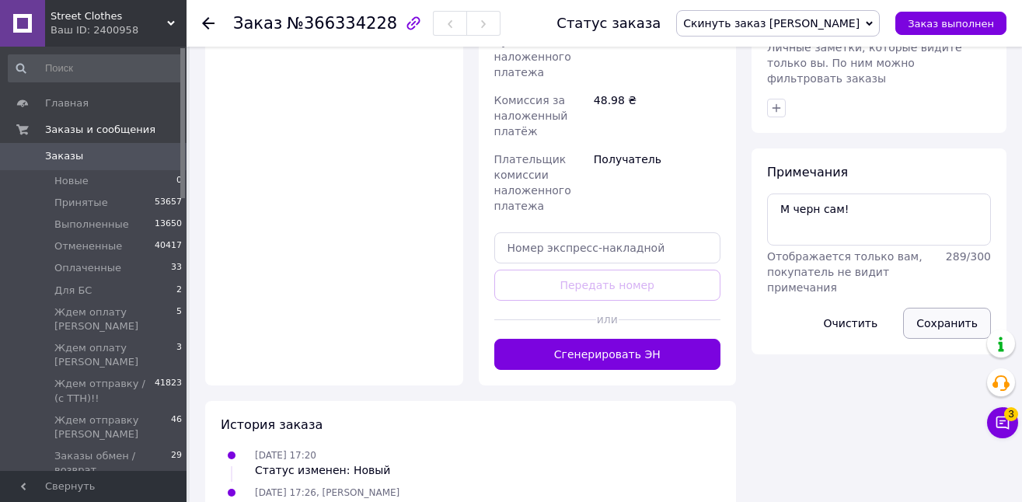
click at [947, 309] on button "Сохранить" at bounding box center [947, 323] width 88 height 31
click at [111, 152] on span "Заказы" at bounding box center [94, 156] width 99 height 14
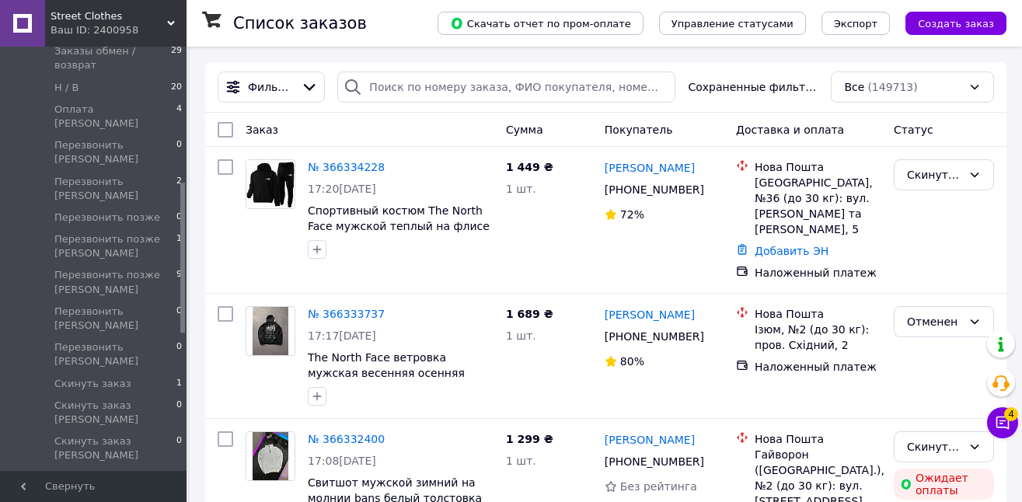
scroll to position [416, 0]
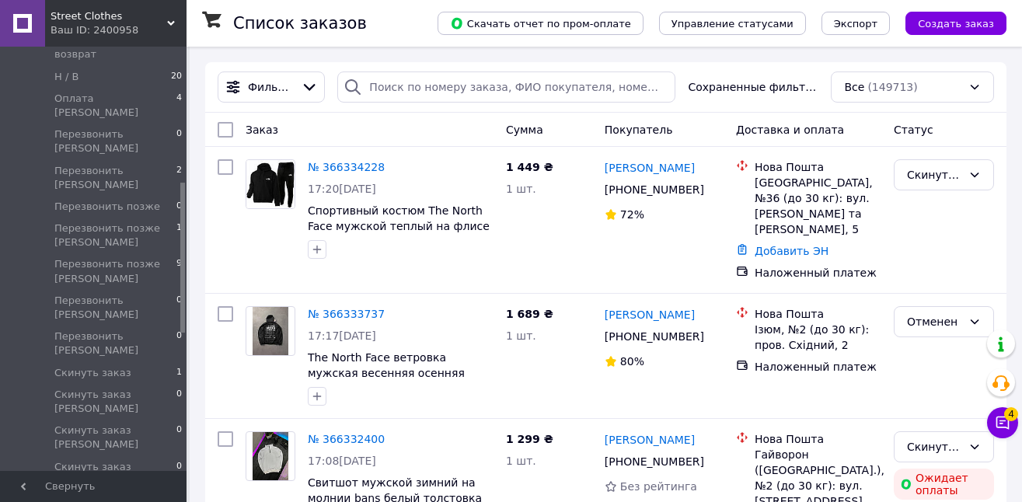
drag, startPoint x: 180, startPoint y: 97, endPoint x: 186, endPoint y: 244, distance: 147.0
click at [141, 257] on span "Перезвонить позже [PERSON_NAME]" at bounding box center [115, 271] width 122 height 28
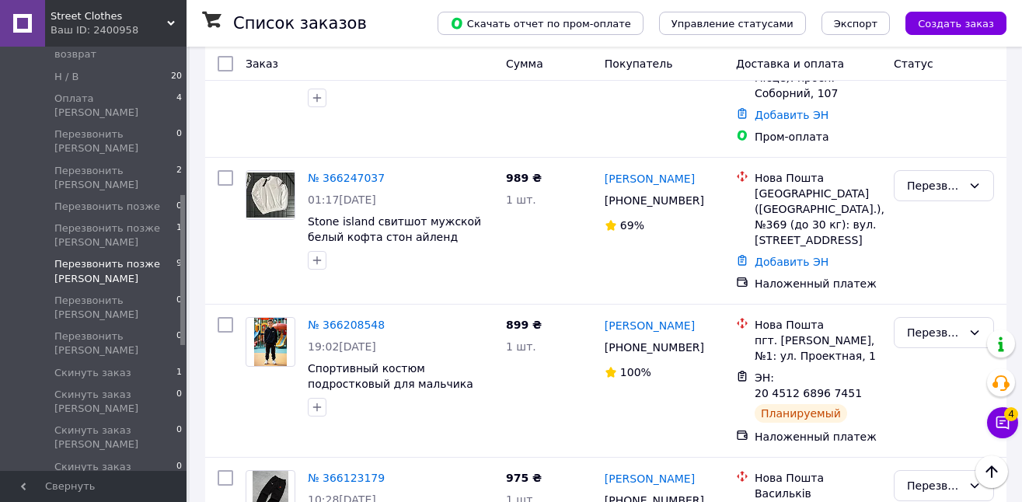
scroll to position [915, 0]
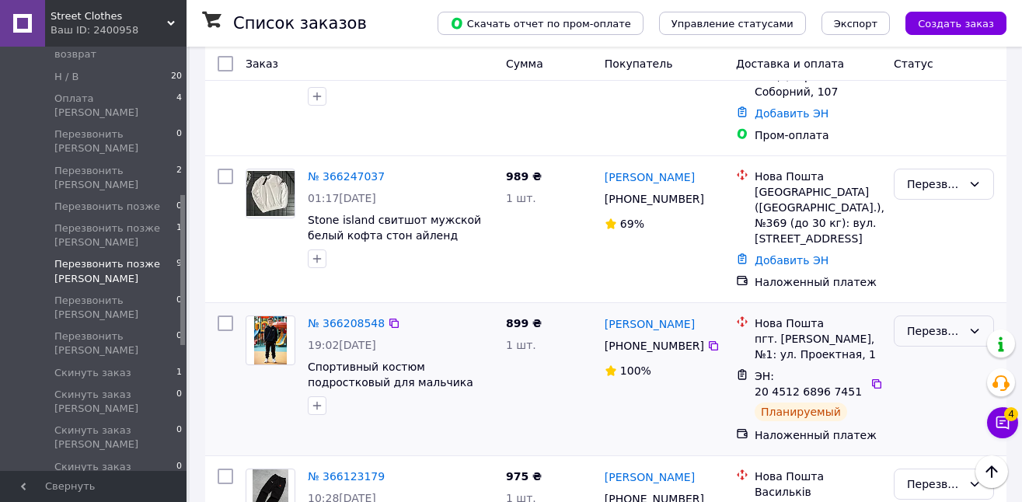
click at [937, 322] on div "Перезвонить позже [PERSON_NAME]" at bounding box center [934, 330] width 55 height 17
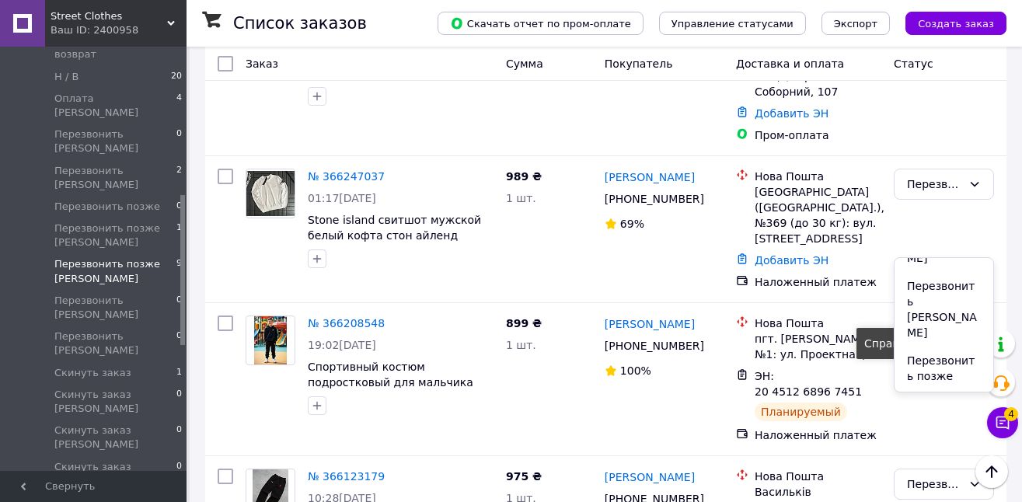
scroll to position [626, 0]
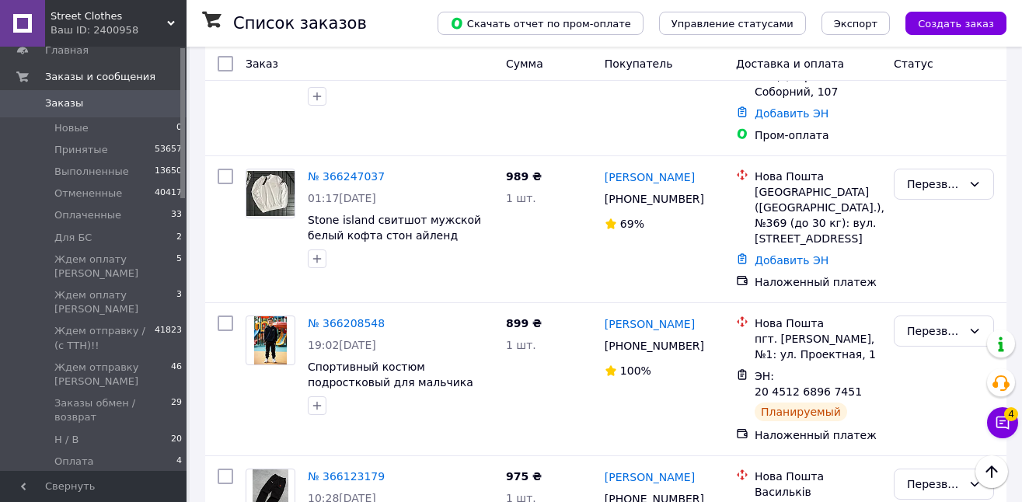
scroll to position [0, 0]
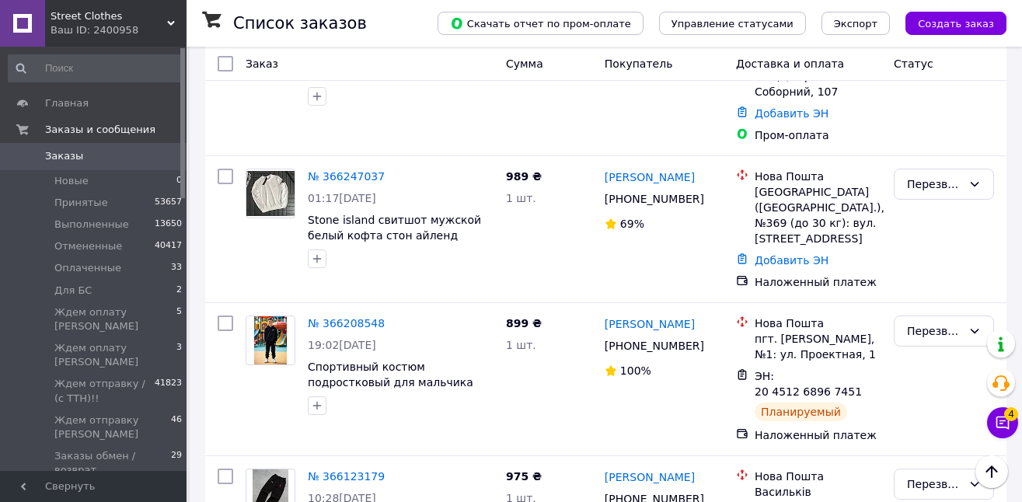
drag, startPoint x: 183, startPoint y: 235, endPoint x: 230, endPoint y: 67, distance: 174.9
click at [121, 166] on link "Заказы 0" at bounding box center [95, 156] width 191 height 26
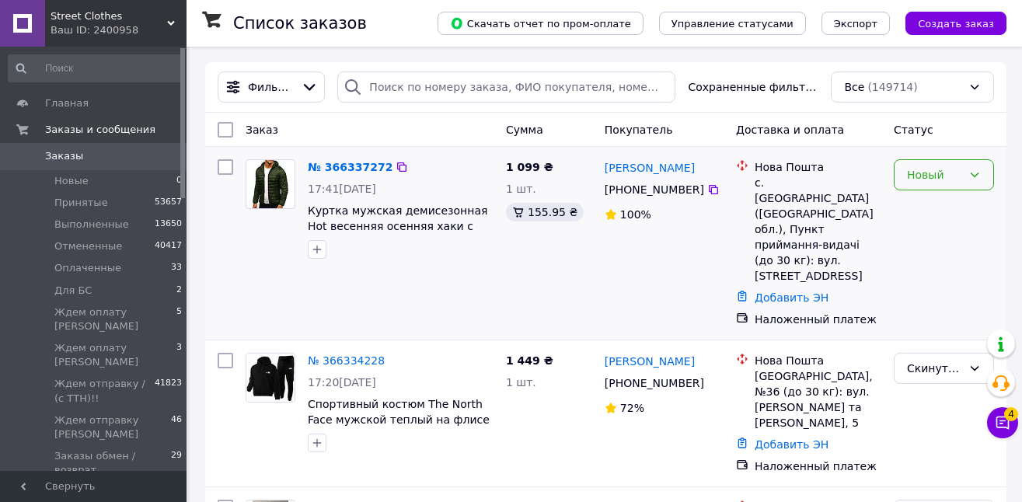
click at [944, 176] on div "Новый" at bounding box center [934, 174] width 55 height 17
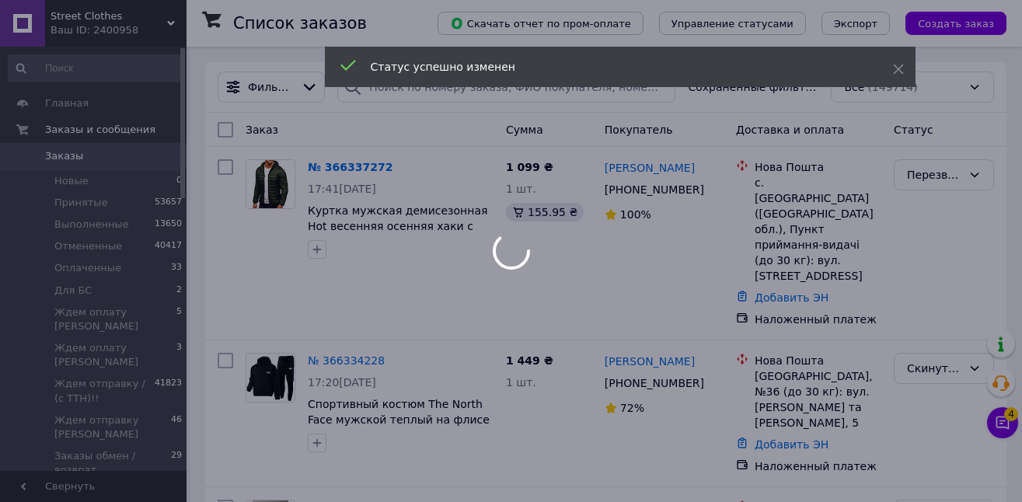
click at [1008, 424] on div at bounding box center [511, 251] width 1022 height 502
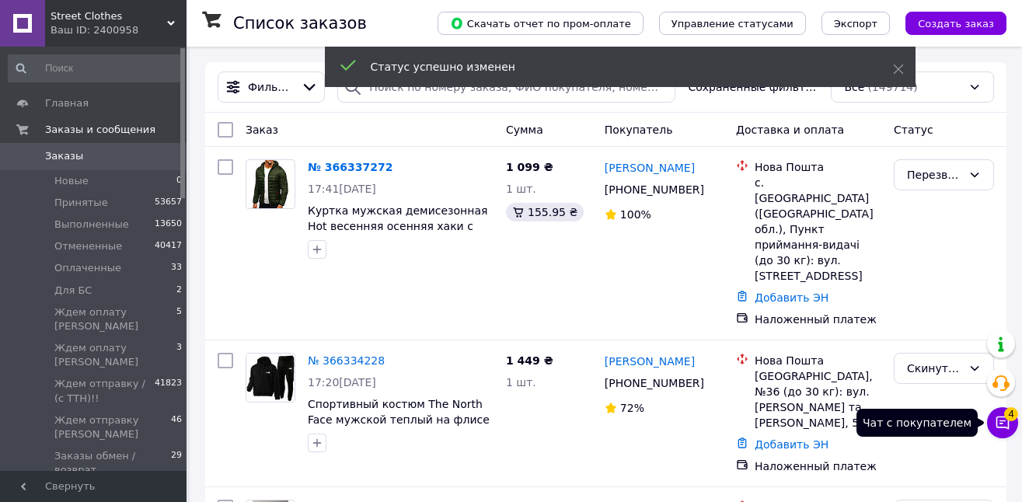
click at [1003, 426] on icon at bounding box center [1003, 423] width 16 height 16
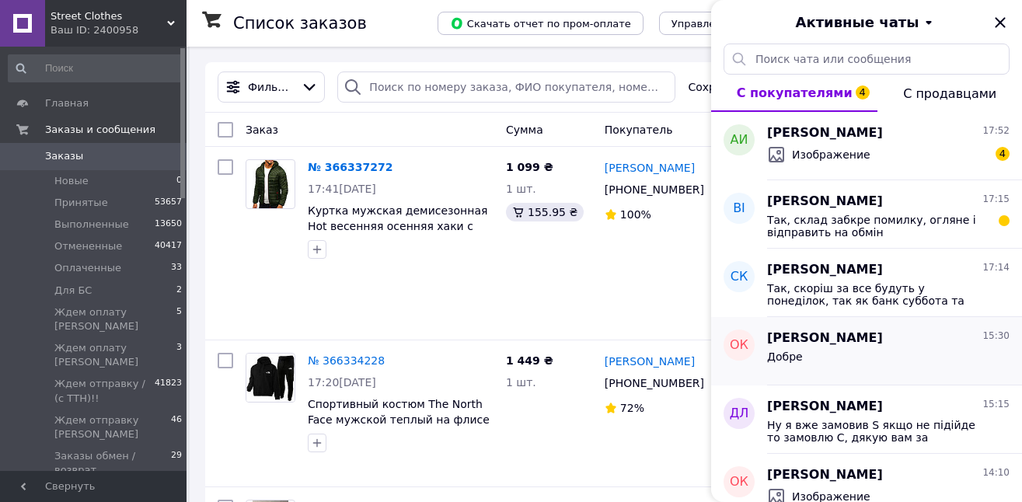
click at [842, 359] on div "Добре" at bounding box center [888, 359] width 242 height 25
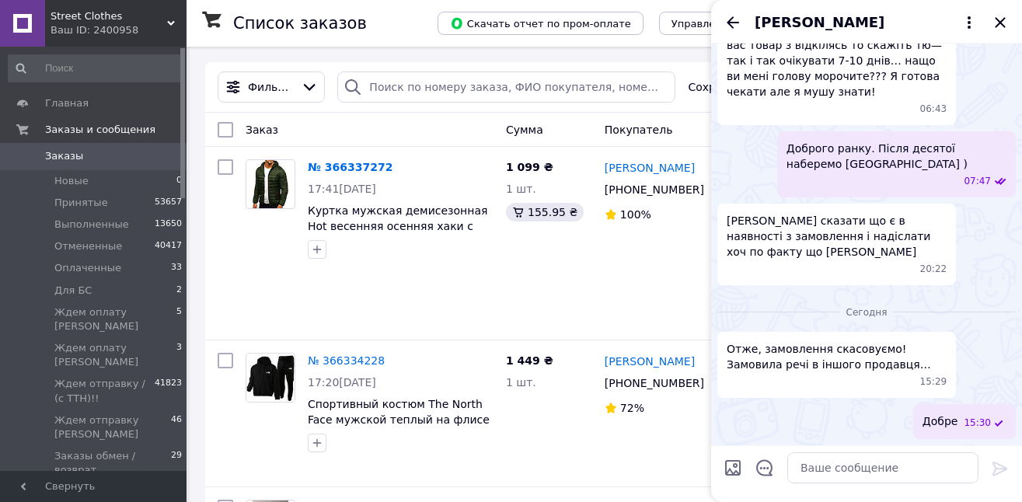
scroll to position [2435, 0]
click at [1003, 17] on icon "Закрыть" at bounding box center [1000, 22] width 19 height 19
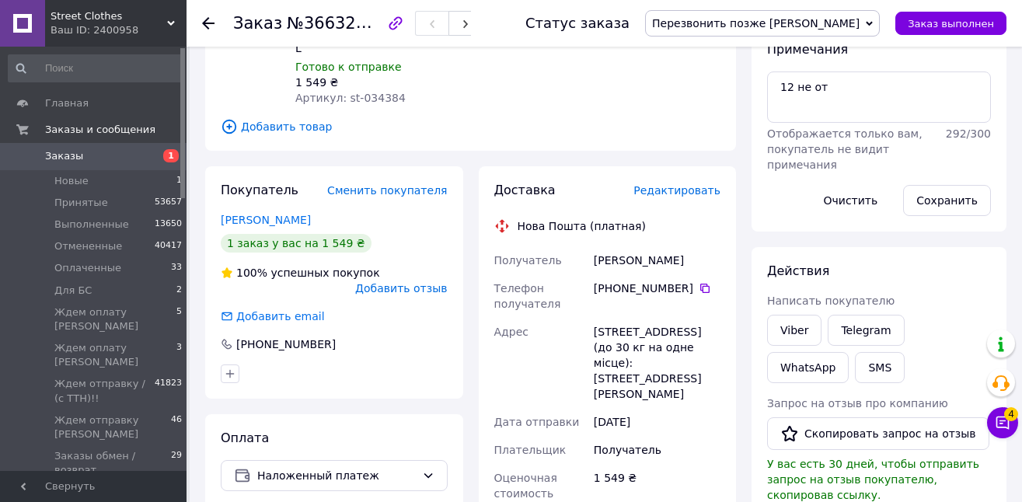
scroll to position [235, 0]
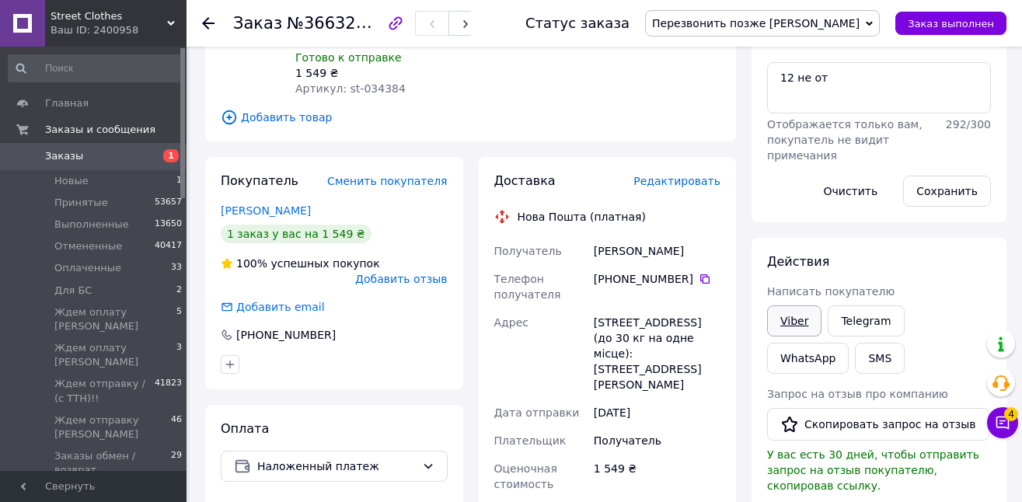
click at [796, 321] on link "Viber" at bounding box center [794, 320] width 54 height 31
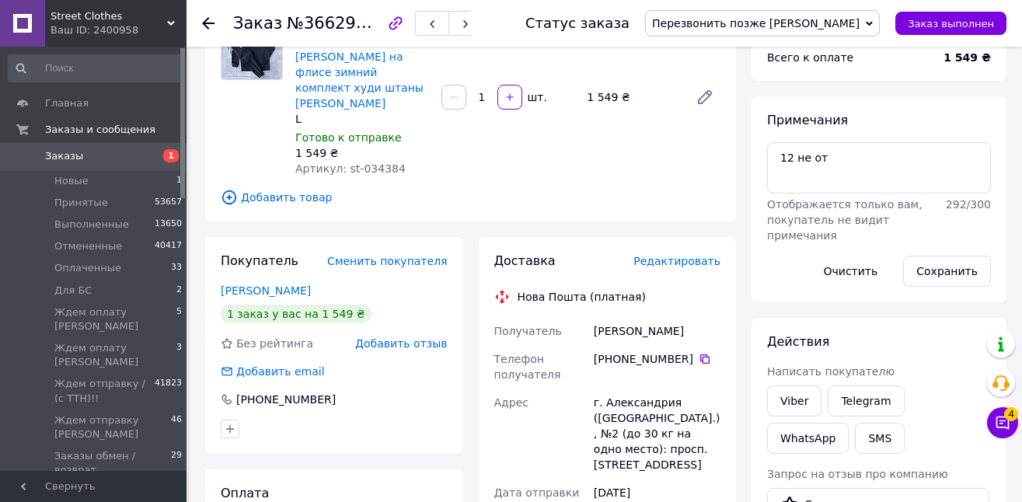
scroll to position [168, 0]
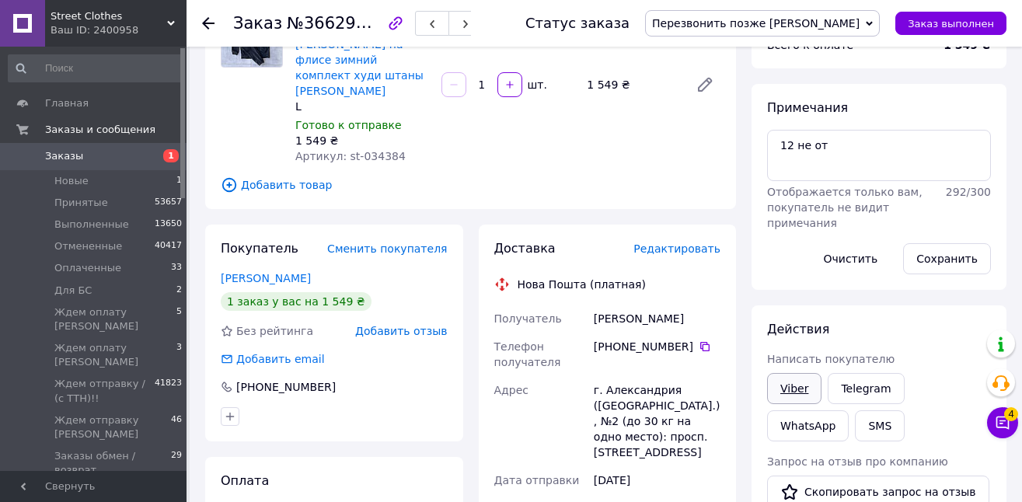
click at [805, 386] on link "Viber" at bounding box center [794, 388] width 54 height 31
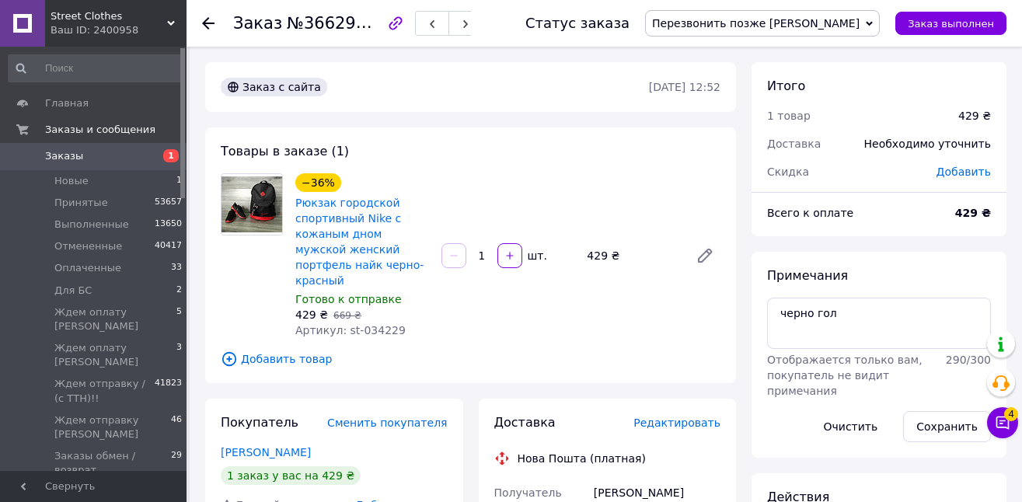
drag, startPoint x: 842, startPoint y: 19, endPoint x: 869, endPoint y: 43, distance: 35.2
click at [842, 19] on span "Перезвонить позже [PERSON_NAME]" at bounding box center [755, 23] width 207 height 12
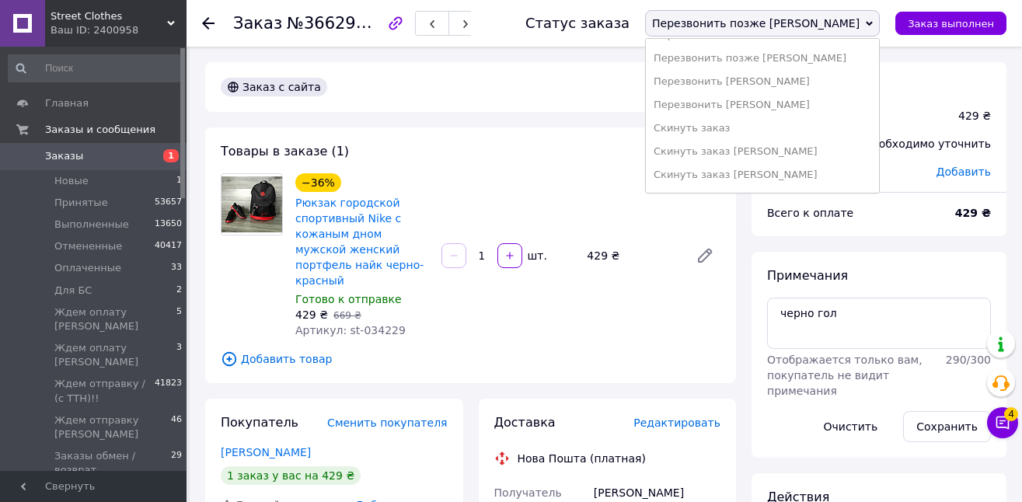
scroll to position [390, 0]
click at [834, 178] on li "Скинуть заказ [PERSON_NAME]" at bounding box center [762, 177] width 233 height 23
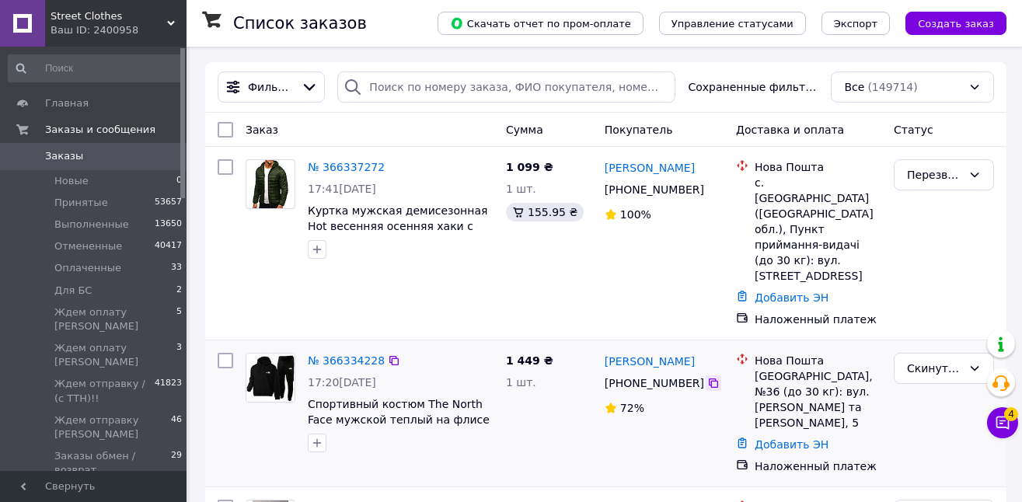
click at [713, 377] on icon at bounding box center [713, 383] width 12 height 12
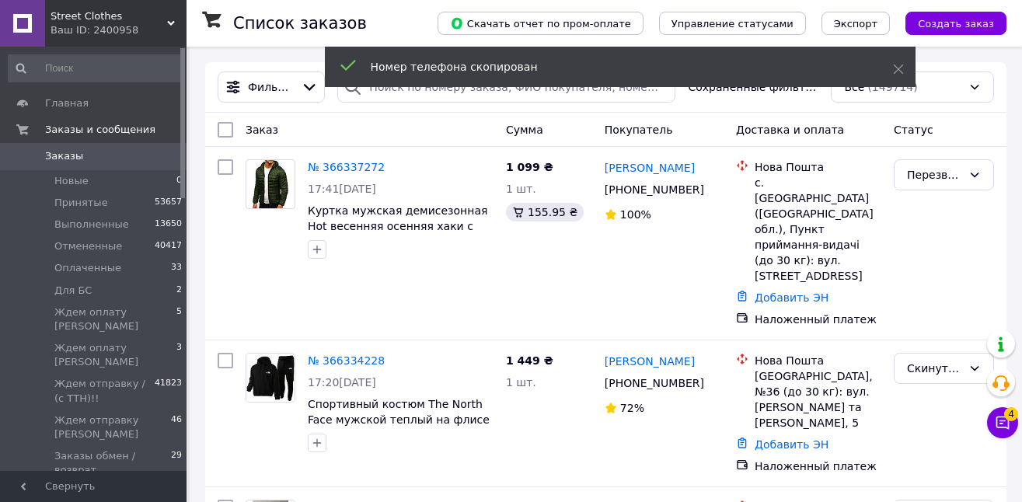
click at [484, 86] on div "Номер телефона скопирован" at bounding box center [620, 67] width 591 height 40
click at [484, 92] on input "search" at bounding box center [506, 86] width 338 height 31
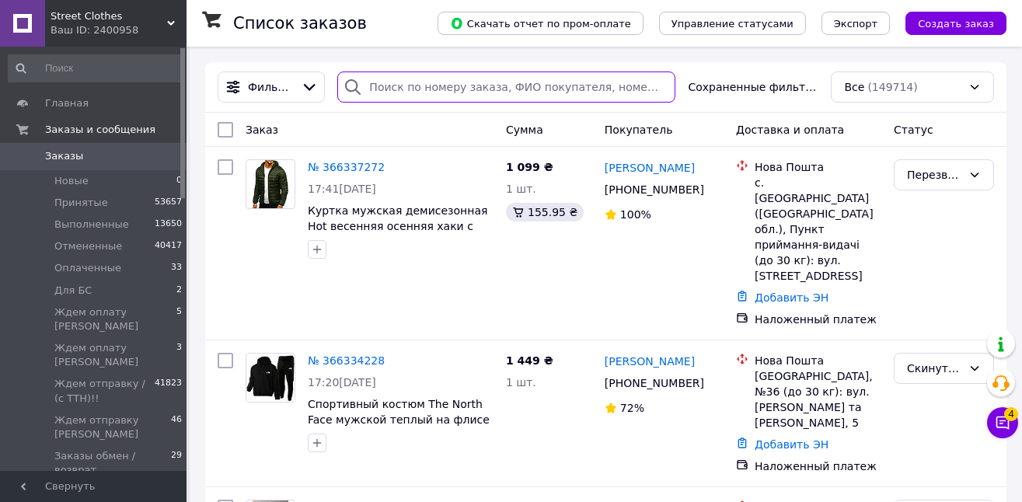
paste input "+380662677724"
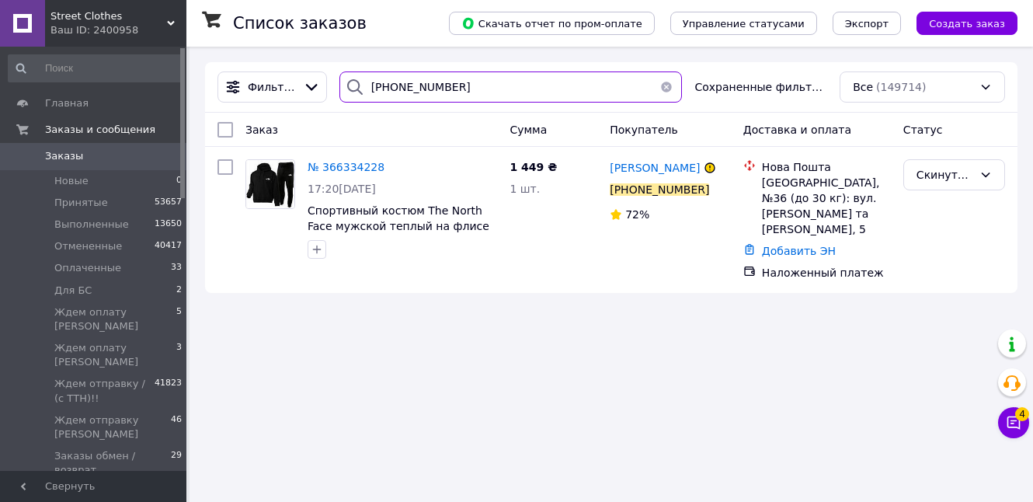
type input "+380662677724"
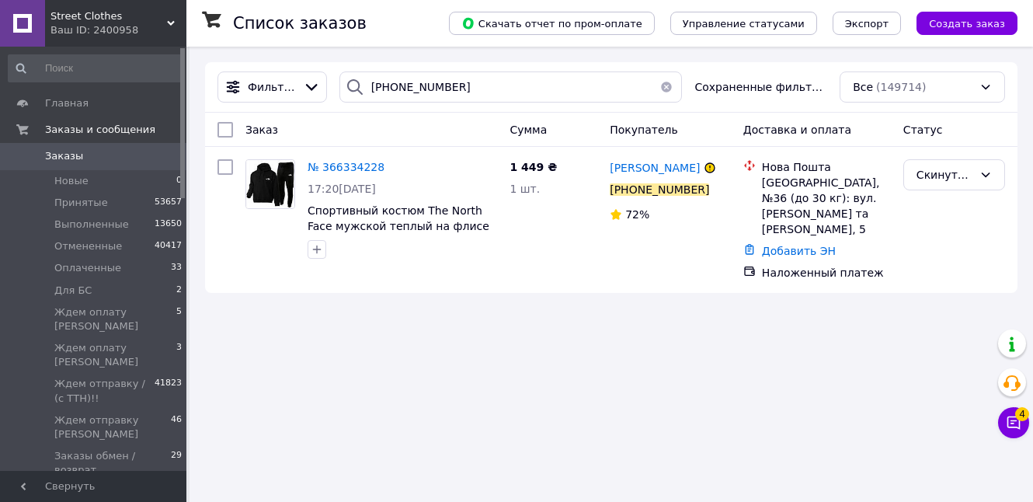
click at [667, 89] on button "button" at bounding box center [666, 86] width 31 height 31
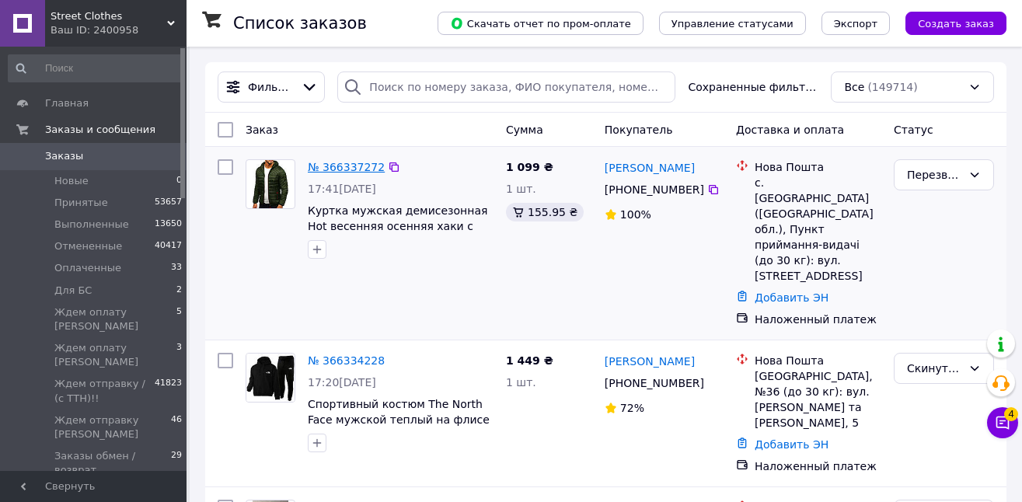
click at [371, 166] on link "№ 366337272" at bounding box center [346, 167] width 77 height 12
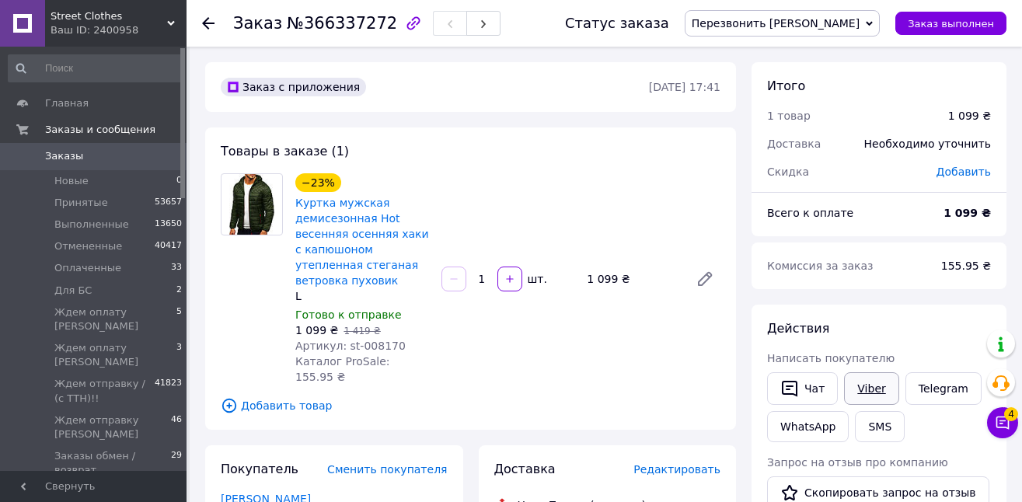
click at [877, 384] on link "Viber" at bounding box center [871, 388] width 54 height 33
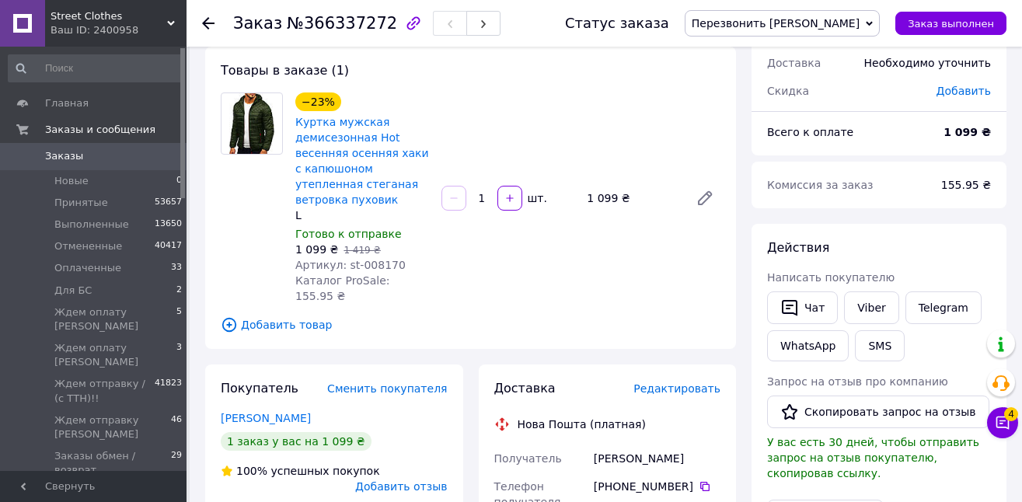
scroll to position [103, 0]
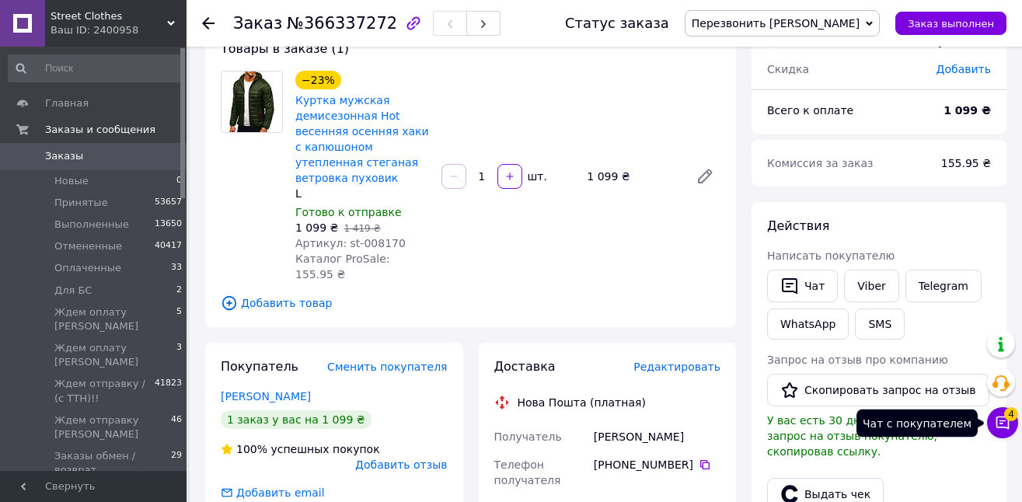
click at [1003, 421] on icon at bounding box center [1003, 423] width 16 height 16
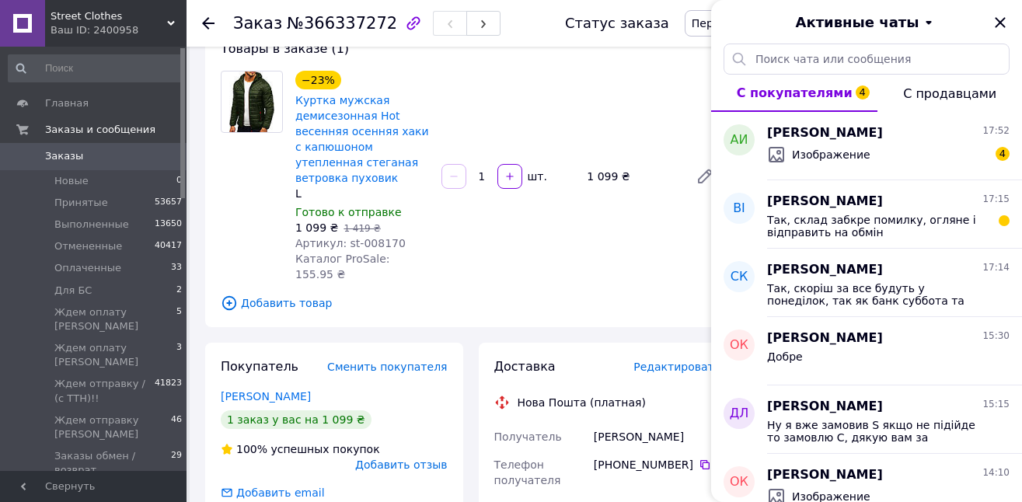
click at [1017, 22] on div "Активные чаты" at bounding box center [866, 22] width 311 height 44
click at [1004, 23] on icon "Закрыть" at bounding box center [1000, 22] width 19 height 19
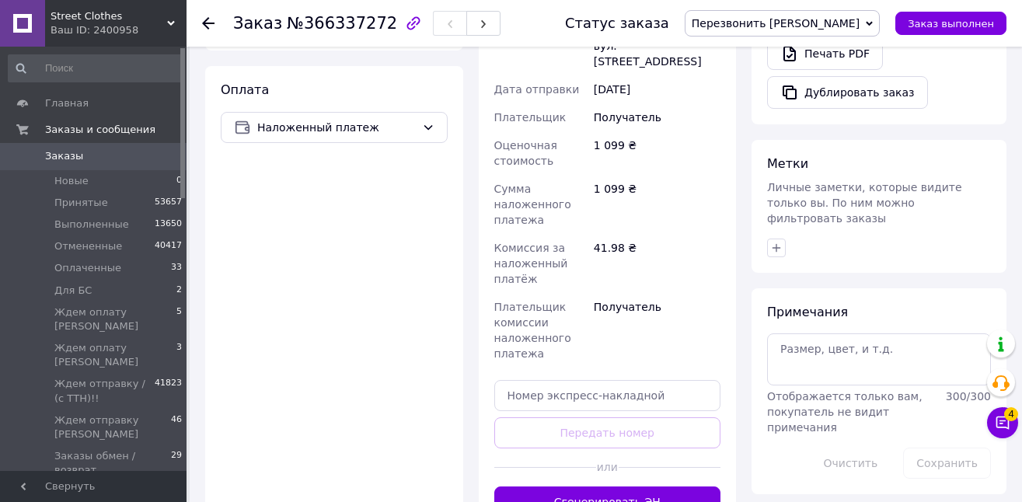
scroll to position [632, 0]
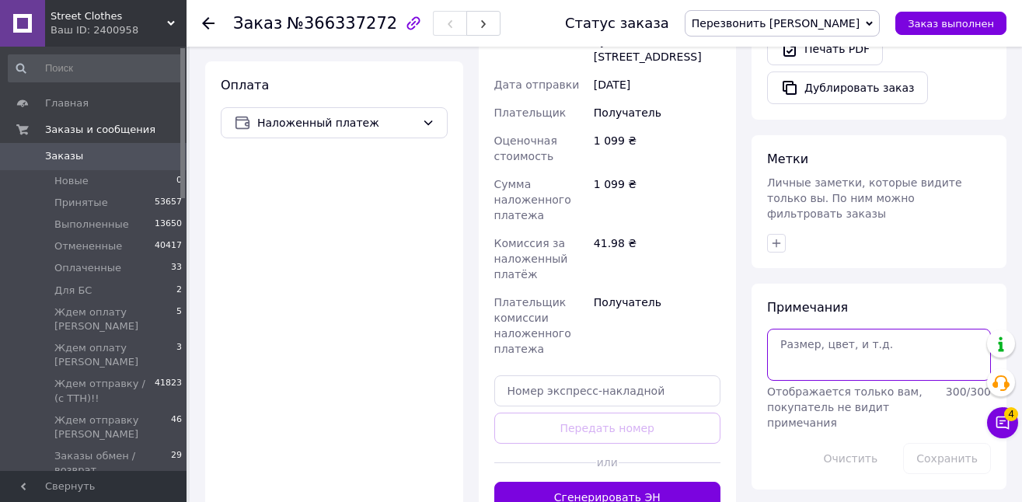
click at [888, 341] on textarea at bounding box center [879, 354] width 224 height 51
type textarea "Л хаки"
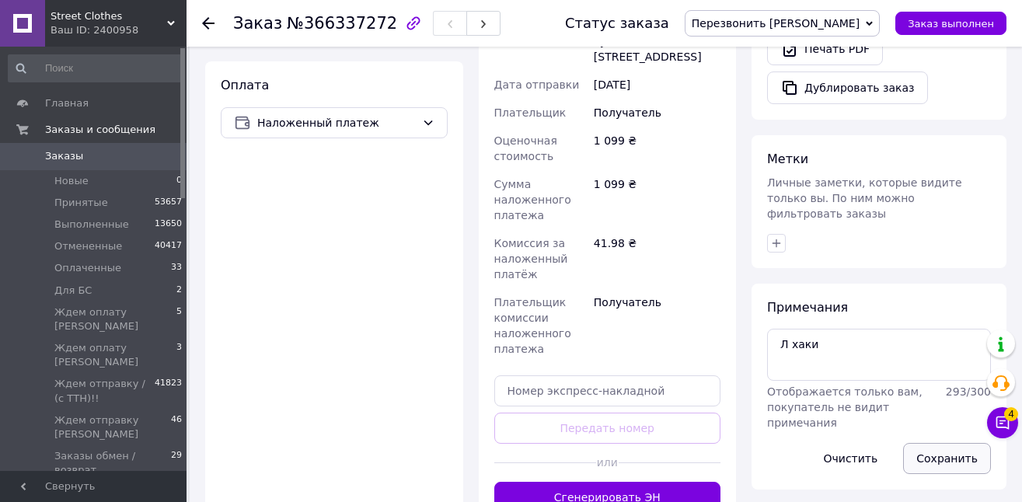
click at [952, 443] on button "Сохранить" at bounding box center [947, 458] width 88 height 31
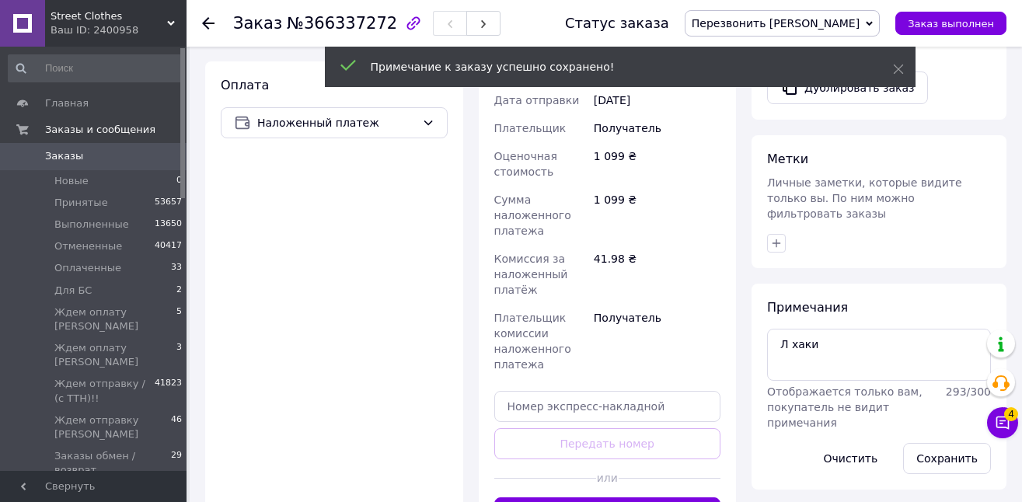
click at [847, 29] on span "Перезвонить [PERSON_NAME]" at bounding box center [776, 23] width 168 height 12
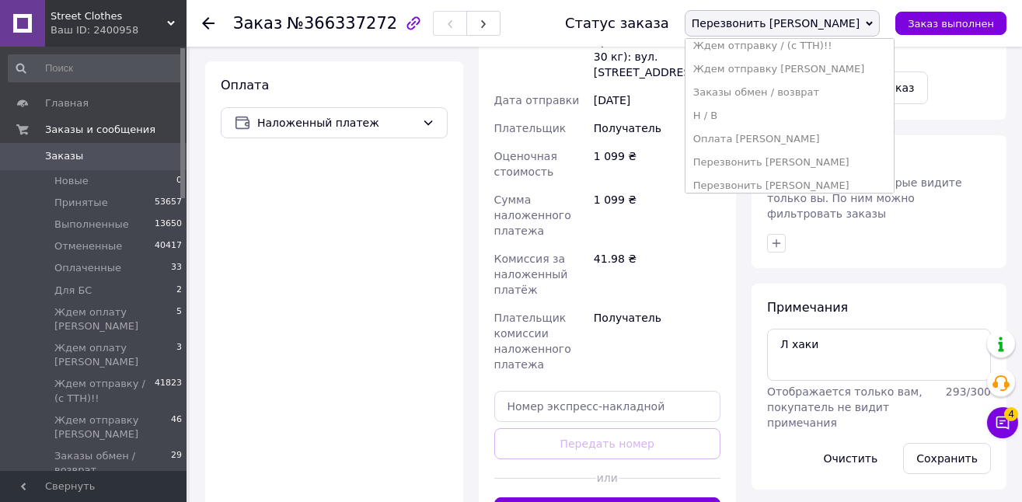
scroll to position [390, 0]
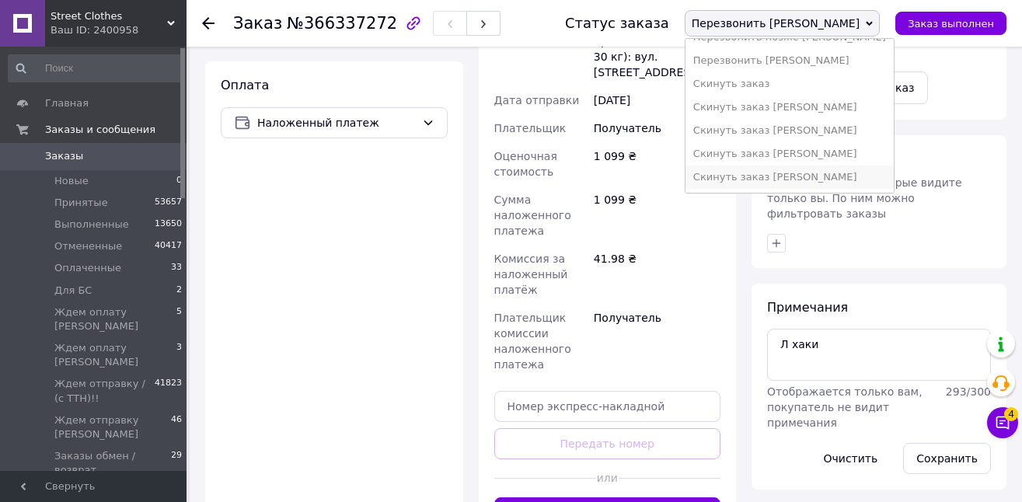
click at [880, 182] on li "Скинуть заказ [PERSON_NAME]" at bounding box center [789, 177] width 208 height 23
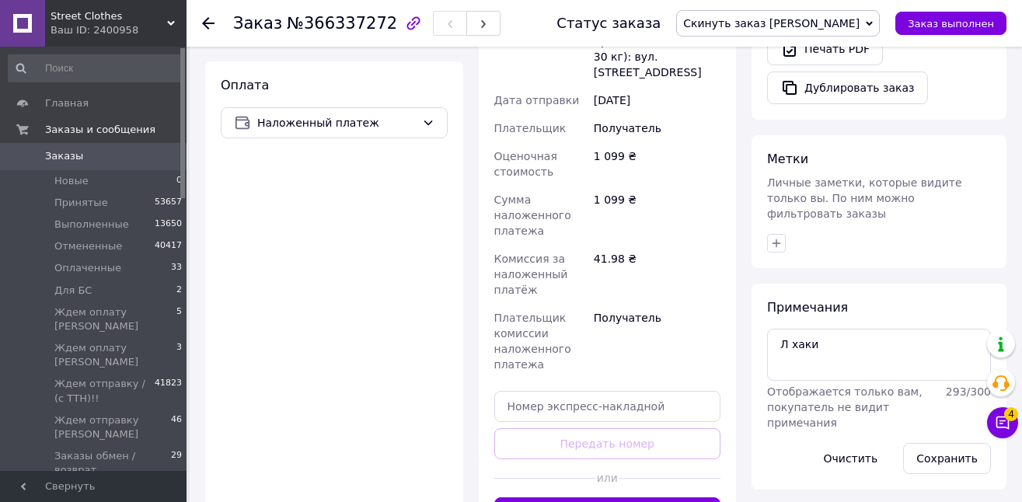
click at [122, 156] on span "Заказы" at bounding box center [94, 156] width 99 height 14
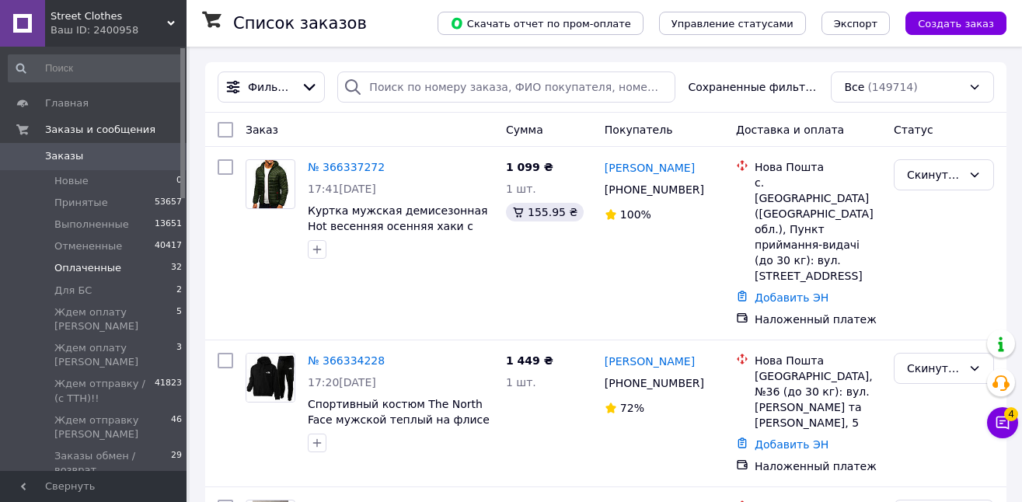
click at [93, 267] on span "Оплаченные" at bounding box center [87, 268] width 67 height 14
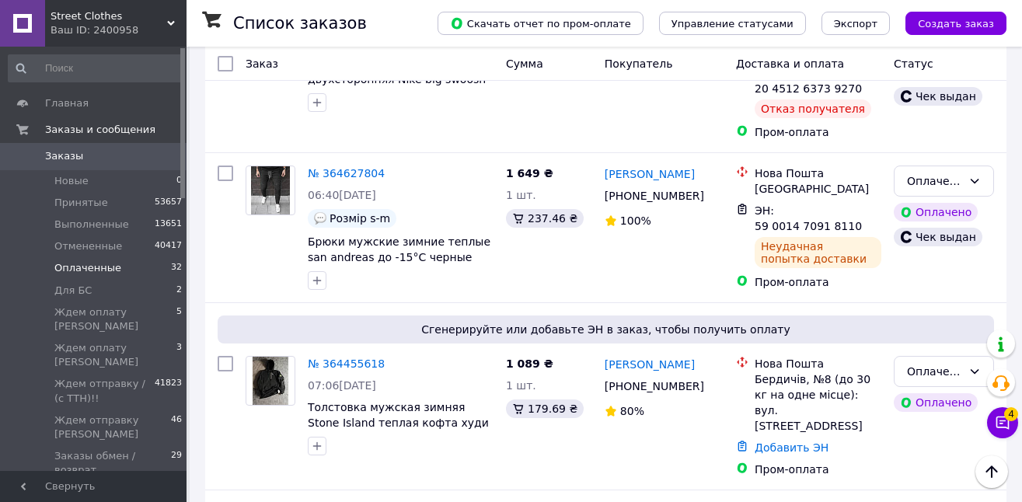
scroll to position [5519, 0]
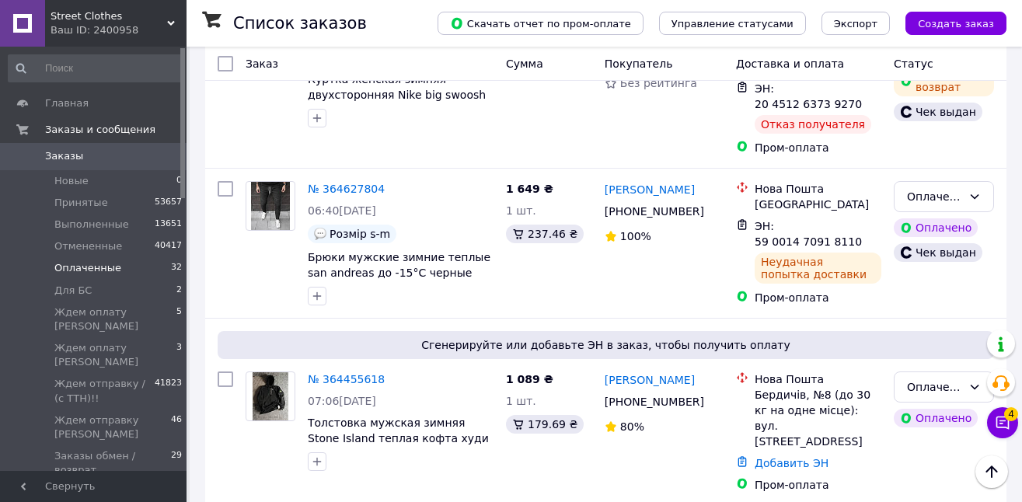
drag, startPoint x: 697, startPoint y: 289, endPoint x: 640, endPoint y: 286, distance: 56.8
copy link "Катриняк"
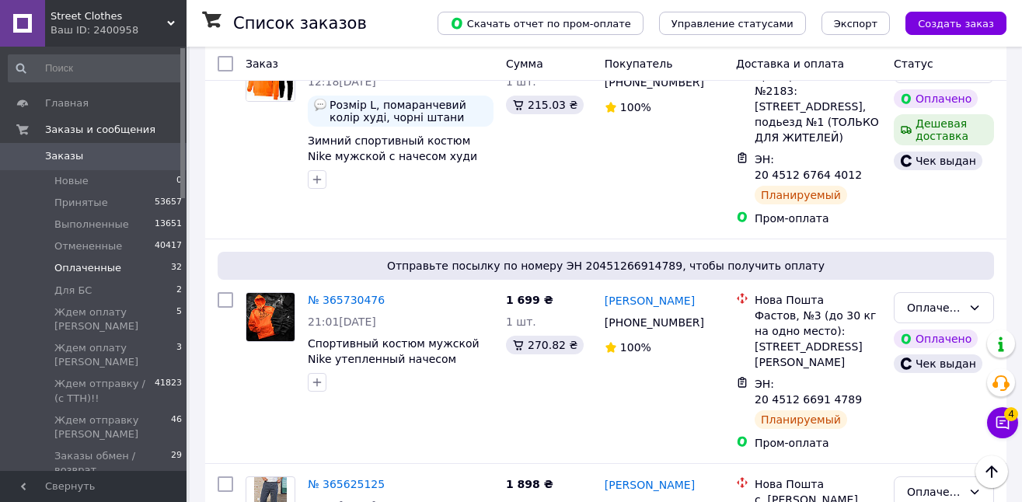
scroll to position [4055, 0]
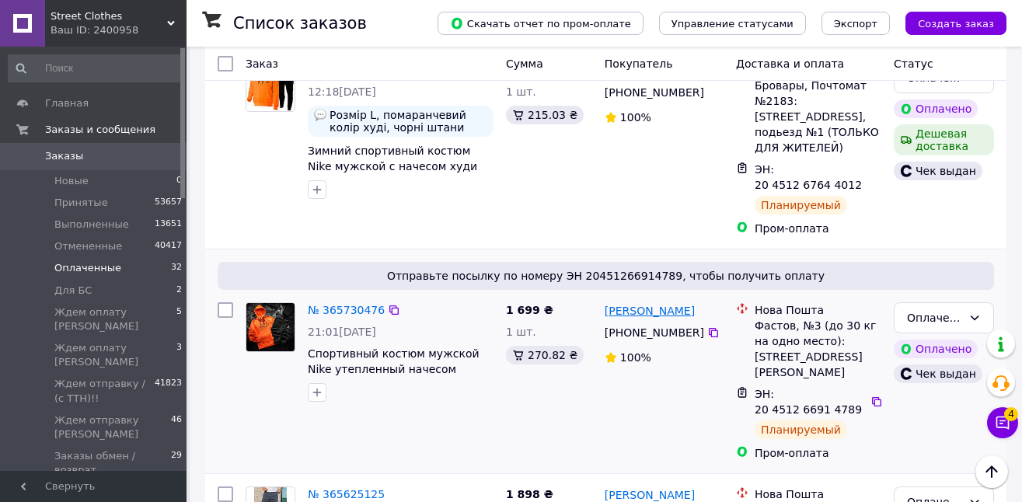
drag, startPoint x: 692, startPoint y: 94, endPoint x: 632, endPoint y: 92, distance: 59.9
click at [632, 301] on div "ІВАН Самовиндюк" at bounding box center [664, 310] width 122 height 19
copy link "Самовиндюк"
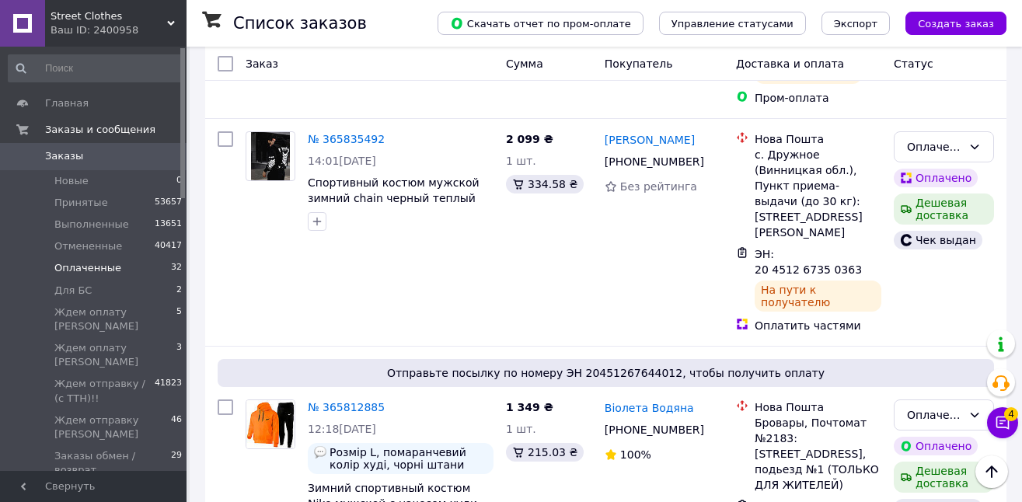
scroll to position [3692, 0]
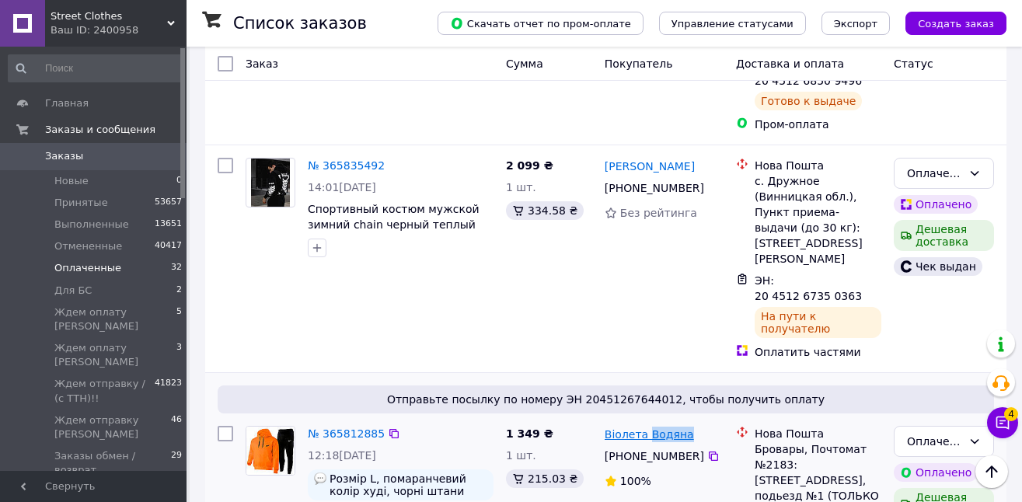
drag, startPoint x: 688, startPoint y: 218, endPoint x: 648, endPoint y: 217, distance: 40.4
click at [648, 424] on div "Віолета Водяна" at bounding box center [664, 433] width 122 height 19
copy link "Водяна"
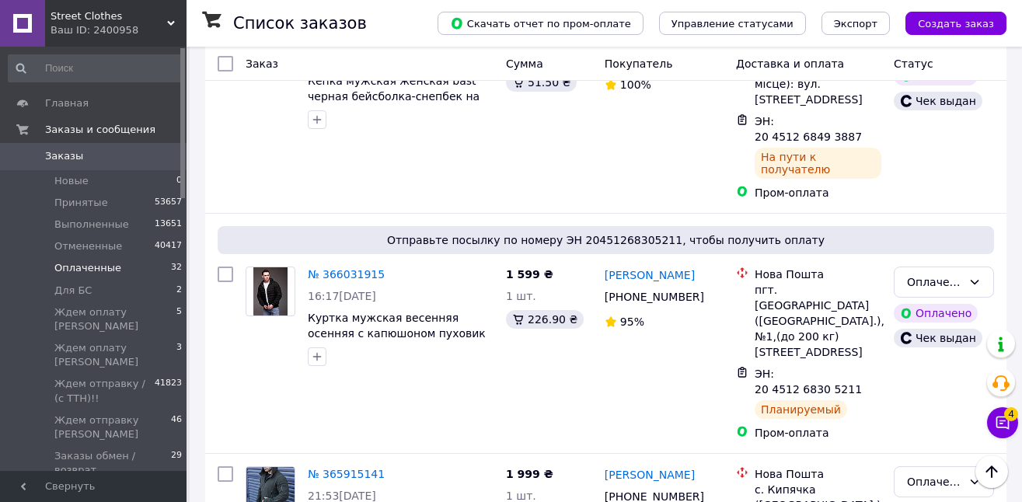
scroll to position [3136, 0]
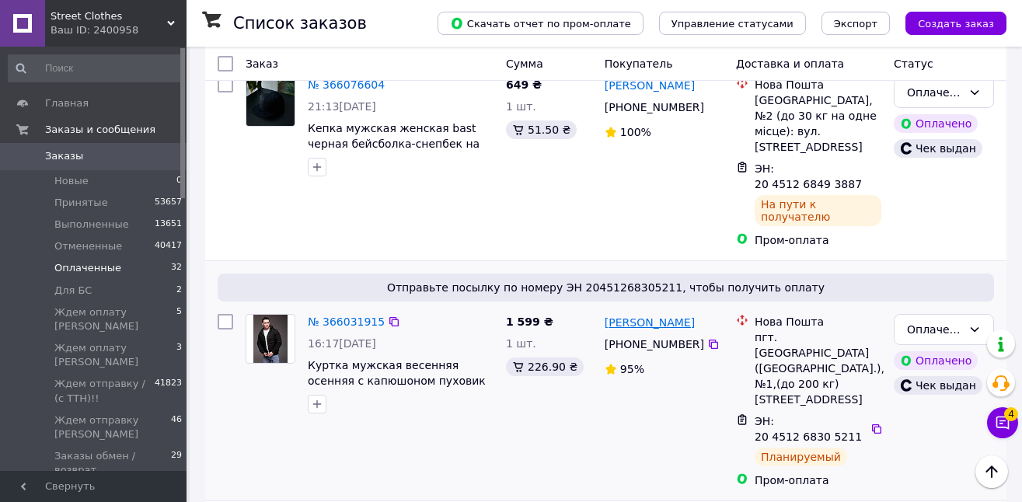
drag, startPoint x: 697, startPoint y: 164, endPoint x: 642, endPoint y: 168, distance: 55.3
click at [643, 312] on div "Віталій Бондар" at bounding box center [664, 321] width 122 height 19
copy link "Бондар"
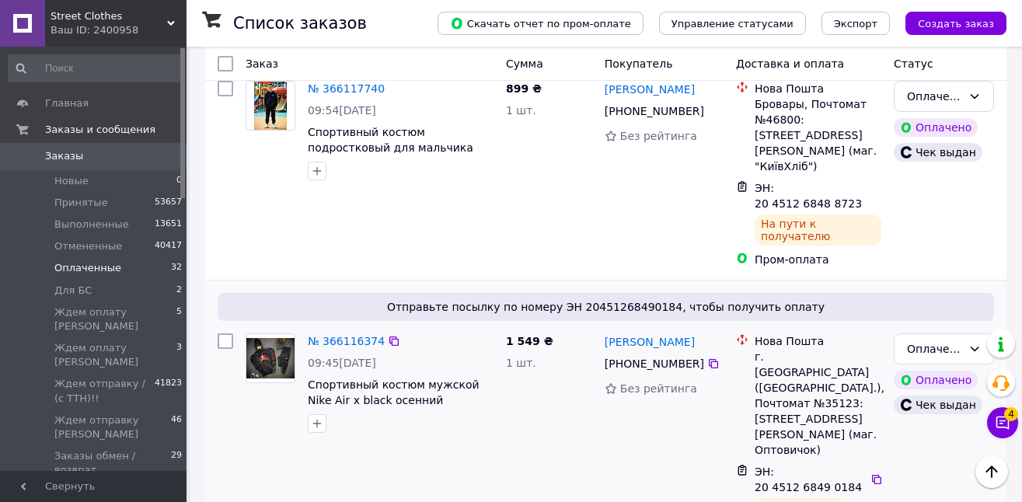
scroll to position [2470, 0]
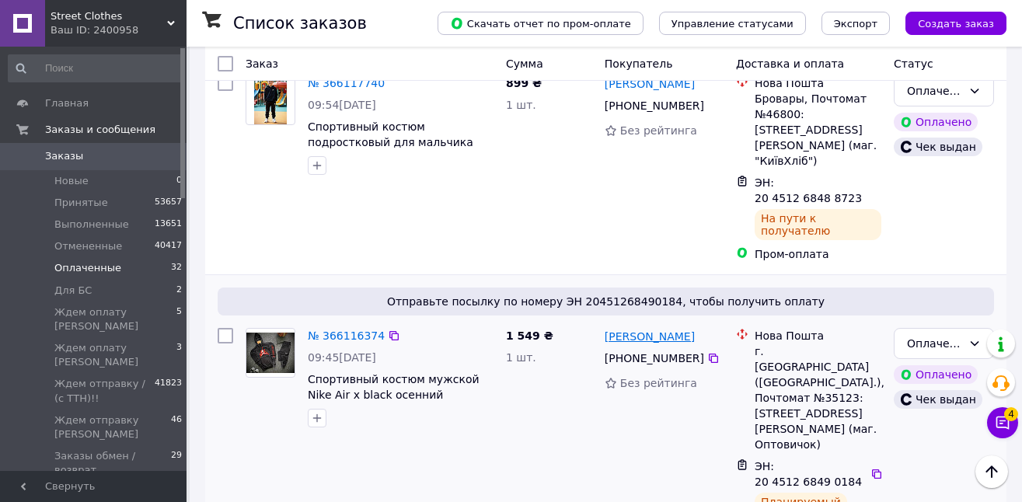
drag, startPoint x: 709, startPoint y: 242, endPoint x: 642, endPoint y: 245, distance: 67.7
click at [642, 326] on div "[PERSON_NAME]" at bounding box center [664, 335] width 122 height 19
copy link "Любченко"
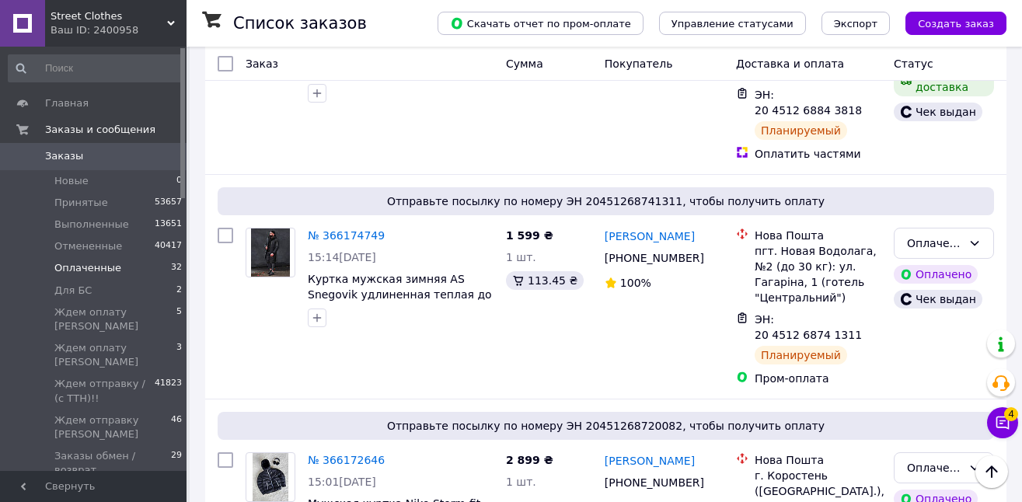
scroll to position [1343, 0]
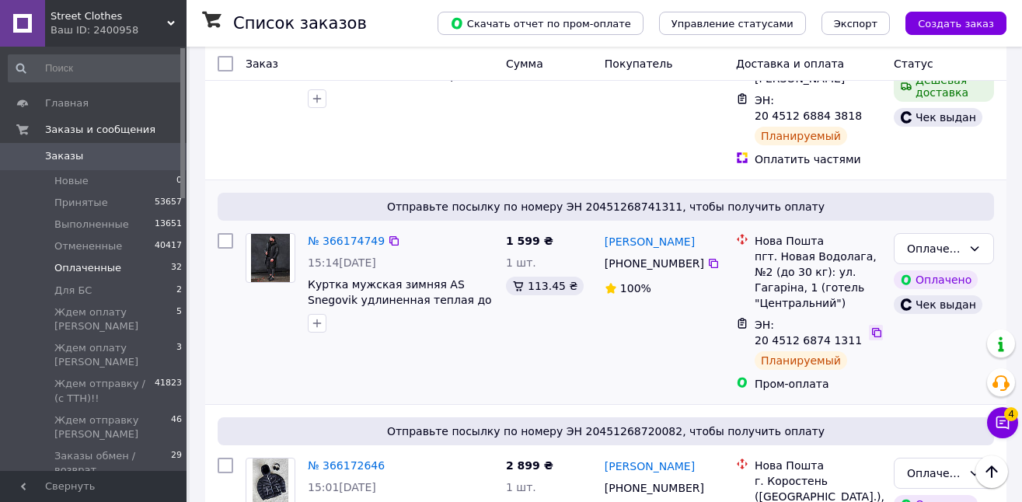
click at [873, 328] on icon at bounding box center [876, 332] width 9 height 9
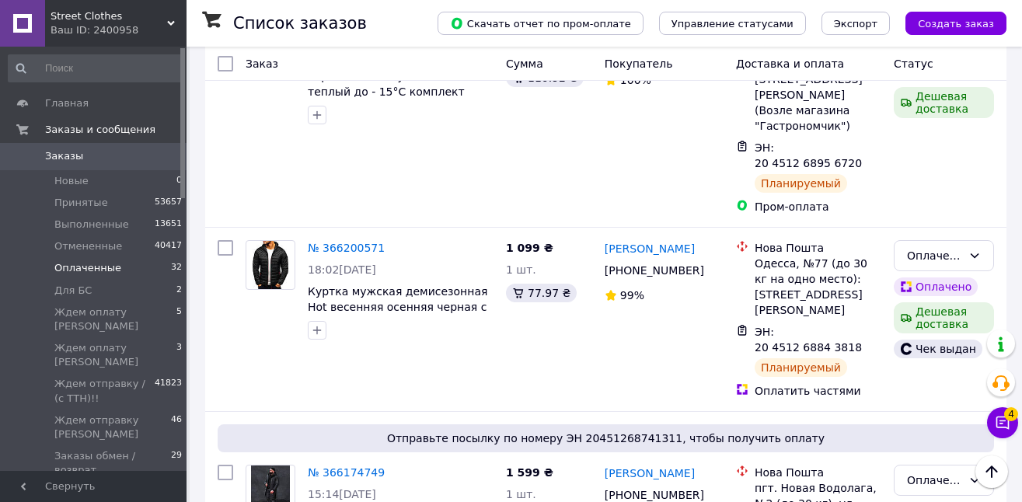
scroll to position [1096, 0]
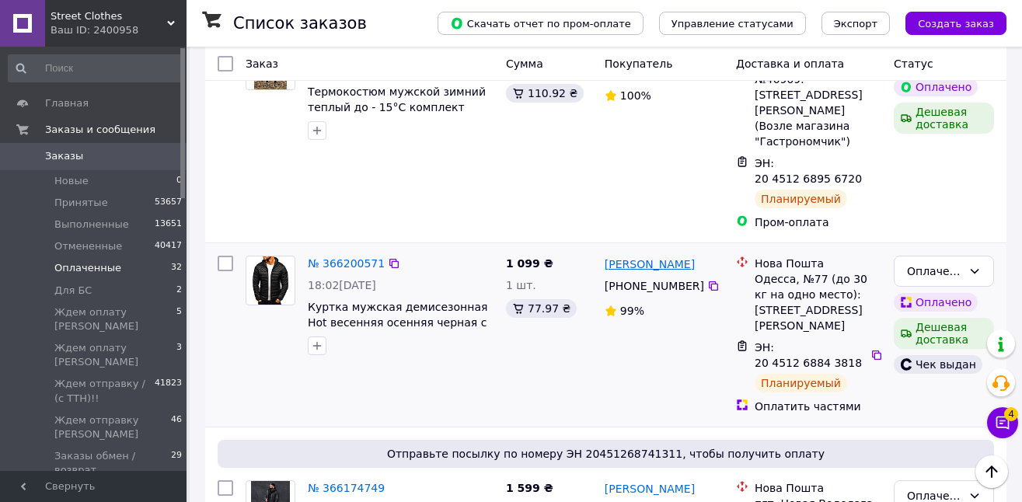
drag, startPoint x: 664, startPoint y: 218, endPoint x: 639, endPoint y: 215, distance: 25.8
click at [639, 254] on div "[PERSON_NAME]" at bounding box center [664, 263] width 122 height 19
copy link "Ткаченко"
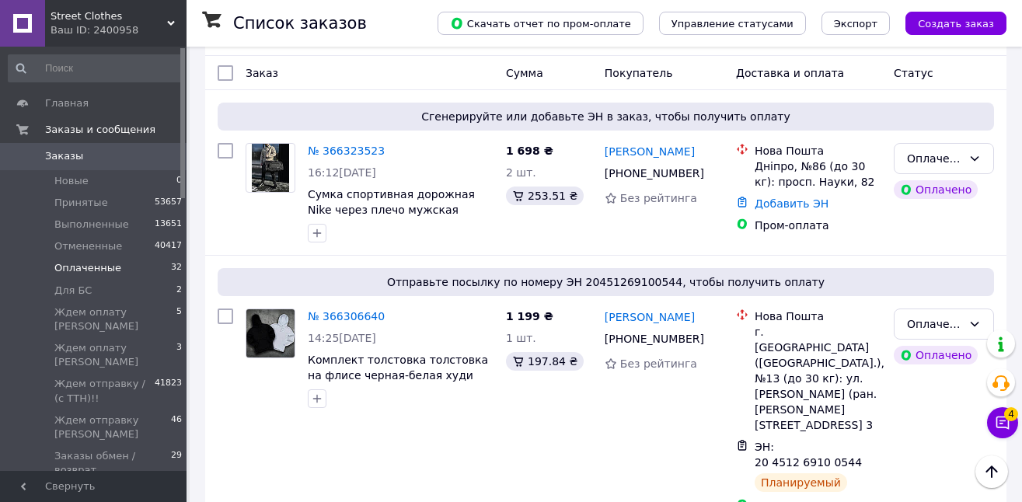
scroll to position [0, 0]
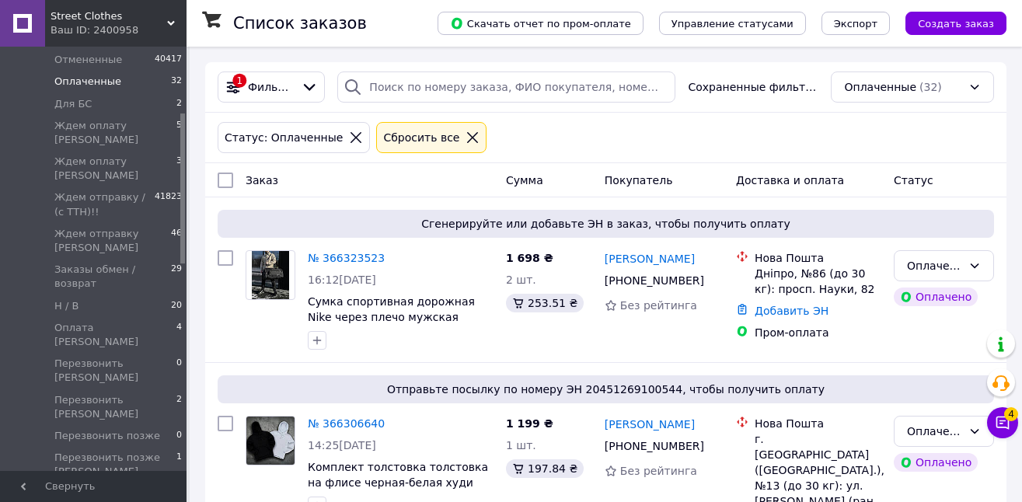
drag, startPoint x: 182, startPoint y: 112, endPoint x: 187, endPoint y: 177, distance: 65.5
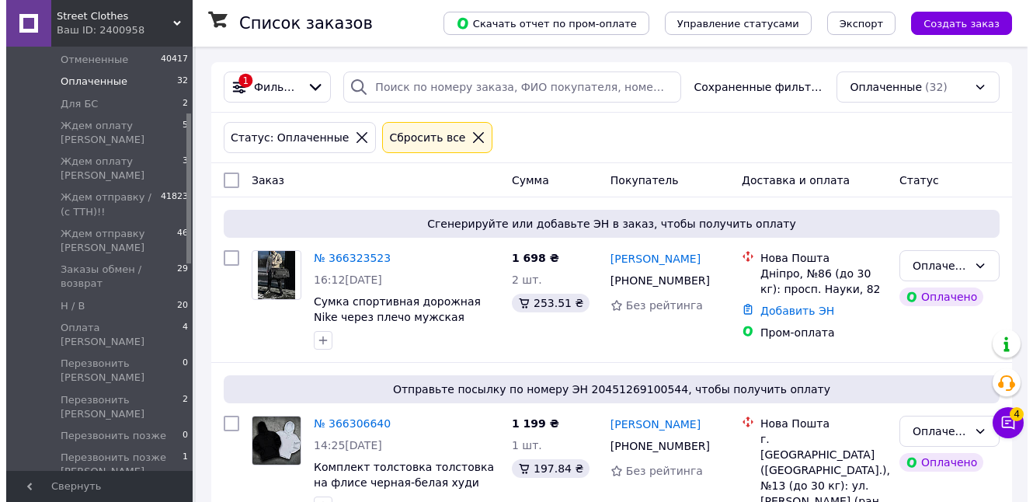
scroll to position [185, 0]
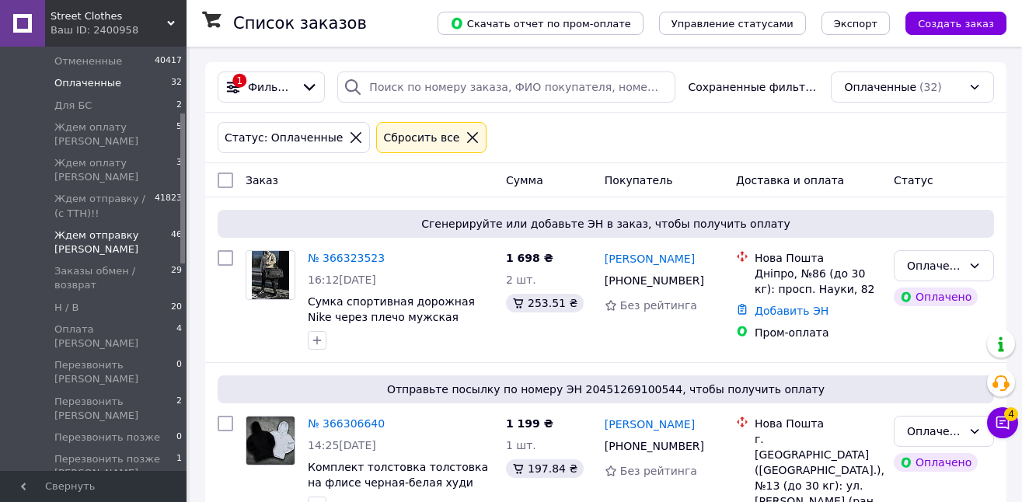
click at [135, 228] on span "Ждем отправку [PERSON_NAME]" at bounding box center [112, 242] width 117 height 28
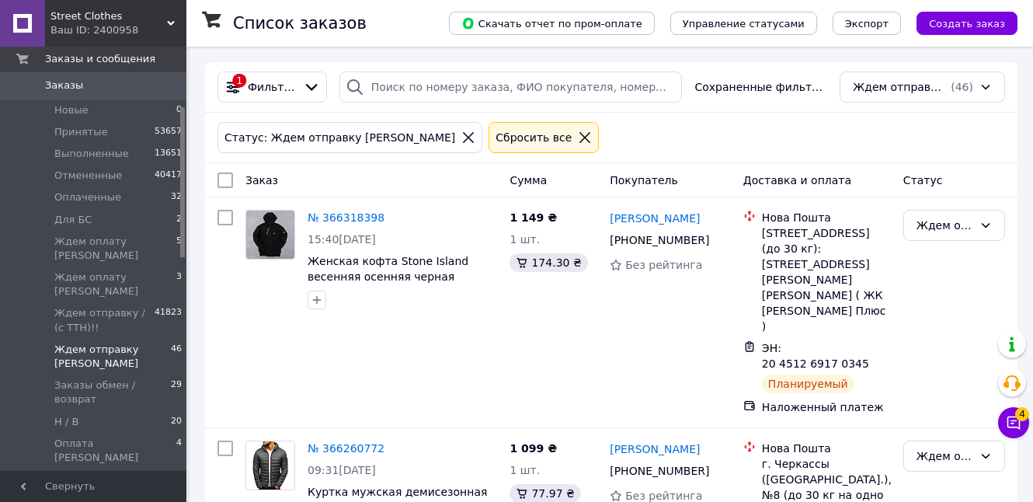
scroll to position [59, 0]
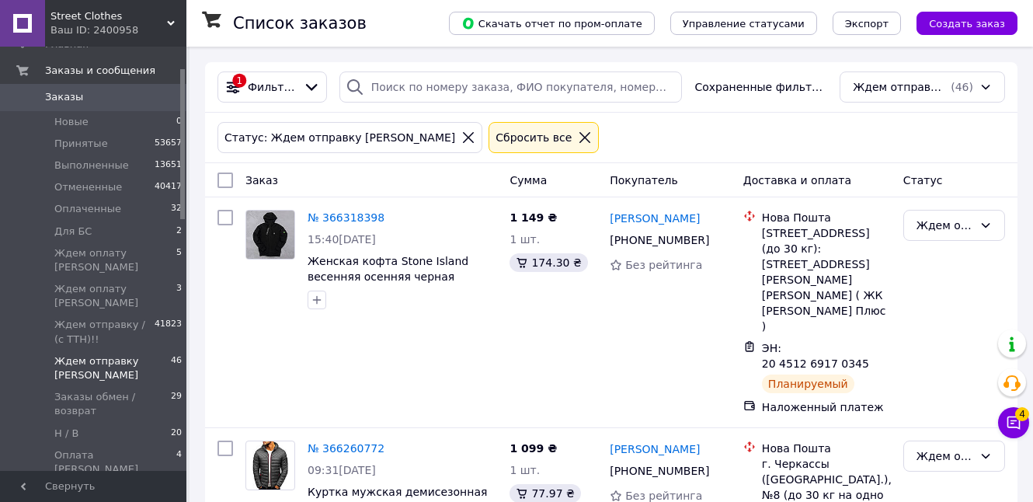
drag, startPoint x: 183, startPoint y: 183, endPoint x: 196, endPoint y: 138, distance: 46.0
click at [120, 92] on span "Заказы" at bounding box center [94, 97] width 99 height 14
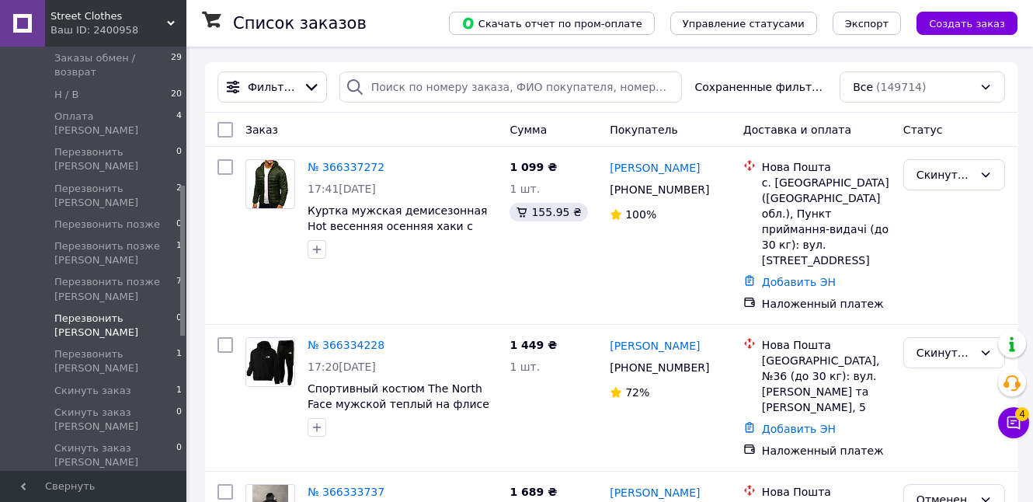
drag, startPoint x: 182, startPoint y: 162, endPoint x: 179, endPoint y: 276, distance: 114.3
click at [180, 277] on div "Главная Заказы и сообщения Заказы 0 Новые 0 Принятые 53657 Выполненные 13651 От…" at bounding box center [93, 259] width 186 height 424
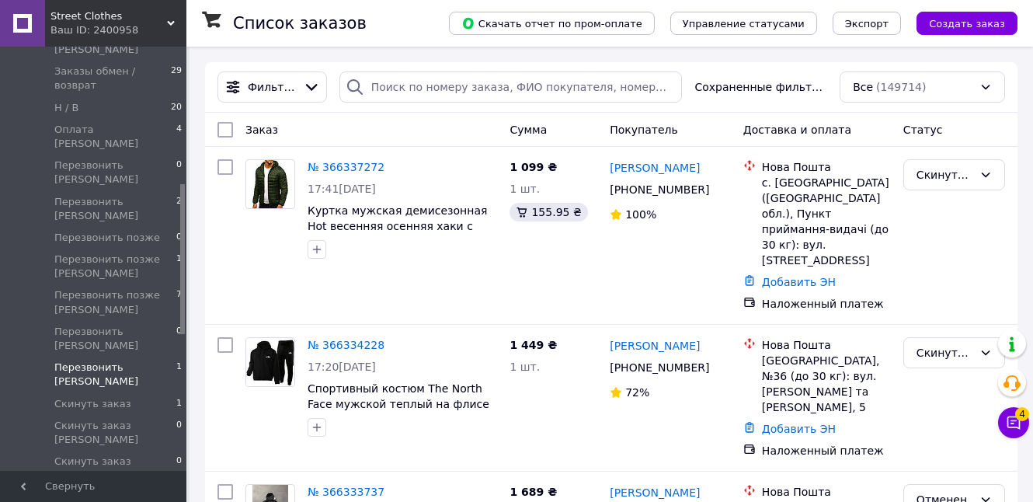
click at [131, 361] on span "Перезвонить [PERSON_NAME]" at bounding box center [115, 375] width 122 height 28
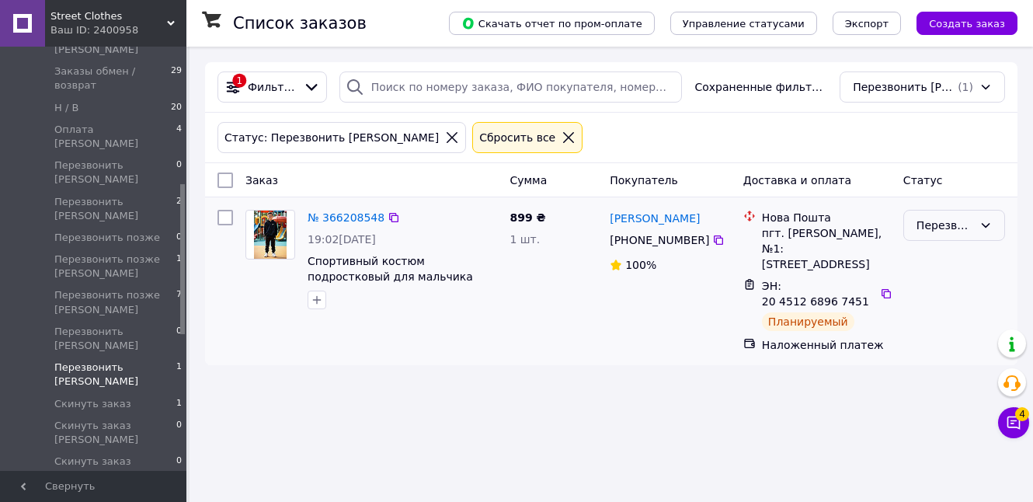
click at [935, 221] on div "Перезвонить [PERSON_NAME]" at bounding box center [945, 225] width 57 height 17
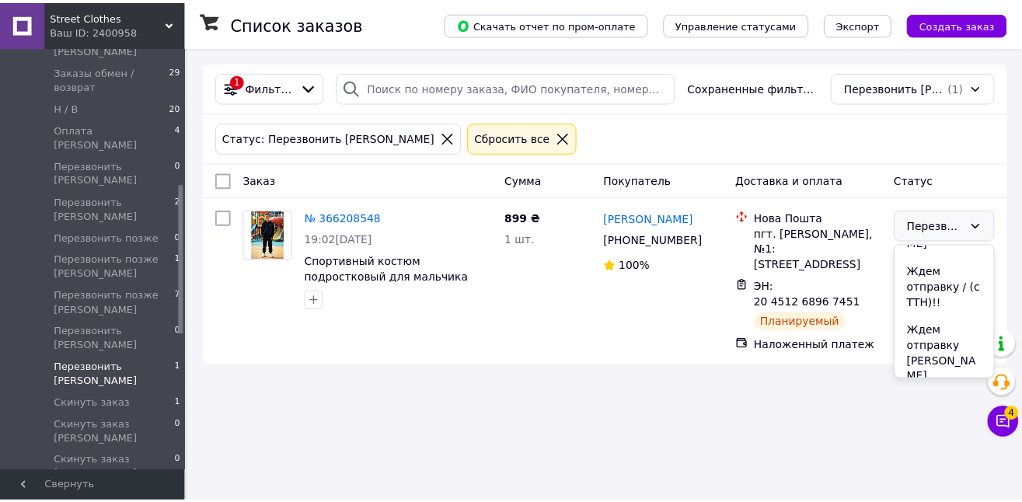
scroll to position [262, 0]
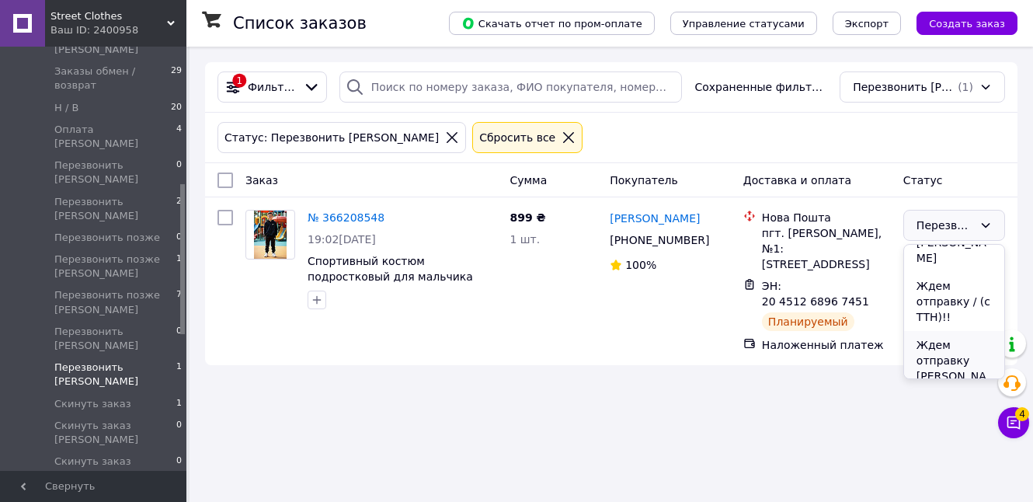
click at [953, 331] on li "Ждем отправку [PERSON_NAME]" at bounding box center [954, 368] width 100 height 75
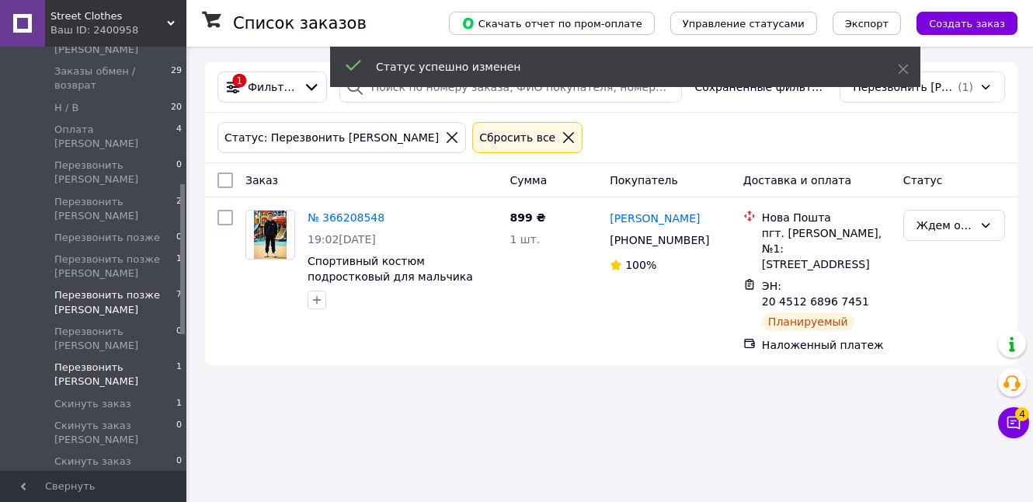
click at [144, 288] on span "Перезвонить позже [PERSON_NAME]" at bounding box center [115, 302] width 122 height 28
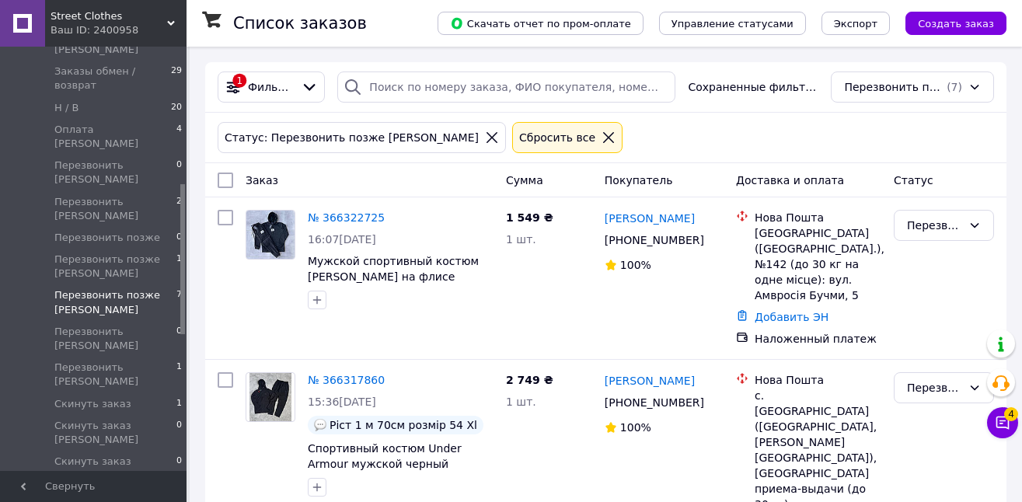
click at [485, 134] on icon at bounding box center [492, 138] width 14 height 14
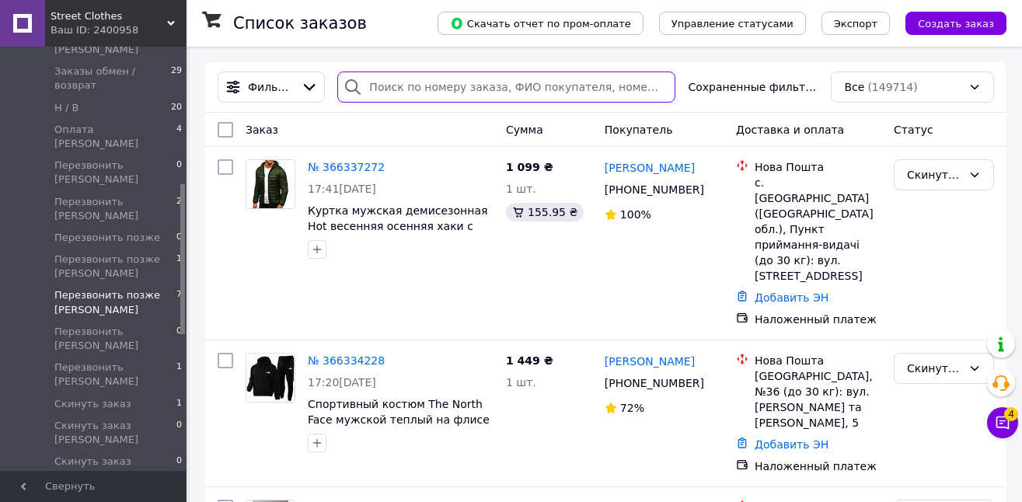
click at [480, 90] on input "search" at bounding box center [506, 86] width 338 height 31
paste input "+380985154731"
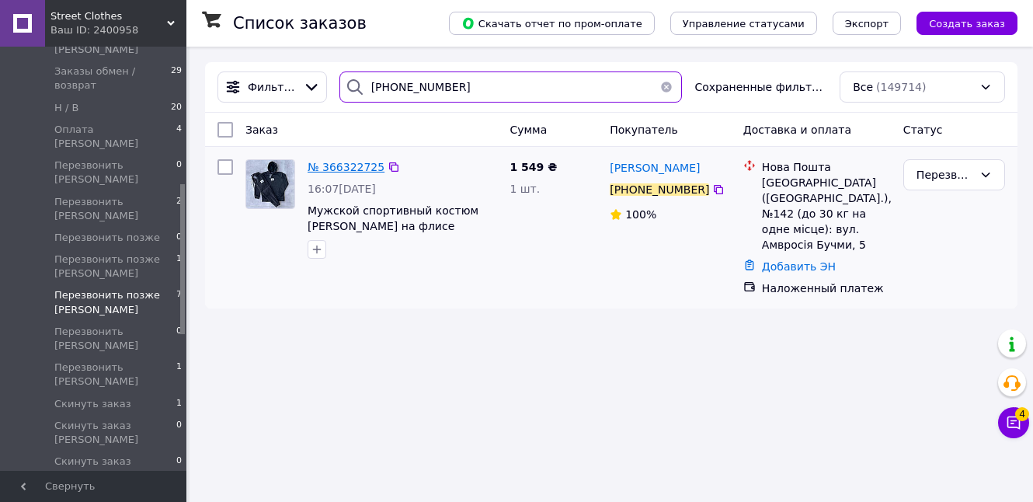
type input "+380985154731"
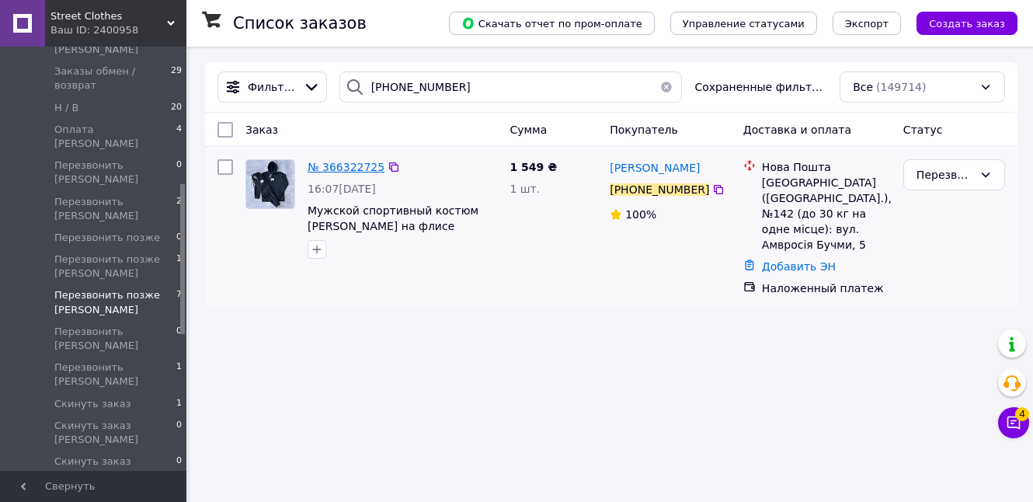
click at [331, 166] on span "№ 366322725" at bounding box center [346, 167] width 77 height 12
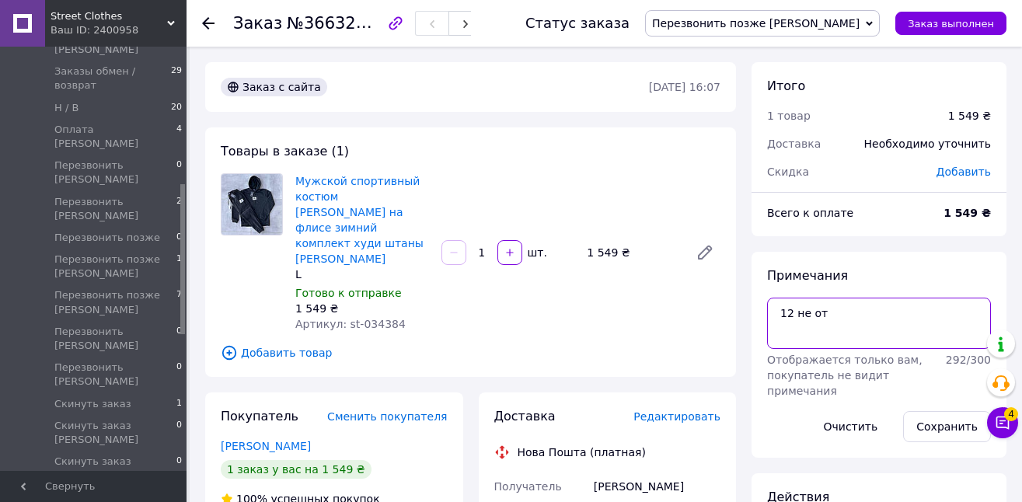
drag, startPoint x: 845, startPoint y: 318, endPoint x: 770, endPoint y: 315, distance: 75.4
click at [770, 315] on textarea "12 не от" at bounding box center [879, 323] width 224 height 51
type textarea "л сам"
click at [939, 421] on button "Сохранить" at bounding box center [947, 426] width 88 height 31
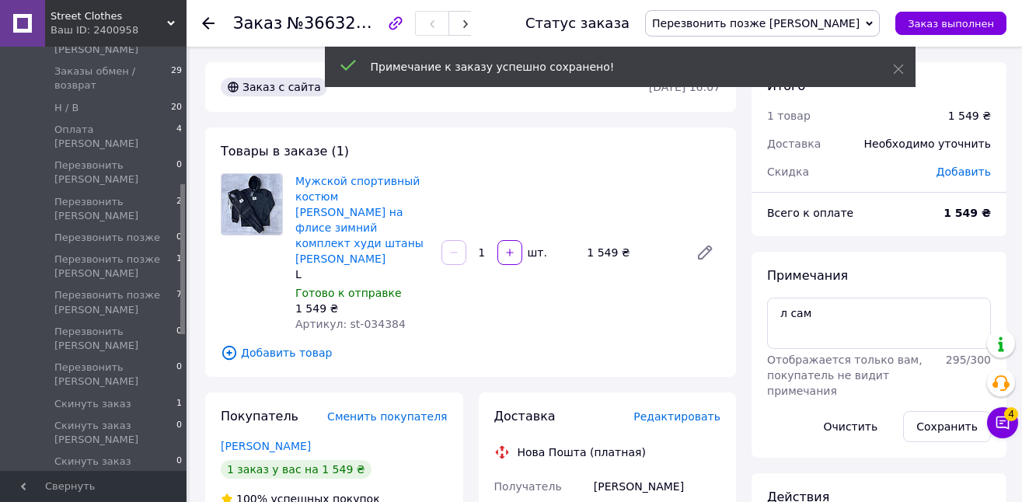
click at [847, 23] on span "Перезвонить позже [PERSON_NAME]" at bounding box center [755, 23] width 207 height 12
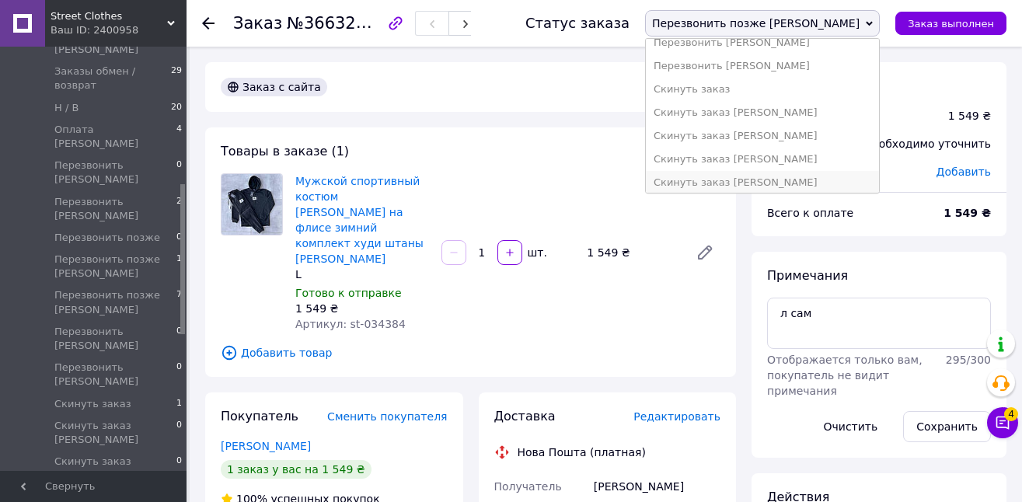
scroll to position [385, 0]
click at [796, 180] on li "Скинуть заказ [PERSON_NAME]" at bounding box center [762, 181] width 233 height 23
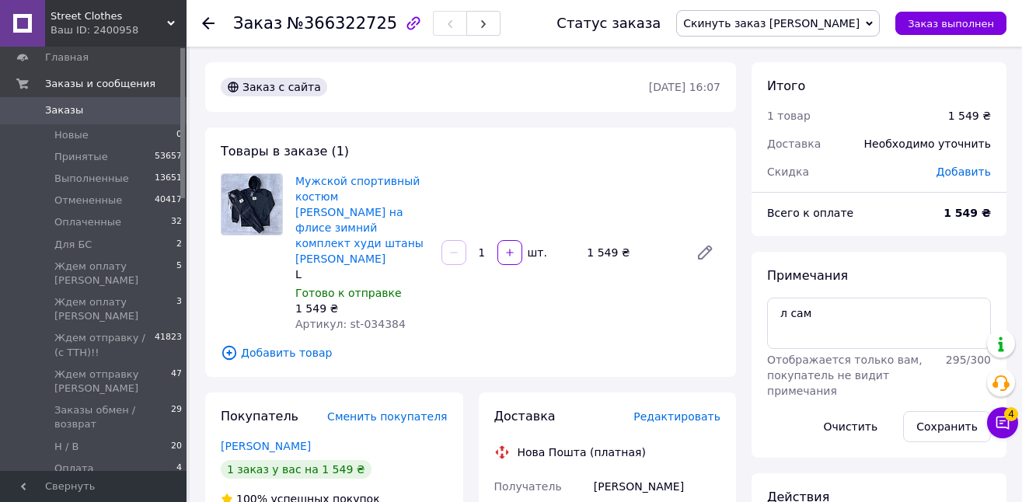
scroll to position [0, 0]
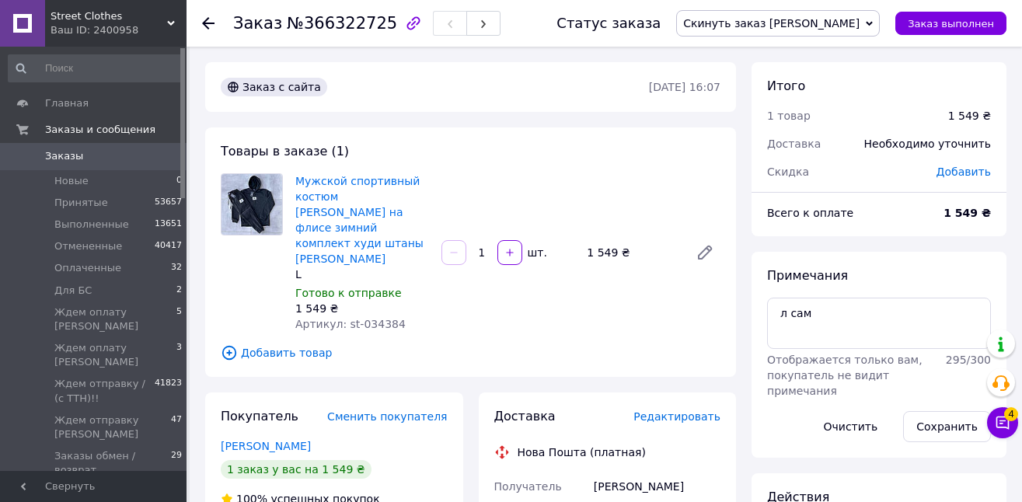
drag, startPoint x: 182, startPoint y: 235, endPoint x: 191, endPoint y: 107, distance: 128.6
click at [106, 159] on span "Заказы" at bounding box center [94, 156] width 99 height 14
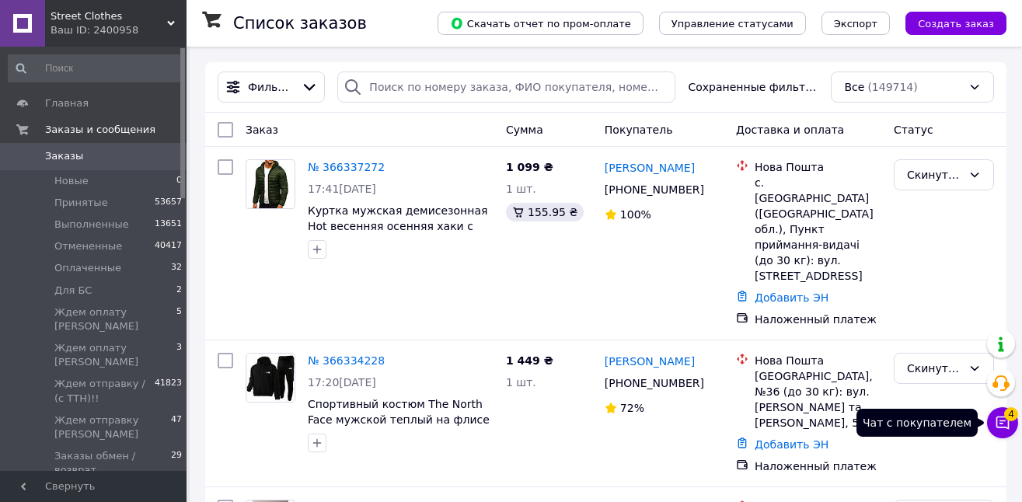
click at [1007, 417] on span "4" at bounding box center [1011, 410] width 14 height 14
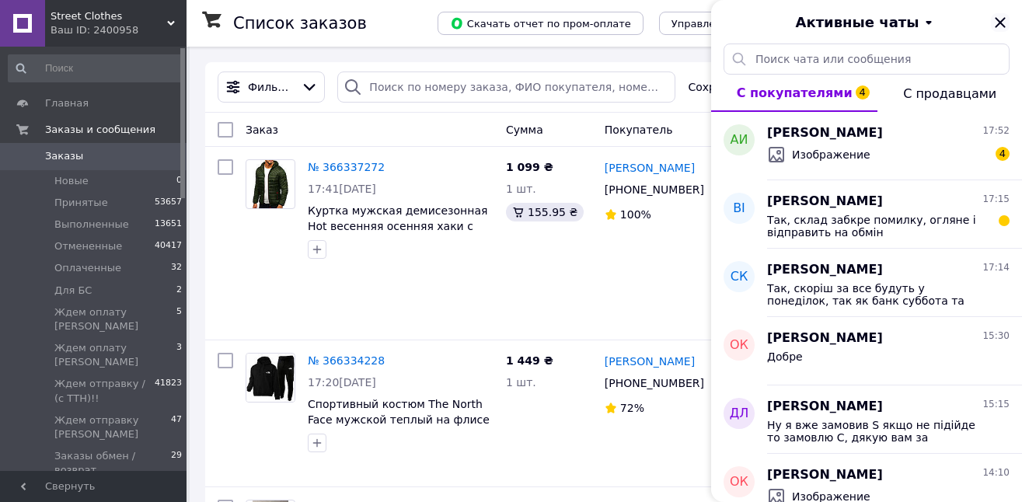
click at [1003, 19] on icon "Закрыть" at bounding box center [1000, 22] width 10 height 10
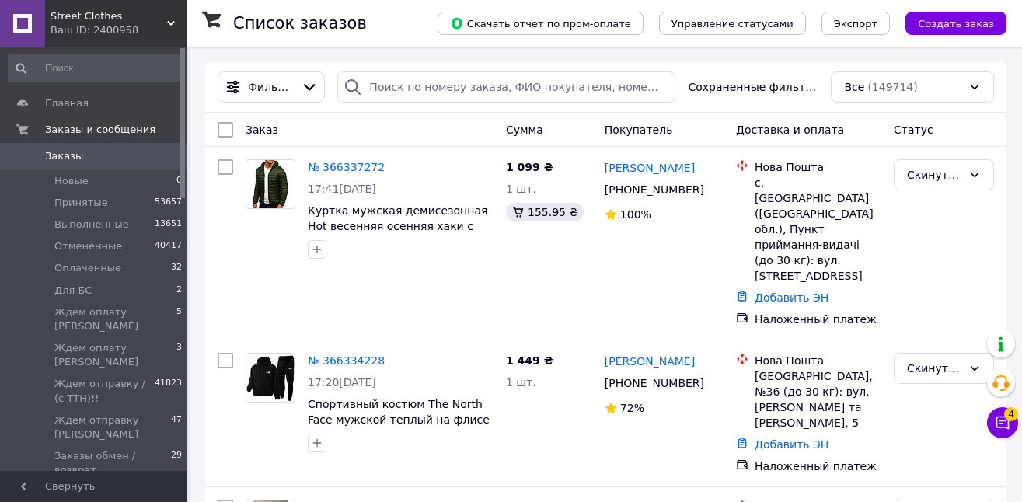
click at [73, 147] on link "Заказы 0" at bounding box center [95, 156] width 191 height 26
click at [96, 161] on span "Заказы" at bounding box center [94, 156] width 99 height 14
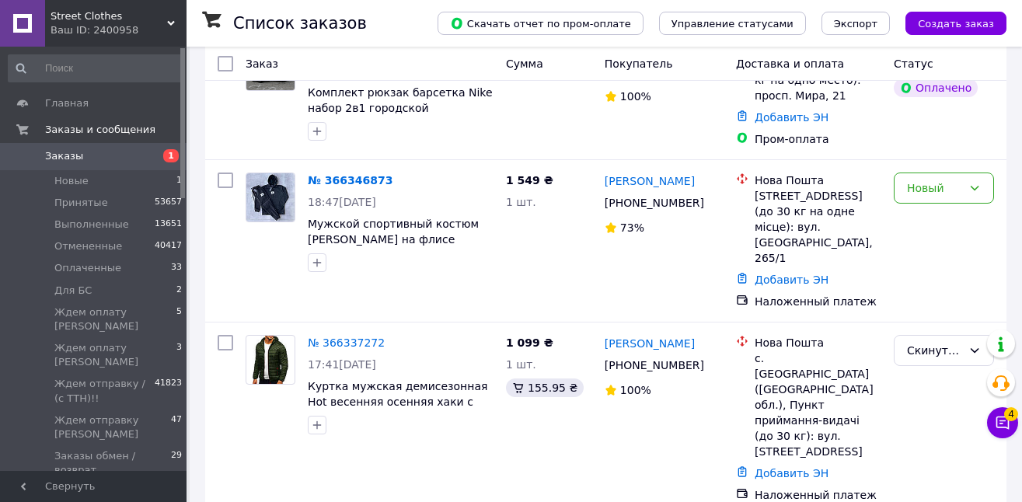
scroll to position [146, 0]
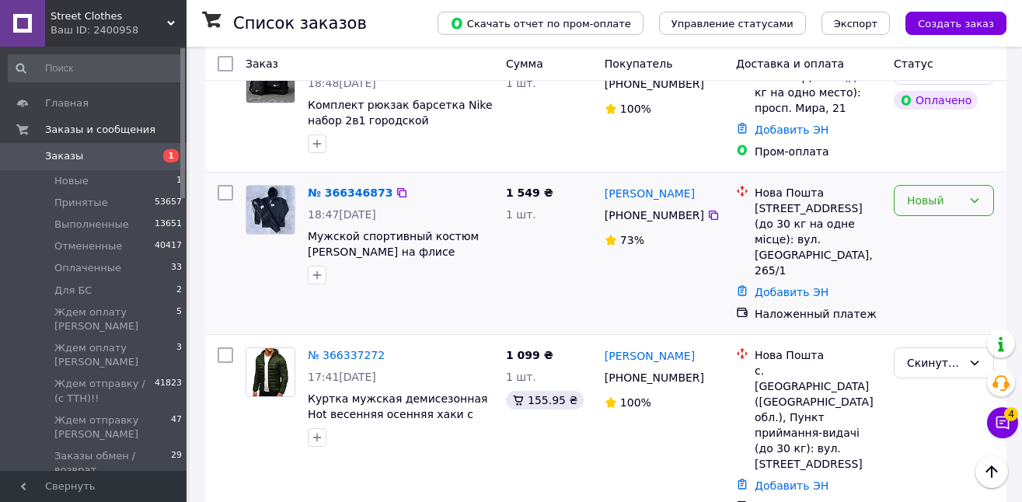
click at [931, 209] on div "Новый" at bounding box center [944, 200] width 100 height 31
drag, startPoint x: 992, startPoint y: 225, endPoint x: 989, endPoint y: 260, distance: 34.3
click at [989, 261] on div "Принят Выполнен Отменен Оплаченный Для БС Ждем оплату [PERSON_NAME] оплату [PER…" at bounding box center [944, 286] width 100 height 135
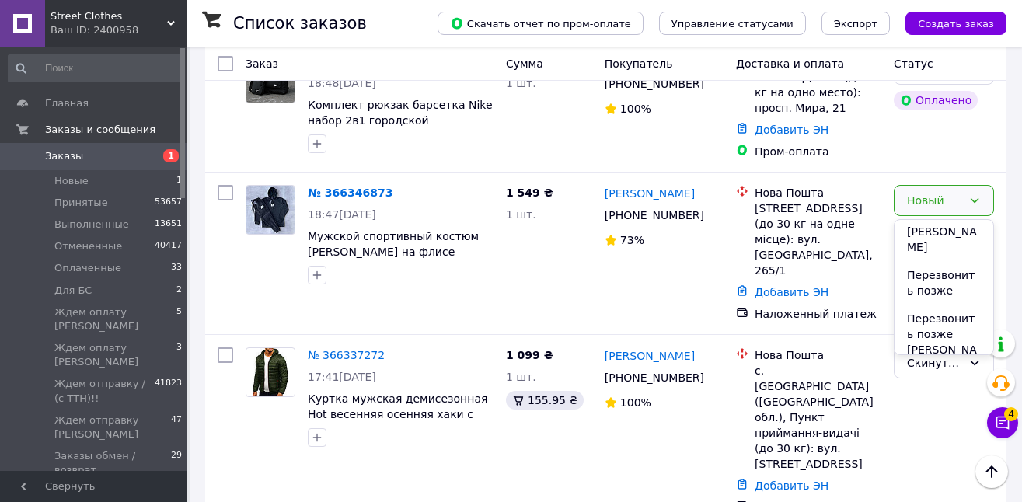
scroll to position [686, 0]
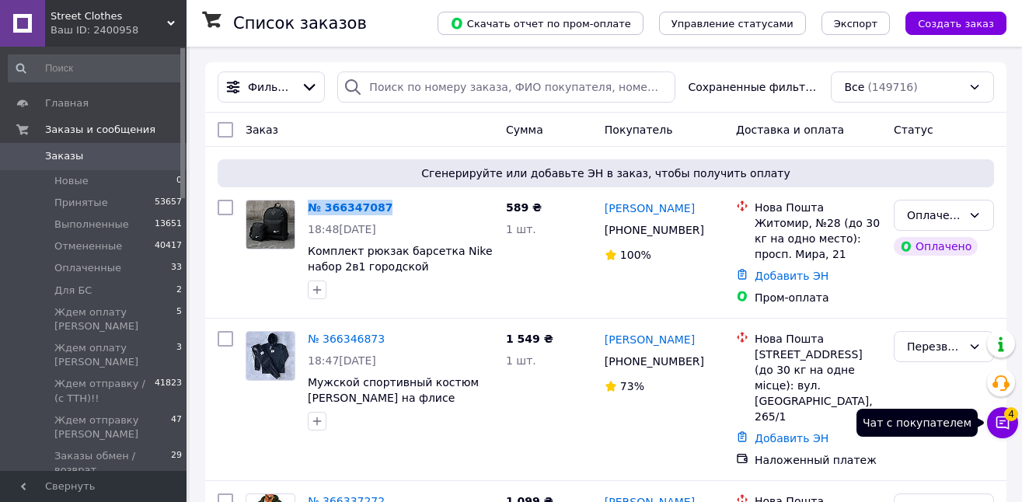
click at [1003, 422] on icon at bounding box center [1003, 423] width 16 height 16
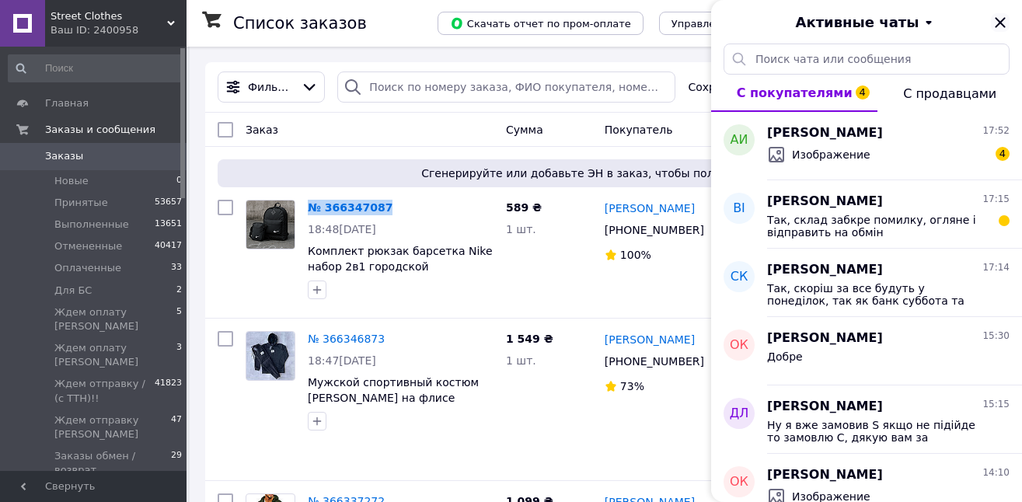
click at [999, 23] on icon "Закрыть" at bounding box center [1000, 22] width 10 height 10
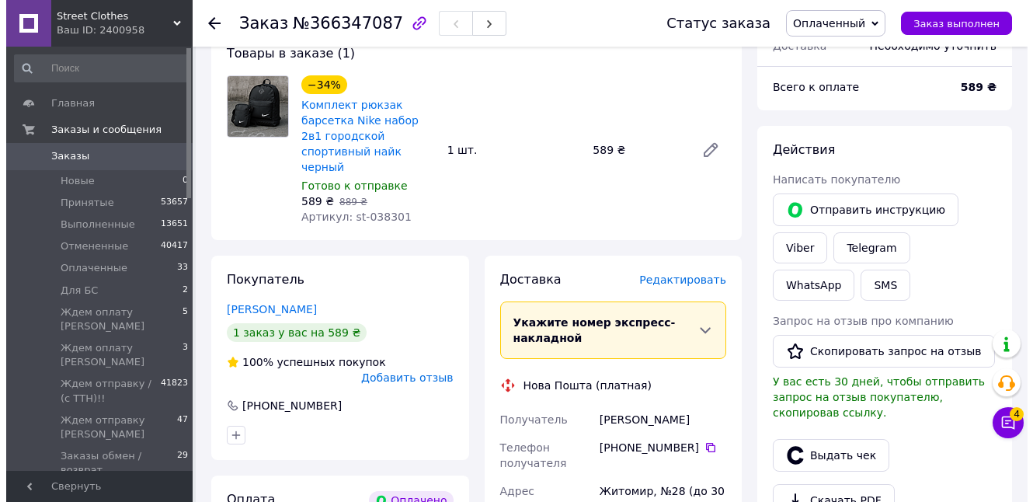
scroll to position [145, 0]
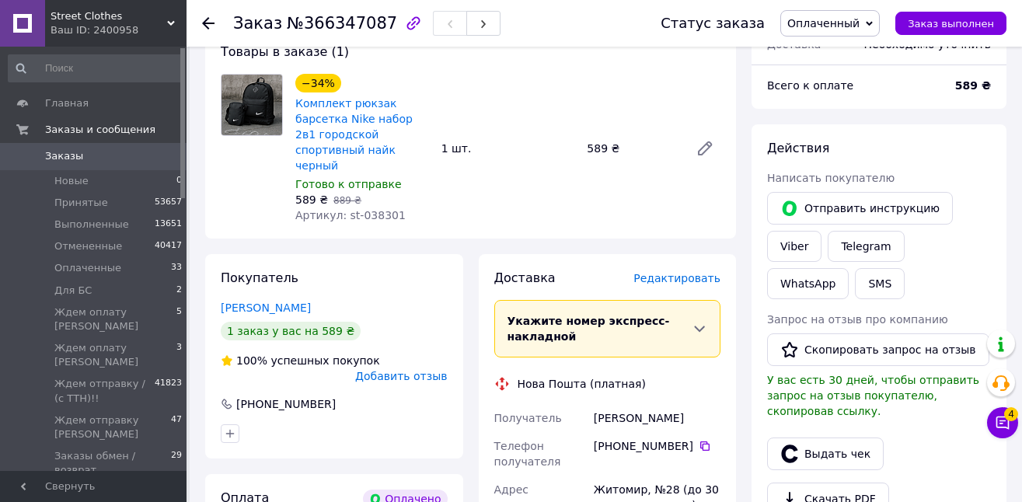
click at [688, 272] on span "Редактировать" at bounding box center [676, 278] width 87 height 12
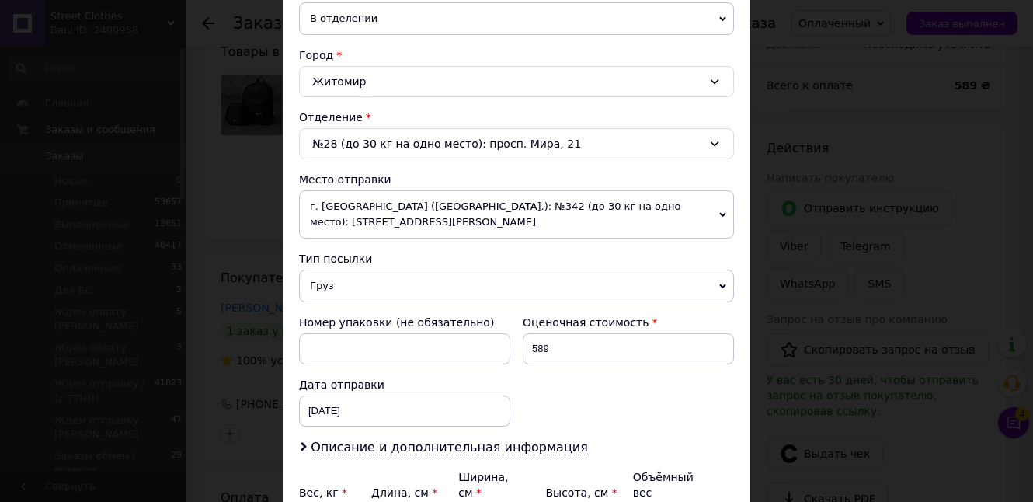
scroll to position [479, 0]
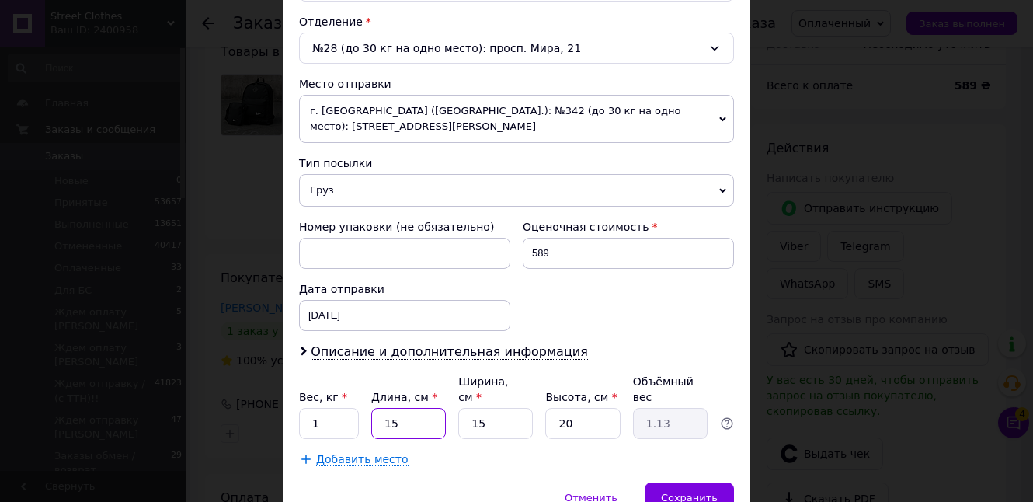
drag, startPoint x: 414, startPoint y: 407, endPoint x: 375, endPoint y: 401, distance: 39.3
click at [375, 408] on input "15" at bounding box center [408, 423] width 75 height 31
type input "2"
type input "0.15"
type input "20"
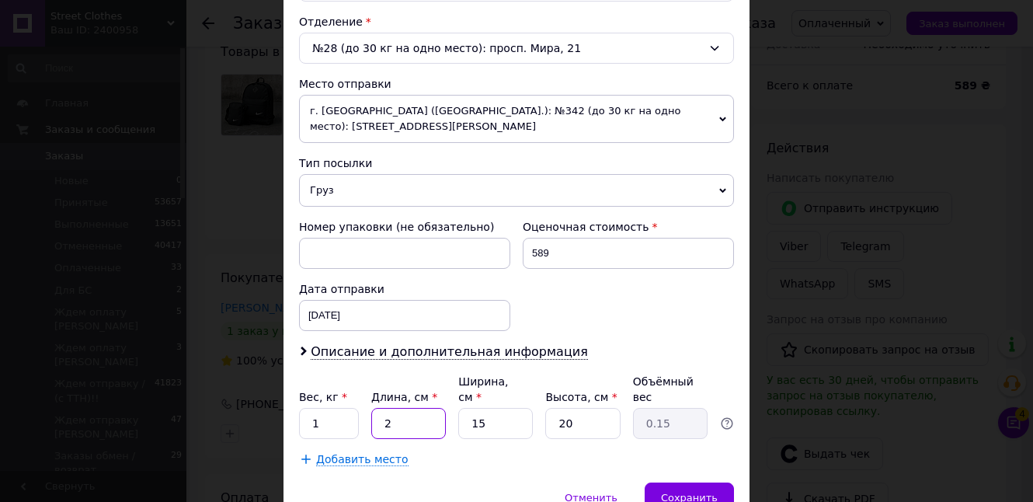
type input "1.5"
type input "20"
drag, startPoint x: 483, startPoint y: 405, endPoint x: 462, endPoint y: 403, distance: 21.0
click at [462, 408] on input "15" at bounding box center [495, 423] width 75 height 31
type input "2"
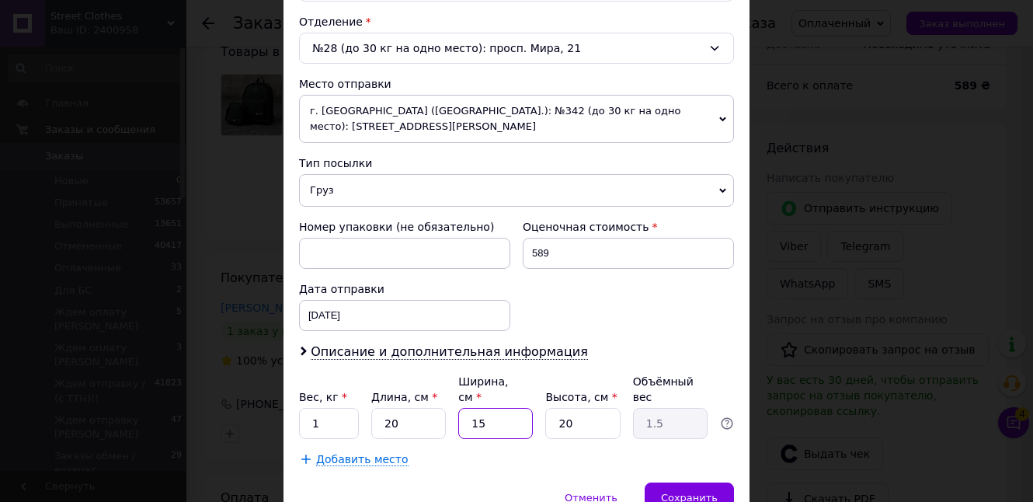
type input "0.2"
type input "20"
type input "2"
type input "20"
drag, startPoint x: 579, startPoint y: 409, endPoint x: 542, endPoint y: 403, distance: 36.9
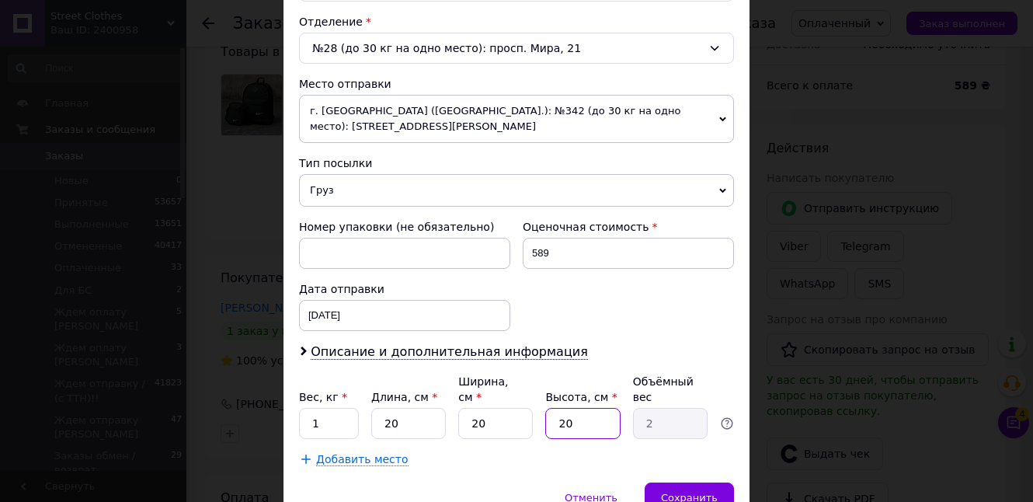
click at [542, 403] on div "Вес, кг * 1 Длина, см * 20 Ширина, см * 20 Высота, см * 20 Объёмный вес 2" at bounding box center [516, 406] width 435 height 65
type input "1"
type input "0.1"
type input "10"
type input "1"
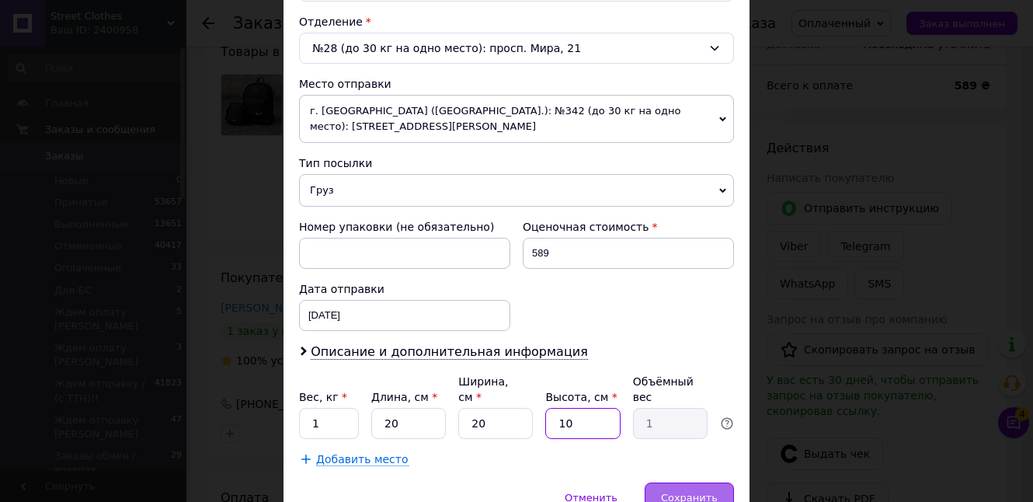
type input "10"
click at [667, 483] on div "Сохранить" at bounding box center [689, 498] width 89 height 31
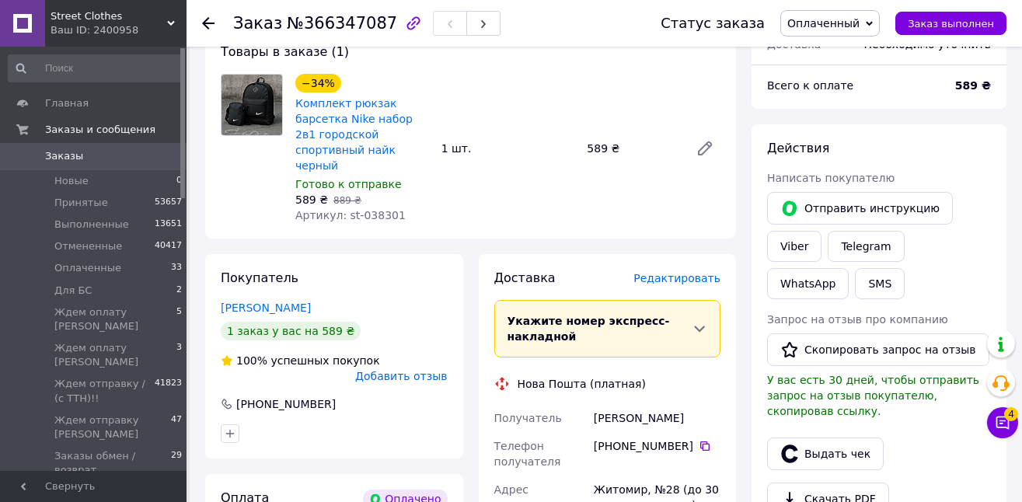
click at [707, 272] on span "Редактировать" at bounding box center [676, 278] width 87 height 12
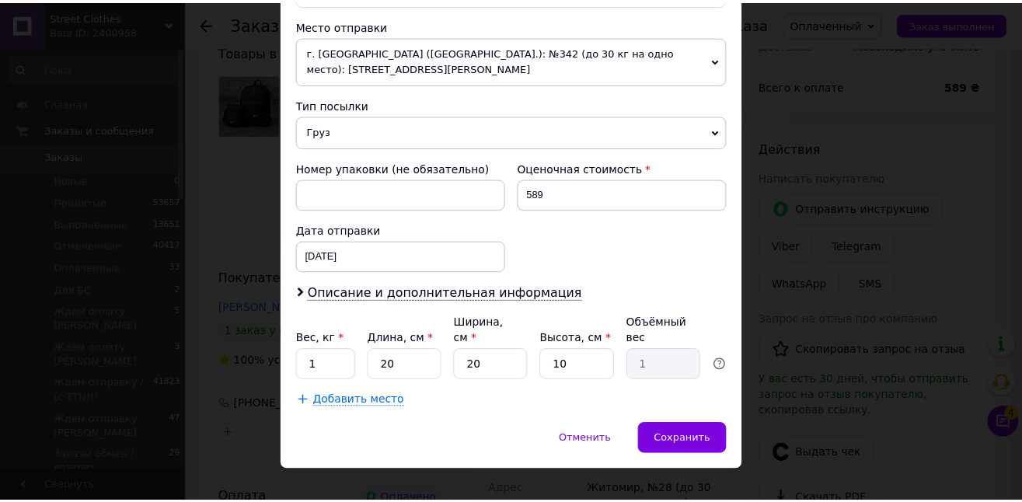
scroll to position [537, 0]
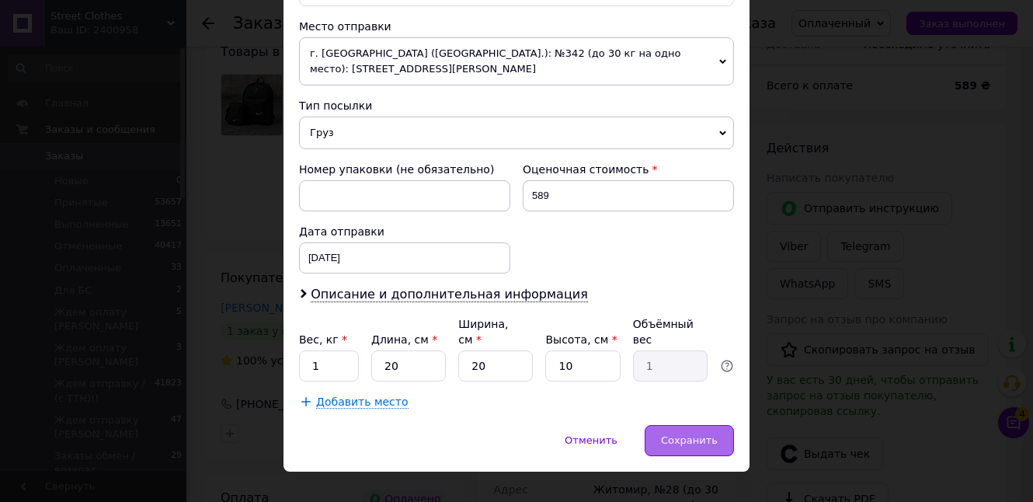
click at [703, 434] on span "Сохранить" at bounding box center [689, 440] width 57 height 12
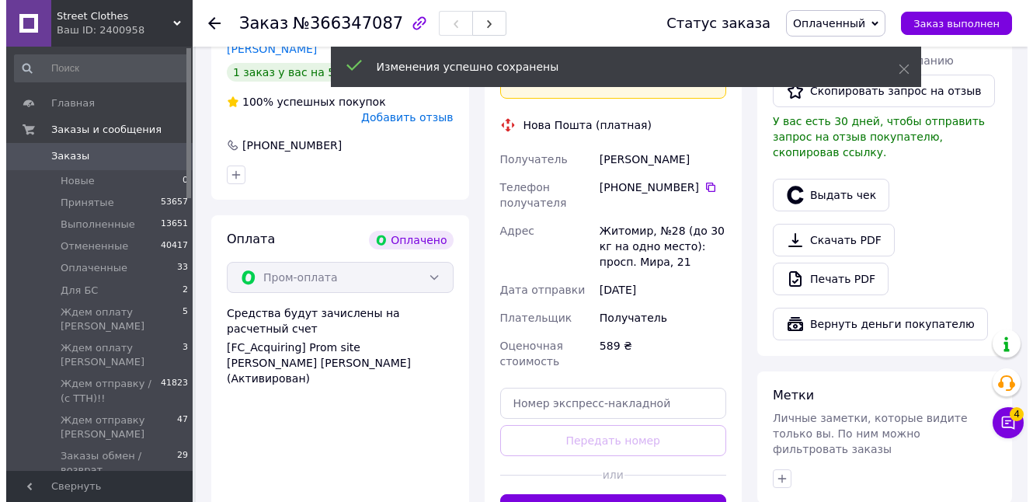
scroll to position [423, 0]
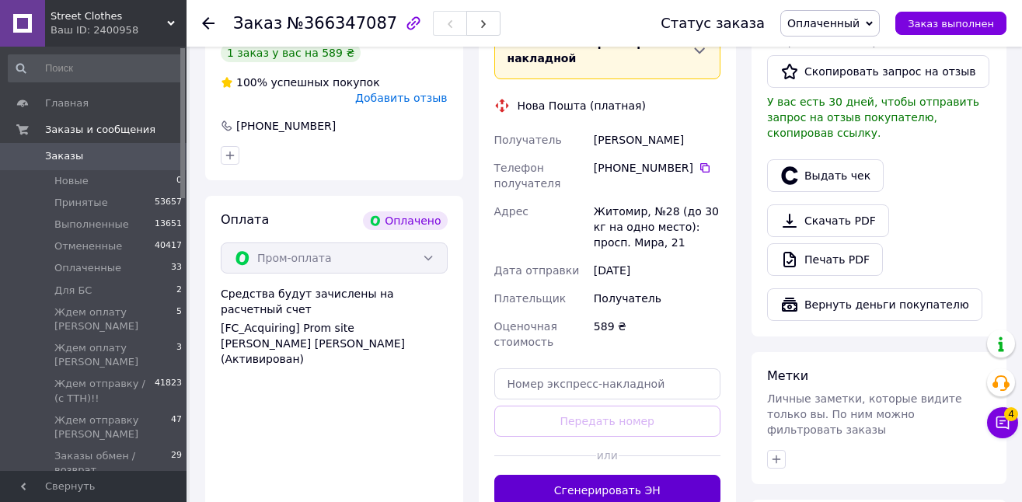
click at [675, 475] on button "Сгенерировать ЭН" at bounding box center [607, 490] width 227 height 31
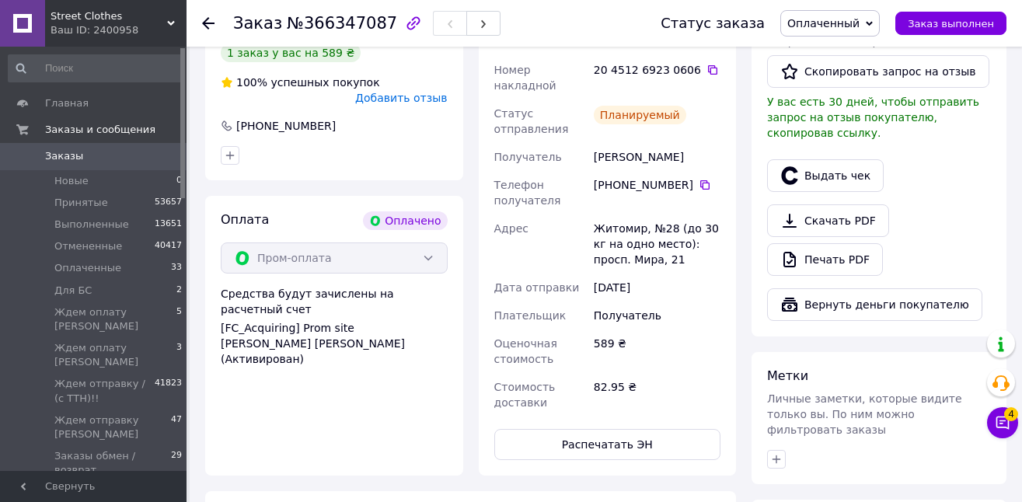
drag, startPoint x: 708, startPoint y: 53, endPoint x: 716, endPoint y: 58, distance: 9.7
click at [708, 64] on icon at bounding box center [712, 70] width 12 height 12
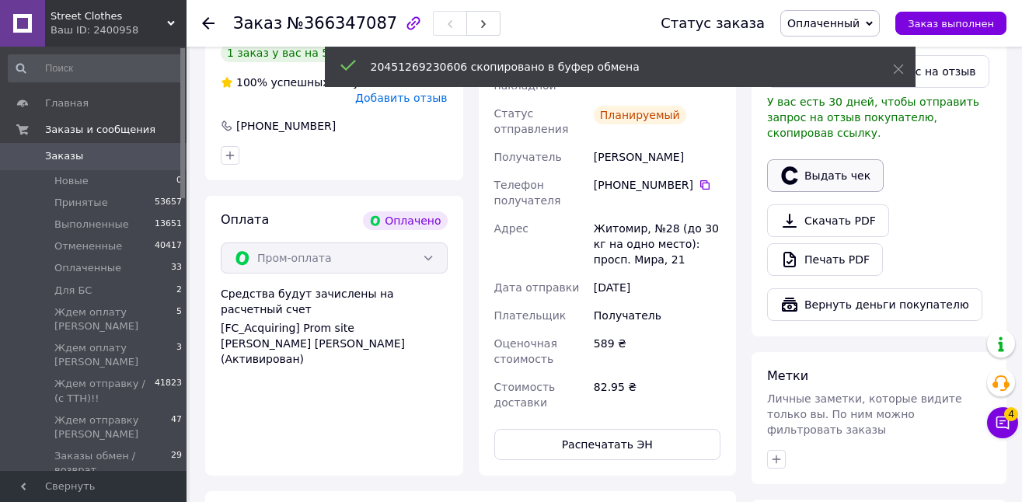
click at [845, 173] on button "Выдать чек" at bounding box center [825, 175] width 117 height 33
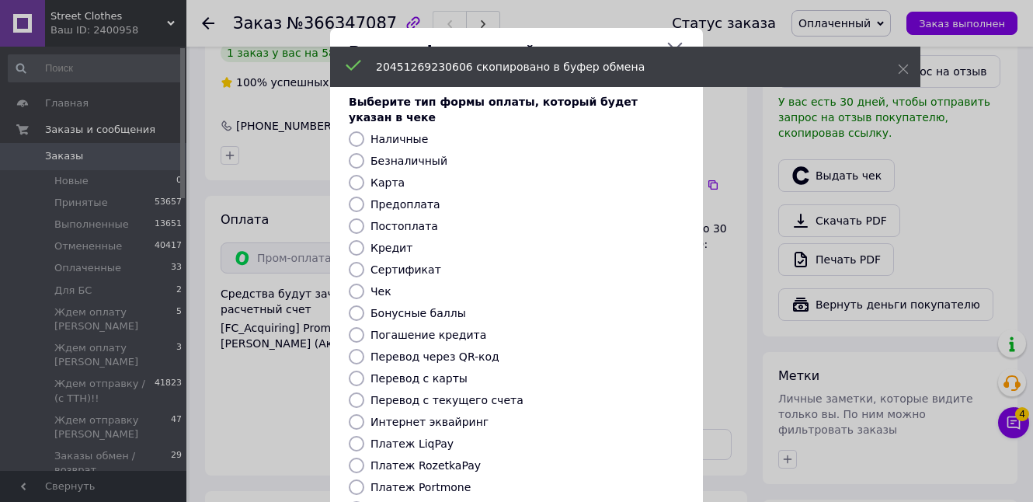
click at [446, 459] on label "Платеж RozetkaPay" at bounding box center [426, 465] width 110 height 12
click at [364, 458] on input "Платеж RozetkaPay" at bounding box center [357, 466] width 16 height 16
radio input "true"
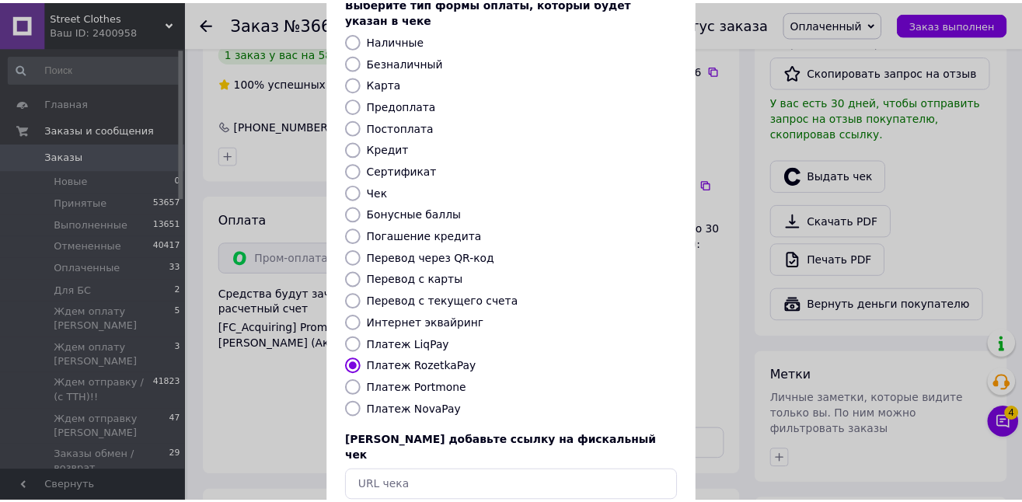
scroll to position [166, 0]
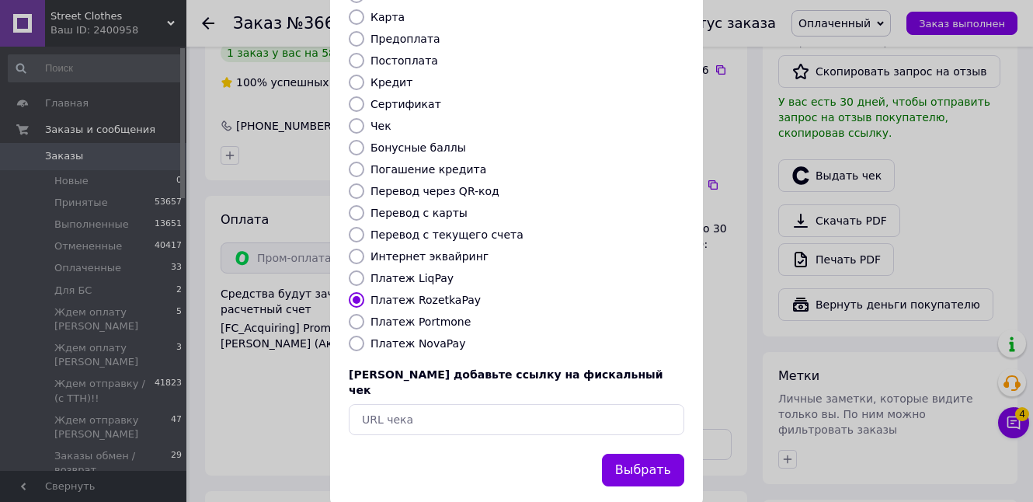
click at [651, 454] on button "Выбрать" at bounding box center [643, 470] width 82 height 33
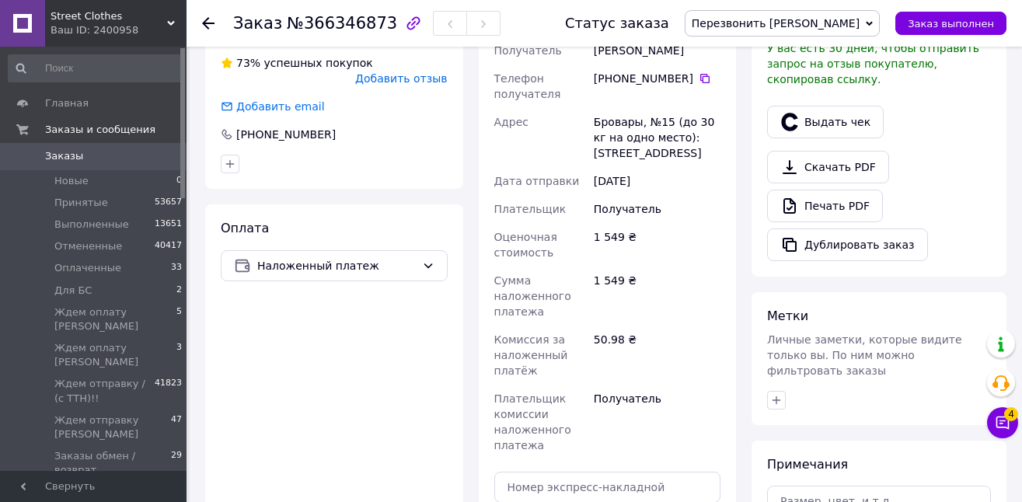
scroll to position [468, 0]
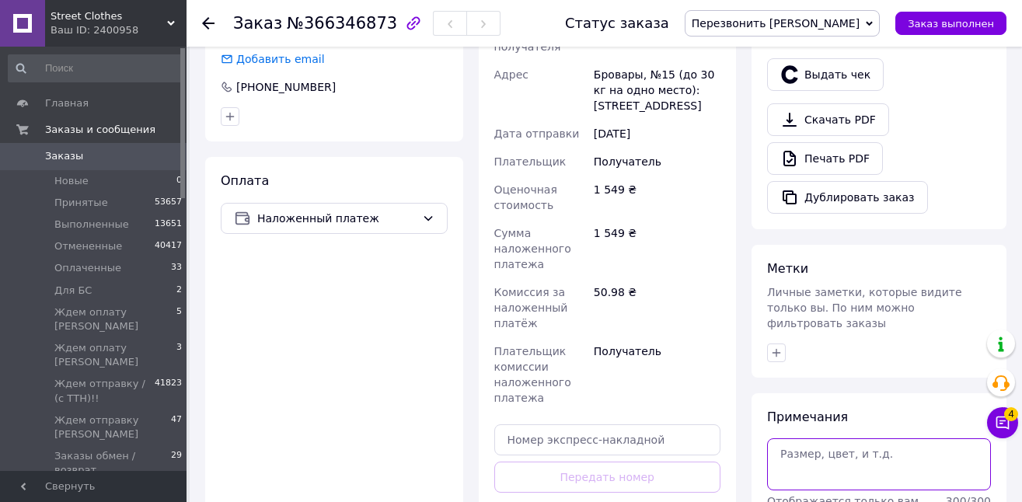
click at [832, 439] on textarea at bounding box center [879, 463] width 224 height 51
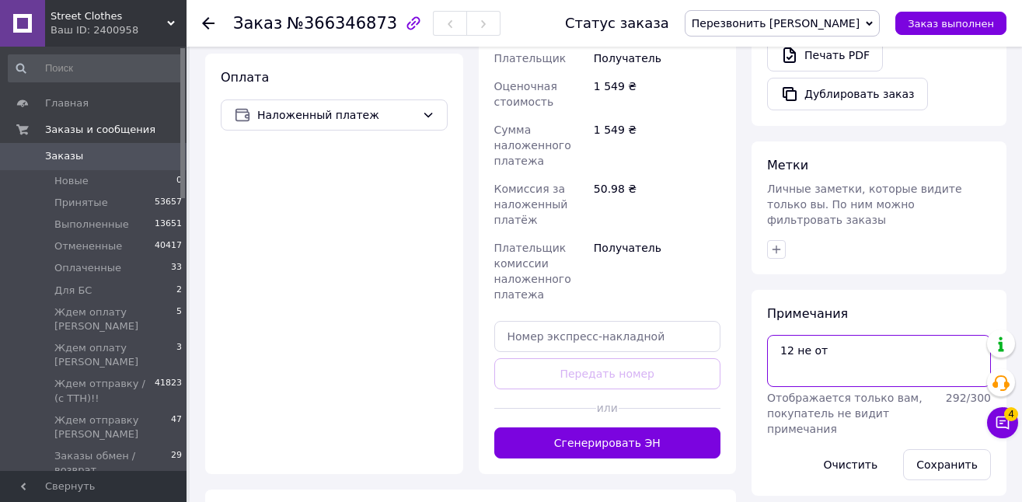
scroll to position [598, 0]
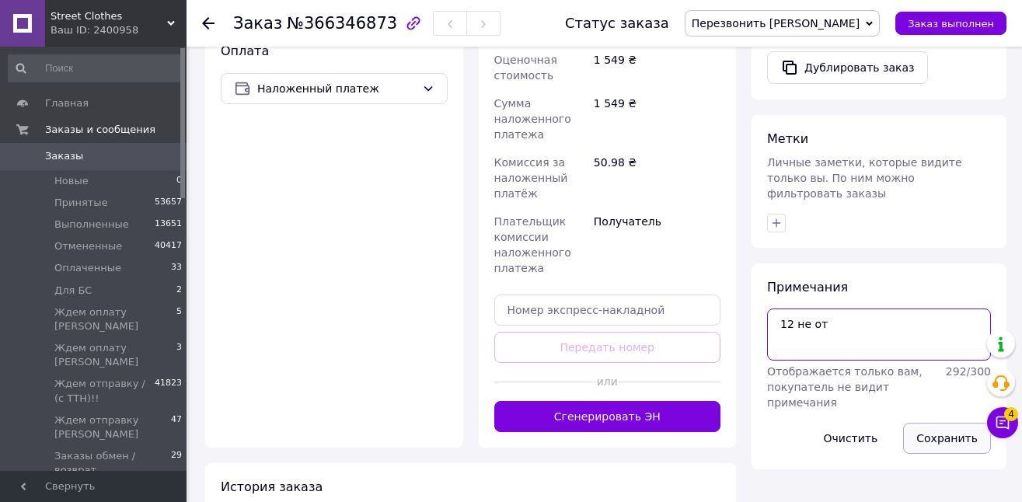
type textarea "12 не от"
click at [922, 423] on button "Сохранить" at bounding box center [947, 438] width 88 height 31
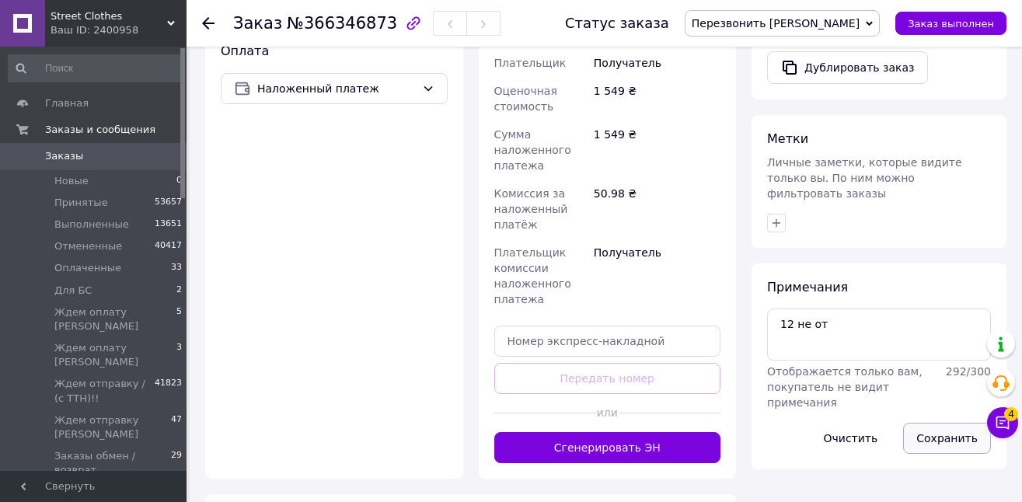
click at [962, 427] on button "Сохранить" at bounding box center [947, 438] width 88 height 31
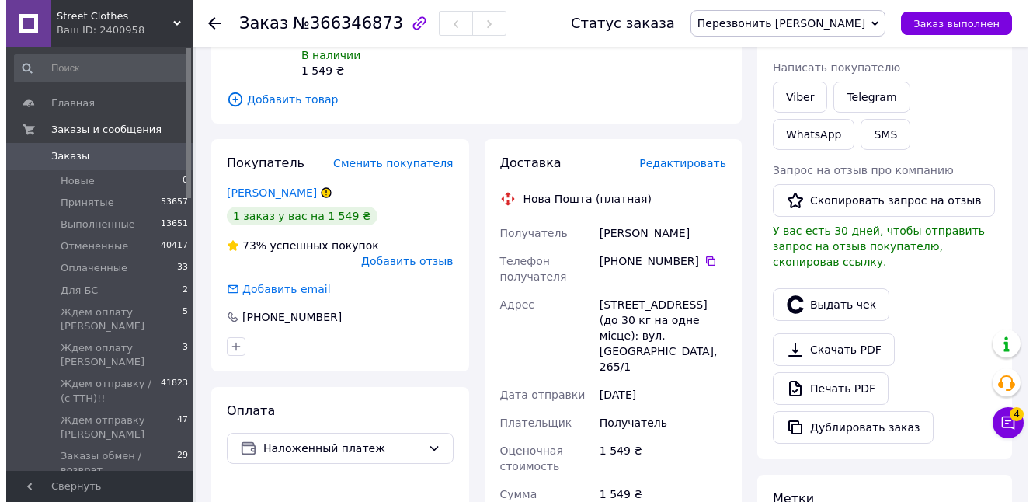
scroll to position [236, 0]
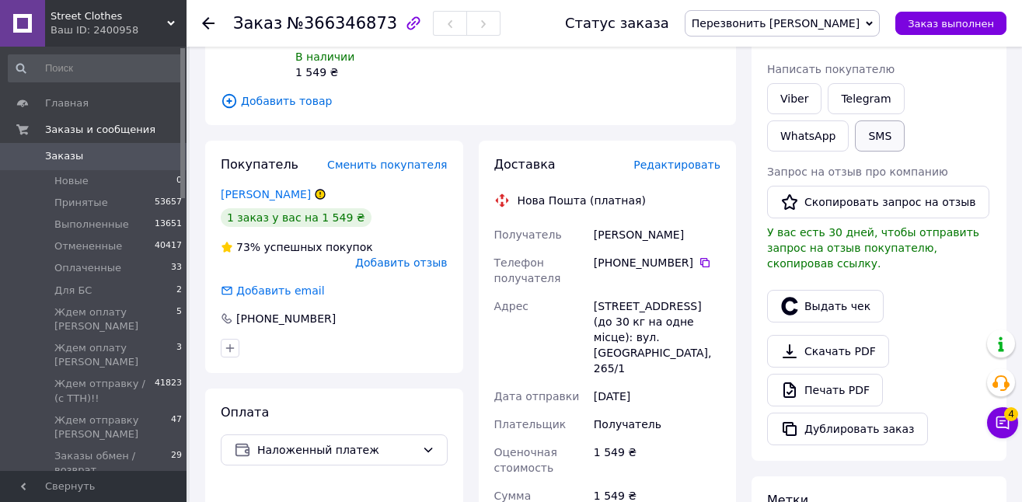
click at [855, 138] on button "SMS" at bounding box center [880, 135] width 50 height 31
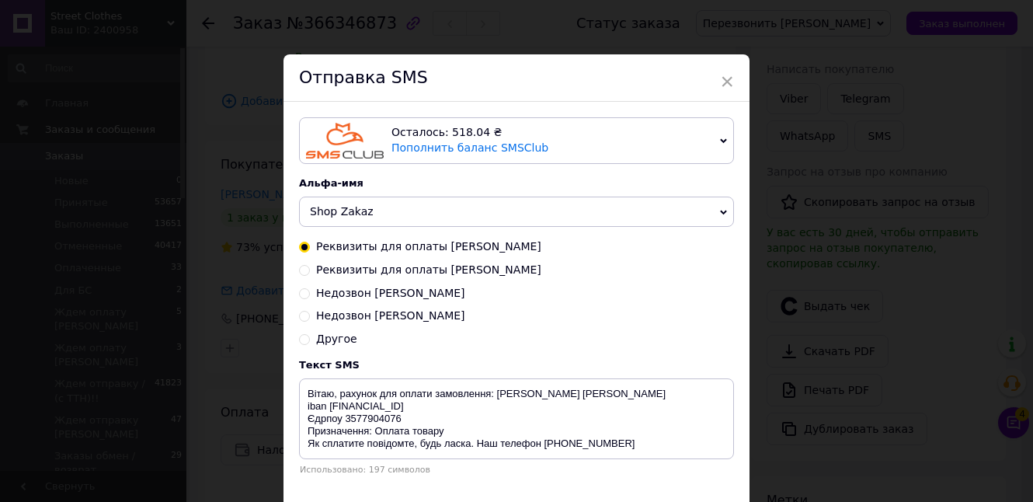
click at [352, 318] on span "Недозвон Таня" at bounding box center [390, 315] width 149 height 12
click at [310, 318] on input "Недозвон Таня" at bounding box center [304, 314] width 11 height 11
radio input "true"
radio input "false"
type textarea "Добрий день! Не змогли додзвонитися для підтвердження замовлення. Передзвоніть …"
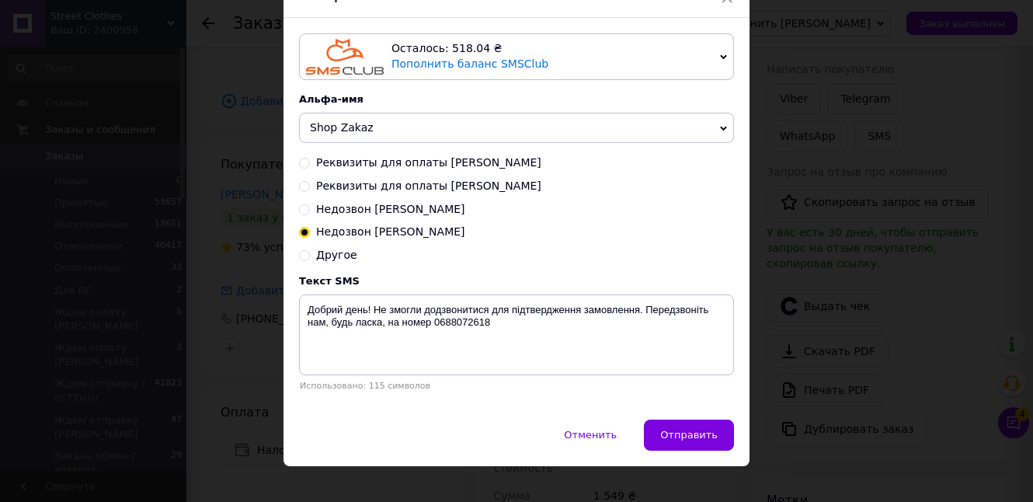
scroll to position [85, 0]
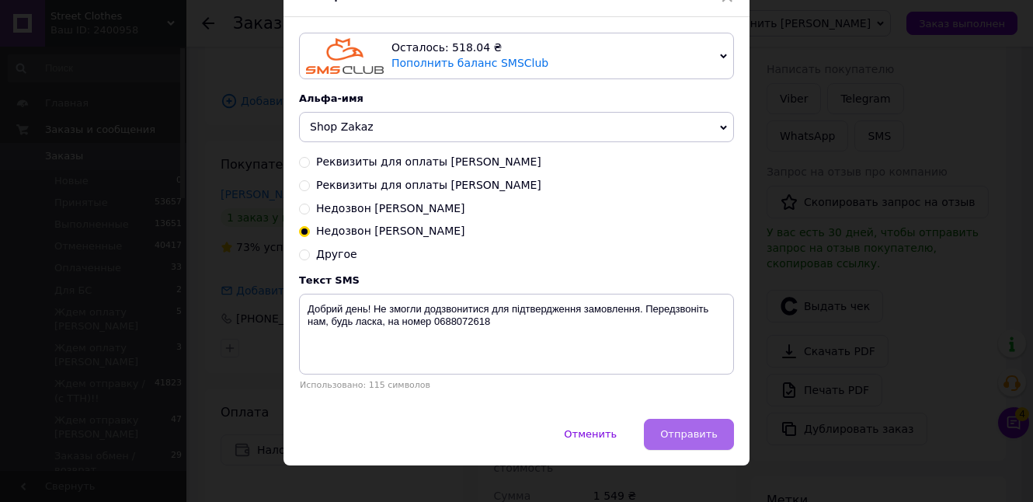
click at [681, 433] on span "Отправить" at bounding box center [690, 434] width 58 height 12
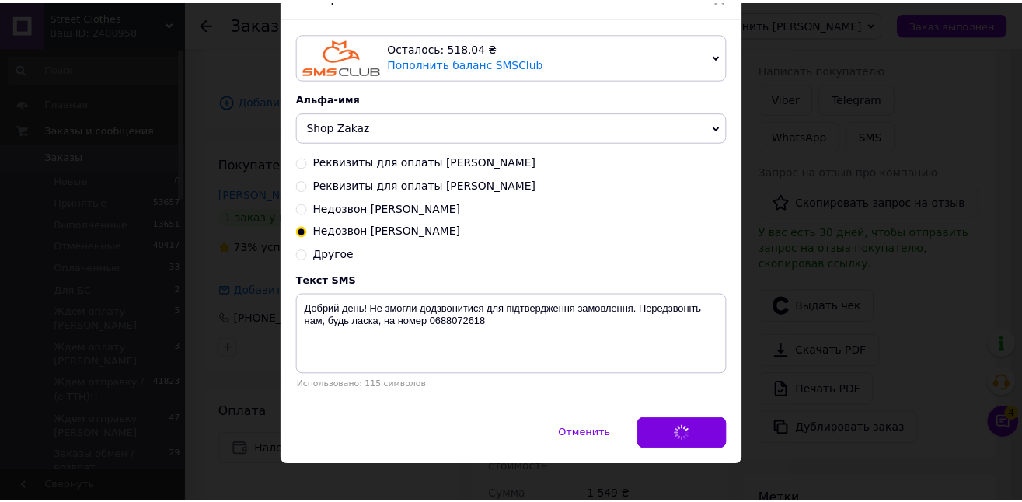
scroll to position [0, 0]
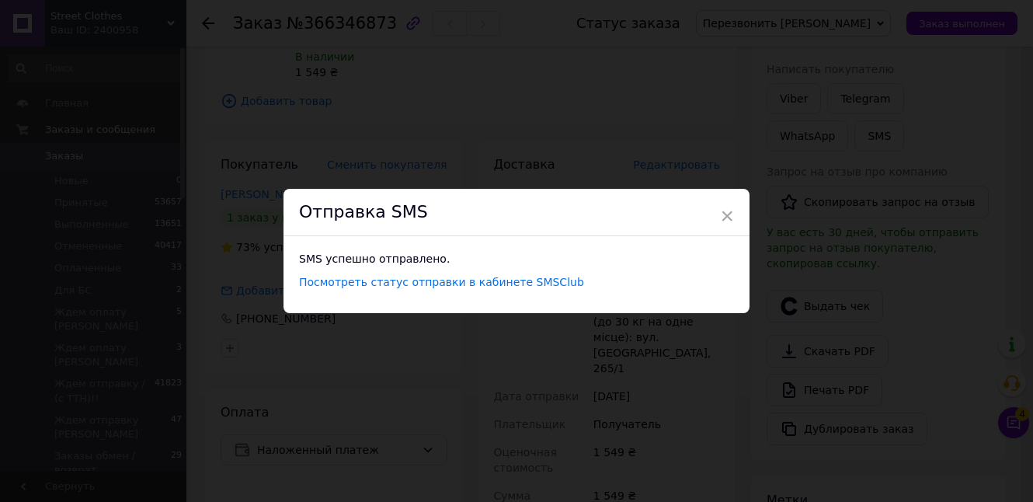
click at [730, 210] on span "×" at bounding box center [727, 216] width 14 height 26
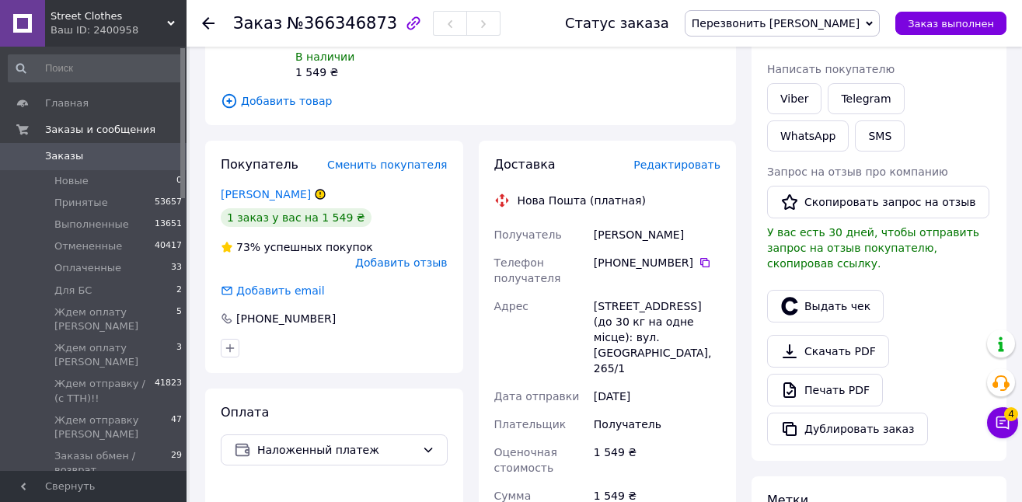
click at [858, 20] on span "Перезвонить [PERSON_NAME]" at bounding box center [776, 23] width 168 height 12
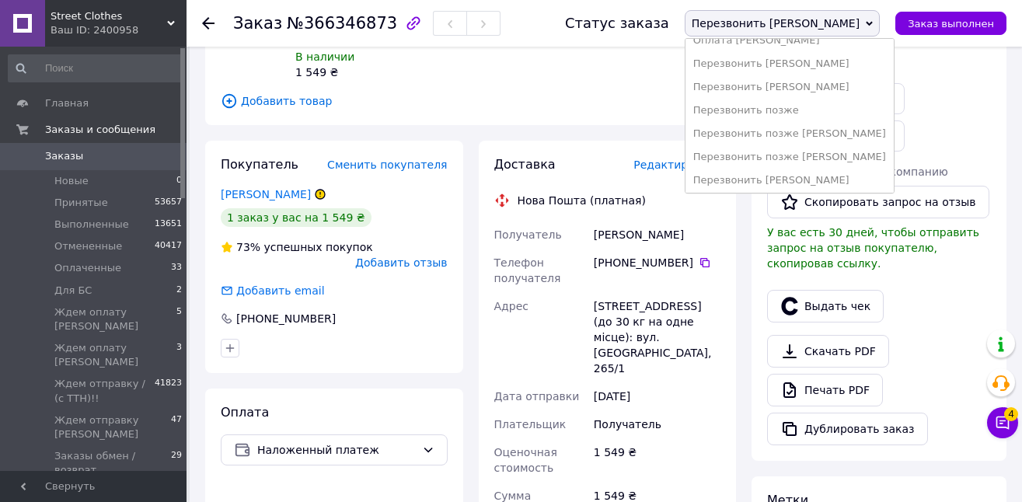
scroll to position [281, 0]
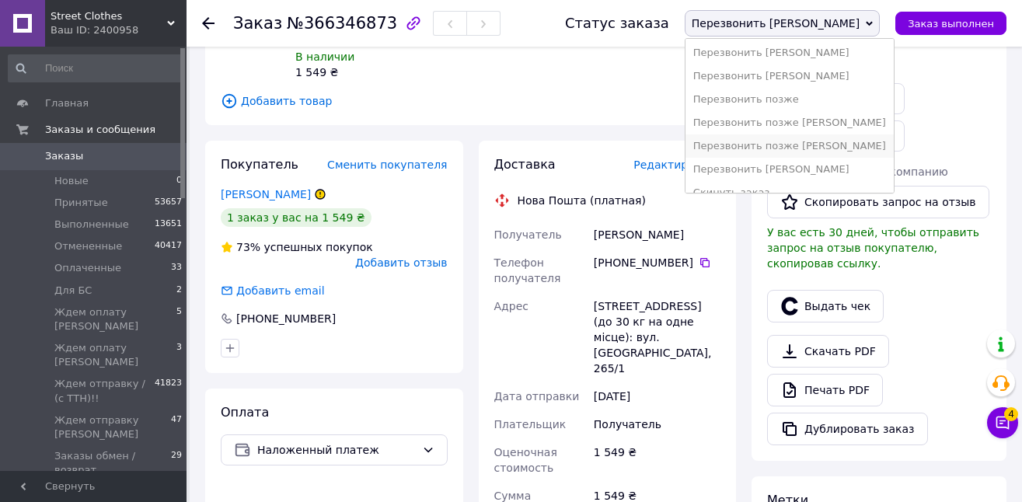
click at [872, 147] on li "Перезвонить позже [PERSON_NAME]" at bounding box center [789, 145] width 208 height 23
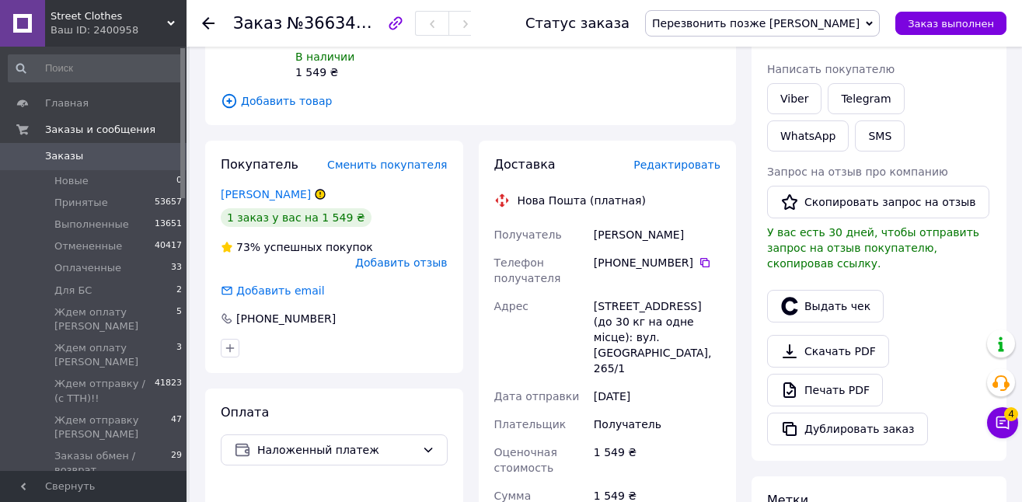
scroll to position [0, 0]
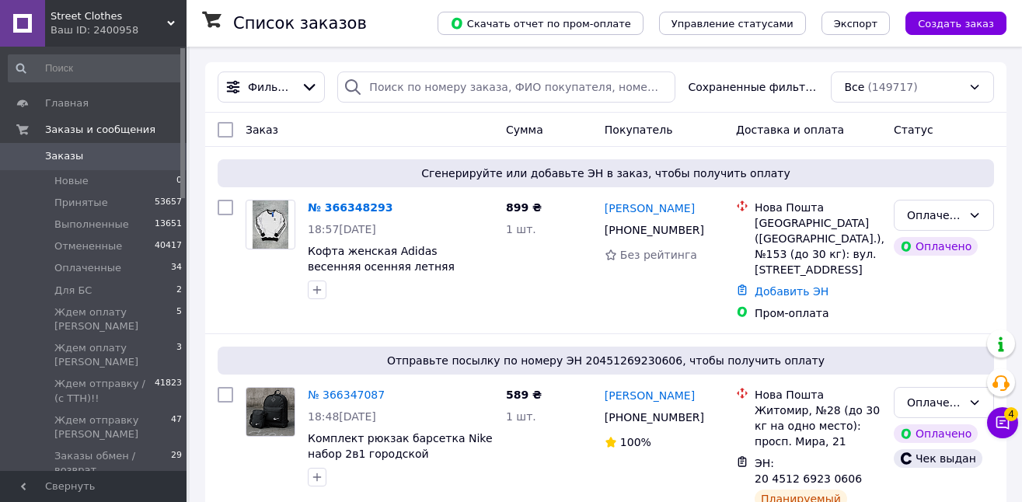
click at [379, 207] on link "№ 366348293" at bounding box center [350, 207] width 85 height 12
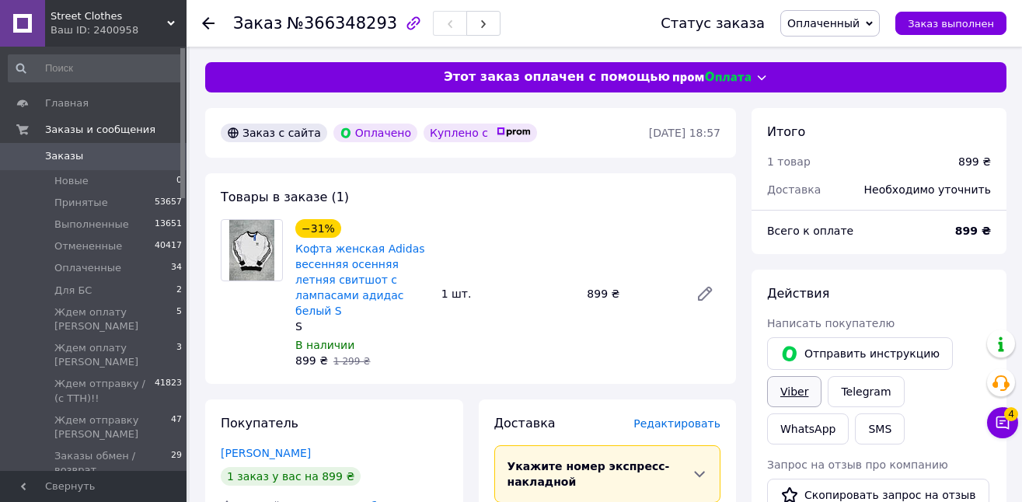
click at [811, 392] on link "Viber" at bounding box center [794, 391] width 54 height 31
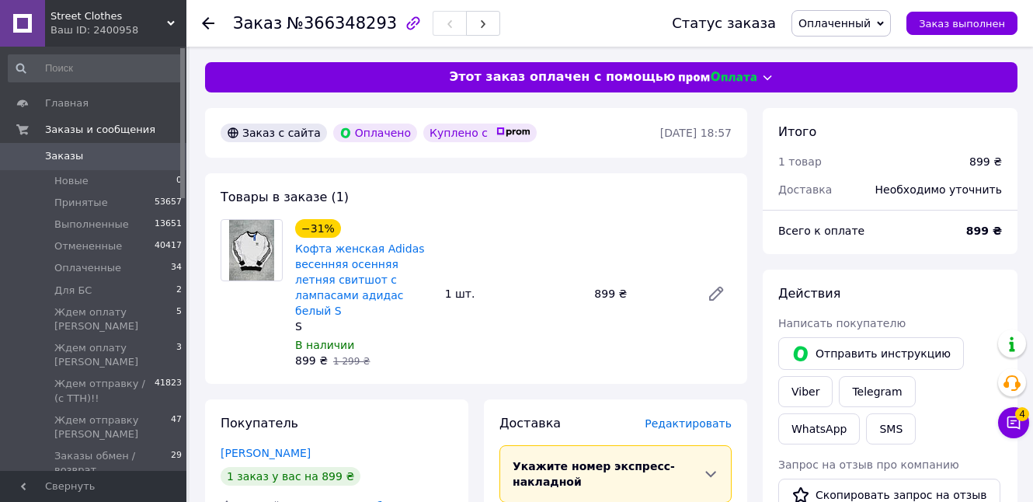
click at [134, 155] on span "Заказы" at bounding box center [94, 156] width 99 height 14
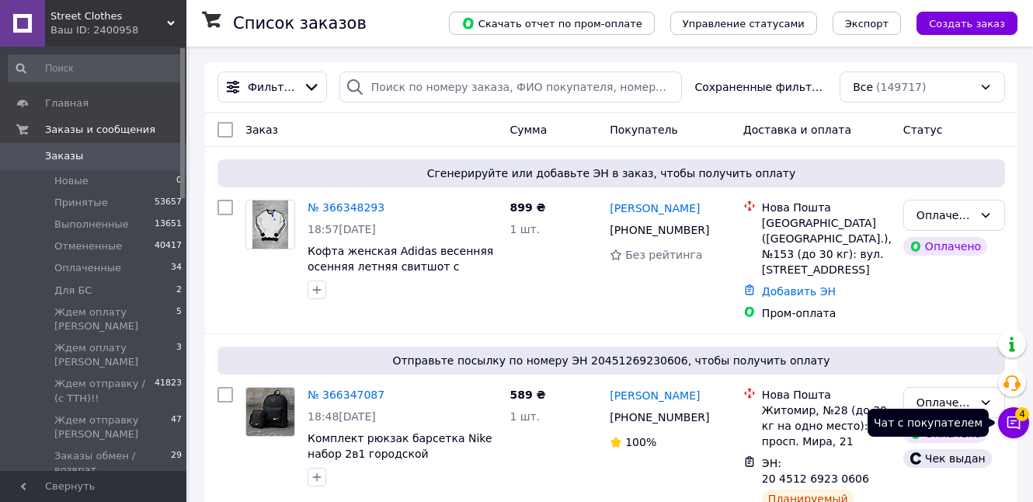
click at [1023, 428] on button "Чат с покупателем 4" at bounding box center [1014, 422] width 31 height 31
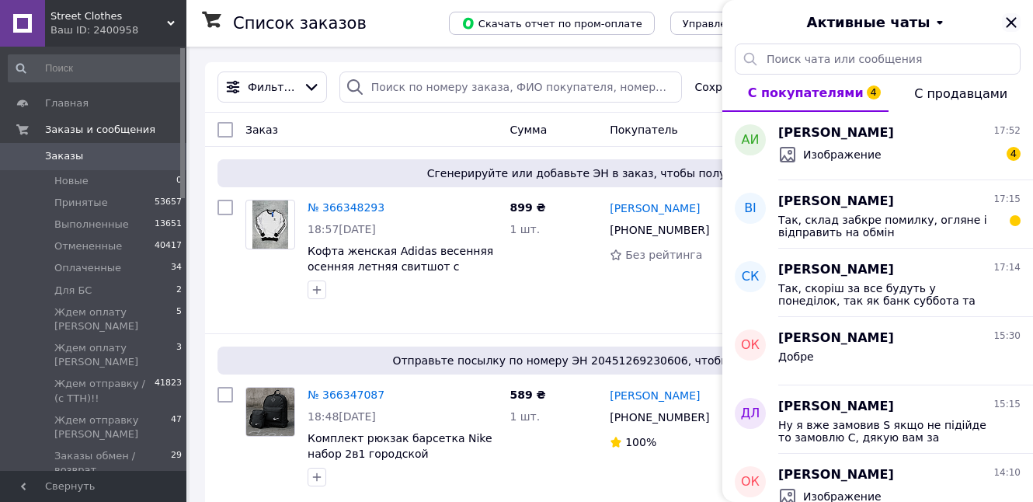
click at [1007, 24] on icon "Закрыть" at bounding box center [1011, 22] width 19 height 19
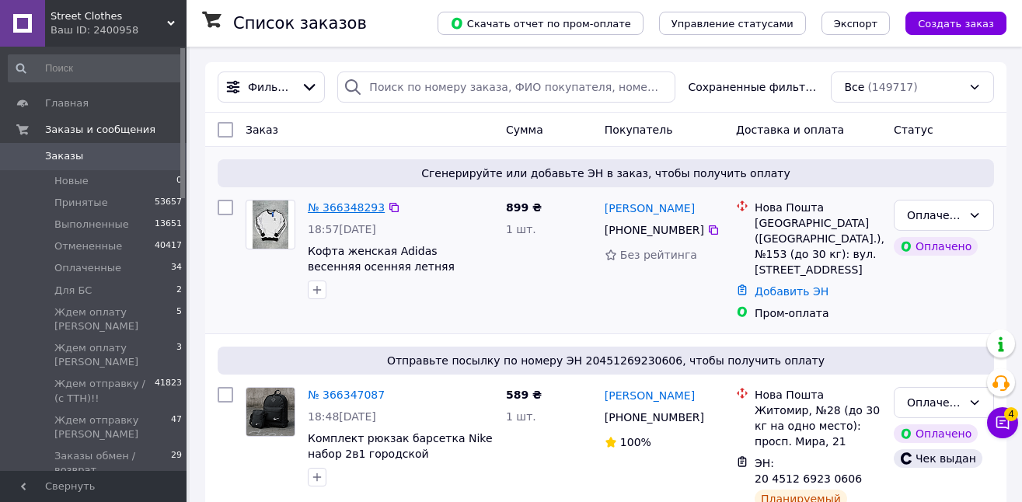
click at [330, 210] on link "№ 366348293" at bounding box center [346, 207] width 77 height 12
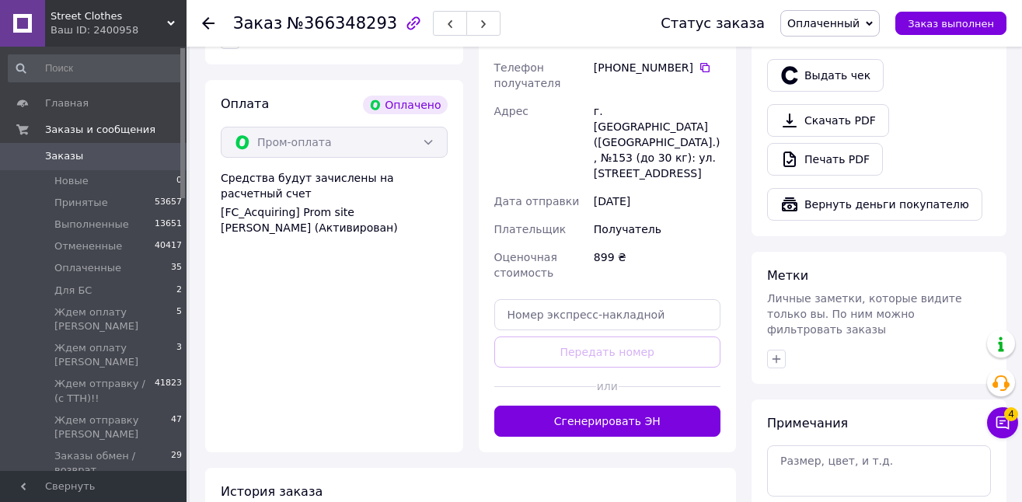
scroll to position [527, 0]
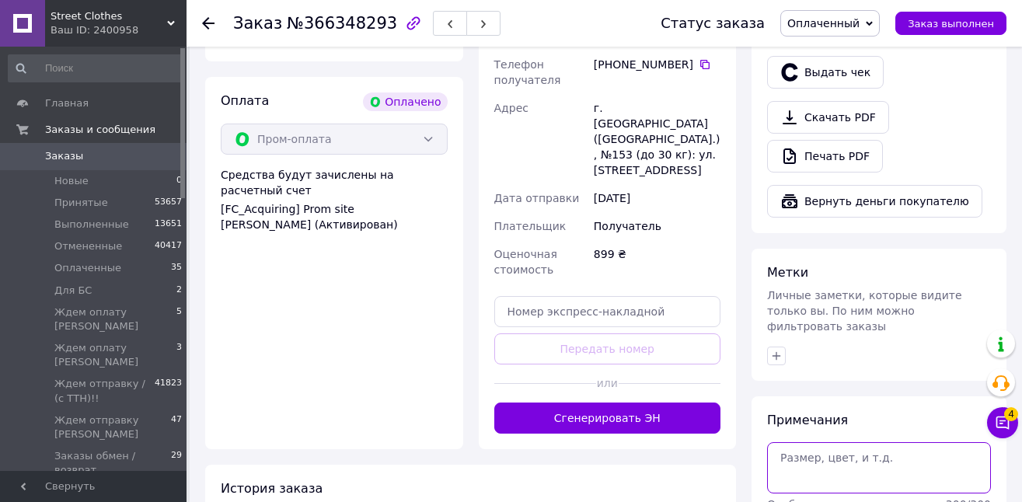
click at [849, 442] on textarea at bounding box center [879, 467] width 224 height 51
drag, startPoint x: 790, startPoint y: 444, endPoint x: 847, endPoint y: 446, distance: 56.8
click at [847, 446] on textarea "С і" at bounding box center [879, 467] width 224 height 51
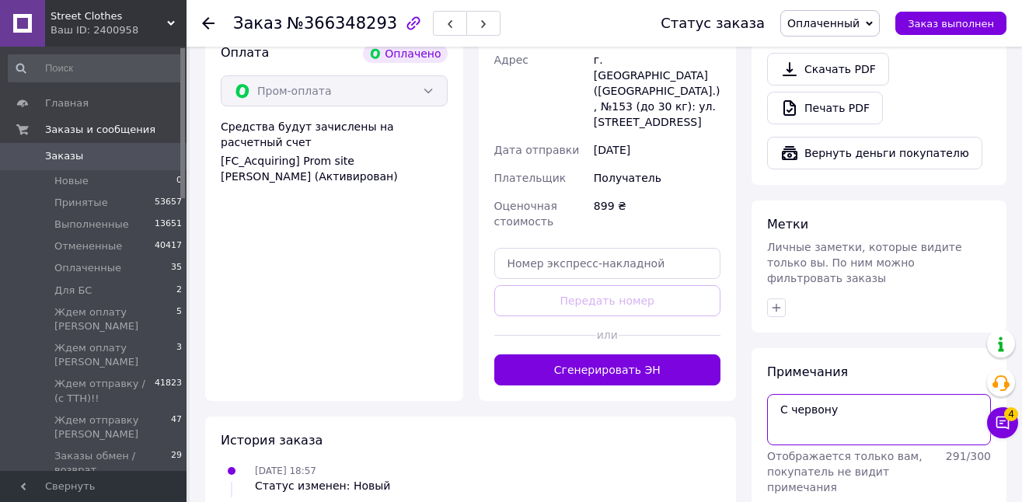
scroll to position [627, 0]
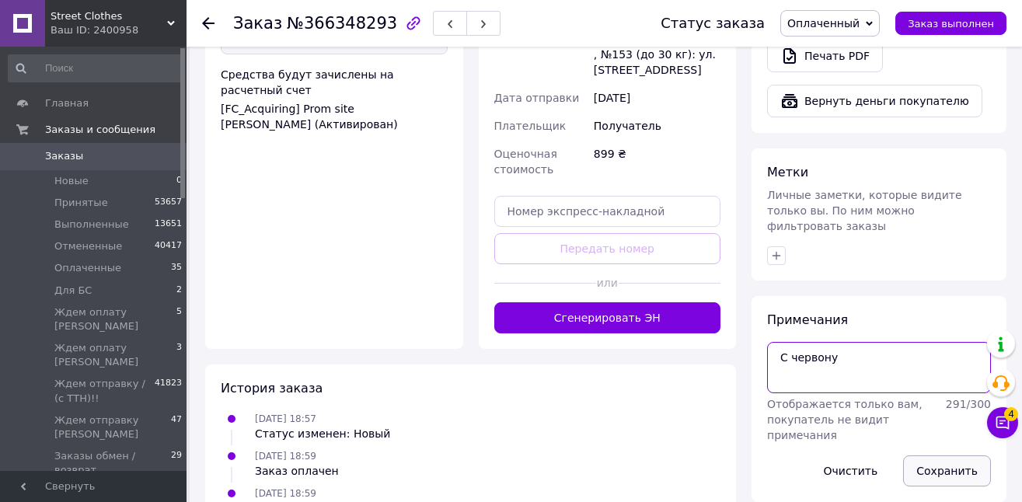
type textarea "С червону"
click at [945, 455] on button "Сохранить" at bounding box center [947, 470] width 88 height 31
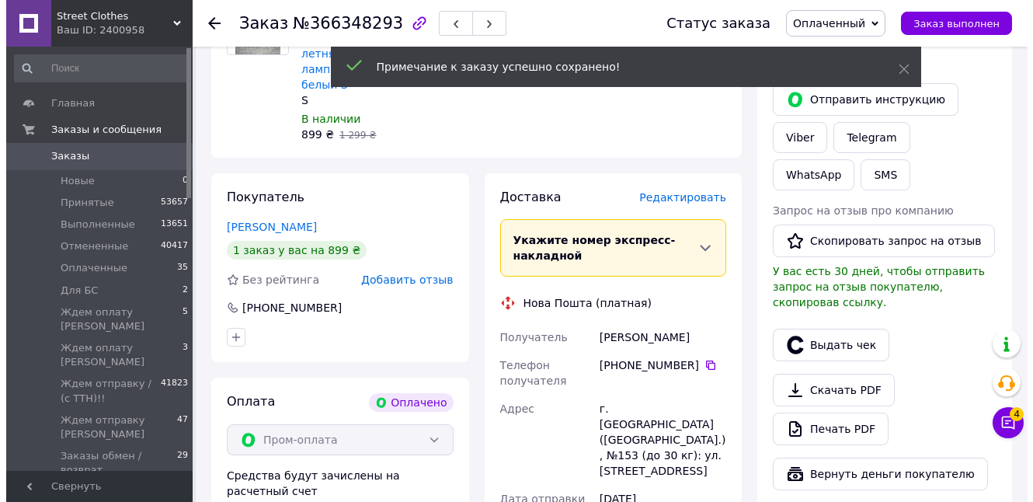
scroll to position [175, 0]
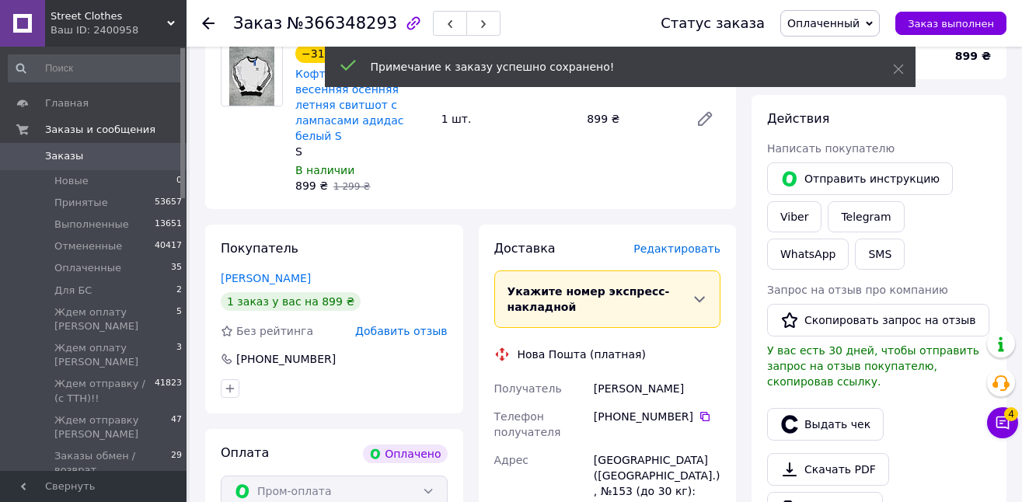
click at [681, 242] on span "Редактировать" at bounding box center [676, 248] width 87 height 12
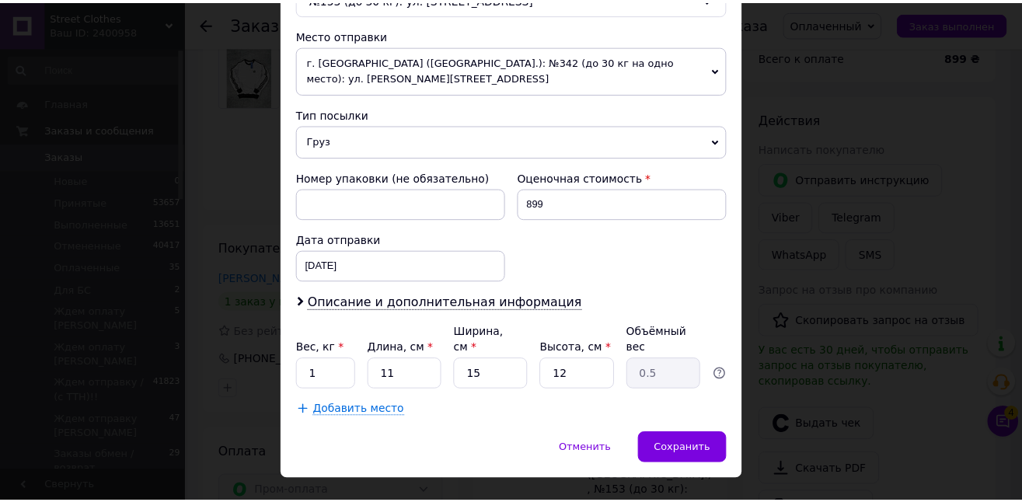
scroll to position [545, 0]
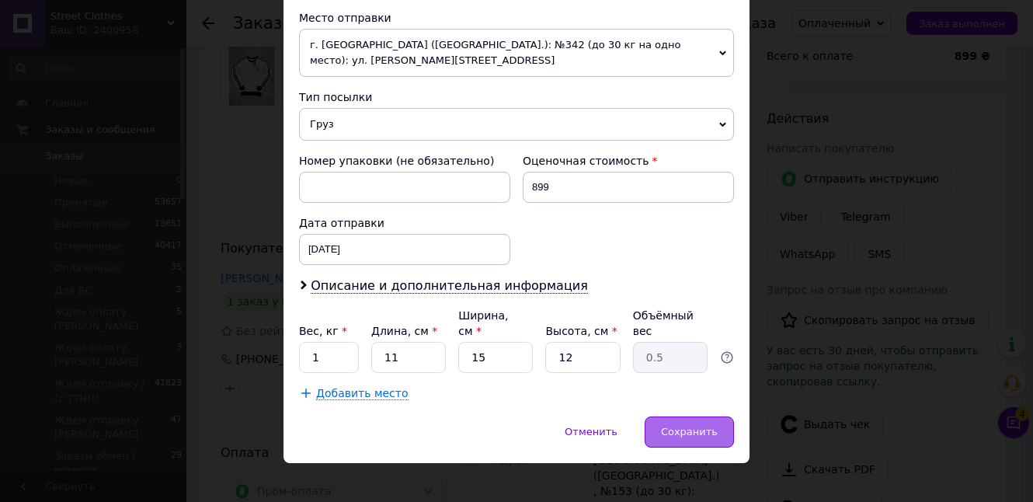
click at [669, 426] on span "Сохранить" at bounding box center [689, 432] width 57 height 12
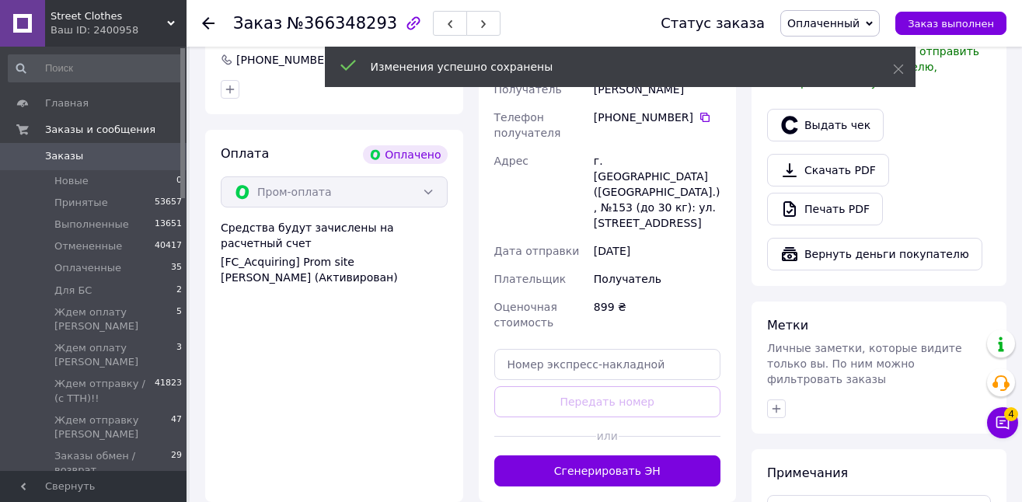
scroll to position [483, 0]
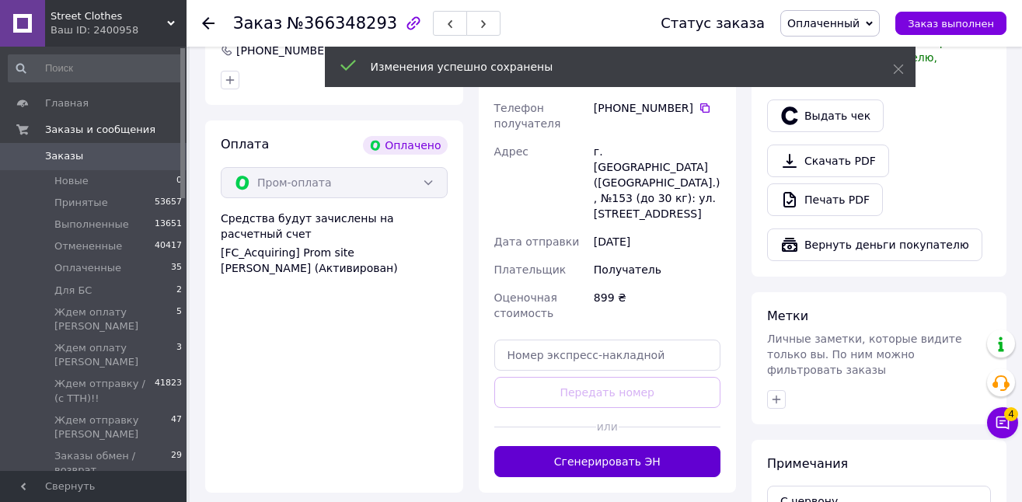
drag, startPoint x: 646, startPoint y: 415, endPoint x: 631, endPoint y: 427, distance: 19.3
click at [645, 446] on button "Сгенерировать ЭН" at bounding box center [607, 461] width 227 height 31
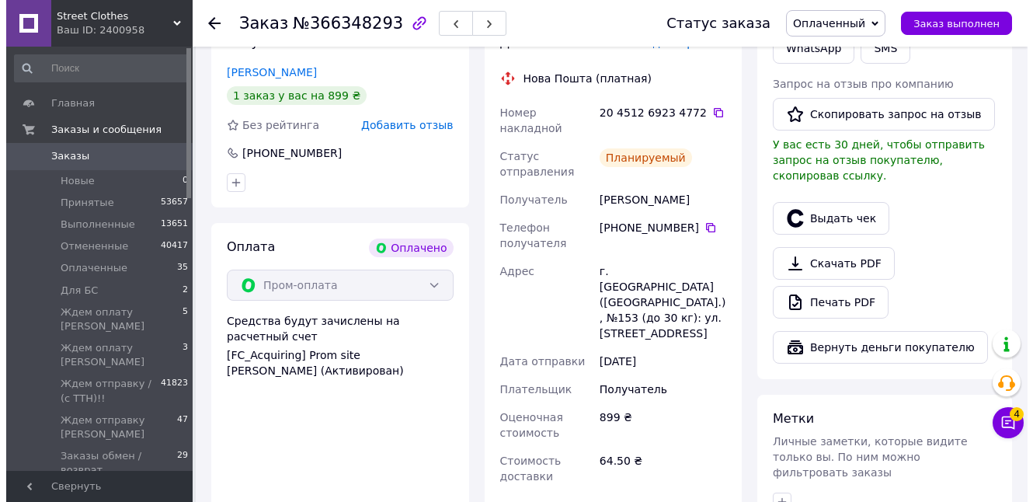
scroll to position [375, 0]
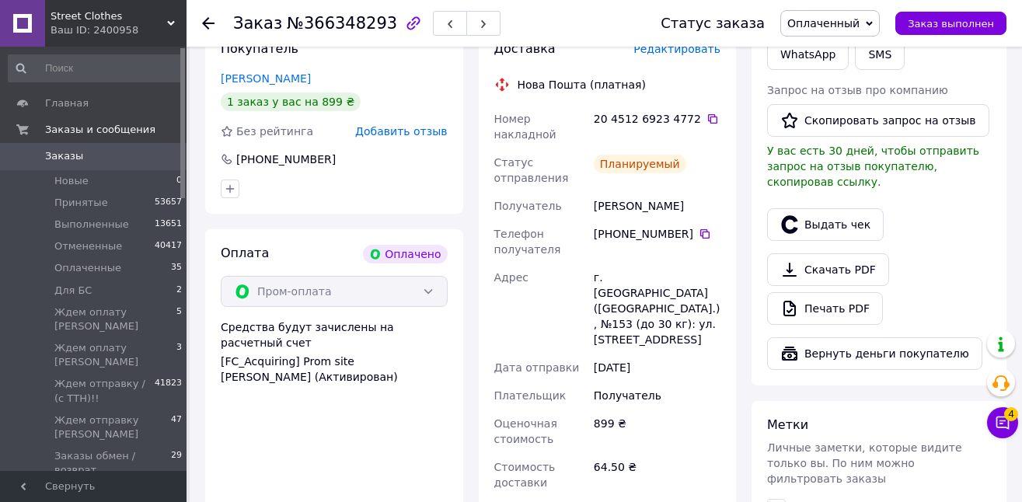
drag, startPoint x: 707, startPoint y: 193, endPoint x: 594, endPoint y: 197, distance: 112.7
click at [594, 193] on div "[PERSON_NAME]" at bounding box center [657, 206] width 133 height 28
copy div "[PERSON_NAME]"
click at [702, 228] on icon at bounding box center [705, 234] width 12 height 12
drag, startPoint x: 609, startPoint y: 262, endPoint x: 628, endPoint y: 264, distance: 18.8
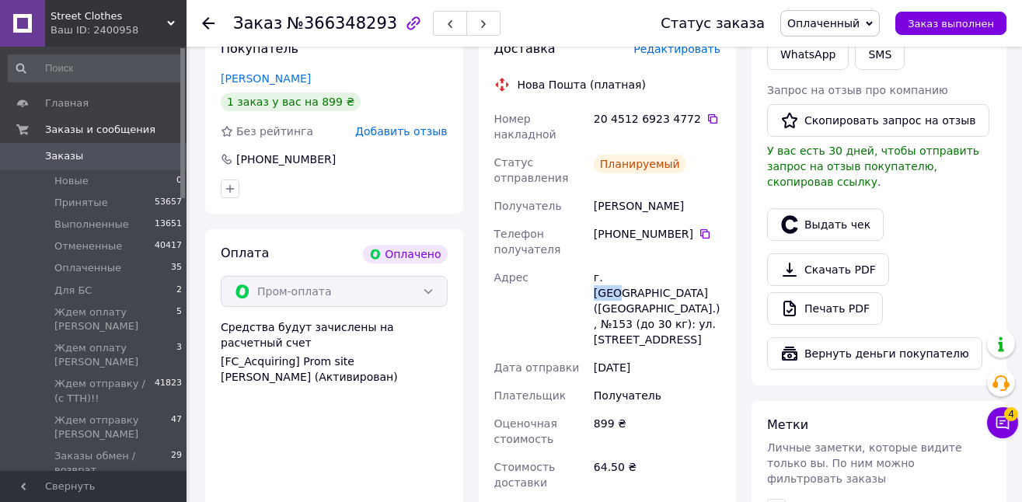
click at [628, 264] on div "г. [GEOGRAPHIC_DATA] ([GEOGRAPHIC_DATA].), №153 (до 30 кг): ул. [STREET_ADDRESS]" at bounding box center [657, 308] width 133 height 90
copy div "[GEOGRAPHIC_DATA]"
click at [708, 114] on icon at bounding box center [712, 118] width 9 height 9
click at [817, 217] on button "Выдать чек" at bounding box center [825, 224] width 117 height 33
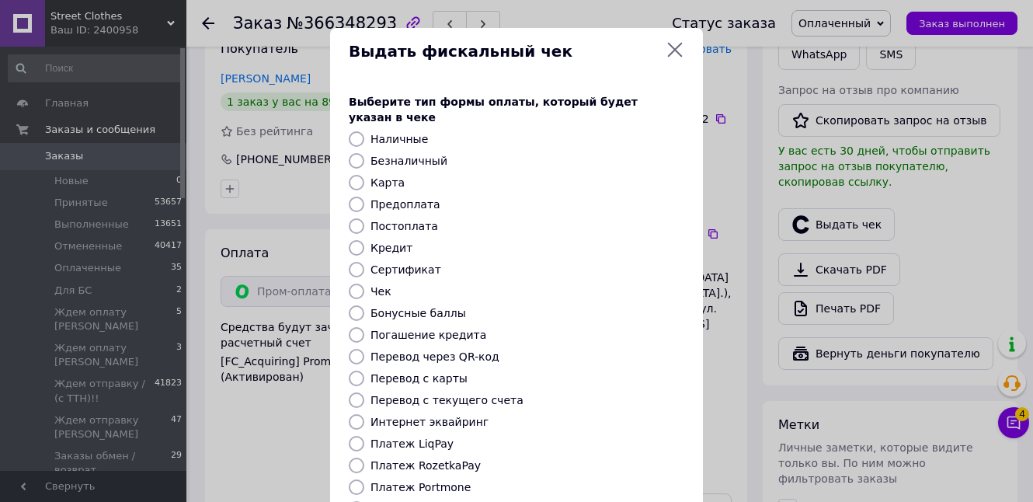
click at [452, 459] on label "Платеж RozetkaPay" at bounding box center [426, 465] width 110 height 12
click at [364, 458] on input "Платеж RozetkaPay" at bounding box center [357, 466] width 16 height 16
radio input "true"
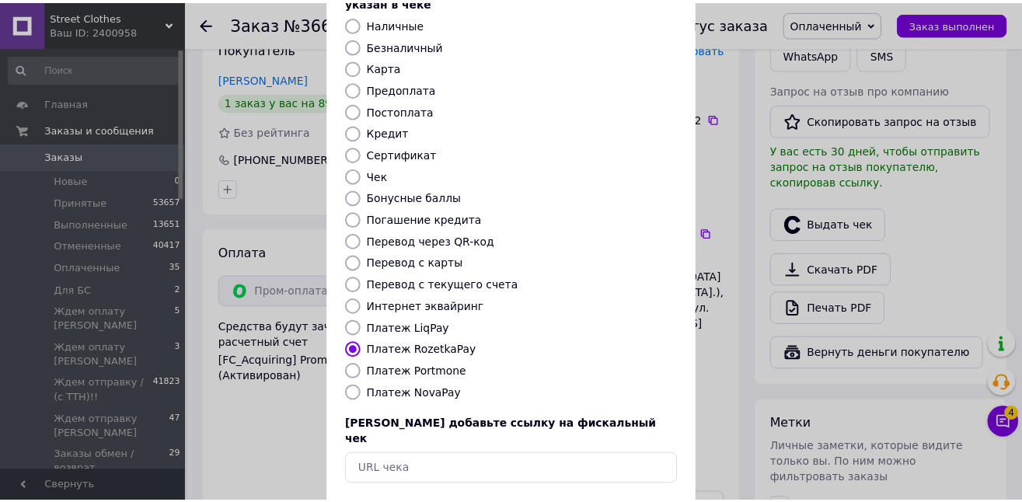
scroll to position [166, 0]
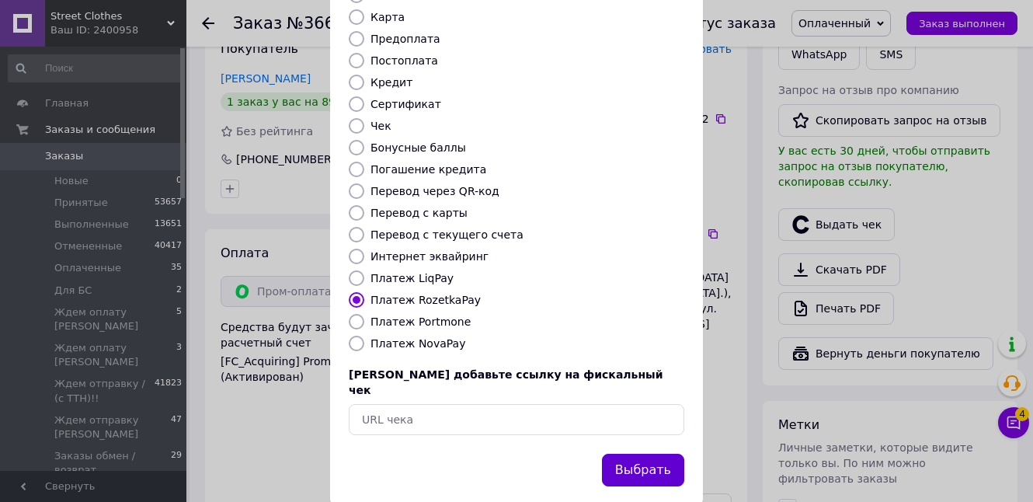
click at [652, 454] on button "Выбрать" at bounding box center [643, 470] width 82 height 33
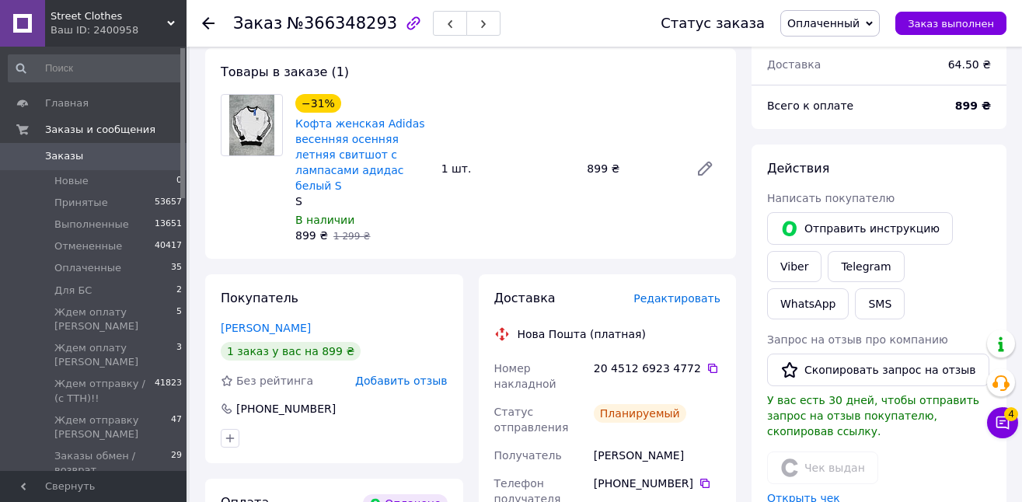
scroll to position [0, 0]
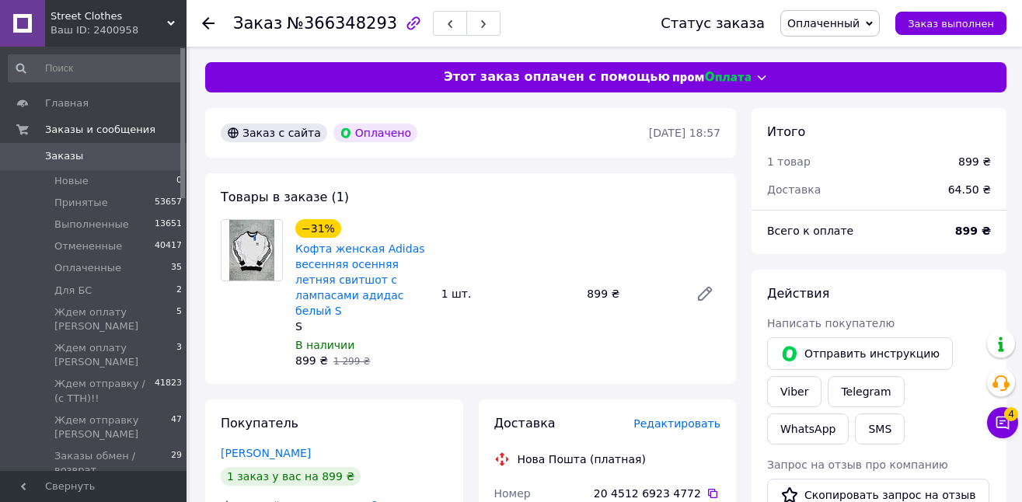
click at [875, 199] on div "Доставка" at bounding box center [848, 190] width 181 height 34
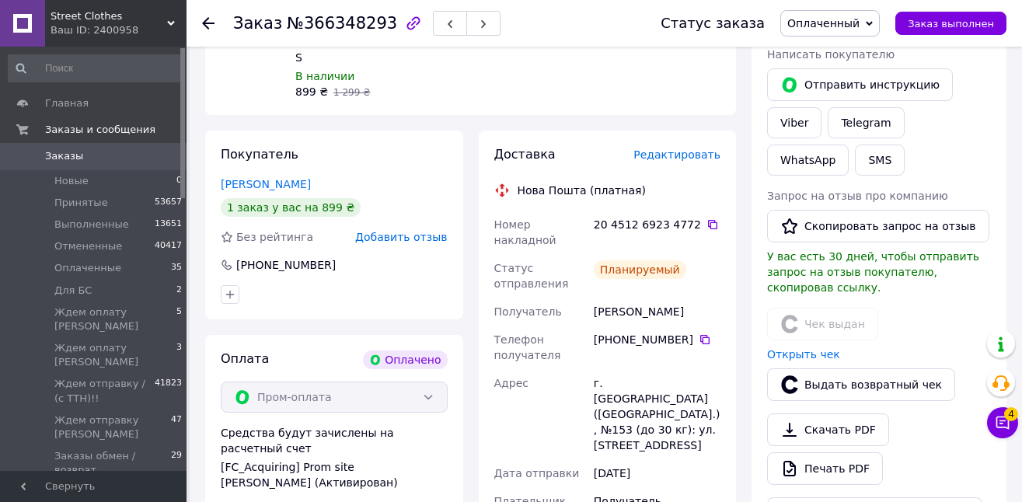
scroll to position [270, 0]
drag, startPoint x: 702, startPoint y: 295, endPoint x: 598, endPoint y: 285, distance: 104.6
click at [583, 292] on div "Номер накладной 20 4512 6923 4772   Статус отправления Планируемый Получатель […" at bounding box center [607, 406] width 233 height 392
copy div "Получатель [PERSON_NAME]"
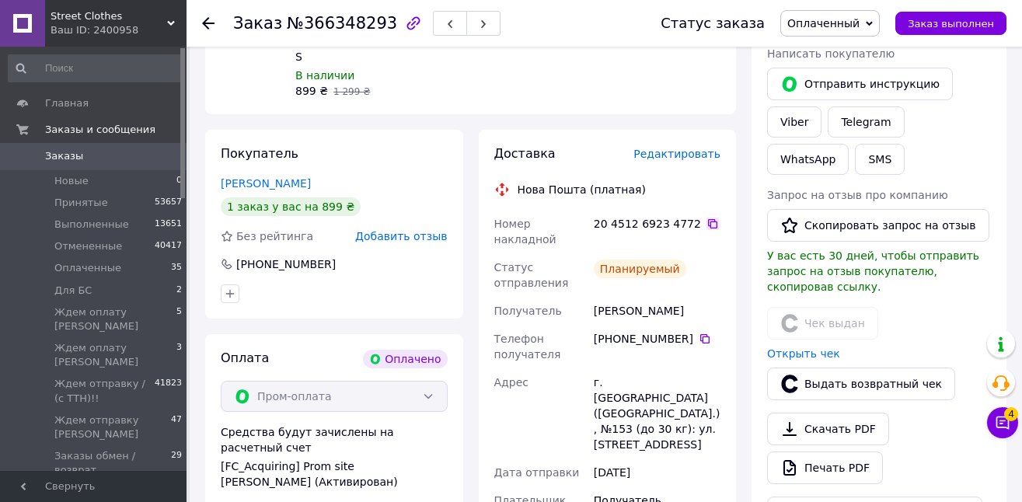
click at [709, 219] on icon at bounding box center [712, 223] width 9 height 9
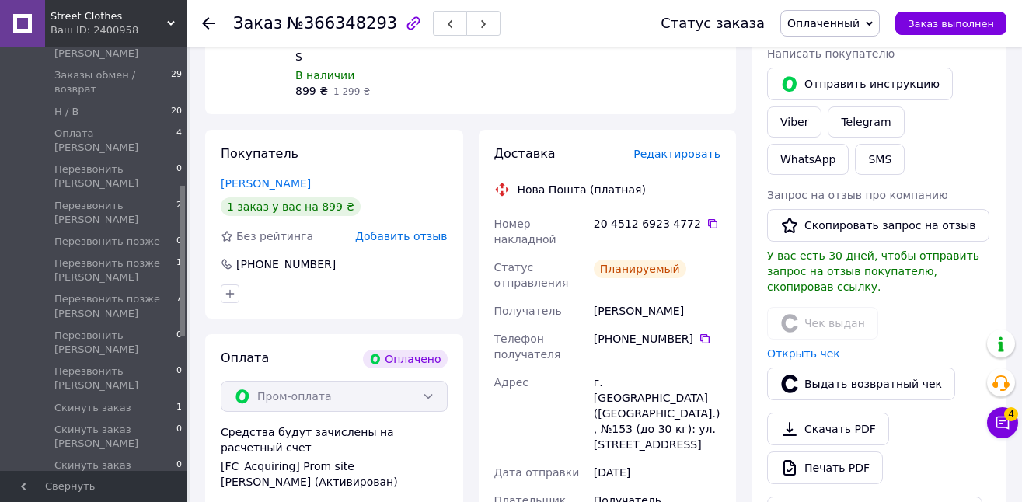
scroll to position [398, 0]
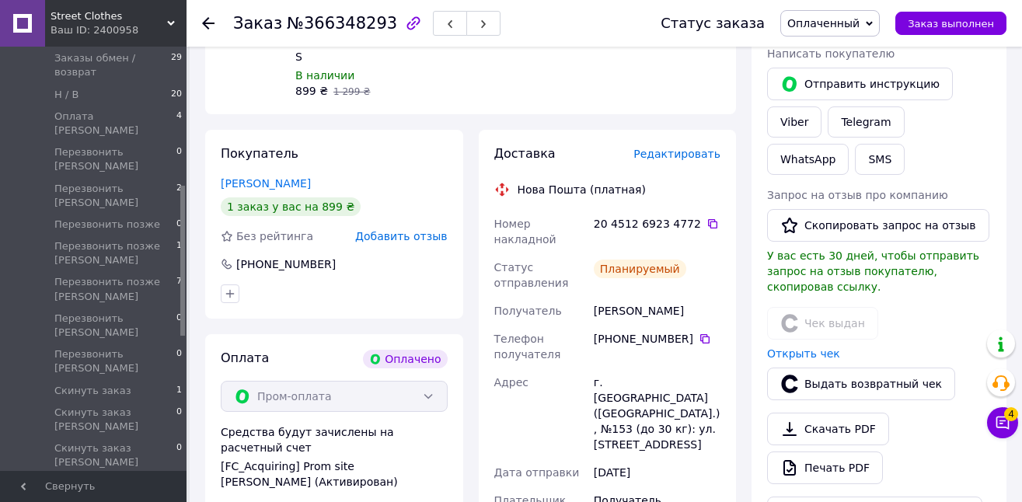
drag, startPoint x: 183, startPoint y: 152, endPoint x: 189, endPoint y: 293, distance: 140.8
click at [189, 293] on div "Street Clothes Ваш ID: 2400958 Сайт Street Clothes Кабинет покупателя Проверить…" at bounding box center [511, 412] width 1022 height 1365
click at [123, 275] on span "Перезвонить позже [PERSON_NAME]" at bounding box center [115, 289] width 122 height 28
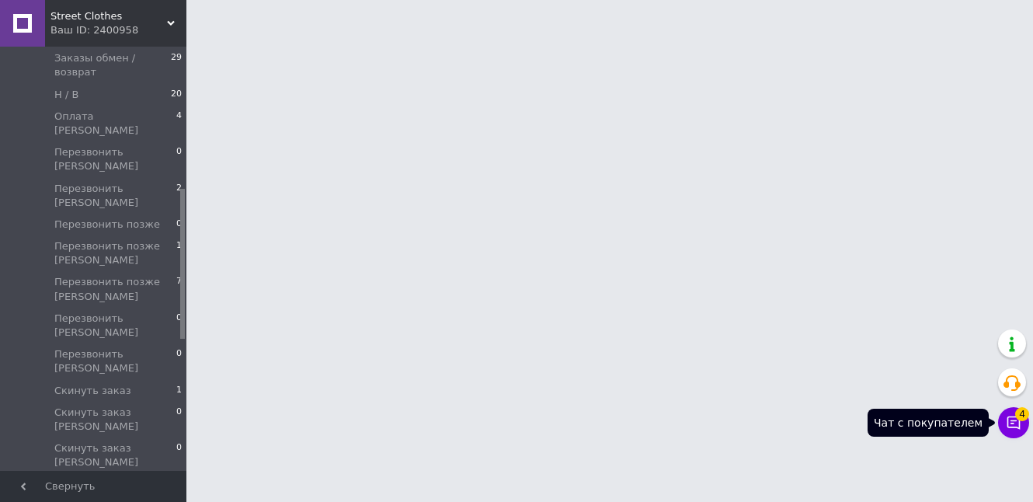
click at [1019, 427] on icon at bounding box center [1014, 423] width 13 height 13
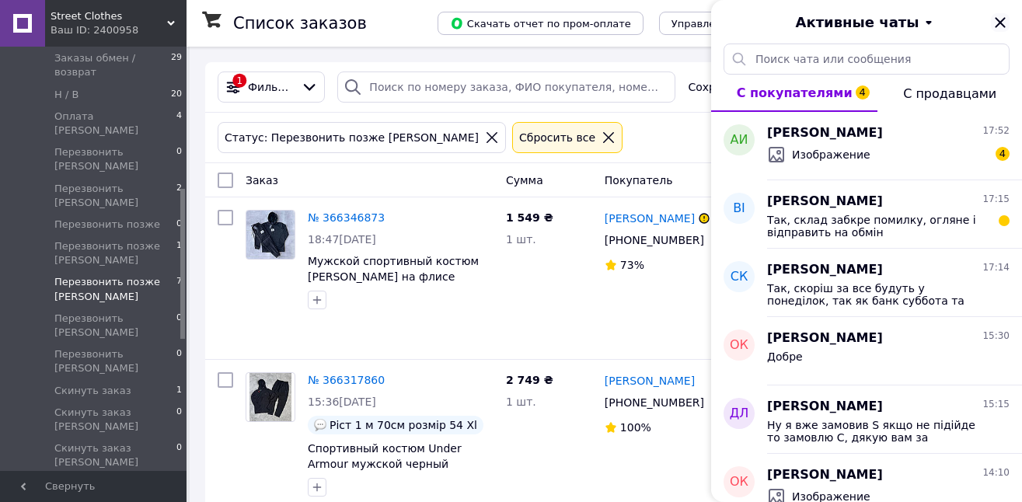
click at [999, 26] on icon "Закрыть" at bounding box center [1000, 22] width 19 height 19
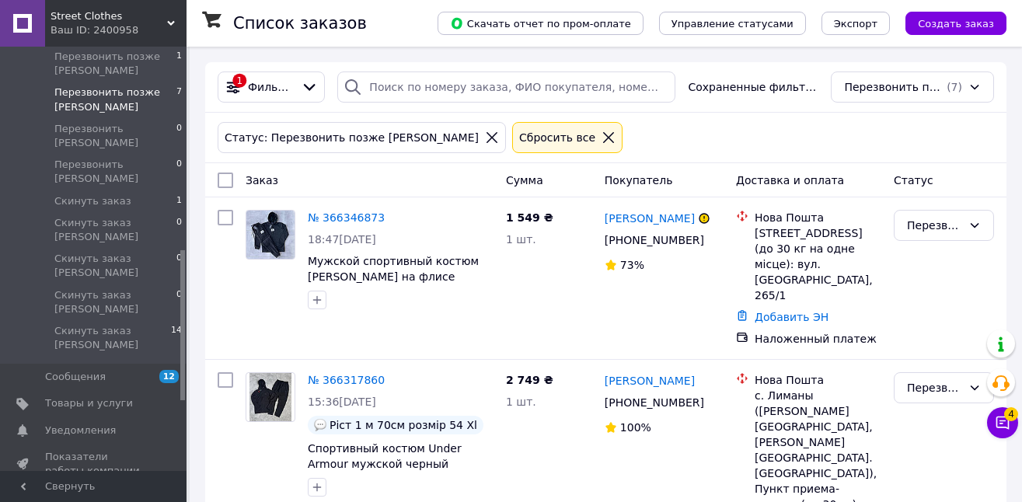
drag, startPoint x: 183, startPoint y: 202, endPoint x: 183, endPoint y: 269, distance: 66.8
click at [183, 269] on div at bounding box center [182, 325] width 5 height 150
click at [113, 490] on span "Отзывы" at bounding box center [94, 497] width 99 height 14
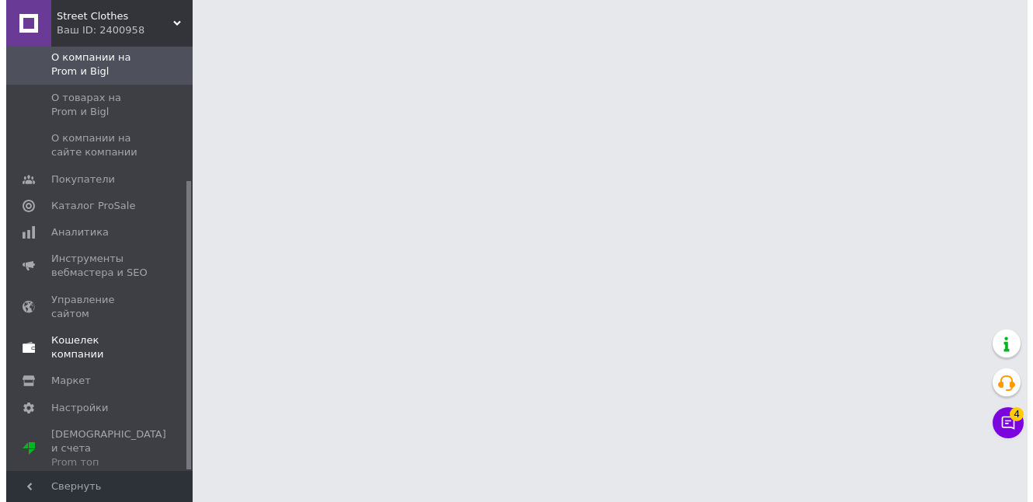
scroll to position [197, 0]
